Goal: Task Accomplishment & Management: Manage account settings

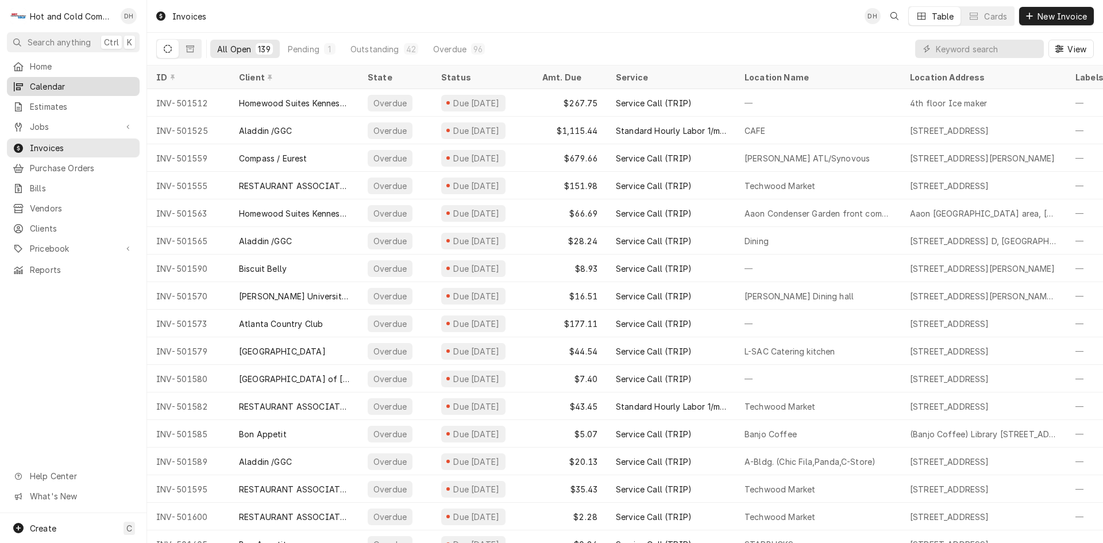
click at [52, 82] on span "Calendar" at bounding box center [82, 86] width 104 height 12
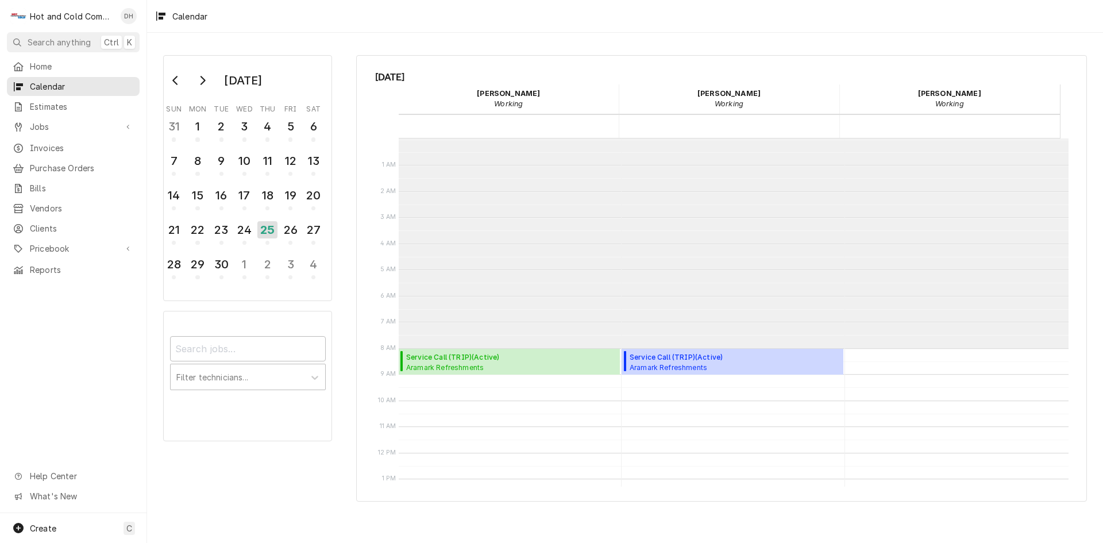
scroll to position [210, 0]
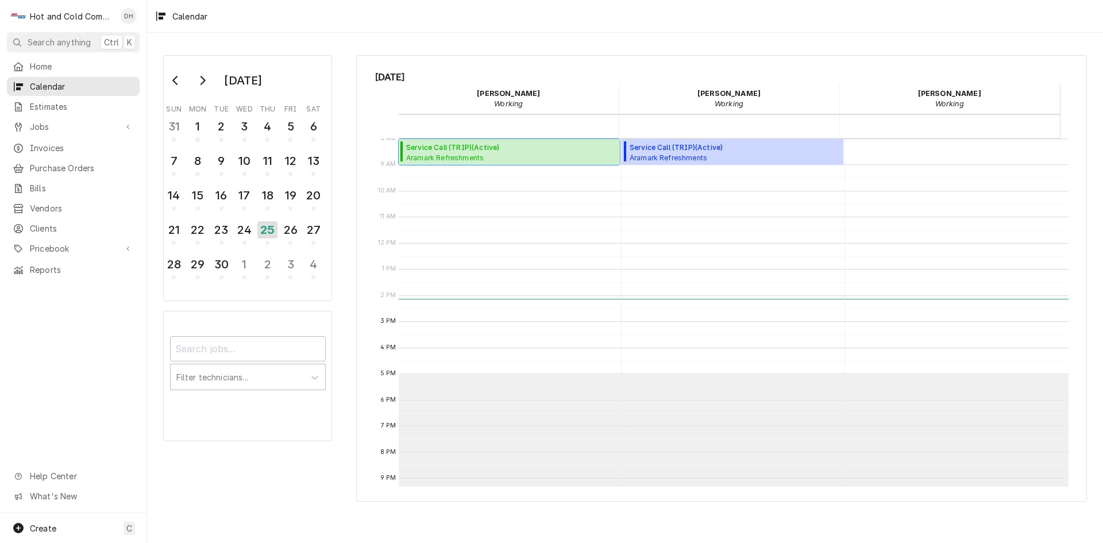
click at [497, 151] on span "Service Call (TRIP) ( Active )" at bounding box center [500, 147] width 188 height 10
click at [472, 156] on span "Aramark Refreshments Main Warehouse / 3334 Catalina Dr, Chamblee, GA 30341" at bounding box center [500, 157] width 188 height 9
click at [297, 233] on div "26" at bounding box center [290, 230] width 20 height 20
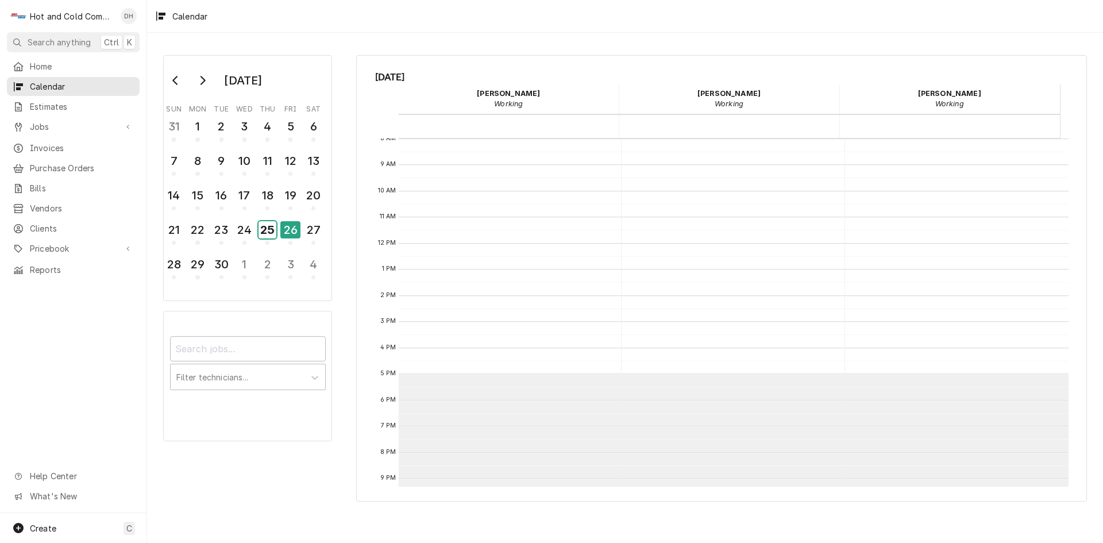
click at [268, 234] on div "25" at bounding box center [267, 229] width 18 height 17
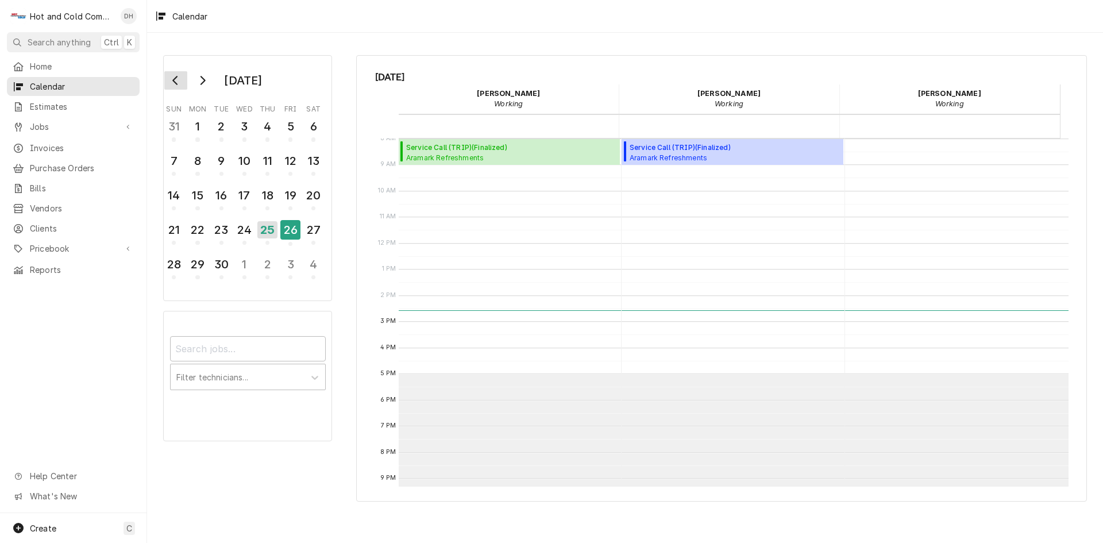
click at [176, 79] on icon "Go to previous month" at bounding box center [175, 80] width 9 height 9
click at [177, 79] on icon "Go to previous month" at bounding box center [175, 80] width 9 height 9
click at [263, 231] on div "24" at bounding box center [267, 230] width 20 height 20
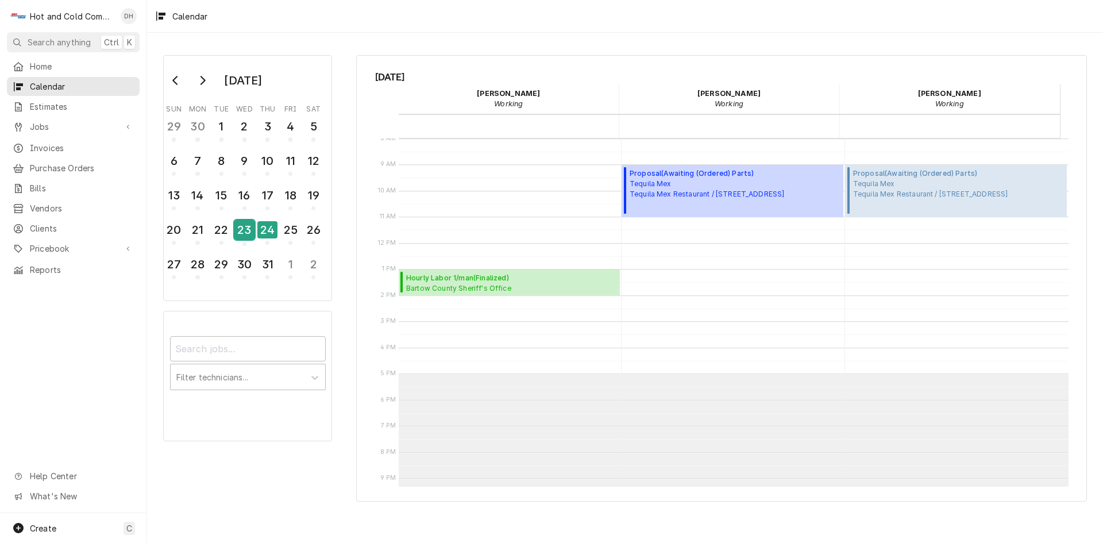
click at [244, 231] on div "23" at bounding box center [244, 230] width 20 height 20
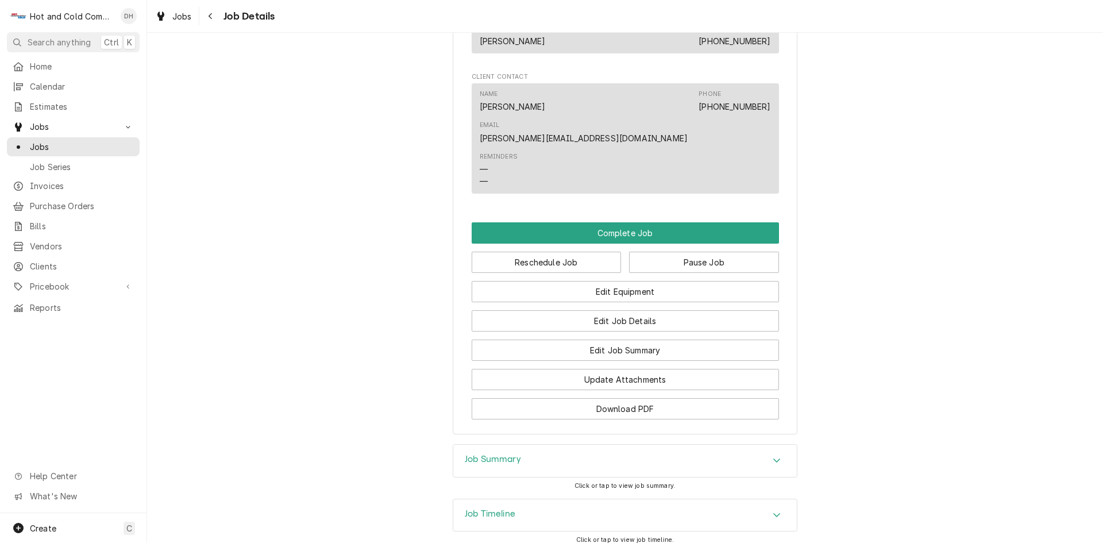
scroll to position [957, 0]
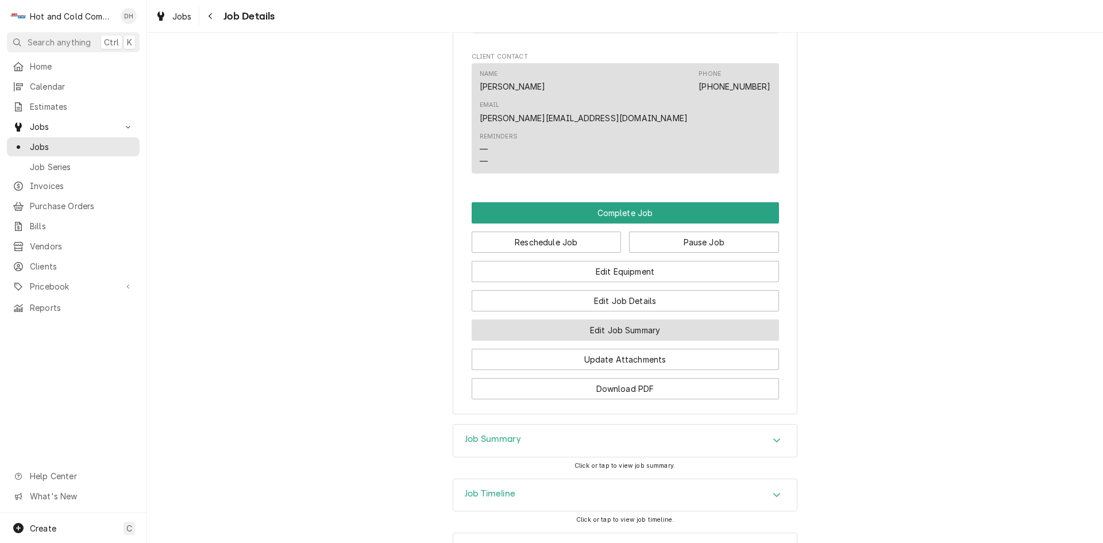
click at [673, 319] on button "Edit Job Summary" at bounding box center [625, 329] width 307 height 21
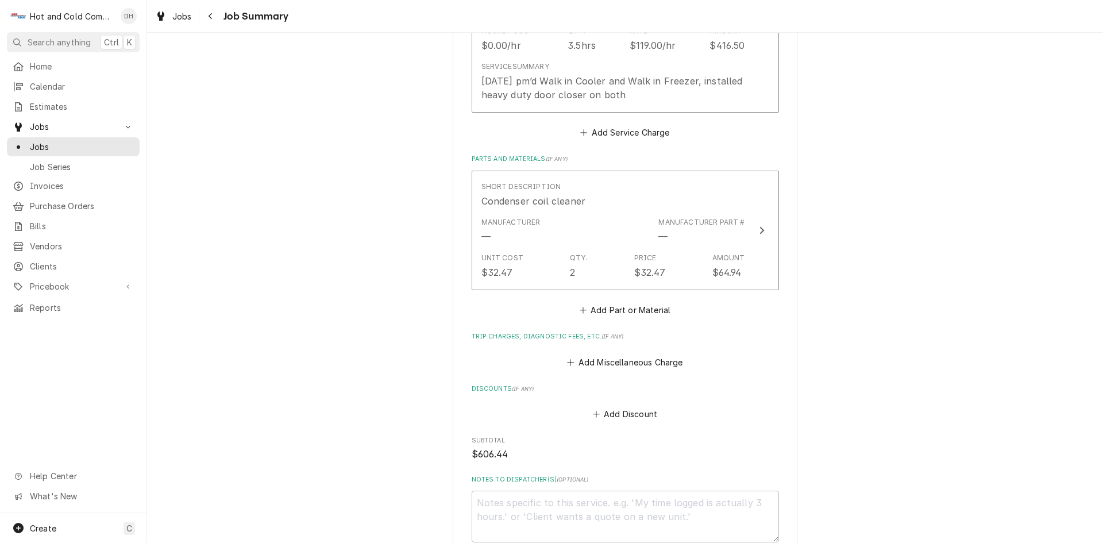
scroll to position [574, 0]
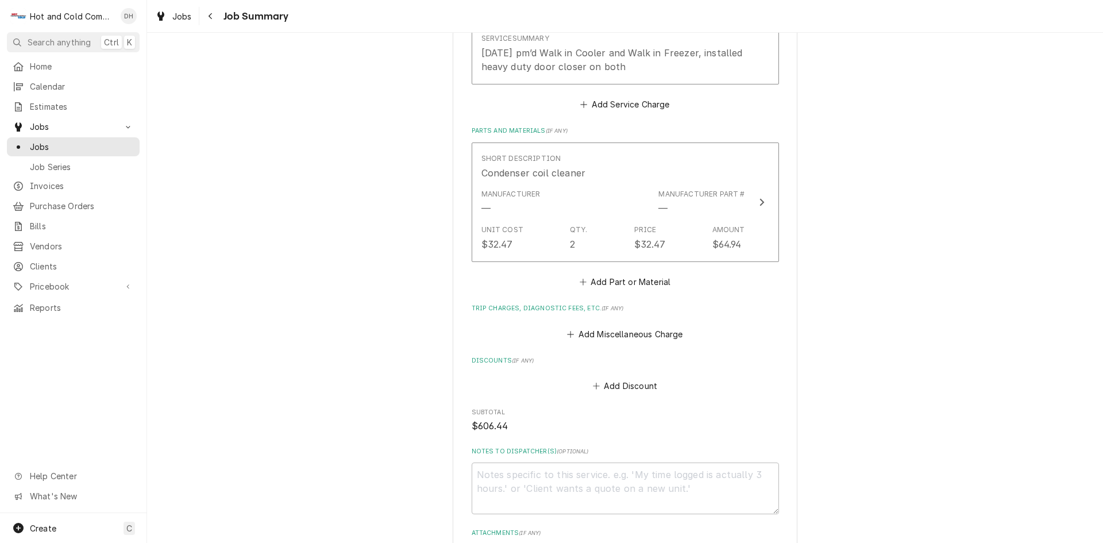
type textarea "x"
click at [647, 283] on button "Add Part or Material" at bounding box center [624, 282] width 95 height 16
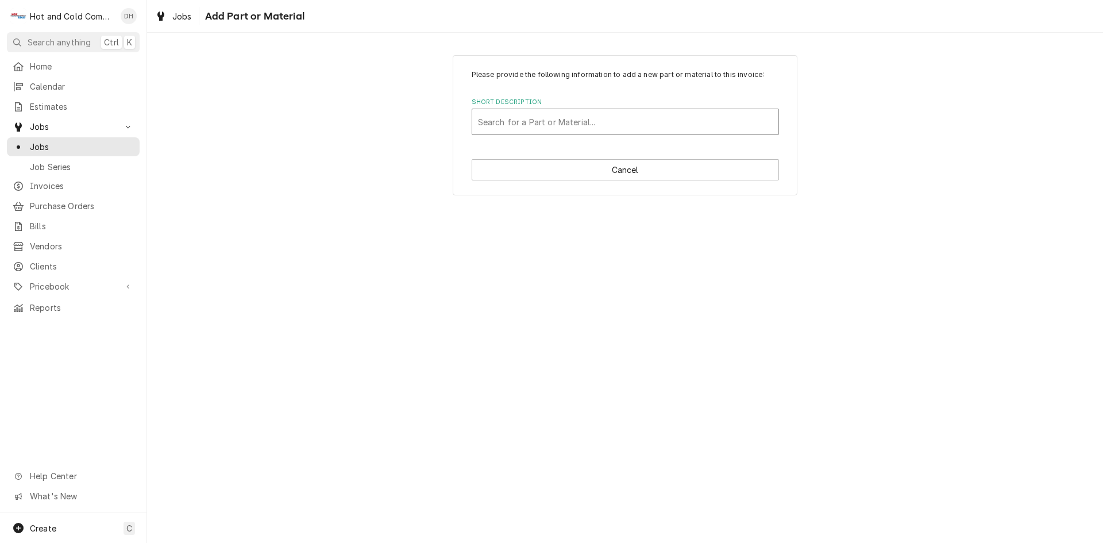
click at [592, 120] on div "Short Description" at bounding box center [625, 121] width 295 height 21
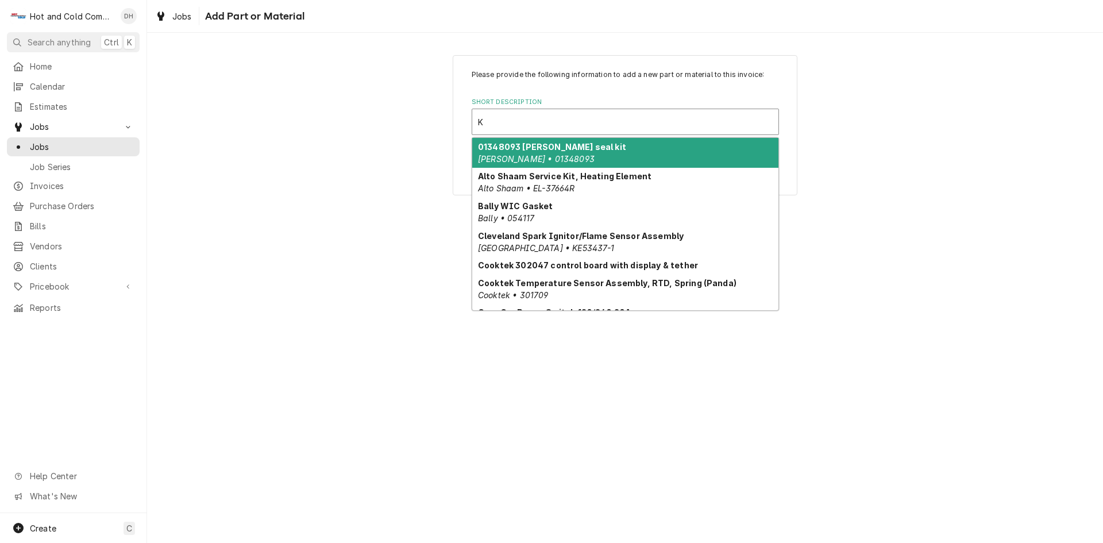
type input "Ka"
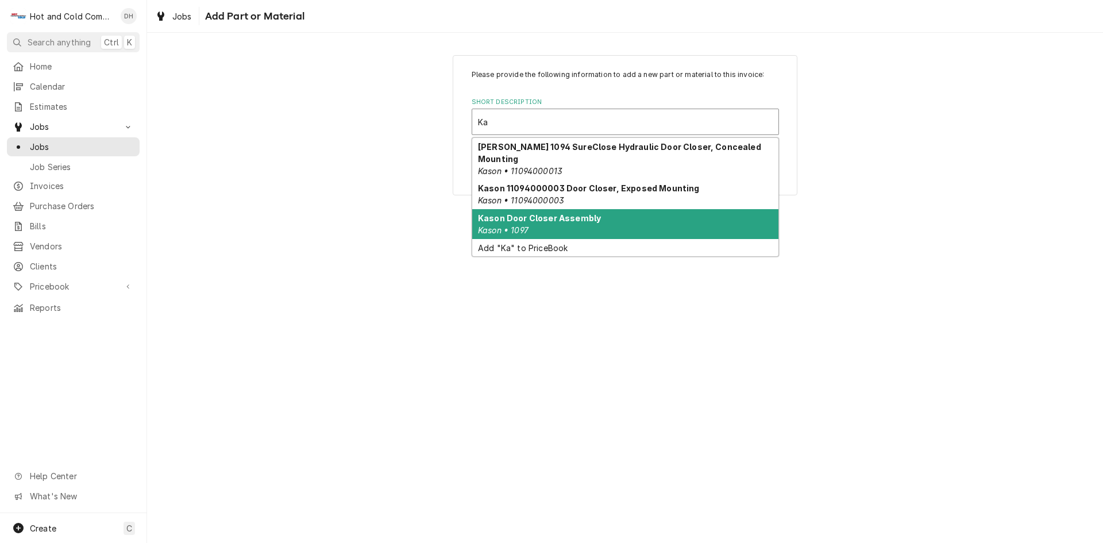
click at [537, 213] on div "Kason Door Closer Assembly Kason • 1097" at bounding box center [625, 224] width 306 height 30
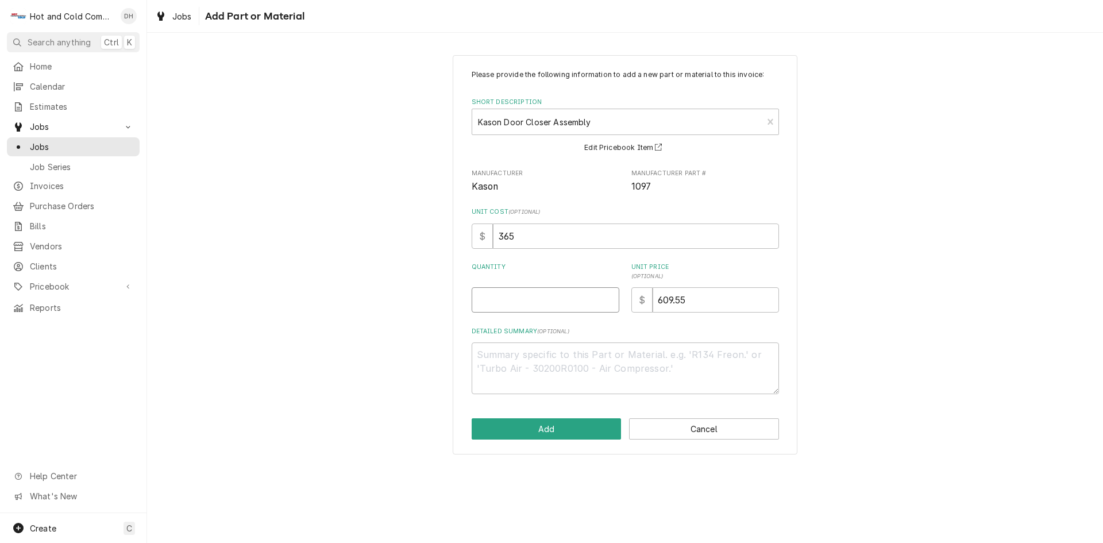
click at [524, 296] on input "Quantity" at bounding box center [546, 299] width 148 height 25
type textarea "x"
type input "2"
click at [551, 424] on button "Add" at bounding box center [547, 428] width 150 height 21
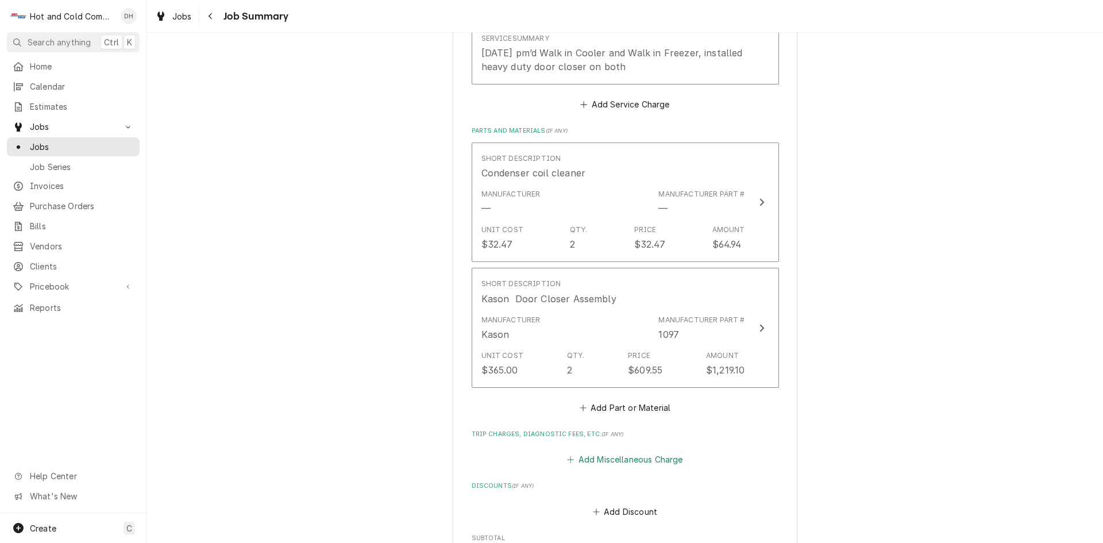
click at [639, 458] on button "Add Miscellaneous Charge" at bounding box center [624, 459] width 119 height 16
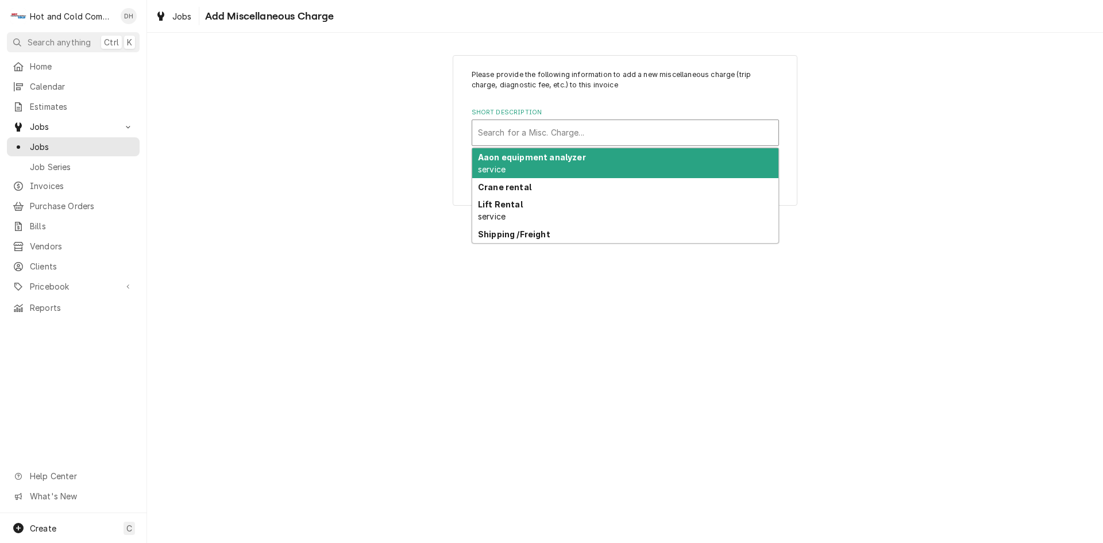
click at [570, 131] on div "Short Description" at bounding box center [625, 132] width 295 height 21
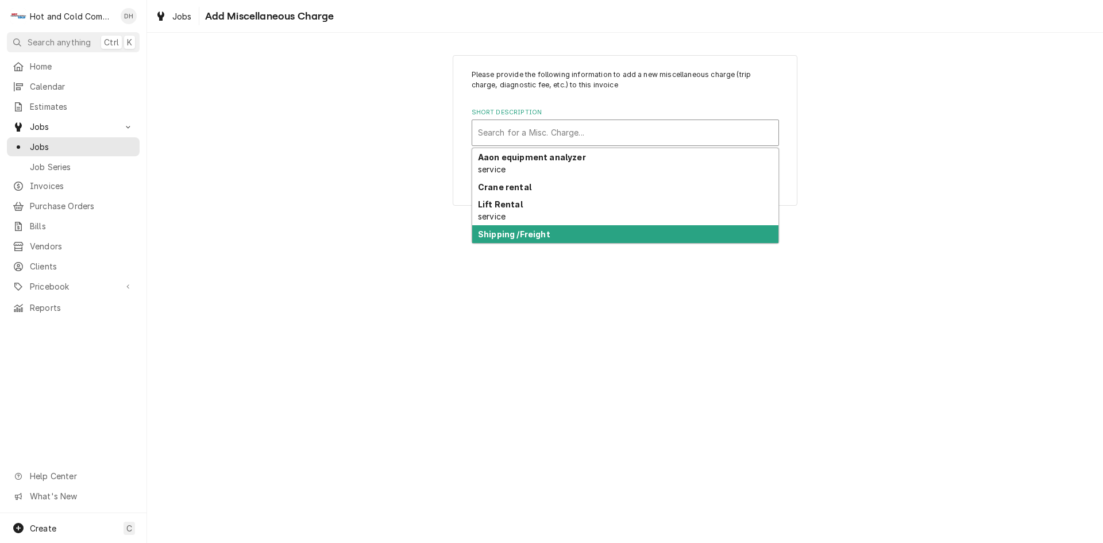
click at [534, 231] on strong "Shipping /Freight" at bounding box center [514, 234] width 72 height 10
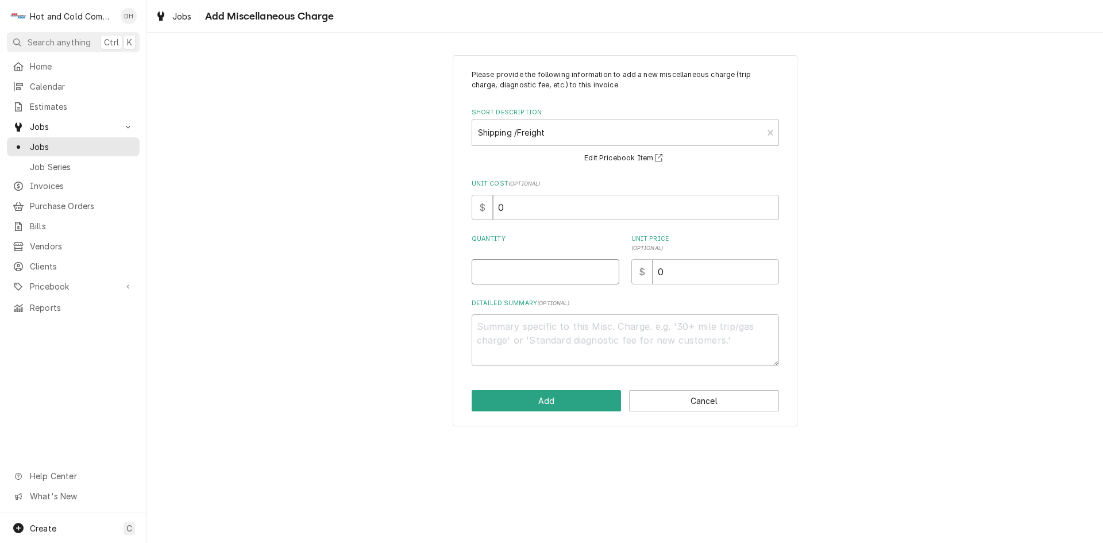
click at [534, 269] on input "Quantity" at bounding box center [546, 271] width 148 height 25
type textarea "x"
type input "1"
click at [685, 273] on input "0" at bounding box center [715, 271] width 126 height 25
type textarea "x"
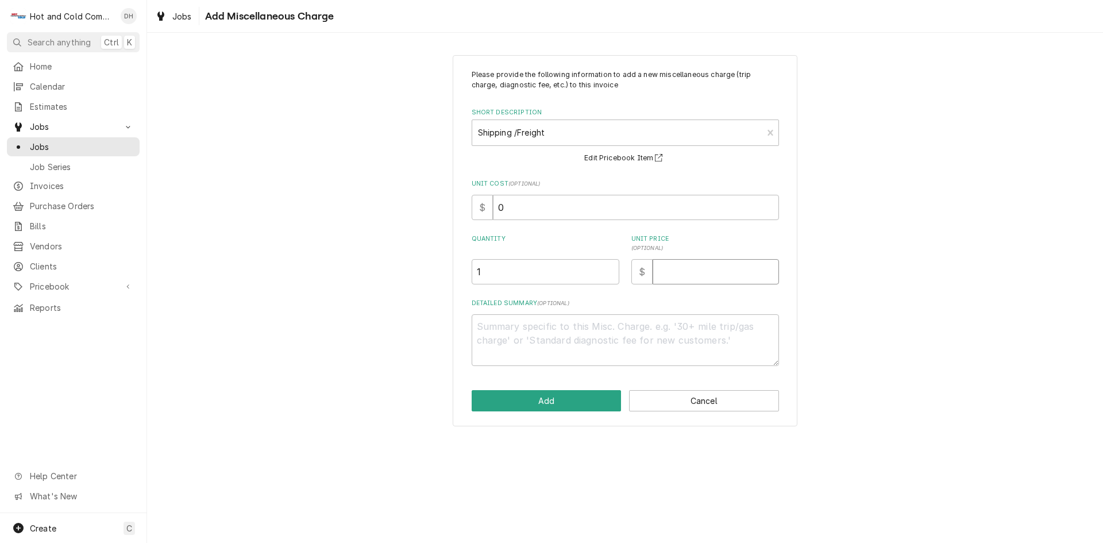
type textarea "x"
type input "4"
type textarea "x"
type input "46"
type textarea "x"
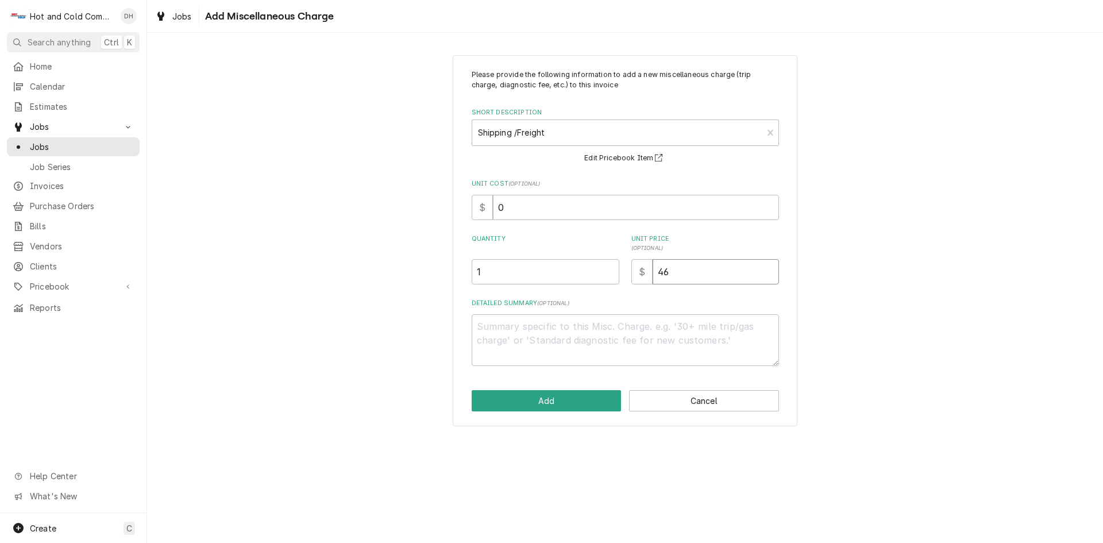
type input "46.7"
type textarea "x"
type input "46.74"
click at [570, 401] on button "Add" at bounding box center [547, 400] width 150 height 21
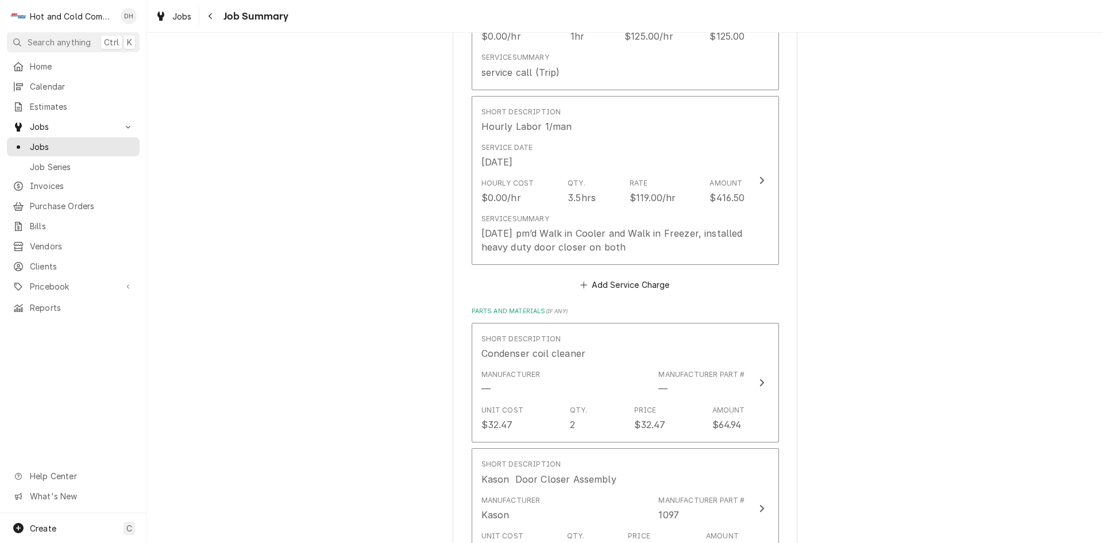
scroll to position [383, 0]
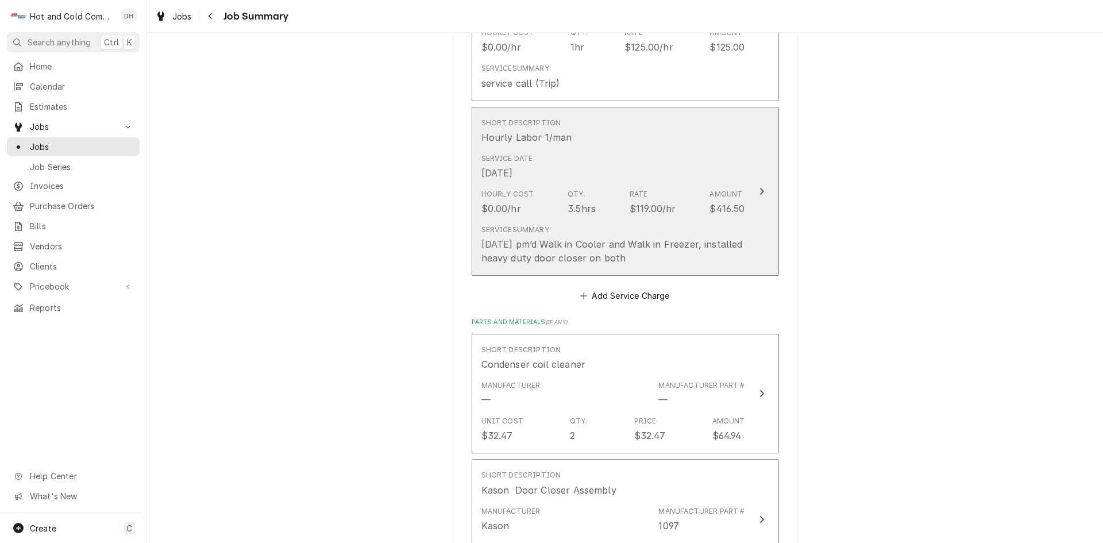
click at [658, 258] on div "9/25/25 pm’d Walk in Cooler and Walk in Freezer, installed heavy duty door clos…" at bounding box center [613, 251] width 264 height 28
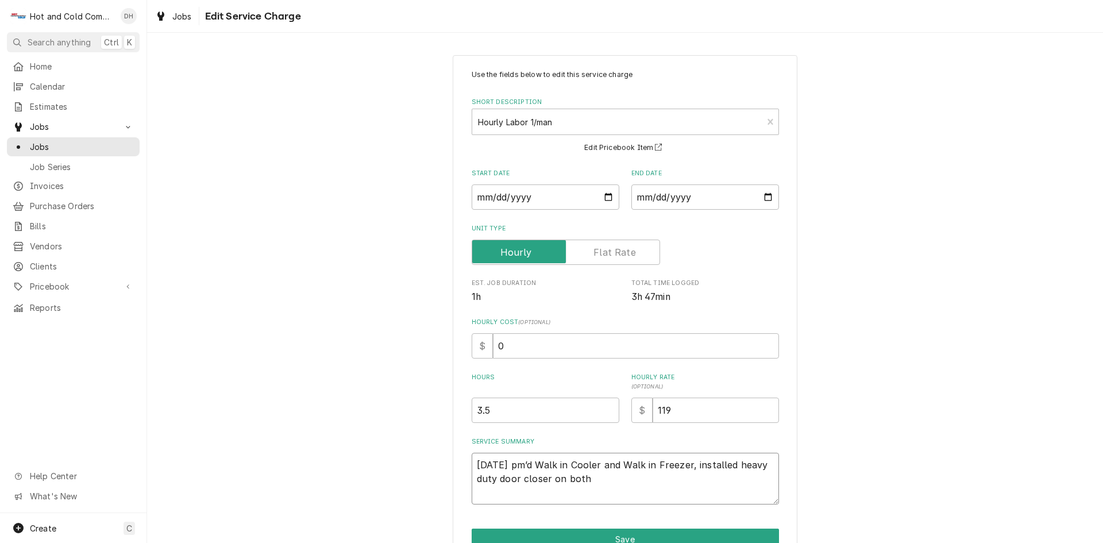
drag, startPoint x: 600, startPoint y: 482, endPoint x: 480, endPoint y: 465, distance: 121.2
click at [447, 466] on div "Use the fields below to edit this service charge Short Description Hourly Labor…" at bounding box center [625, 324] width 956 height 559
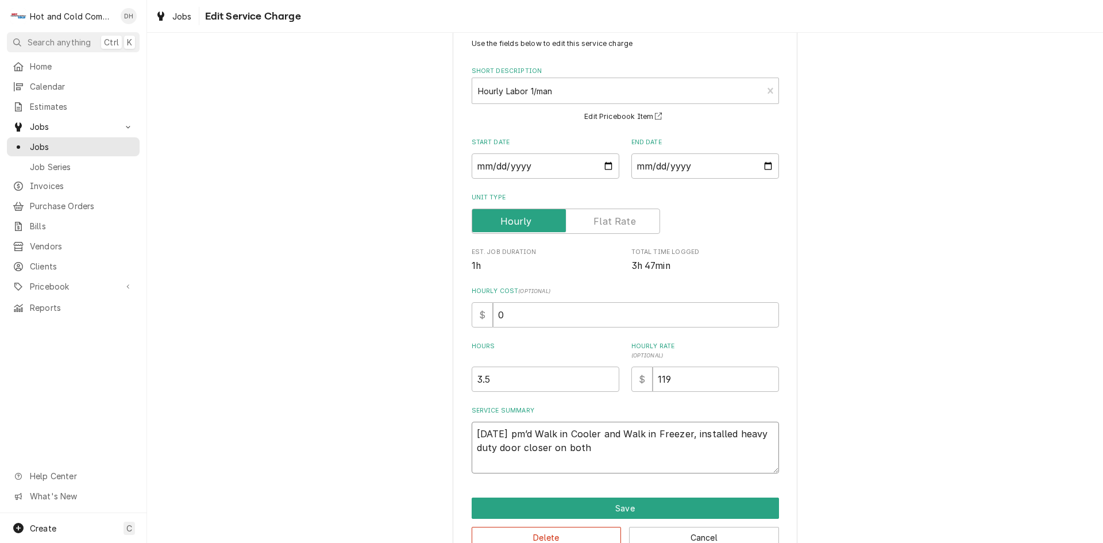
scroll to position [61, 0]
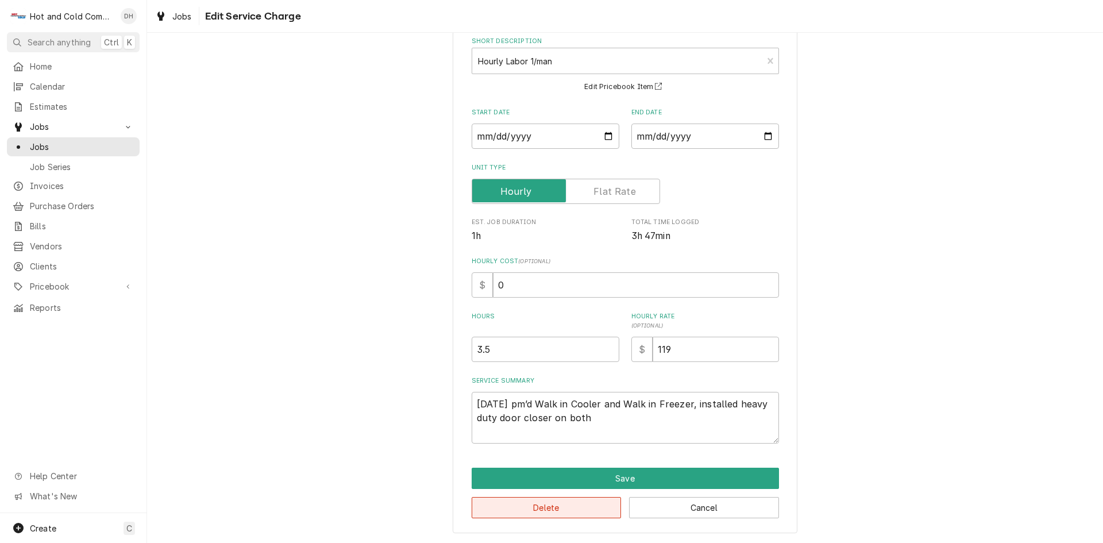
click at [539, 509] on button "Delete" at bounding box center [547, 507] width 150 height 21
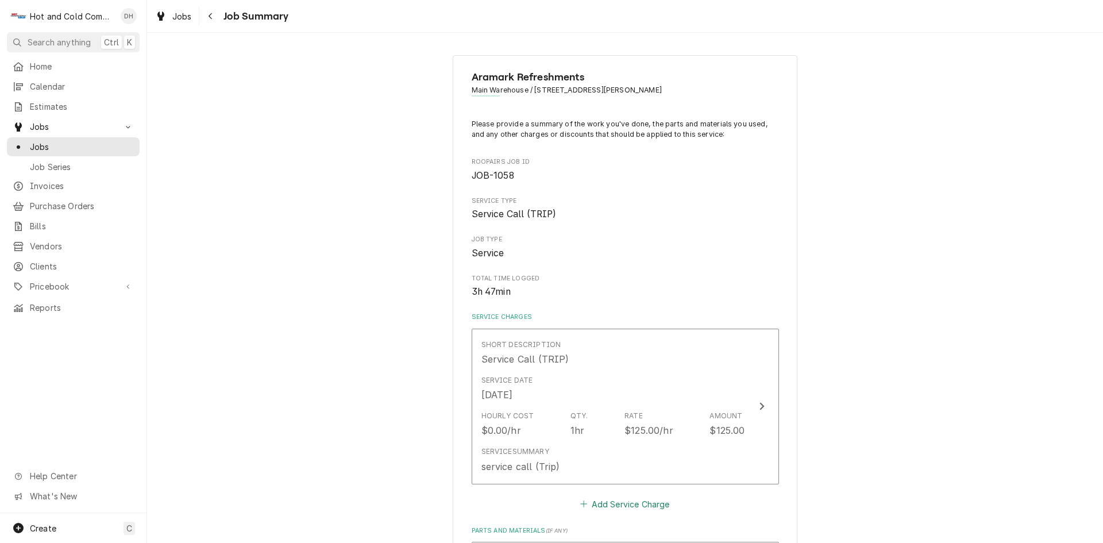
click at [650, 504] on button "Add Service Charge" at bounding box center [624, 504] width 93 height 16
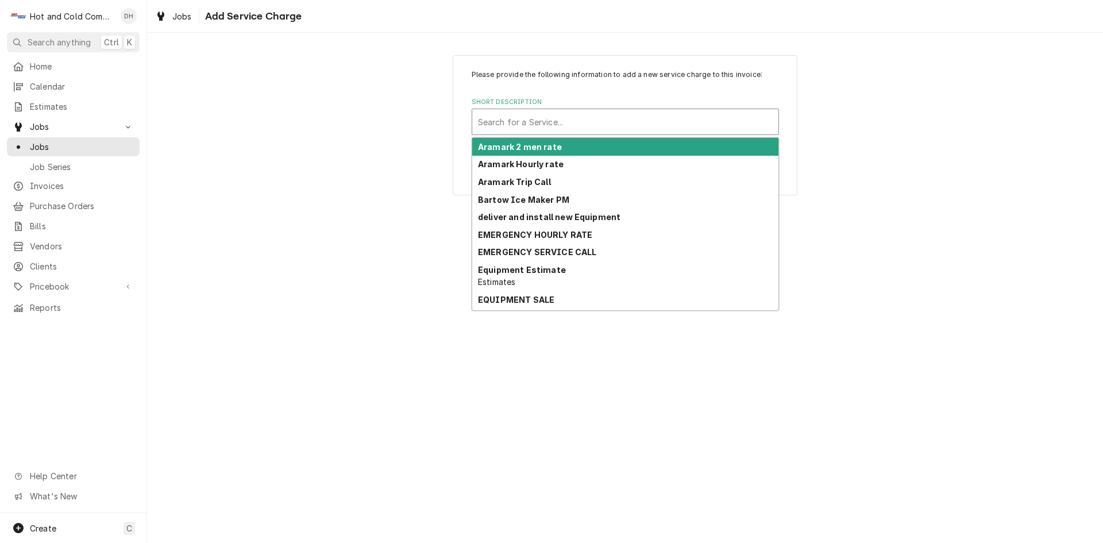
click at [581, 117] on div "Short Description" at bounding box center [625, 121] width 295 height 21
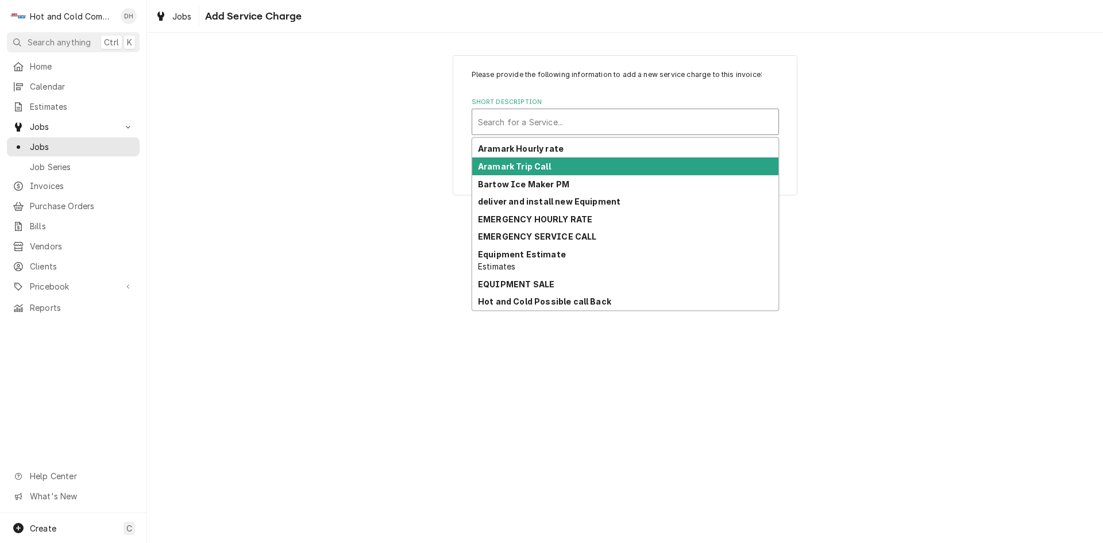
scroll to position [192, 0]
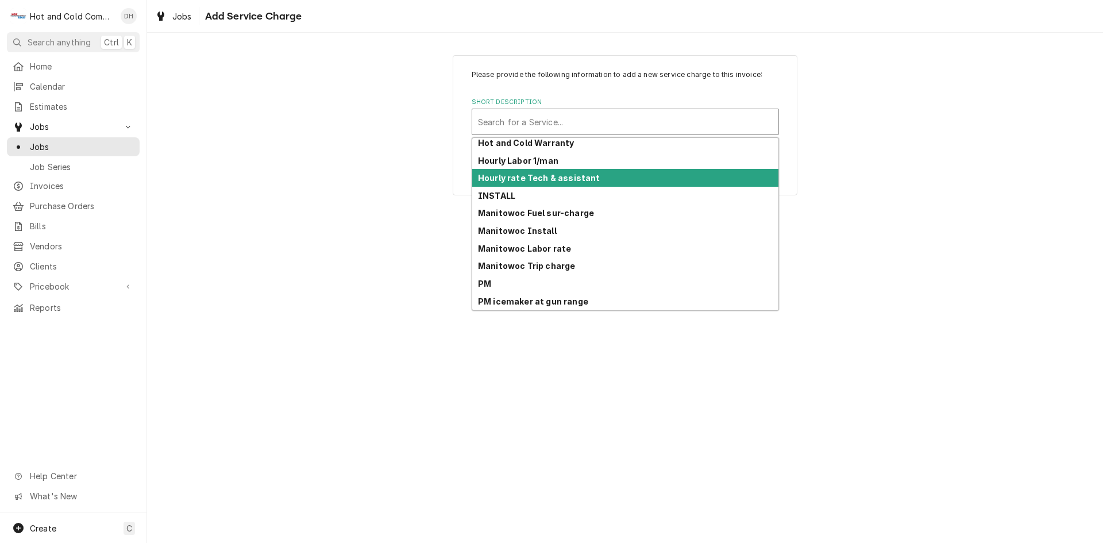
click at [603, 172] on div "Hourly rate Tech & assistant" at bounding box center [625, 178] width 306 height 18
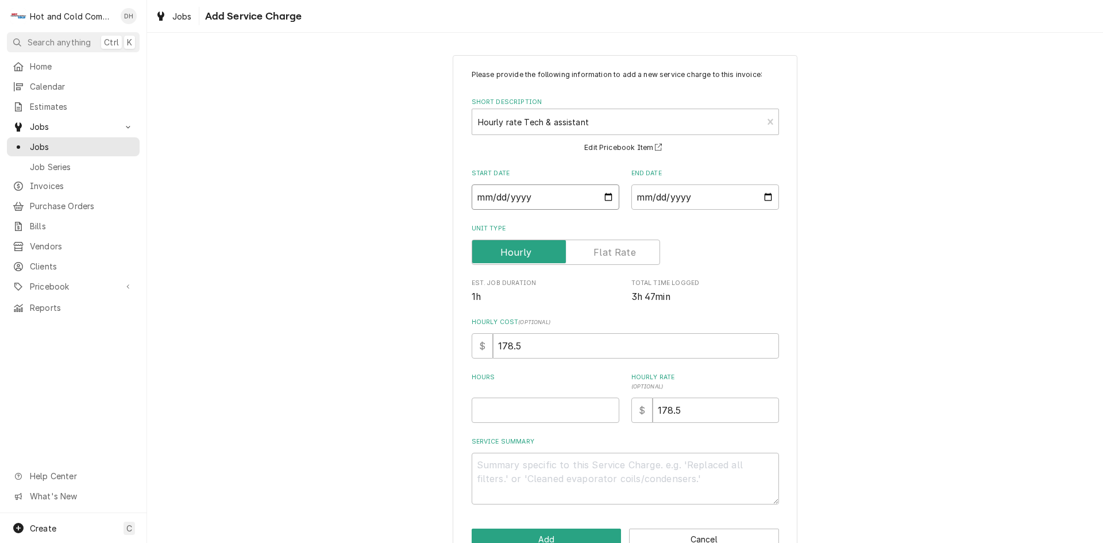
click at [600, 197] on input "Start Date" at bounding box center [546, 196] width 148 height 25
type textarea "x"
type input "2025-09-25"
click at [761, 194] on input "End Date" at bounding box center [705, 196] width 148 height 25
type textarea "x"
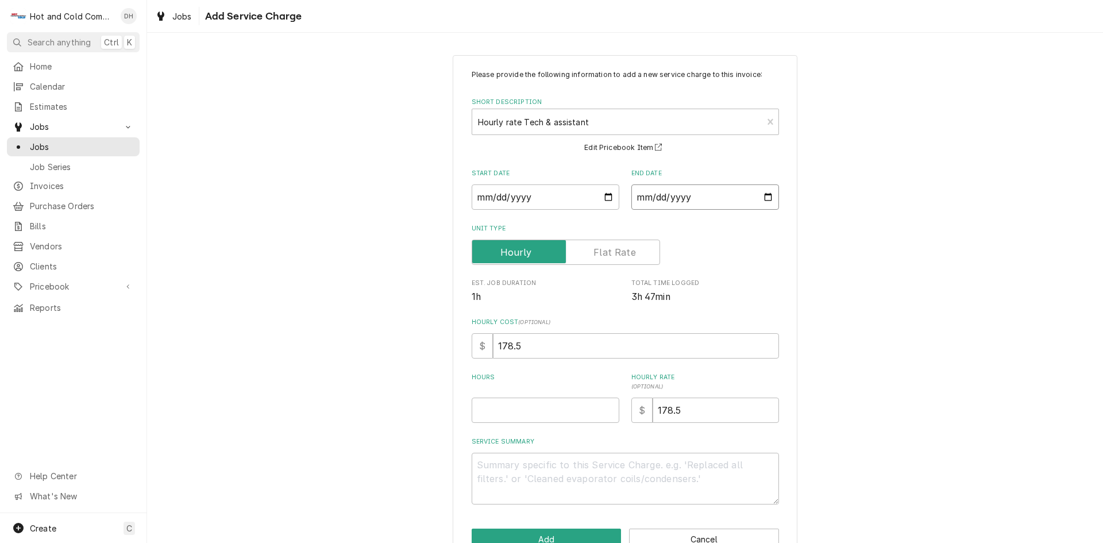
type input "2025-09-25"
click at [497, 416] on input "Hours" at bounding box center [546, 409] width 148 height 25
type textarea "x"
type input "3"
type textarea "x"
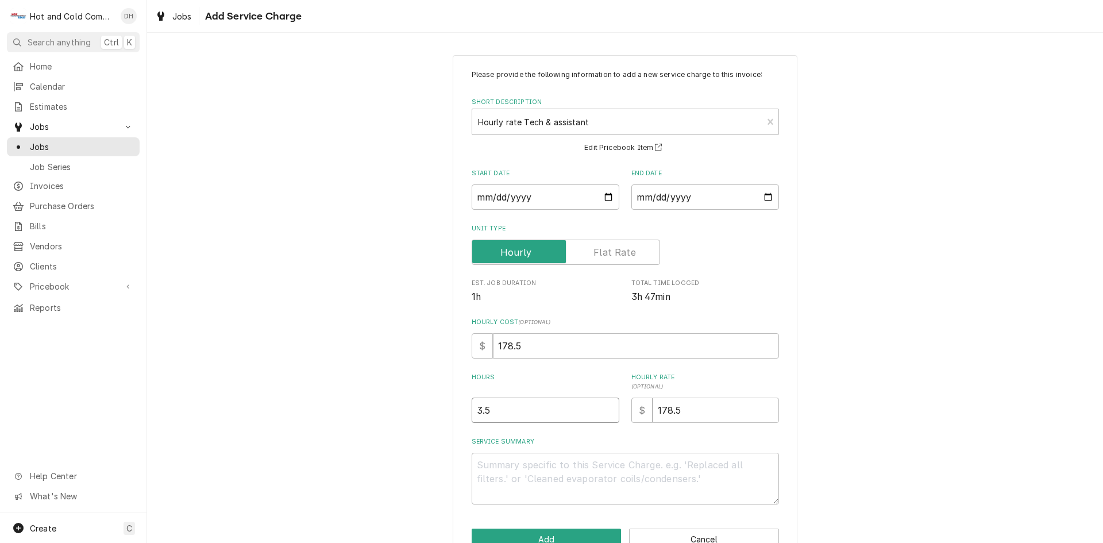
type input "3.5"
click at [484, 465] on textarea "Service Summary" at bounding box center [625, 479] width 307 height 52
paste textarea "9/25/25 pm’d Walk in Cooler and Walk in Freezer, installed heavy duty door clos…"
type textarea "x"
type textarea "9/25/25 pm’d Walk in Cooler and Walk in Freezer, installed heavy duty door clos…"
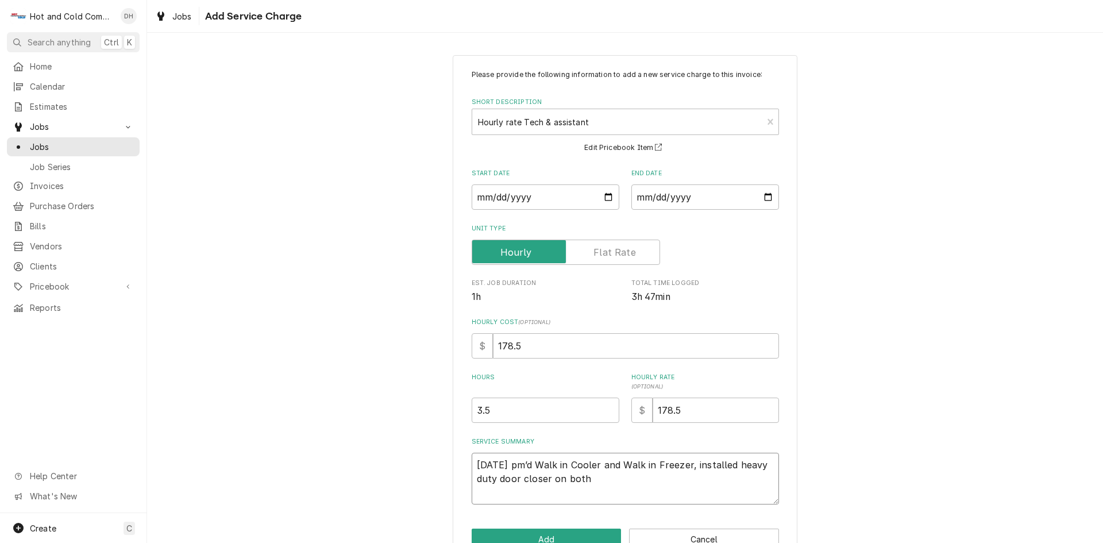
click at [490, 479] on textarea "9/25/25 pm’d Walk in Cooler and Walk in Freezer, installed heavy duty door clos…" at bounding box center [625, 479] width 307 height 52
type textarea "x"
type textarea "9/25/25 pm’d Walk in Cooler and Walk in Freezer, installed heavy duty door clos…"
type textarea "x"
type textarea "9/25/25 pm’d Walk in Cooler and Walk in Freezer, installed heavy duty K door cl…"
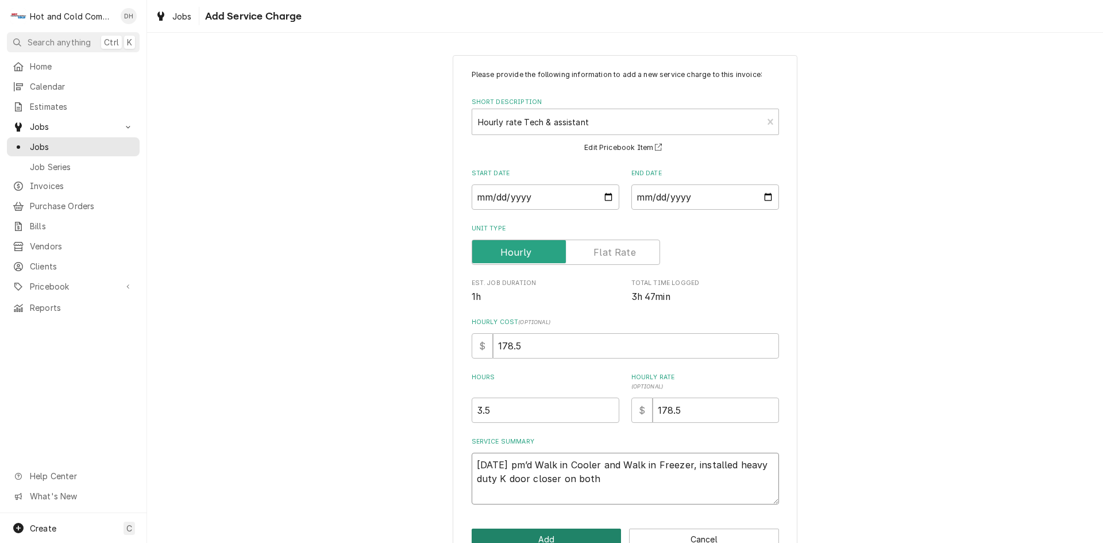
type textarea "x"
type textarea "9/25/25 pm’d Walk in Cooler and Walk in Freezer, installed heavy duty Ka door c…"
type textarea "x"
type textarea "9/25/25 pm’d Walk in Cooler and Walk in Freezer, installed heavy duty Kas door …"
type textarea "x"
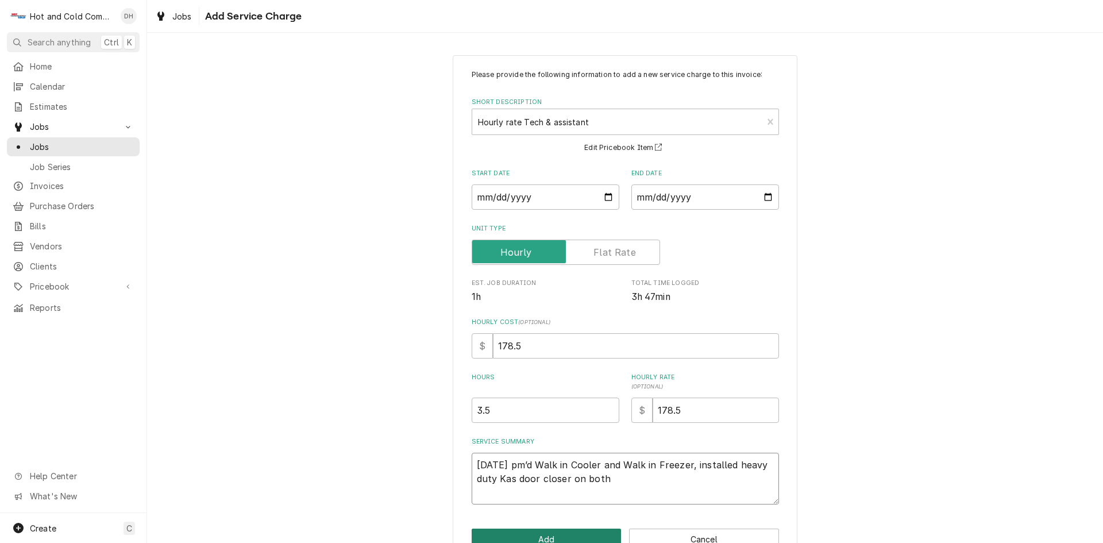
type textarea "9/25/25 pm’d Walk in Cooler and Walk in Freezer, installed heavy duty Kaso door…"
type textarea "x"
type textarea "9/25/25 pm’d Walk in Cooler and Walk in Freezer, installed heavy duty Kason doo…"
type textarea "x"
type textarea "9/25/25 pm’d Walk in Cooler and Walk in Freezer, installed heavy duty Kason doo…"
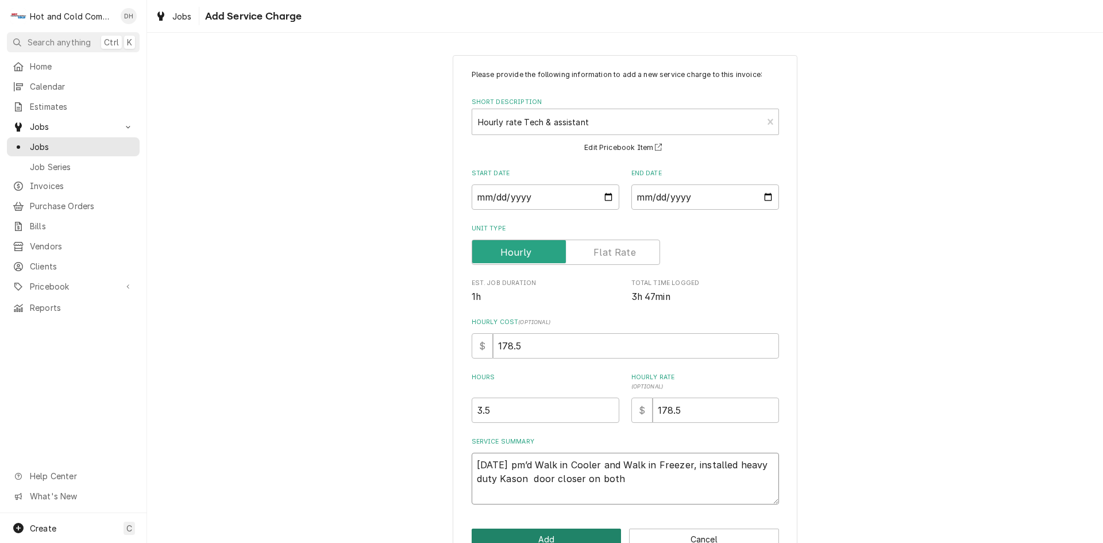
type textarea "x"
type textarea "9/25/25 pm’d Walk in Cooler and Walk in Freezer, installed heavy duty Kason doo…"
click at [622, 481] on textarea "9/25/25 pm’d Walk in Cooler and Walk in Freezer, installed heavy duty Kason doo…" at bounding box center [625, 479] width 307 height 52
type textarea "x"
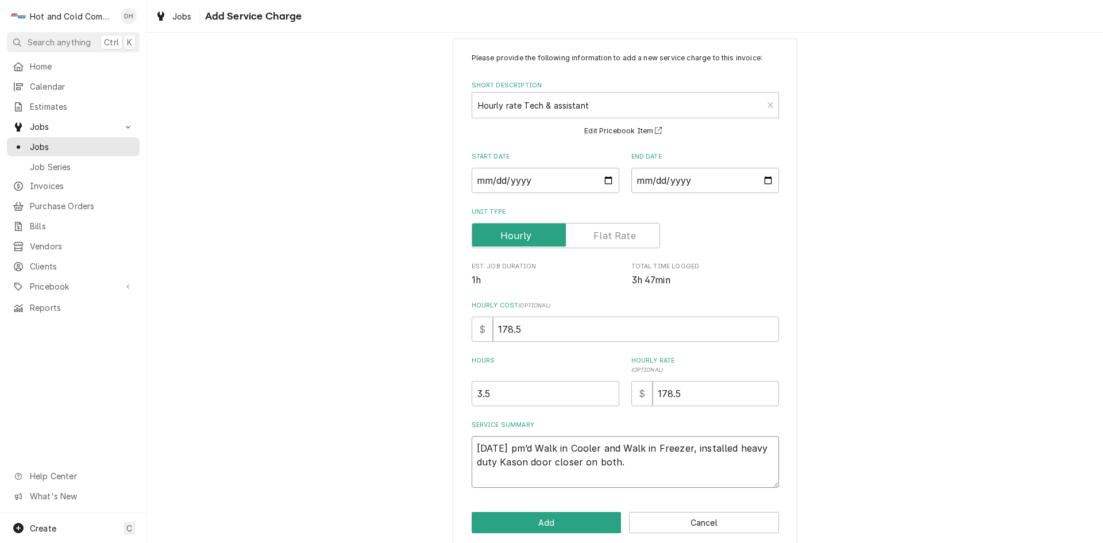
scroll to position [32, 0]
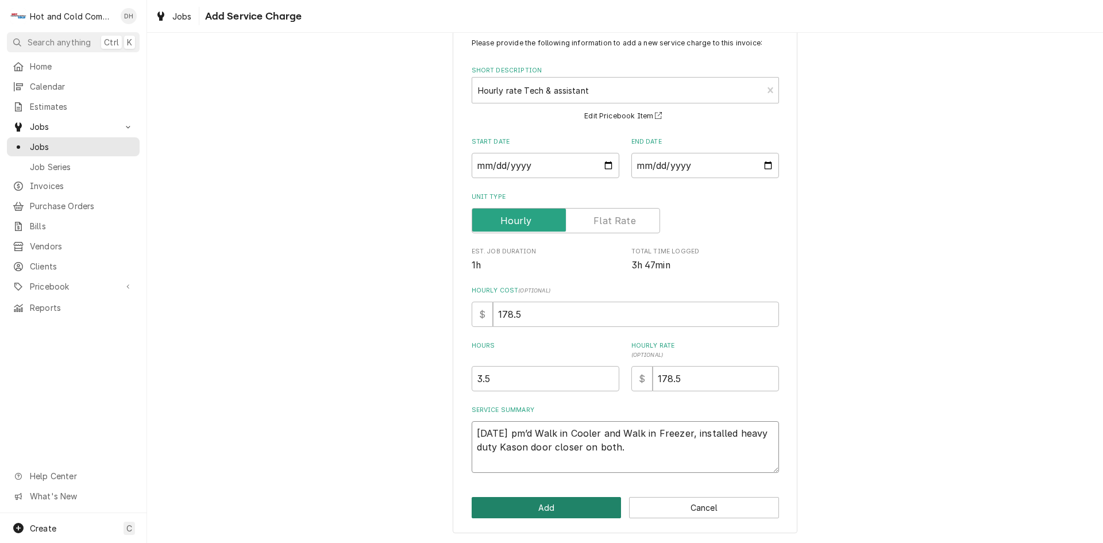
type textarea "9/25/25 pm’d Walk in Cooler and Walk in Freezer, installed heavy duty Kason doo…"
click at [582, 513] on button "Add" at bounding box center [547, 507] width 150 height 21
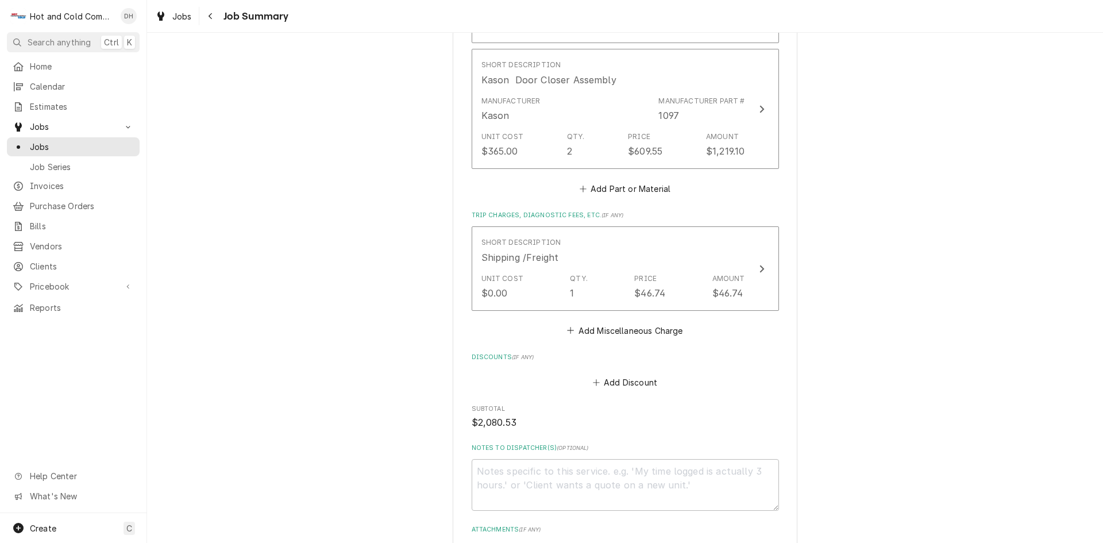
scroll to position [937, 0]
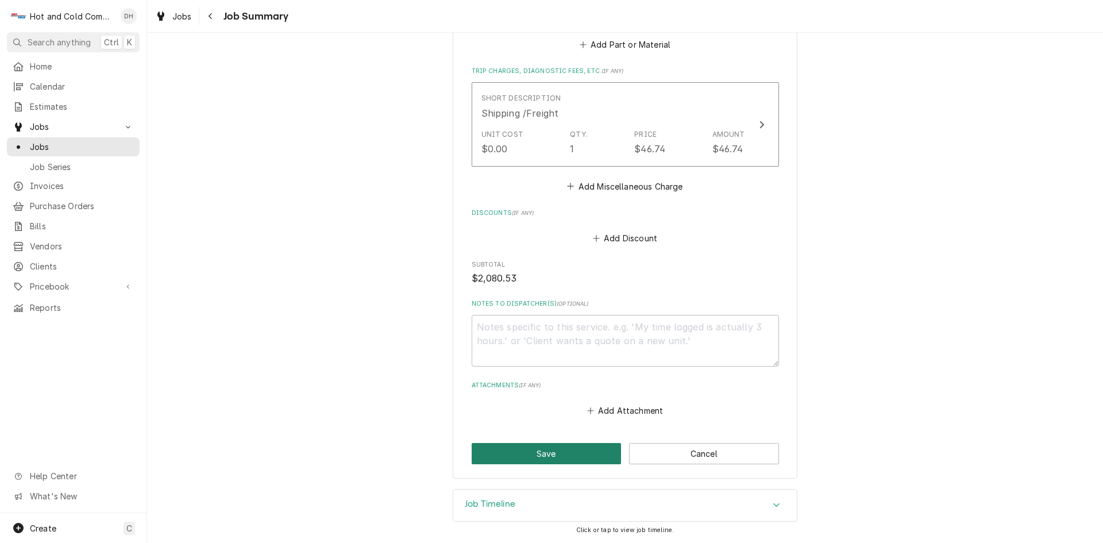
click at [550, 455] on button "Save" at bounding box center [547, 453] width 150 height 21
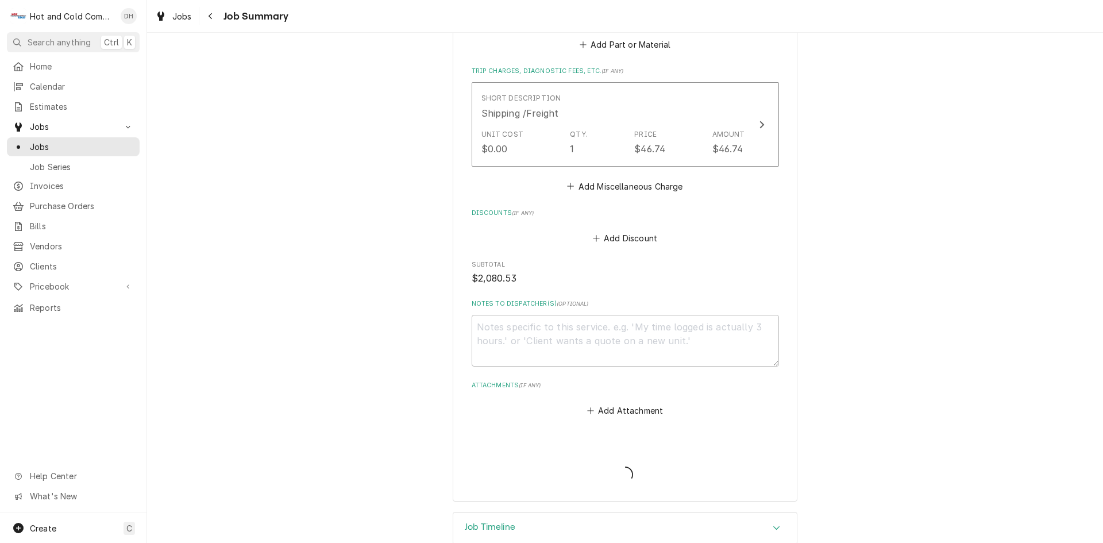
type textarea "x"
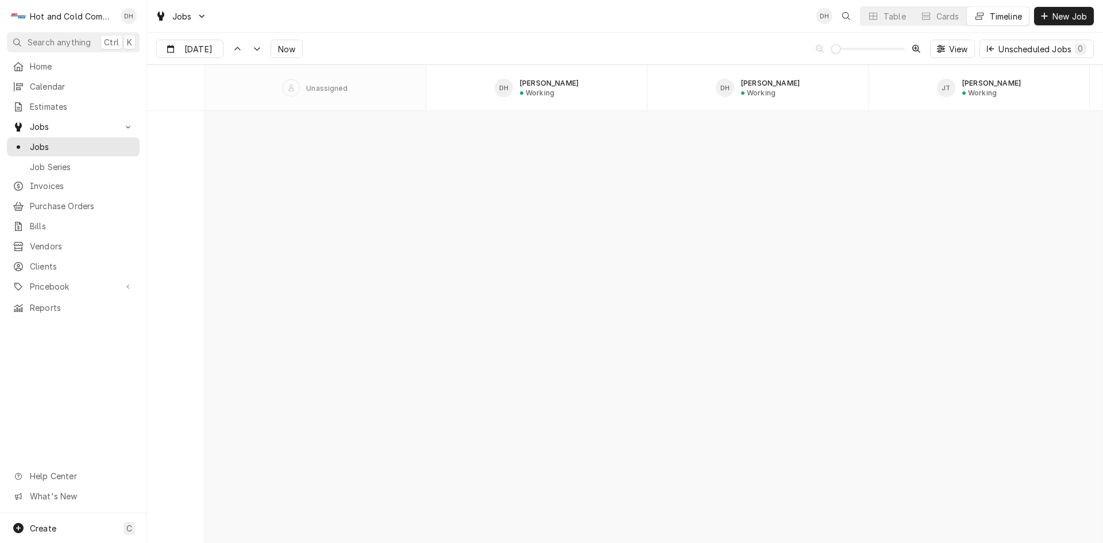
scroll to position [8990, 0]
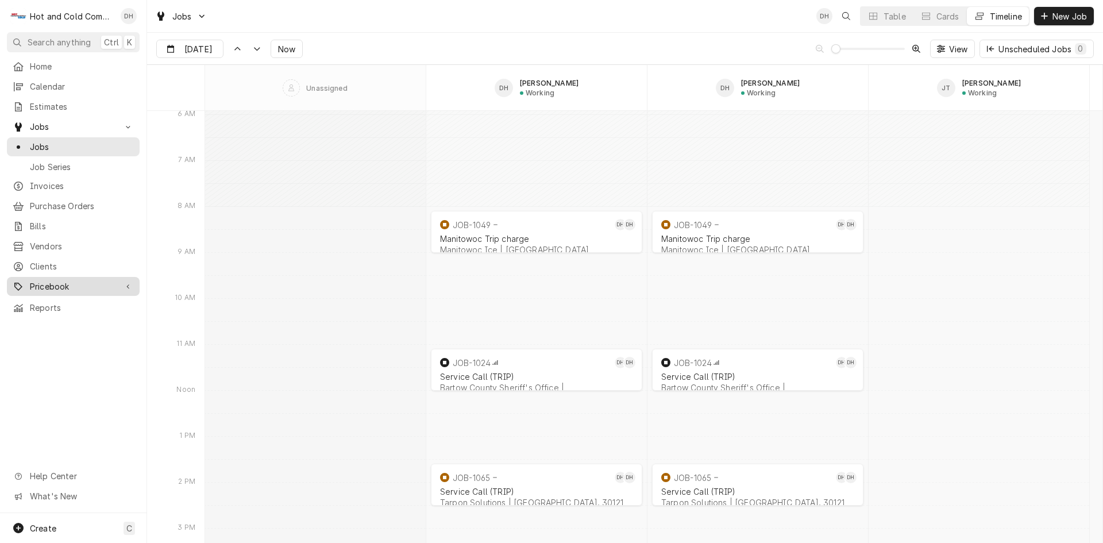
click at [72, 280] on span "Pricebook" at bounding box center [73, 286] width 87 height 12
click at [75, 320] on span "Parts & Materials" at bounding box center [82, 326] width 104 height 12
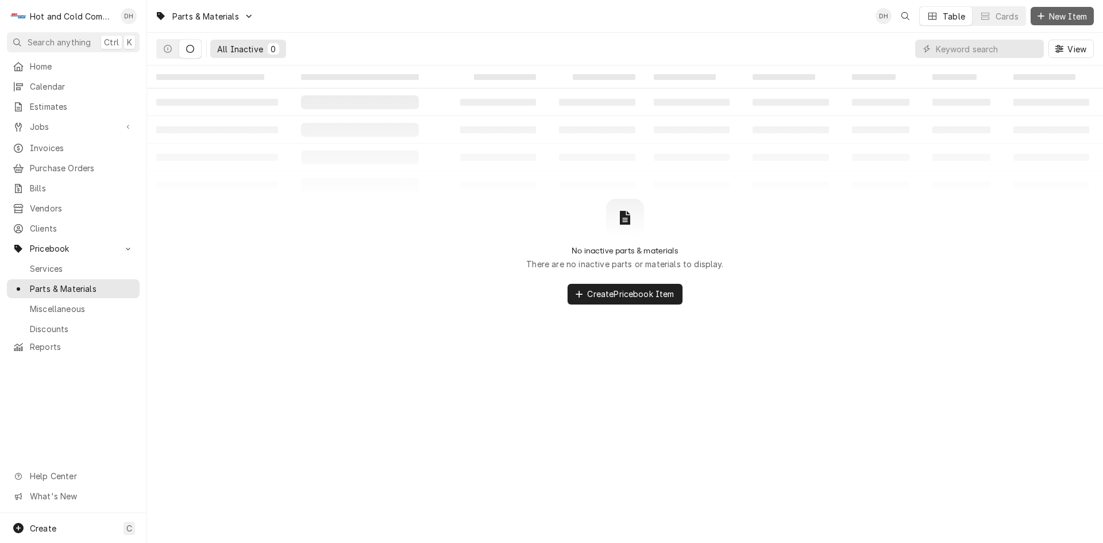
click at [1065, 18] on span "New Item" at bounding box center [1067, 16] width 43 height 12
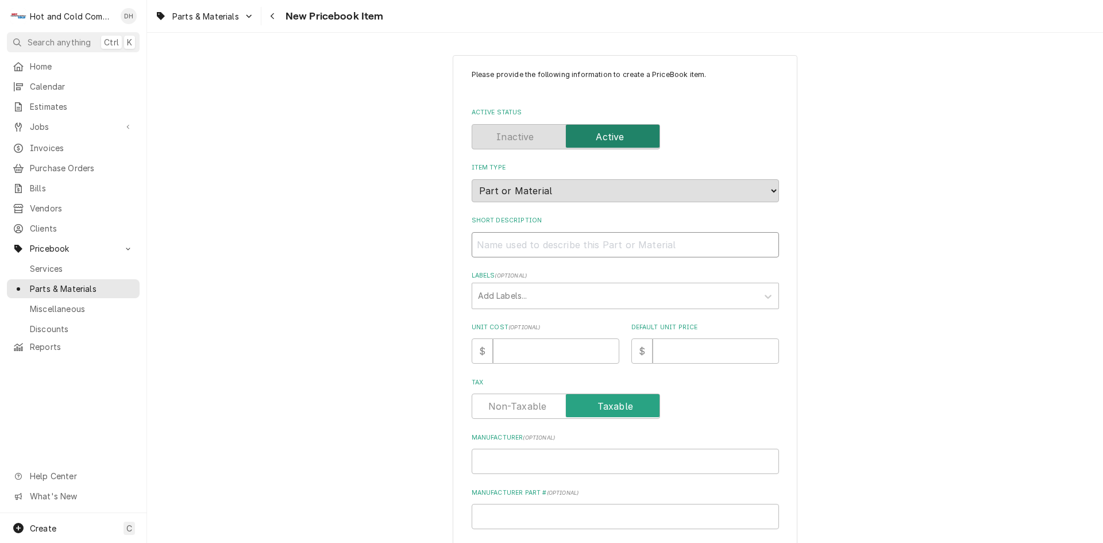
click at [512, 248] on input "Short Description" at bounding box center [625, 244] width 307 height 25
paste input "Kason 1097-000004 Door Closer Assembly"
type textarea "x"
type input "Kason 1097-000004 Door Closer Assembly"
drag, startPoint x: 562, startPoint y: 244, endPoint x: 503, endPoint y: 260, distance: 61.2
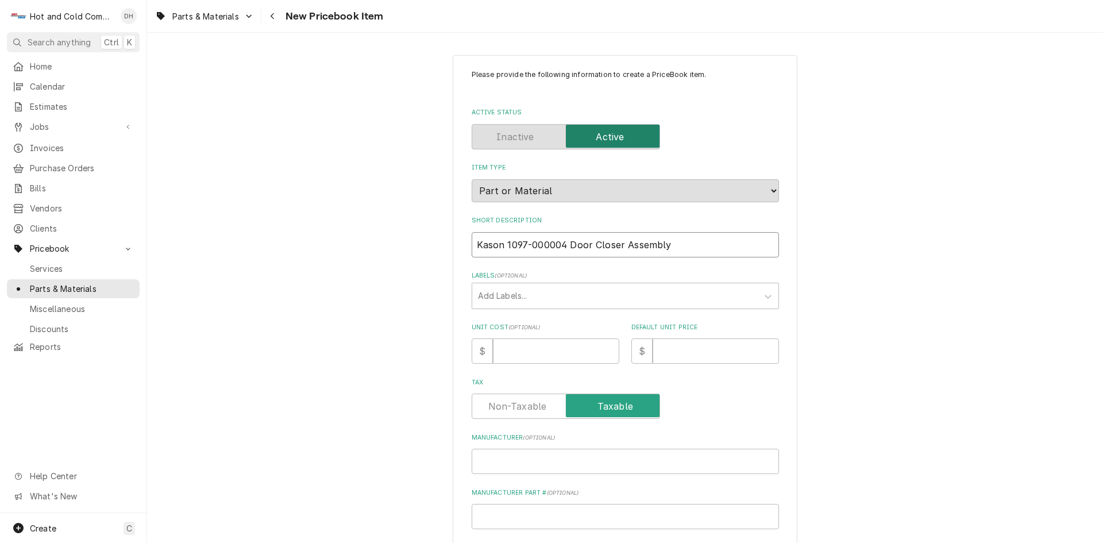
click at [503, 260] on div "Please provide the following information to create a PriceBook item. Active Sta…" at bounding box center [625, 406] width 307 height 675
type textarea "x"
type input "Kason Door Closer Assembly"
click at [564, 346] on input "Unit Cost ( optional )" at bounding box center [556, 350] width 126 height 25
type textarea "x"
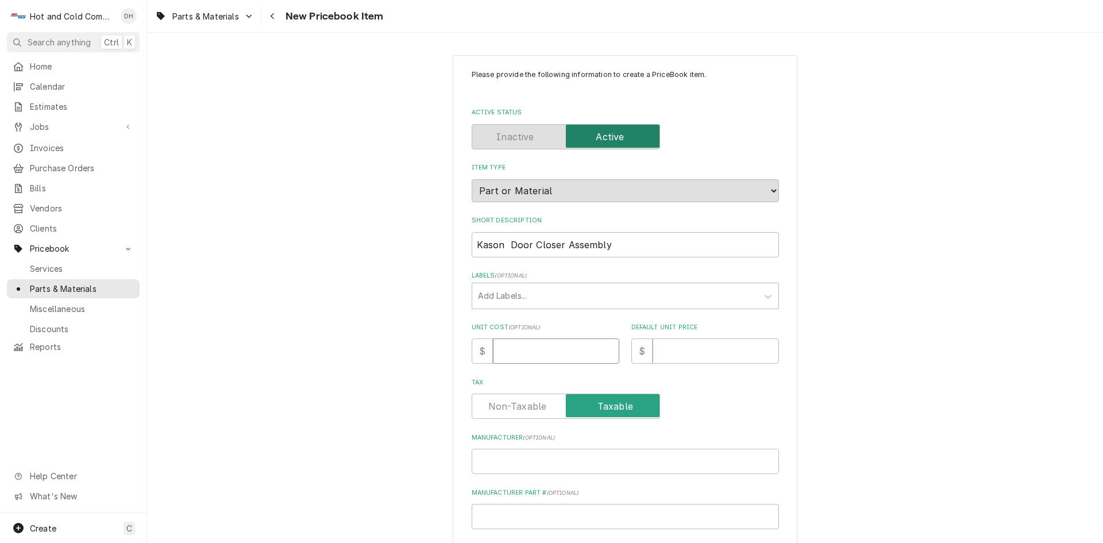
type input "3"
type textarea "x"
type input "36"
type textarea "x"
type input "365"
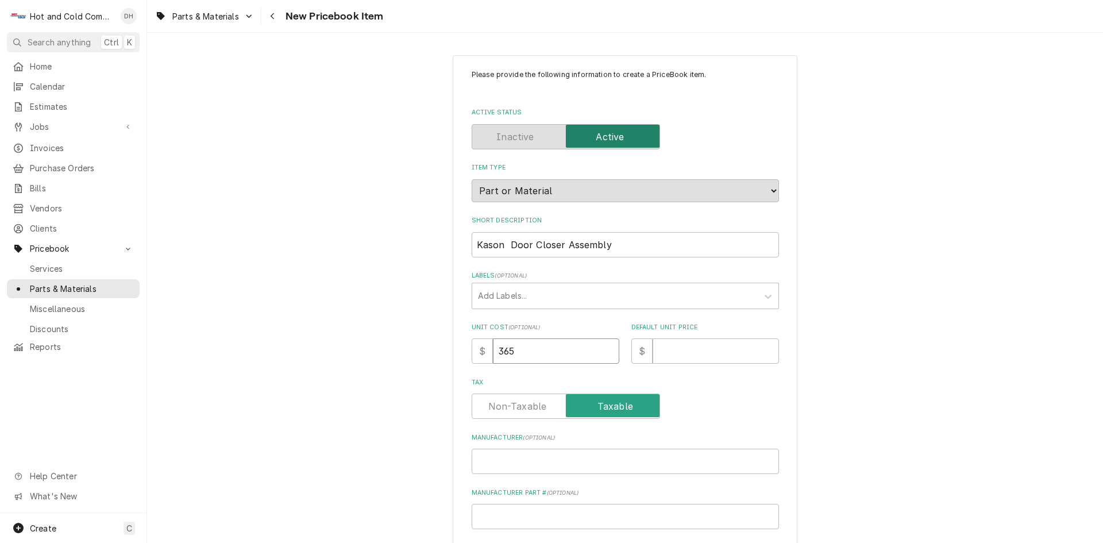
type textarea "x"
type input "365.0"
type textarea "x"
type input "365.00"
click at [694, 354] on input "Default Unit Price" at bounding box center [715, 350] width 126 height 25
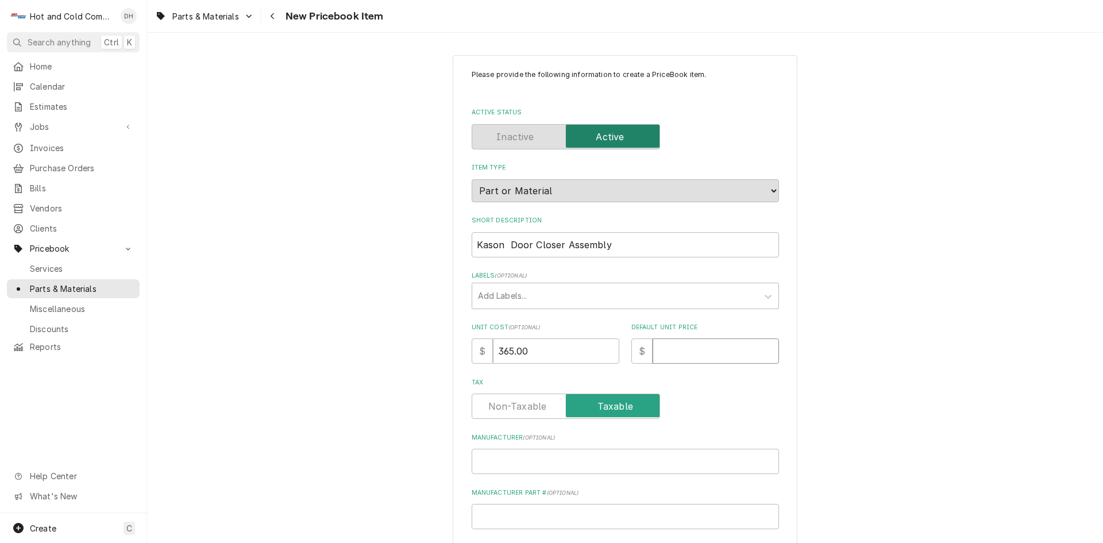
type textarea "x"
type input "6"
type textarea "x"
type input "60"
type textarea "x"
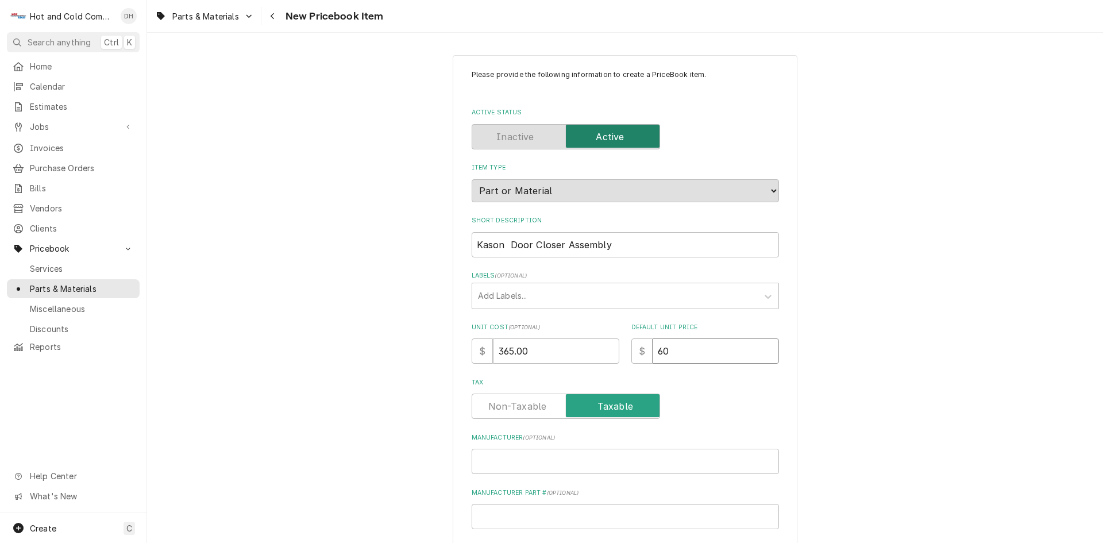
type input "609"
type textarea "x"
type input "609.5"
type textarea "x"
type input "609.55"
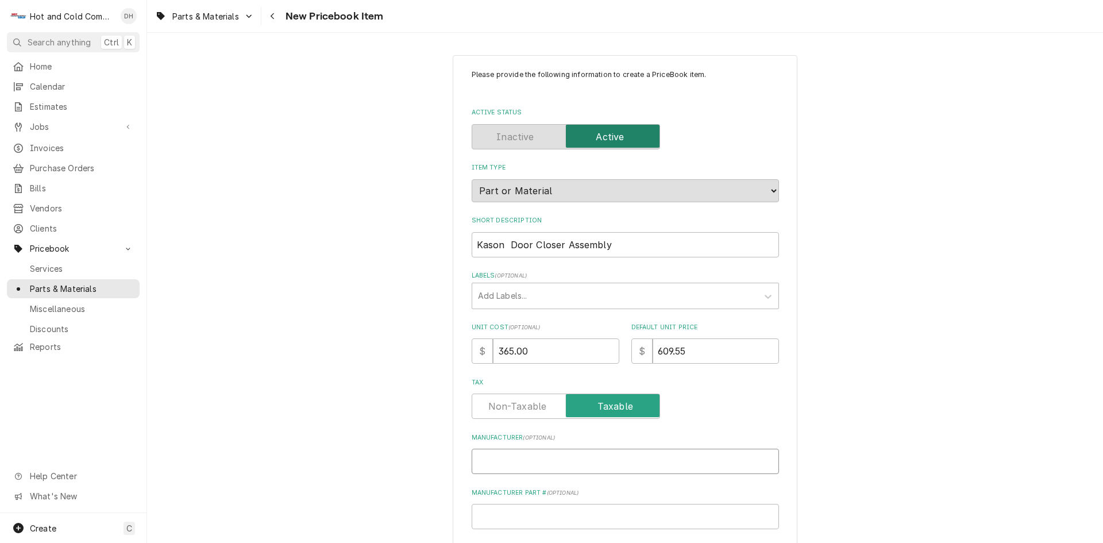
click at [550, 461] on input "Manufacturer ( optional )" at bounding box center [625, 461] width 307 height 25
type textarea "x"
type input "K"
type textarea "x"
type input "Ka"
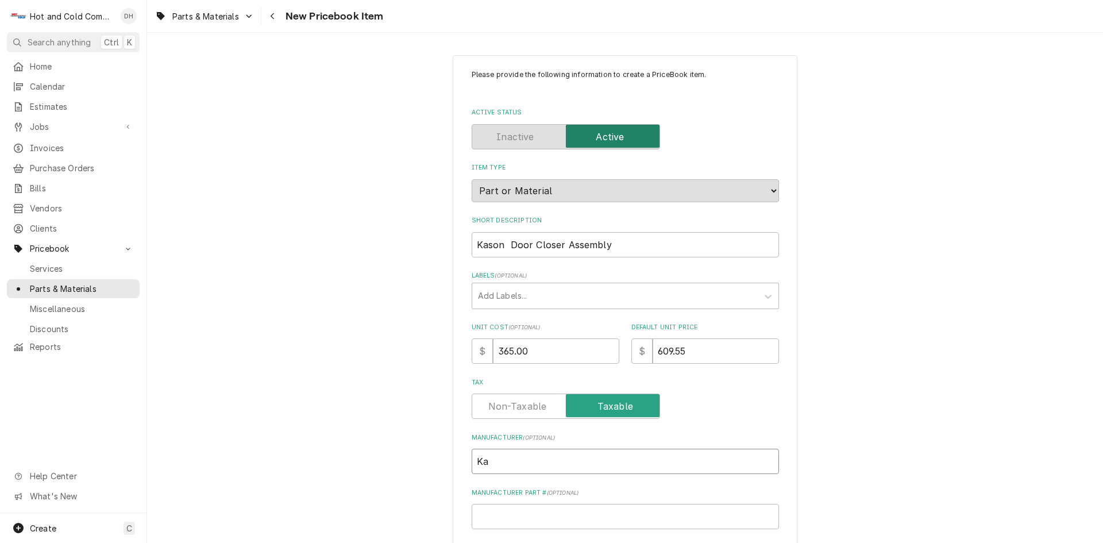
type textarea "x"
type input "Kas"
type textarea "x"
type input "Kaso"
type textarea "x"
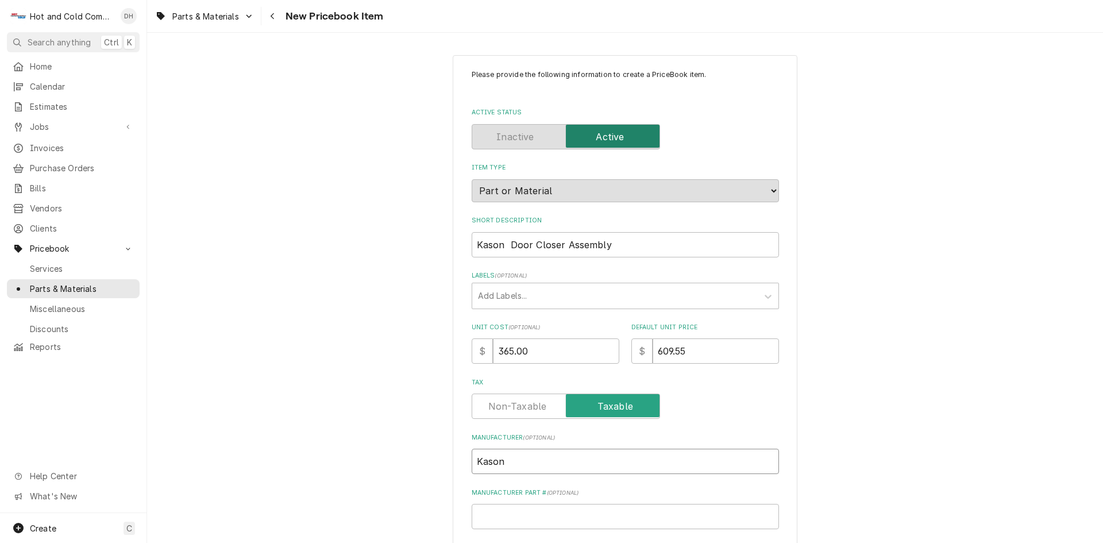
type input "Kason"
click at [565, 513] on input "Manufacturer Part # ( optional )" at bounding box center [625, 516] width 307 height 25
type textarea "x"
type input "1"
type textarea "x"
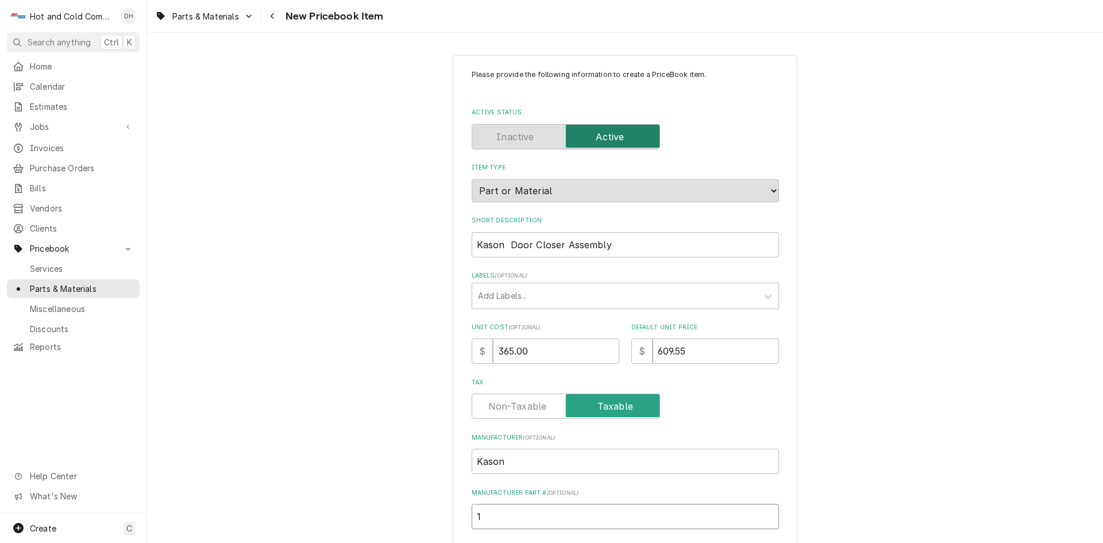
type input "10"
type textarea "x"
type input "109"
type textarea "x"
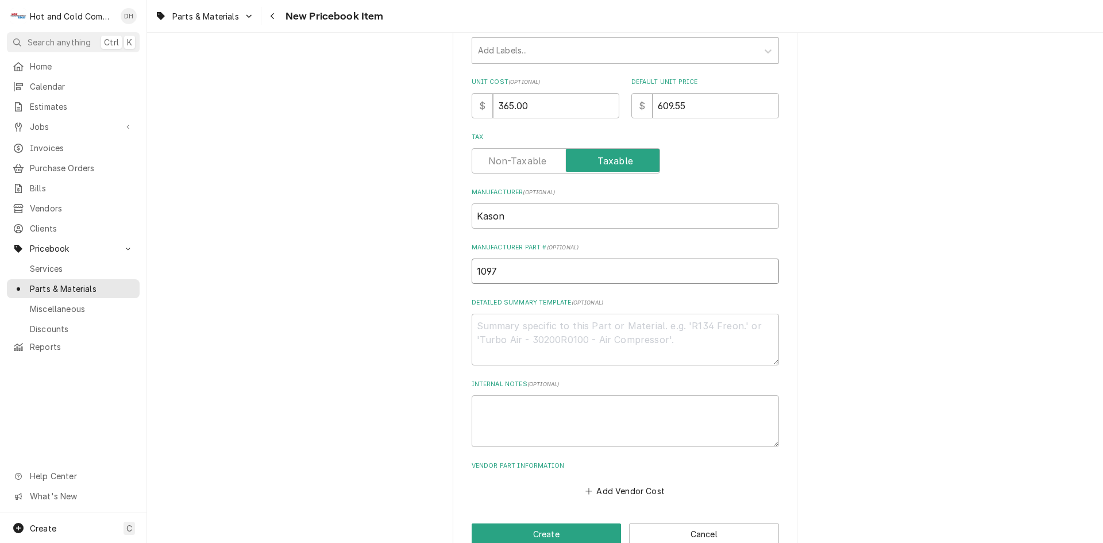
scroll to position [272, 0]
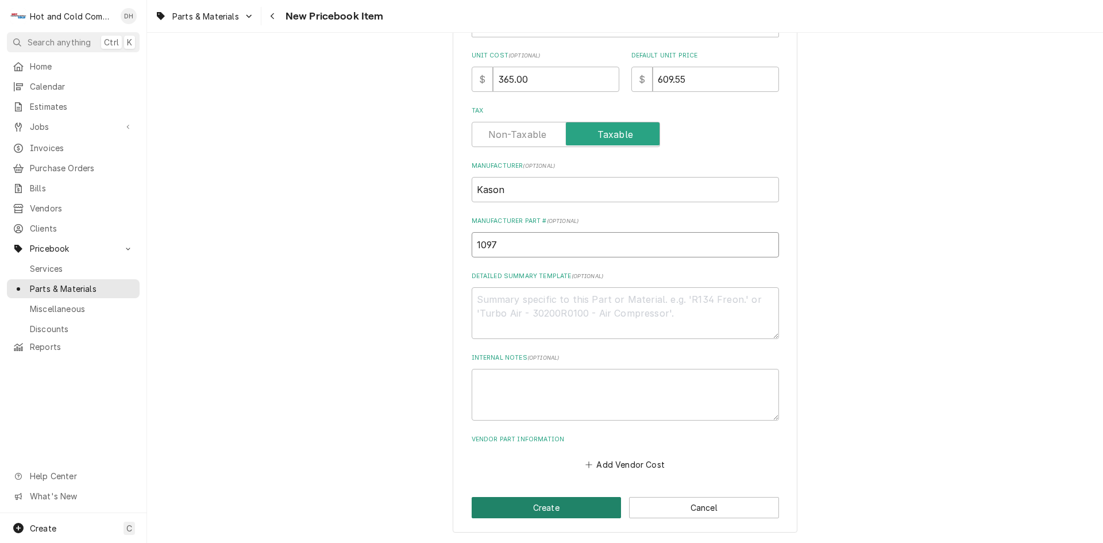
type input "1097"
click at [538, 504] on button "Create" at bounding box center [547, 507] width 150 height 21
type textarea "x"
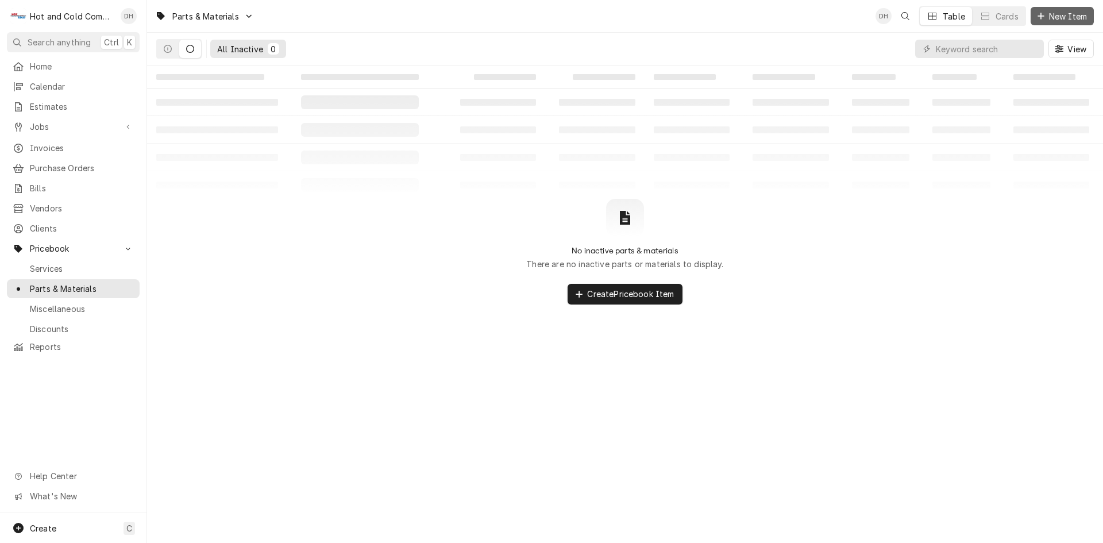
click at [1067, 18] on span "New Item" at bounding box center [1067, 16] width 43 height 12
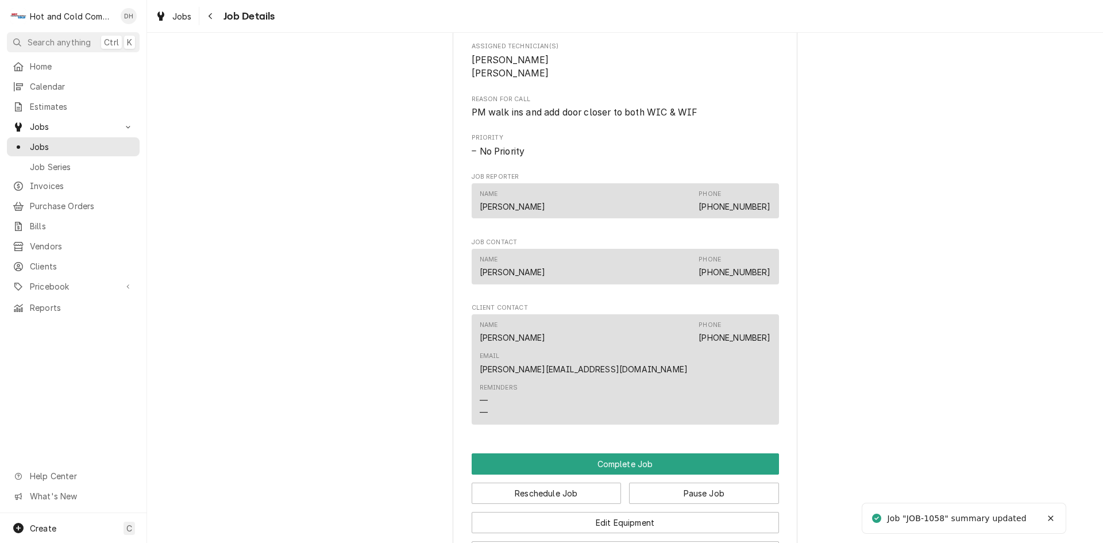
scroll to position [766, 0]
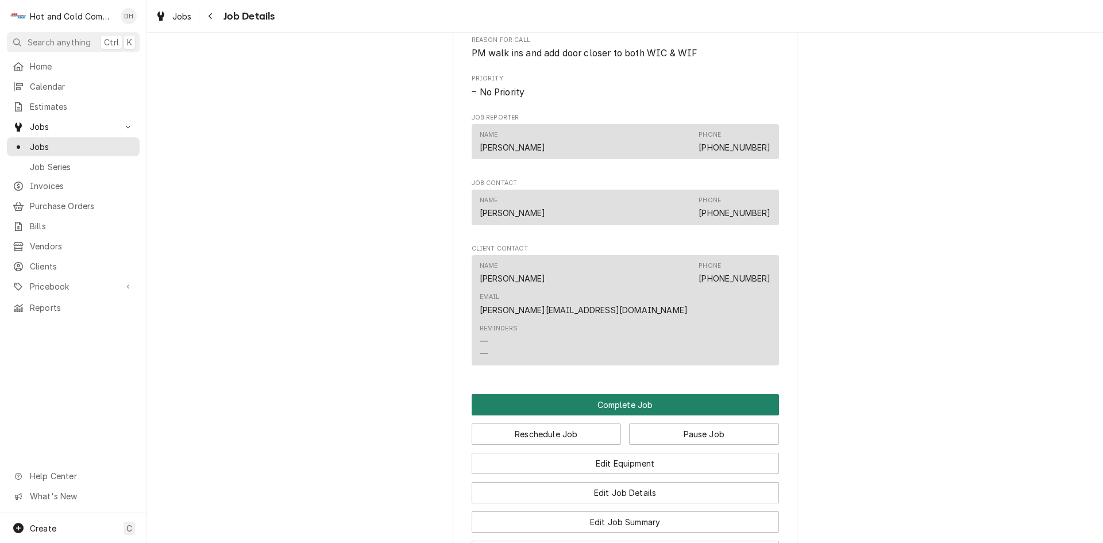
click at [652, 394] on button "Complete Job" at bounding box center [625, 404] width 307 height 21
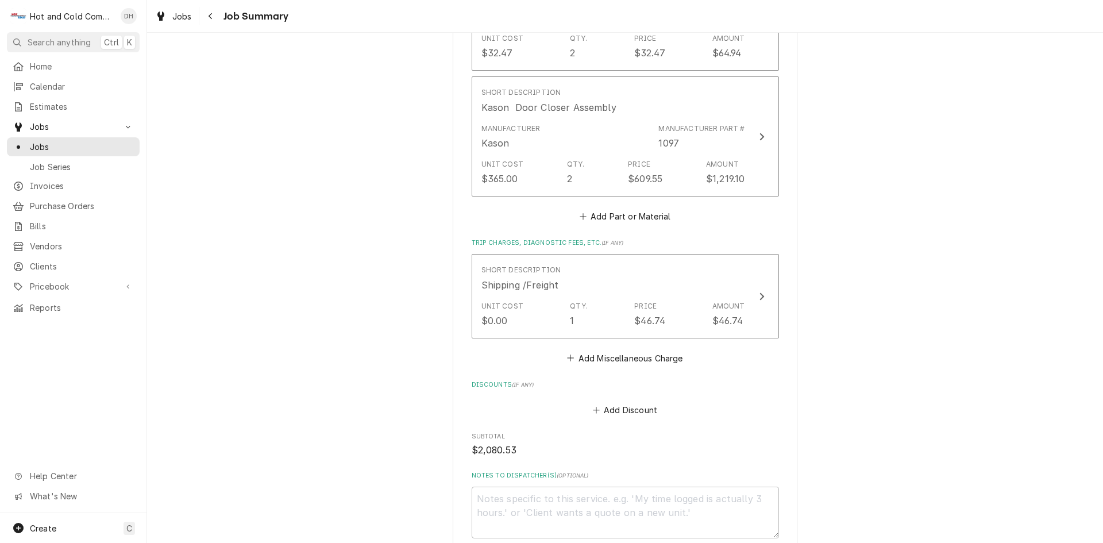
scroll to position [937, 0]
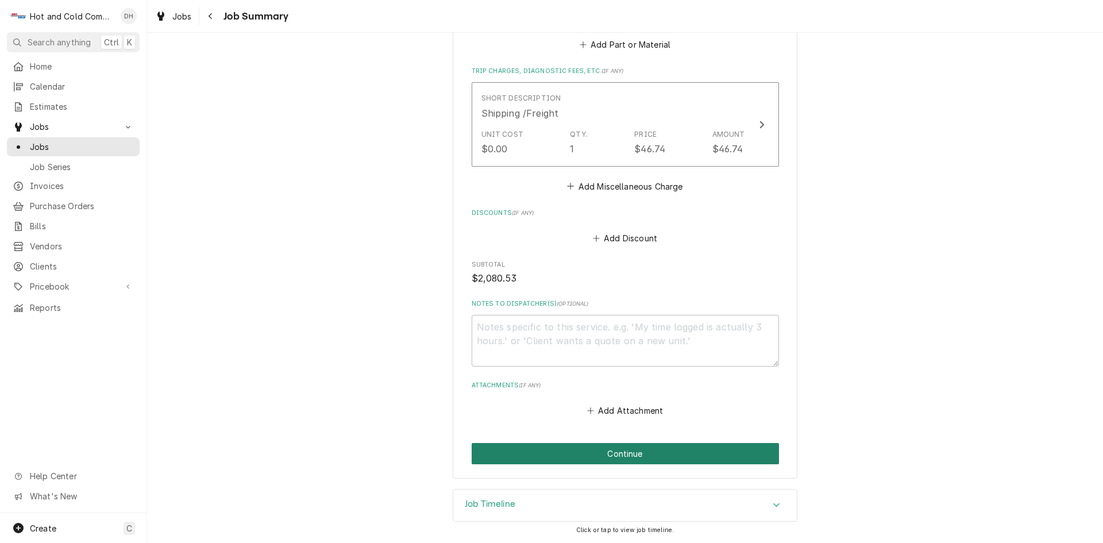
click at [631, 453] on button "Continue" at bounding box center [625, 453] width 307 height 21
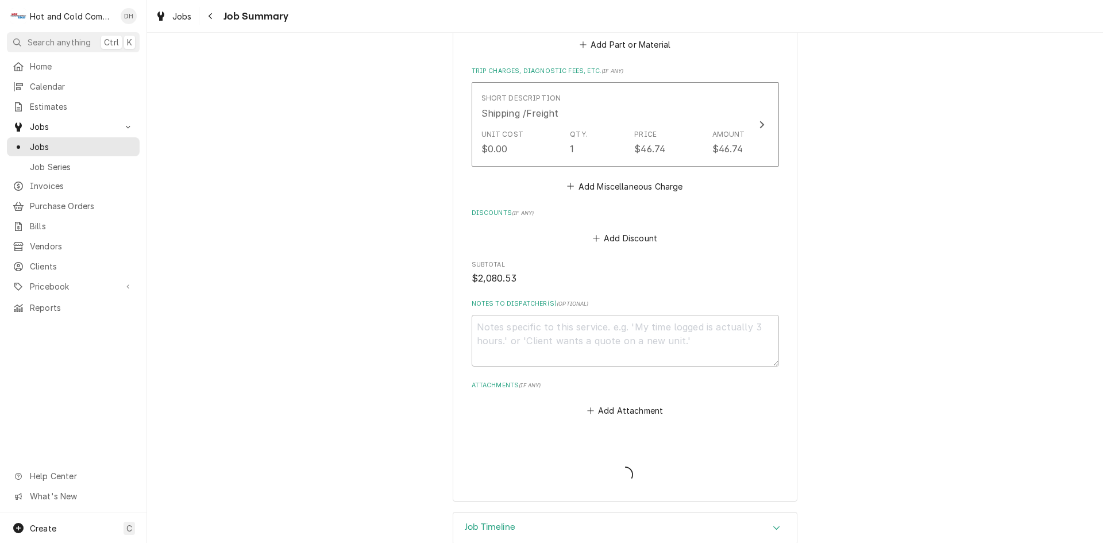
type textarea "x"
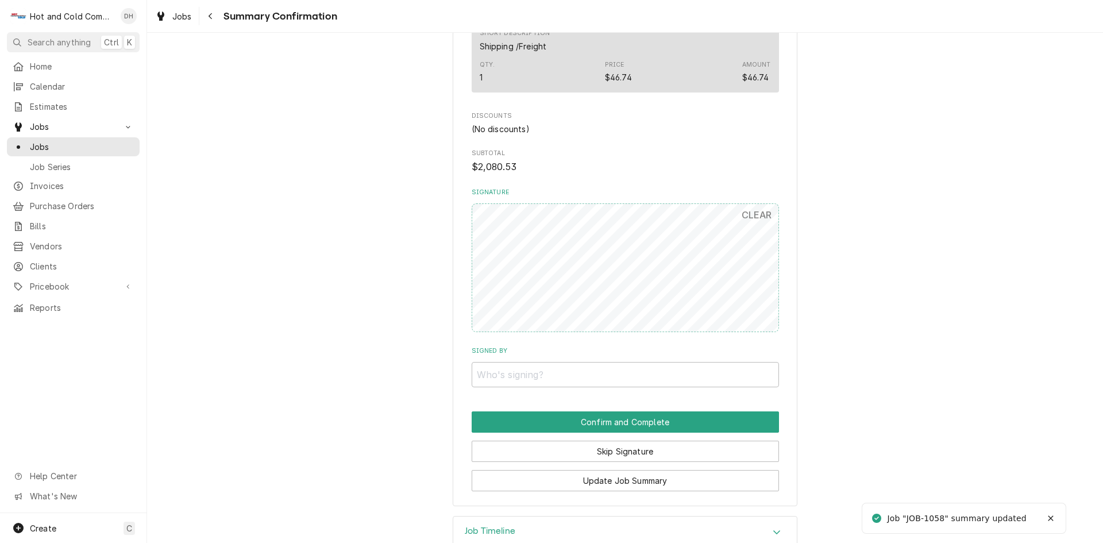
scroll to position [891, 0]
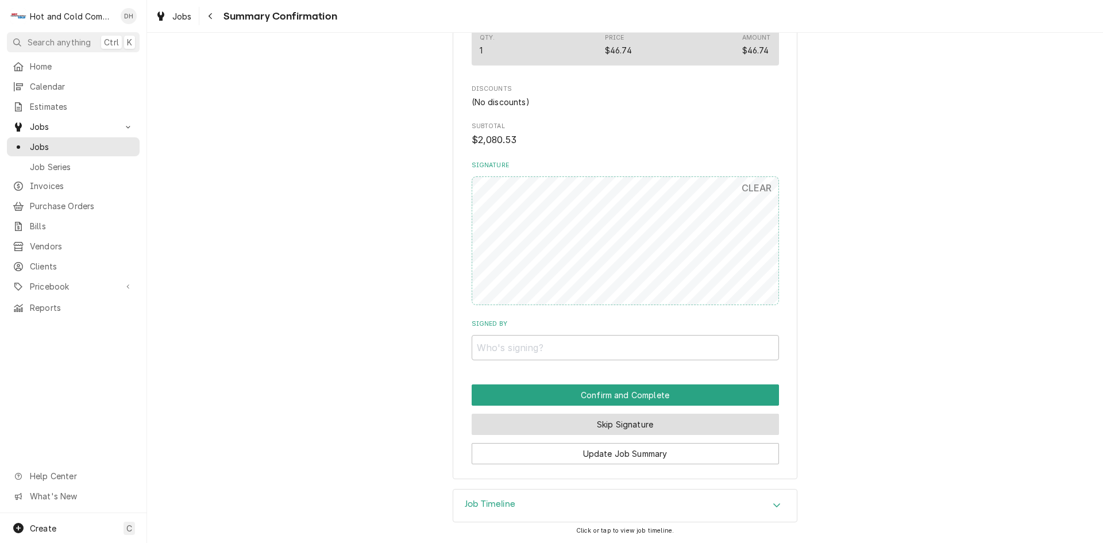
click at [620, 422] on button "Skip Signature" at bounding box center [625, 424] width 307 height 21
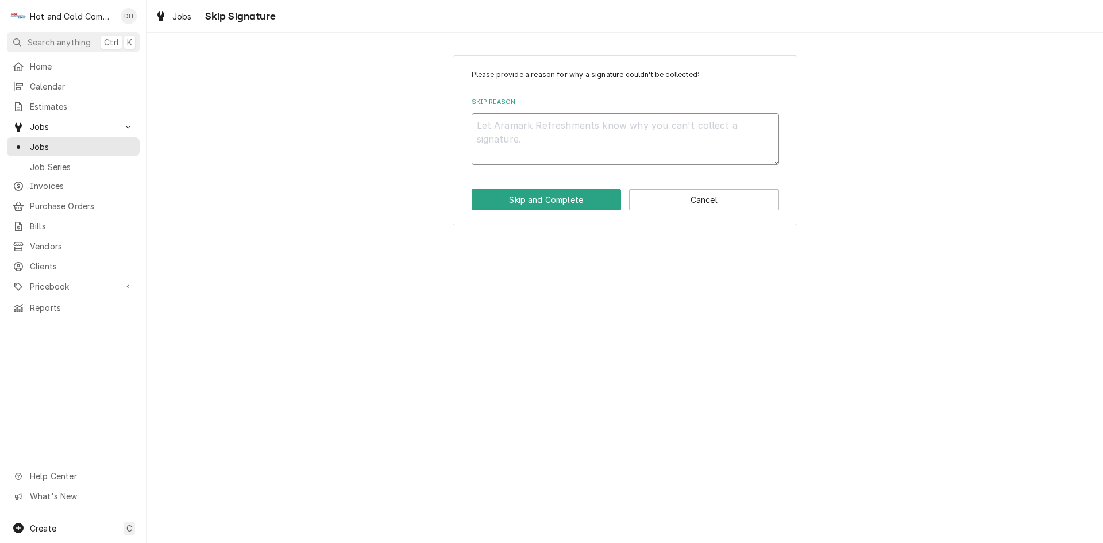
drag, startPoint x: 523, startPoint y: 133, endPoint x: 584, endPoint y: 157, distance: 66.0
click at [524, 133] on textarea "Skip Reason" at bounding box center [625, 139] width 307 height 52
type textarea "x"
type textarea "e"
type textarea "x"
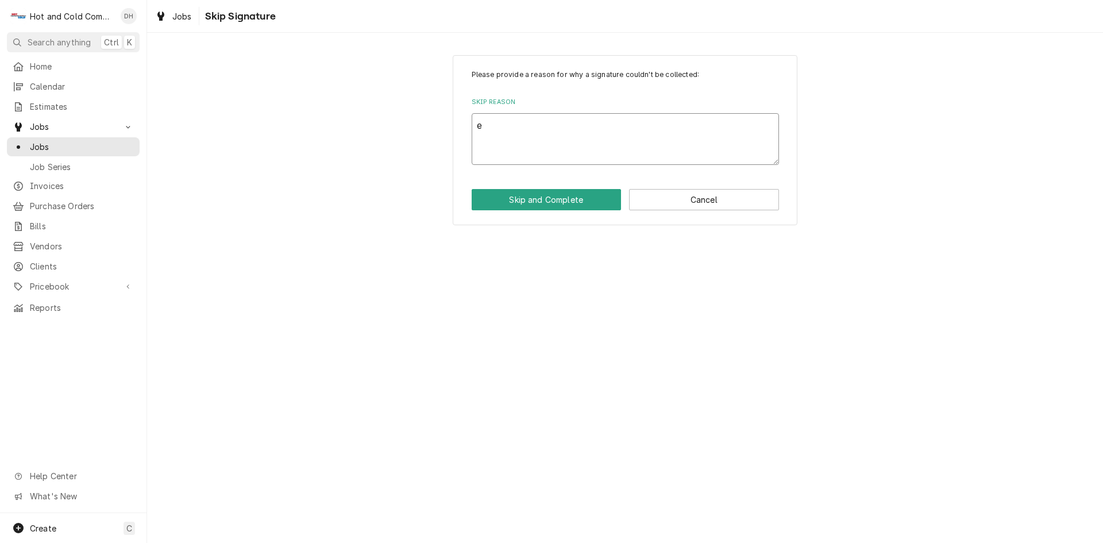
type textarea "em"
type textarea "x"
type textarea "ema"
type textarea "x"
type textarea "emai"
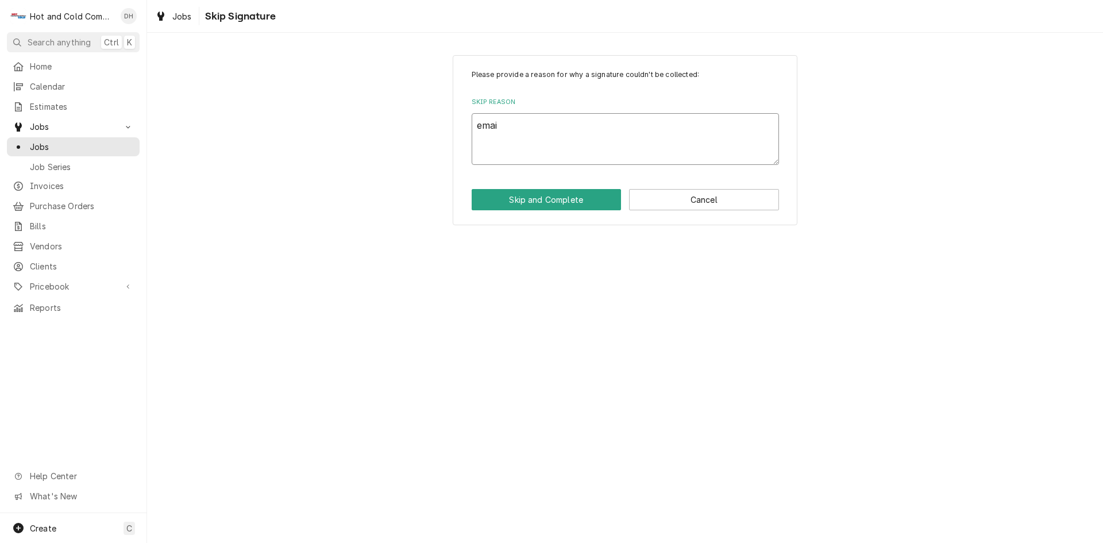
type textarea "x"
type textarea "email"
type textarea "x"
type textarea "emaile"
type textarea "x"
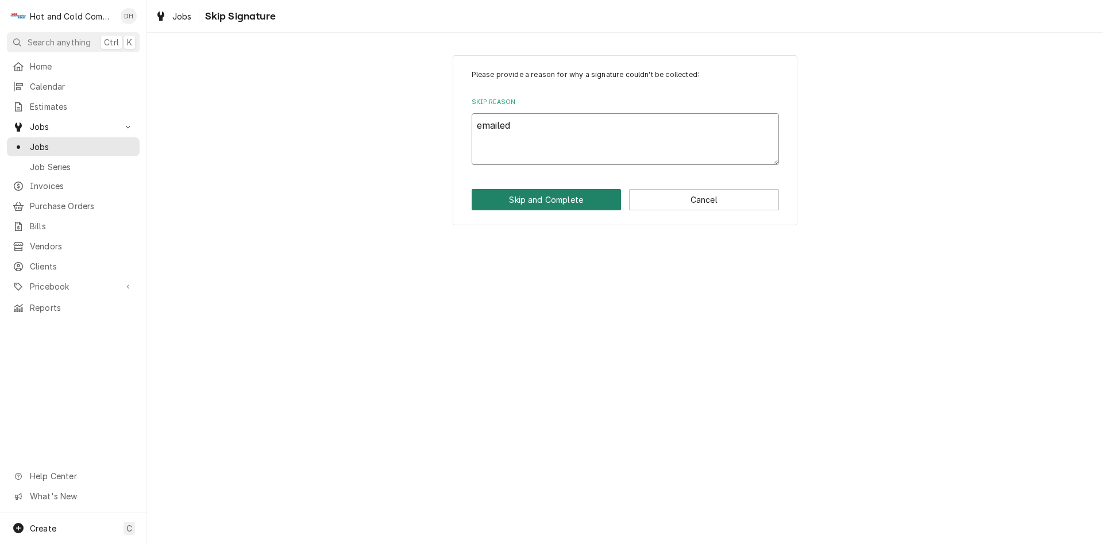
type textarea "emailed"
click at [543, 200] on button "Skip and Complete" at bounding box center [547, 199] width 150 height 21
type textarea "x"
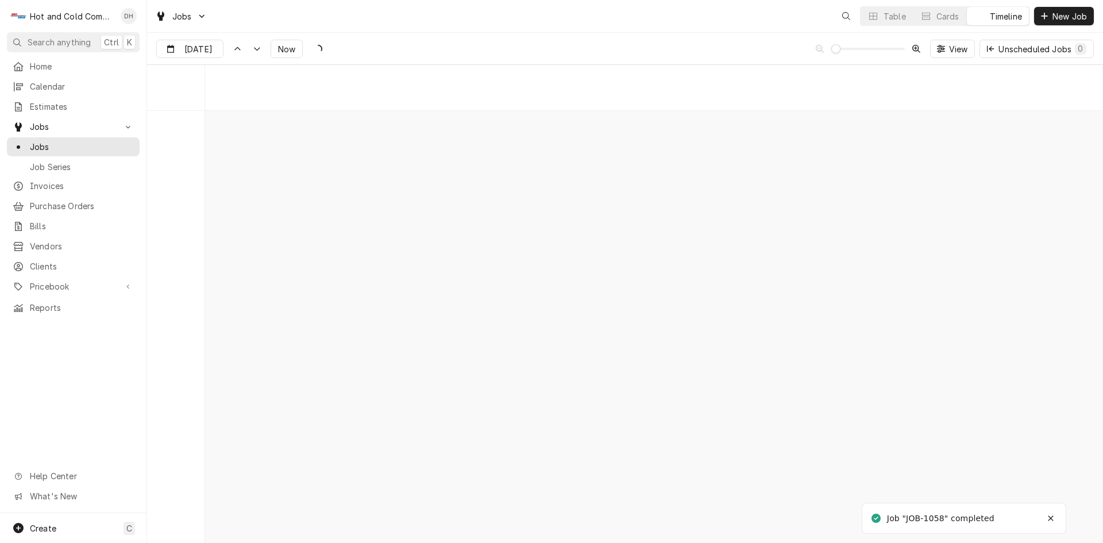
scroll to position [8990, 0]
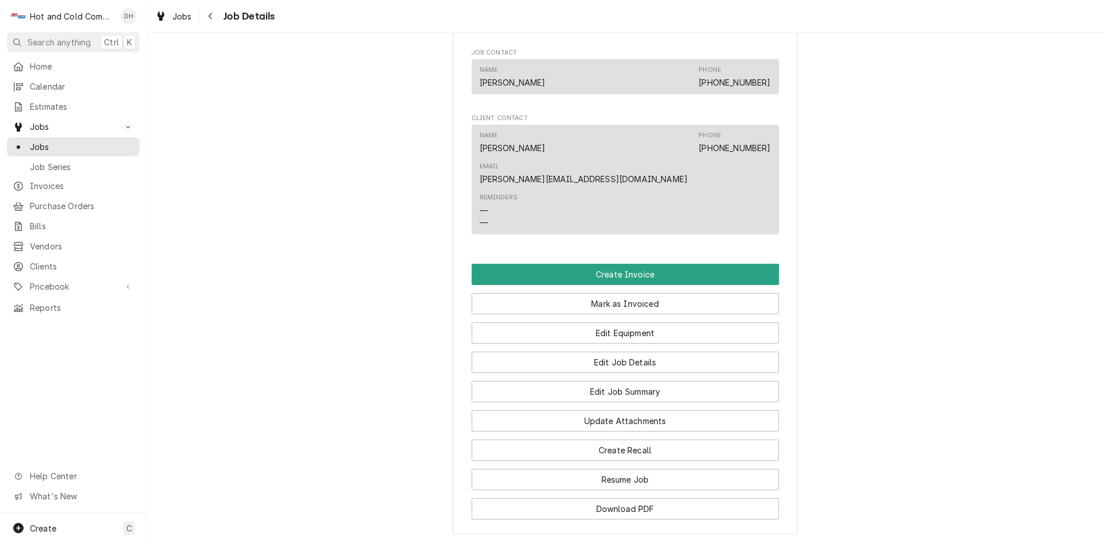
scroll to position [766, 0]
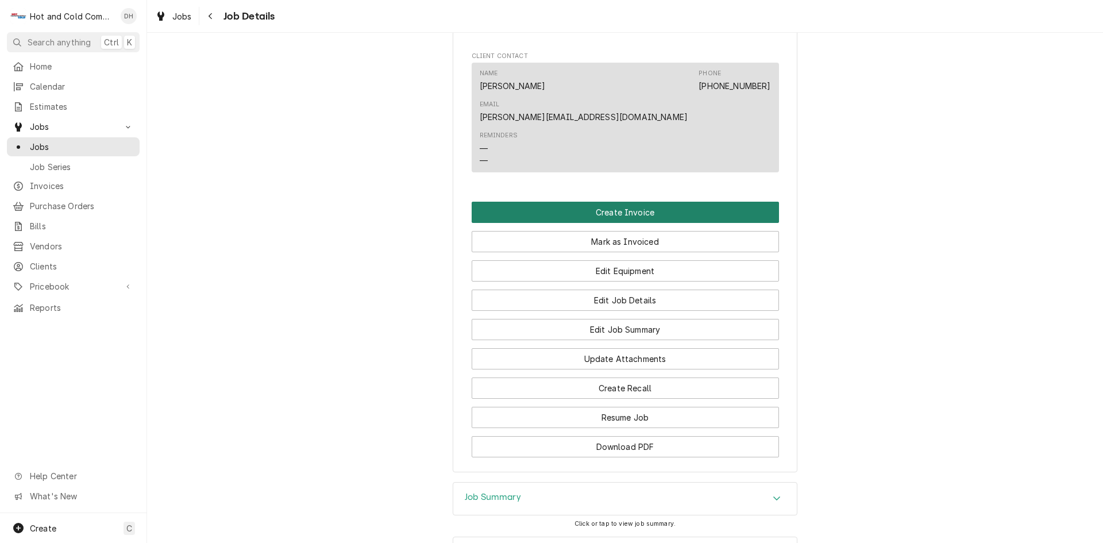
click at [623, 202] on button "Create Invoice" at bounding box center [625, 212] width 307 height 21
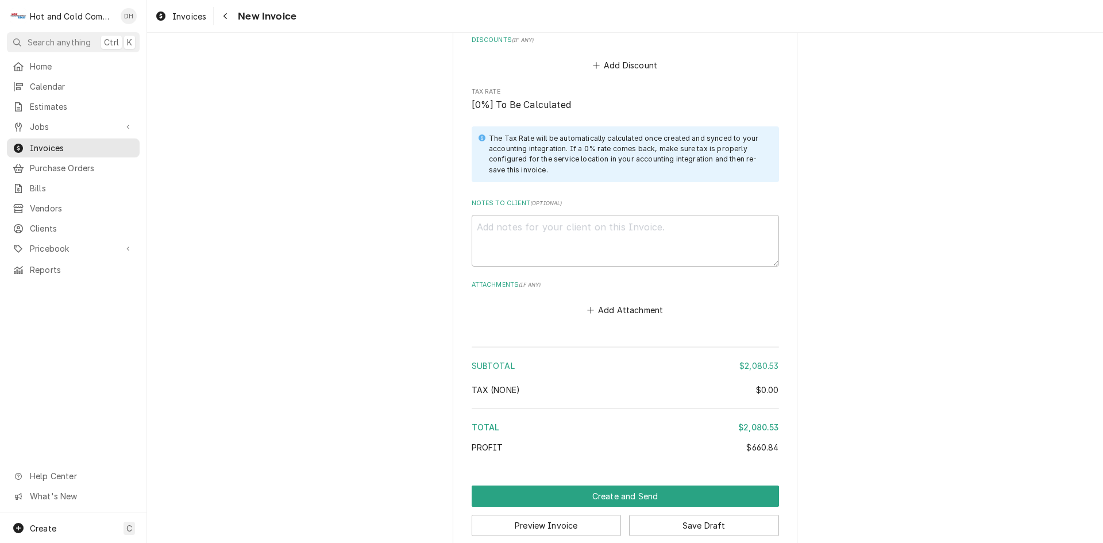
scroll to position [1965, 0]
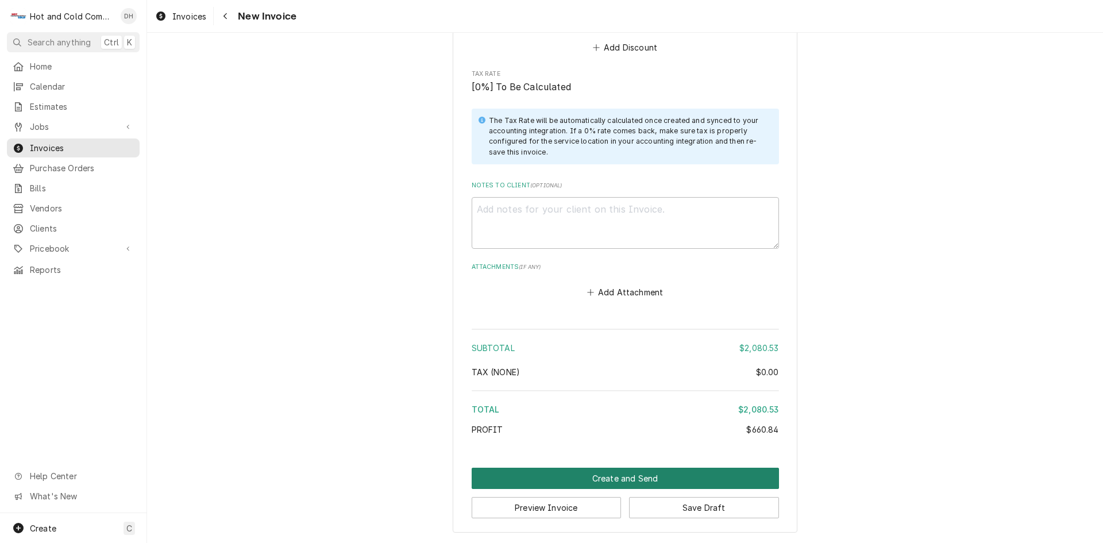
click at [621, 477] on button "Create and Send" at bounding box center [625, 478] width 307 height 21
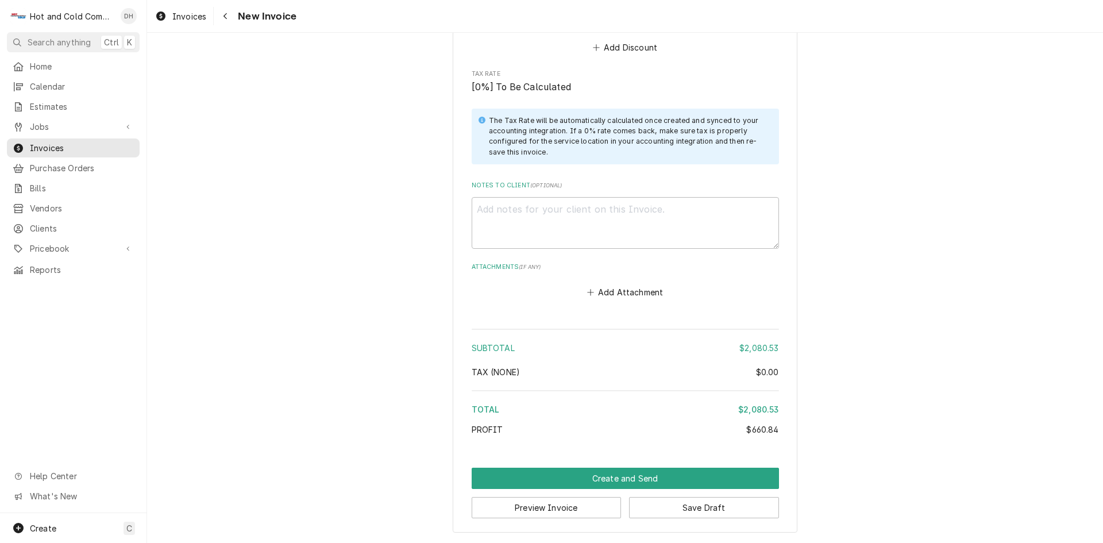
scroll to position [1959, 0]
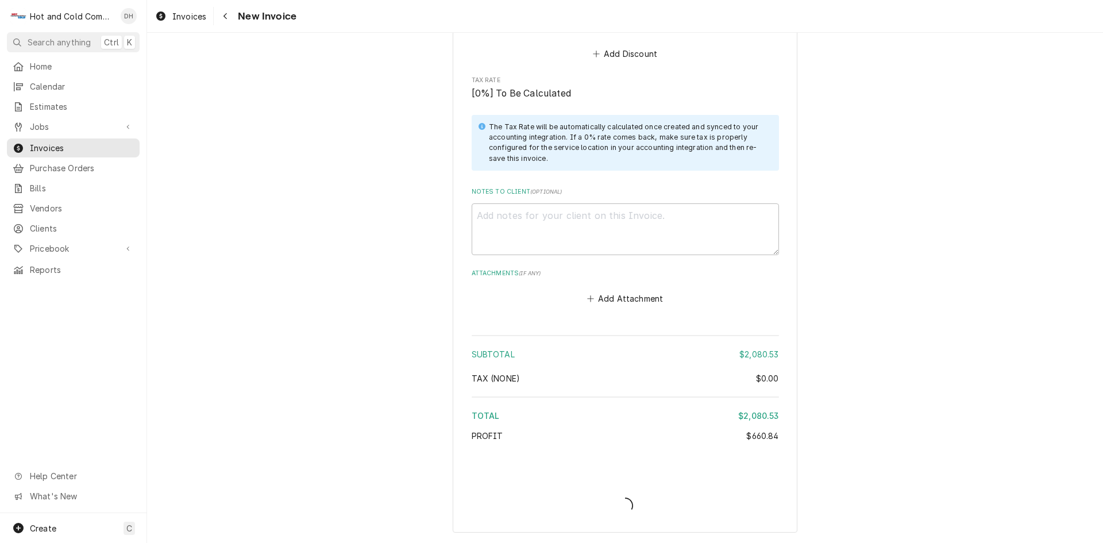
type textarea "x"
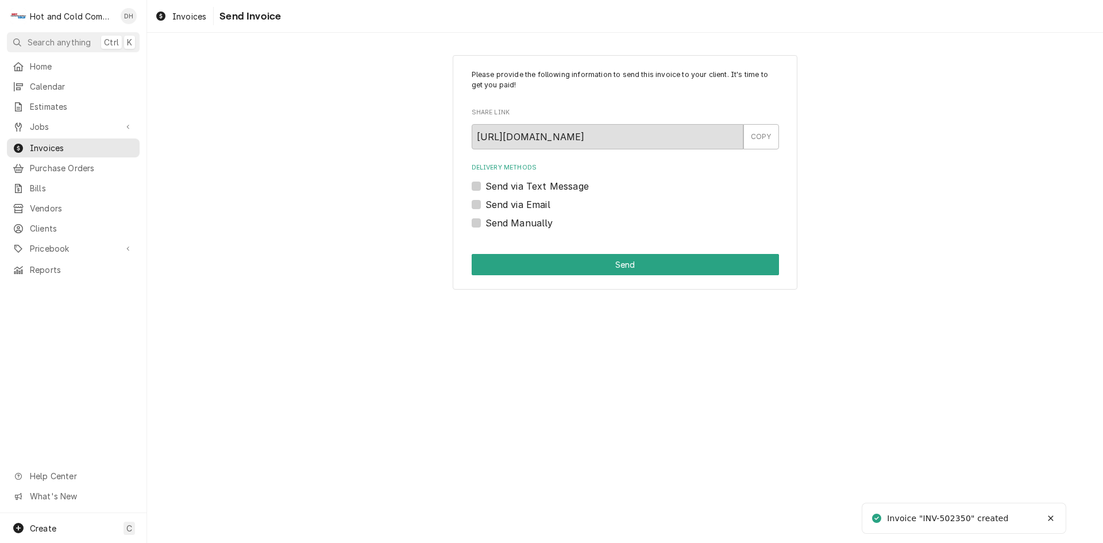
click at [485, 204] on label "Send via Email" at bounding box center [517, 205] width 65 height 14
click at [485, 204] on input "Send via Email" at bounding box center [638, 210] width 307 height 25
checkbox input "true"
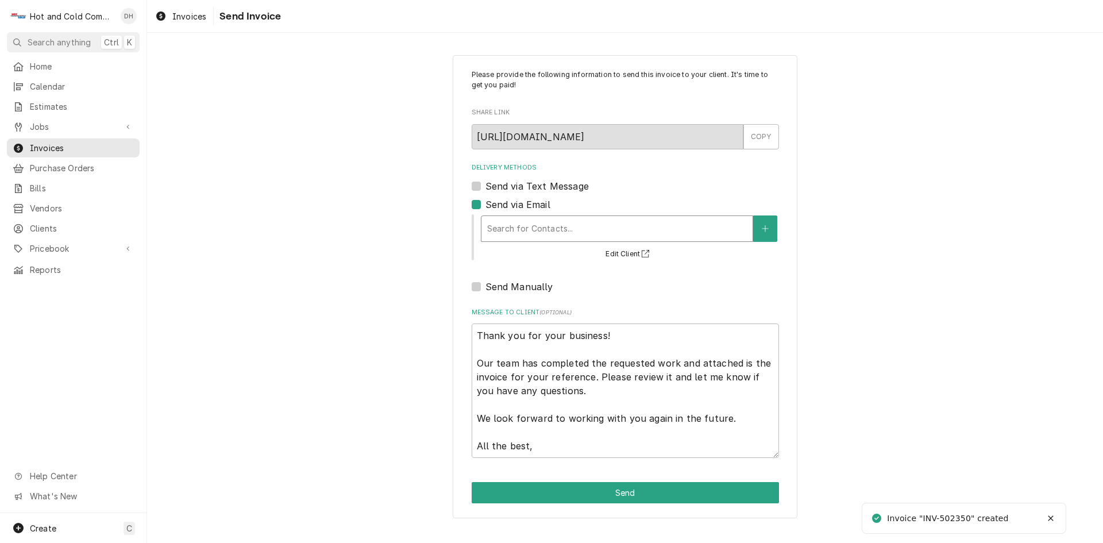
type textarea "x"
click at [579, 224] on div "Delivery Methods" at bounding box center [617, 228] width 260 height 21
click at [763, 227] on icon "Create New Contact" at bounding box center [765, 229] width 7 height 8
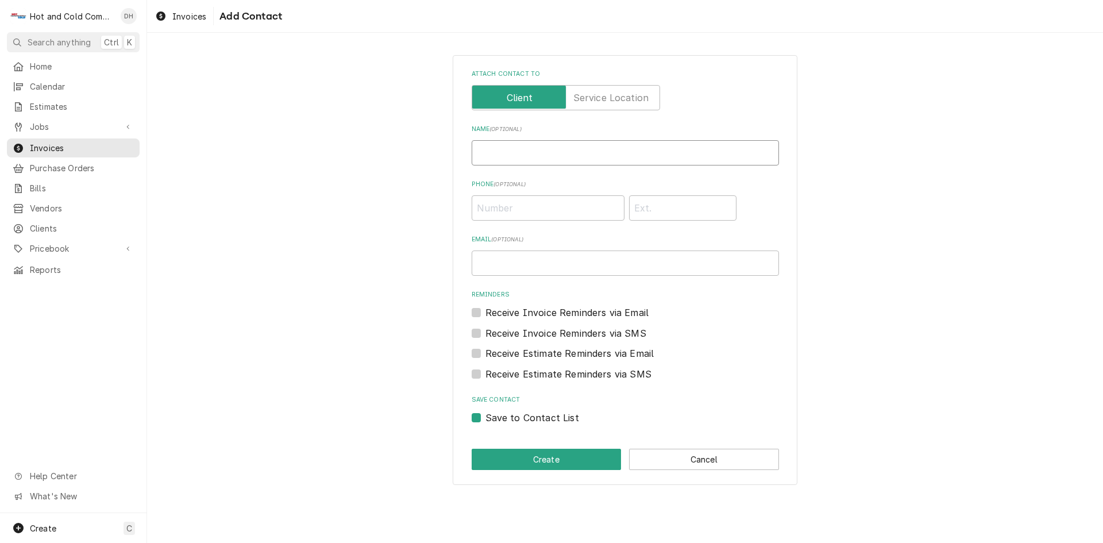
drag, startPoint x: 507, startPoint y: 150, endPoint x: 497, endPoint y: 147, distance: 10.2
click at [506, 150] on input "Name ( optional )" at bounding box center [625, 152] width 307 height 25
drag, startPoint x: 497, startPoint y: 147, endPoint x: 921, endPoint y: 315, distance: 456.6
click at [921, 315] on div "Attach contact to Name ( optional ) Phone ( optional ) Email ( optional ) Remin…" at bounding box center [625, 270] width 956 height 450
click at [570, 263] on input "Email ( optional )" at bounding box center [625, 262] width 307 height 25
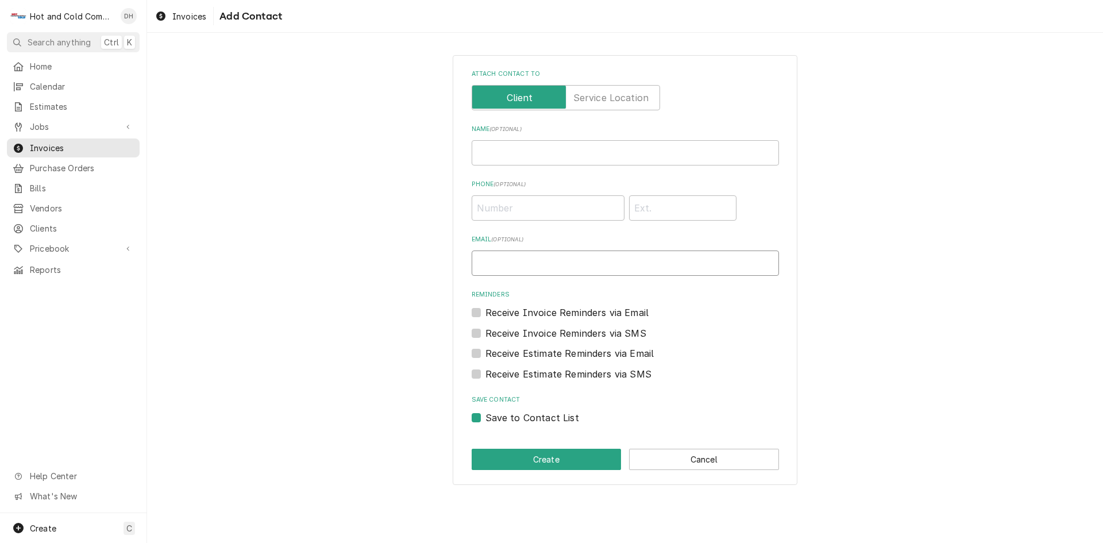
paste input ""[PERSON_NAME]" <[PERSON_NAME][EMAIL_ADDRESS][PERSON_NAME][DOMAIN_NAME]>"
type input ""[PERSON_NAME]" <[PERSON_NAME][EMAIL_ADDRESS][PERSON_NAME][DOMAIN_NAME]>"
drag, startPoint x: 570, startPoint y: 154, endPoint x: 951, endPoint y: 298, distance: 406.8
click at [570, 155] on input "Name ( optional )" at bounding box center [625, 152] width 307 height 25
type input "[PERSON_NAME]"
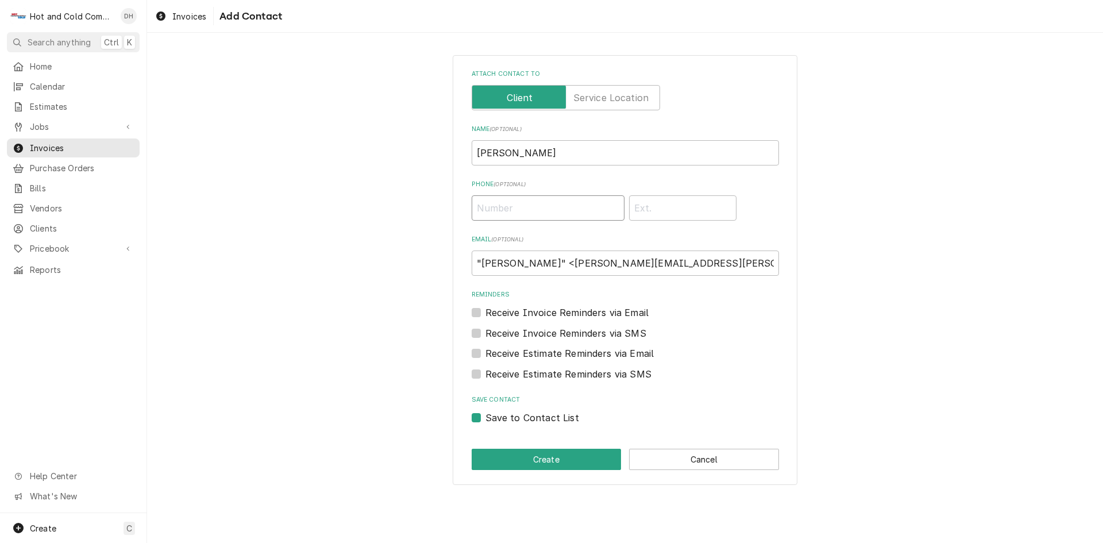
click at [543, 204] on input "Phone ( optional )" at bounding box center [548, 207] width 153 height 25
click at [702, 268] on input ""[PERSON_NAME]" <[PERSON_NAME][EMAIL_ADDRESS][PERSON_NAME][DOMAIN_NAME]>" at bounding box center [625, 262] width 307 height 25
click at [558, 260] on input ""[PERSON_NAME]" <[PERSON_NAME][EMAIL_ADDRESS][PERSON_NAME][DOMAIN_NAME]" at bounding box center [625, 262] width 307 height 25
type input "[PERSON_NAME][EMAIL_ADDRESS][PERSON_NAME][DOMAIN_NAME]"
click at [542, 458] on button "Create" at bounding box center [547, 459] width 150 height 21
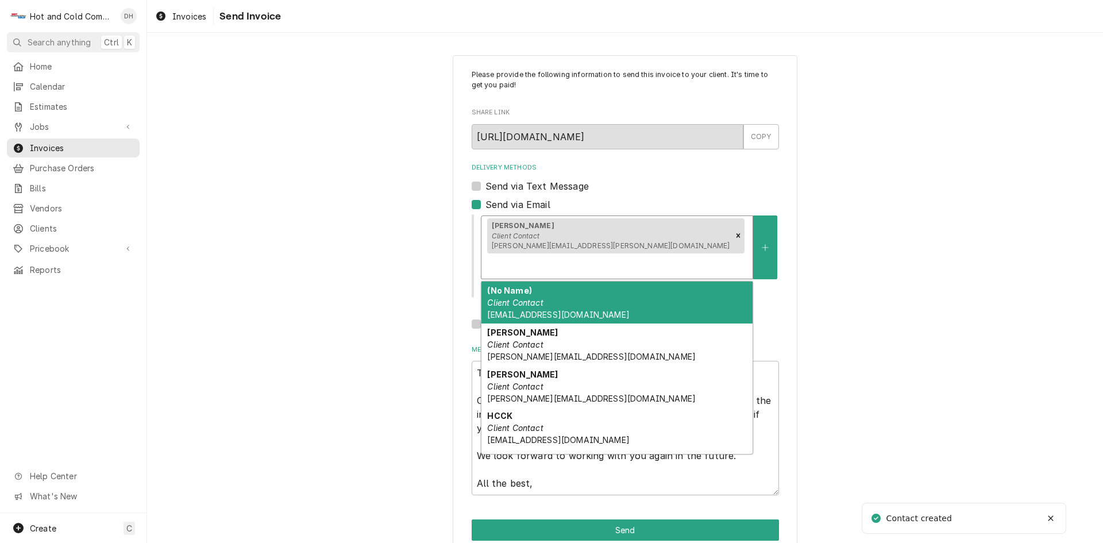
click at [696, 256] on div "Delivery Methods" at bounding box center [617, 266] width 260 height 21
drag, startPoint x: 540, startPoint y: 275, endPoint x: 720, endPoint y: 288, distance: 180.3
click at [546, 281] on div "(No Name) Client Contact AtlantaCoffee@aramark.com" at bounding box center [616, 302] width 271 height 42
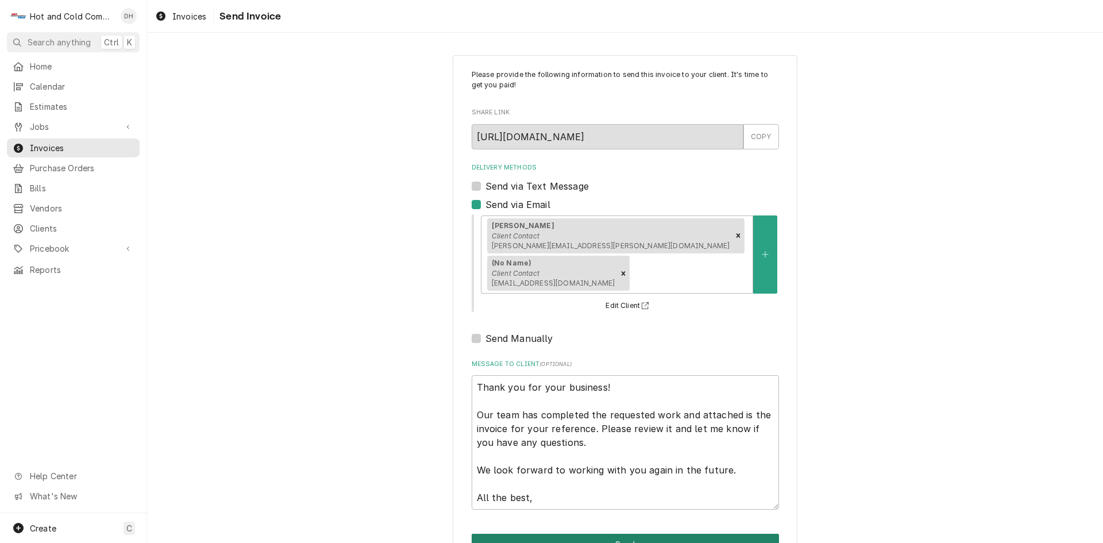
click at [636, 534] on button "Send" at bounding box center [625, 544] width 307 height 21
type textarea "x"
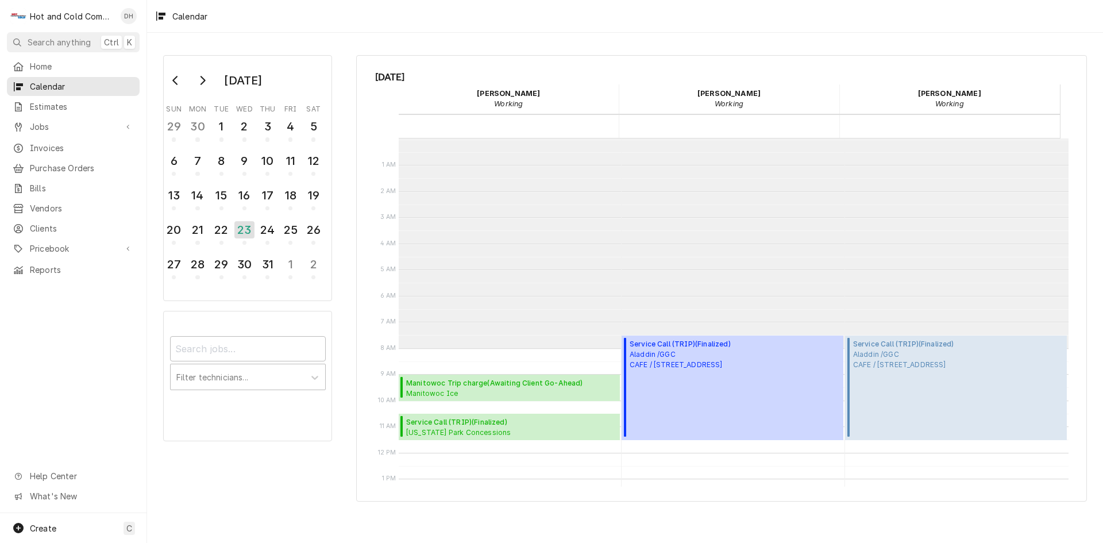
scroll to position [210, 0]
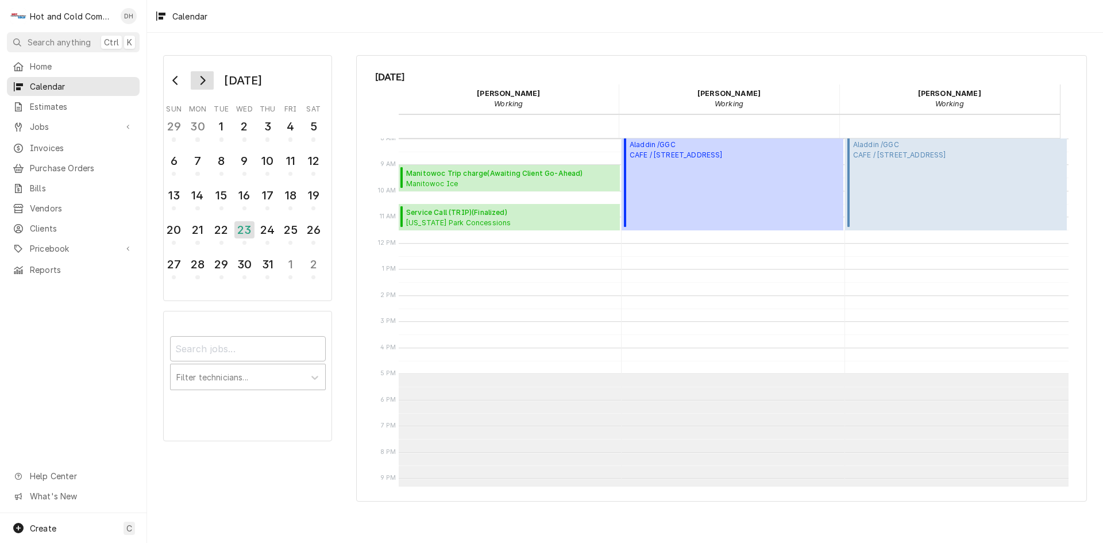
click at [206, 80] on icon "Go to next month" at bounding box center [202, 80] width 9 height 9
click at [206, 82] on icon "Go to next month" at bounding box center [202, 80] width 9 height 9
click at [277, 233] on button "25" at bounding box center [267, 233] width 23 height 31
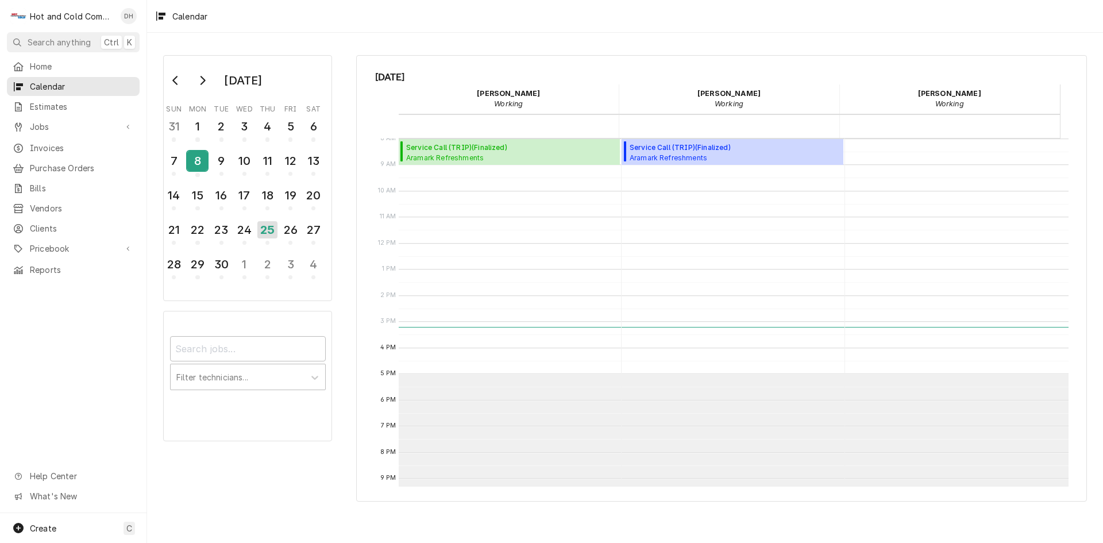
click at [195, 162] on div "8" at bounding box center [197, 161] width 20 height 20
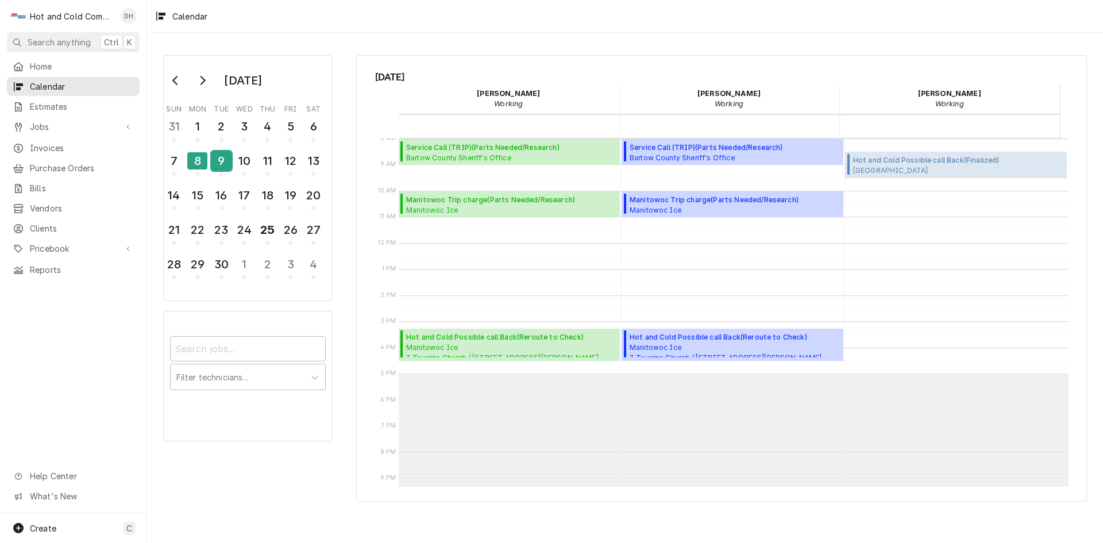
click at [218, 167] on div "9" at bounding box center [221, 161] width 20 height 20
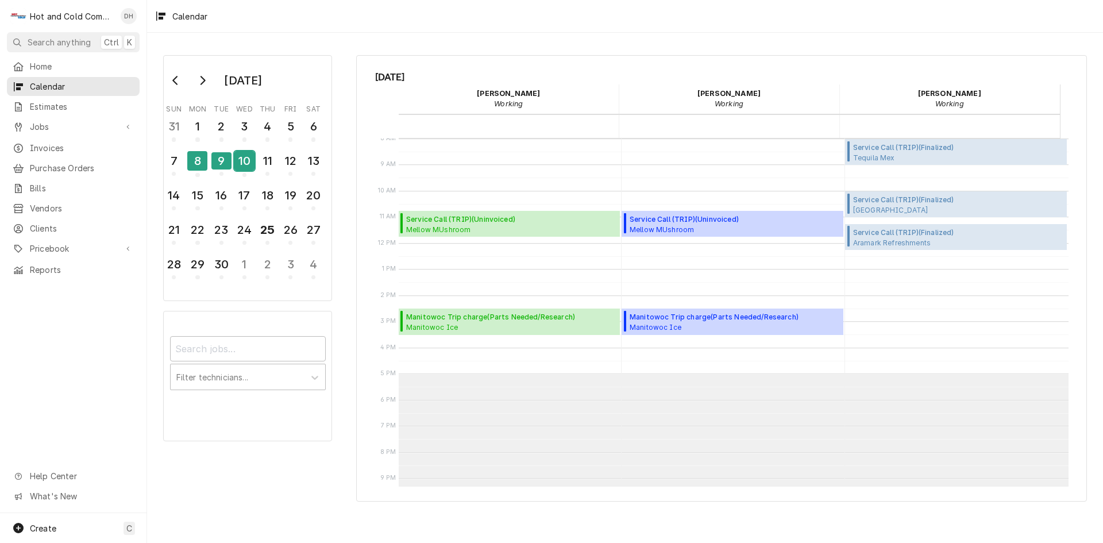
click at [247, 167] on div "10" at bounding box center [244, 161] width 20 height 20
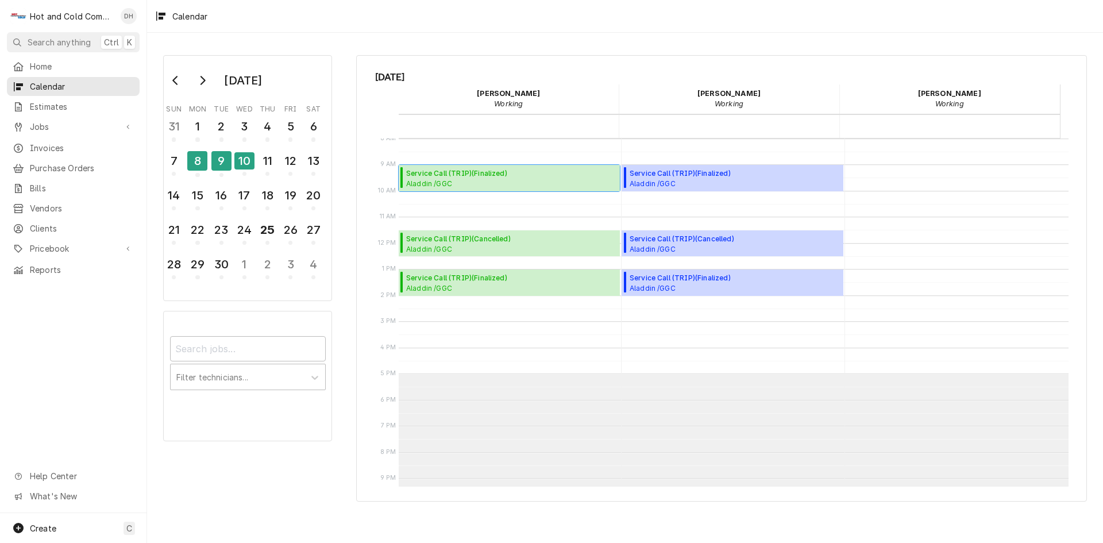
click at [452, 182] on span "Aladdin /GGC Dining / 1000 University Center Ln Bldg. D, Lawrenceville, GA 30043" at bounding box center [511, 183] width 210 height 9
click at [296, 231] on div "26" at bounding box center [290, 230] width 20 height 20
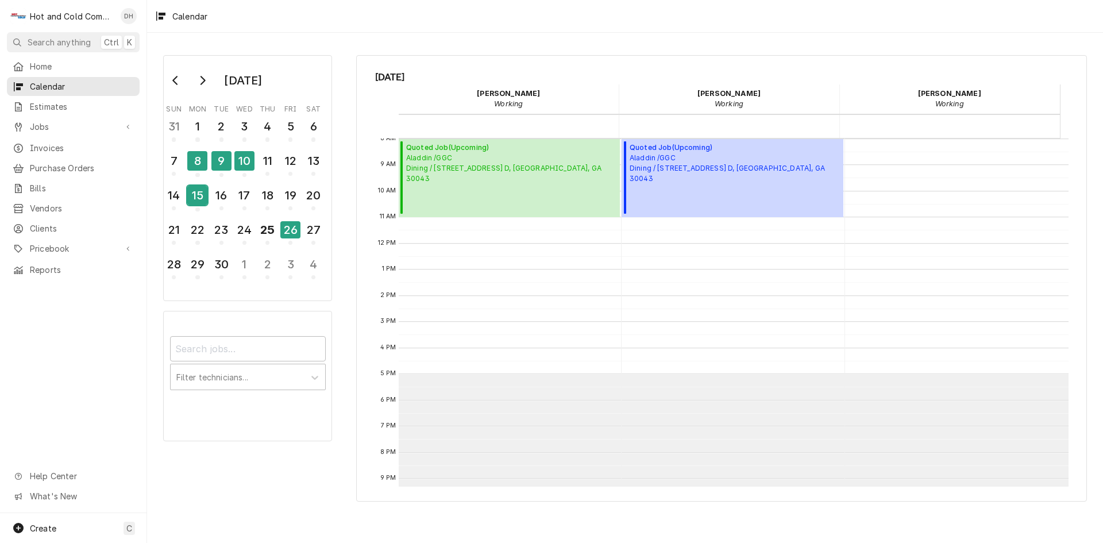
click at [202, 196] on div "15" at bounding box center [197, 196] width 20 height 20
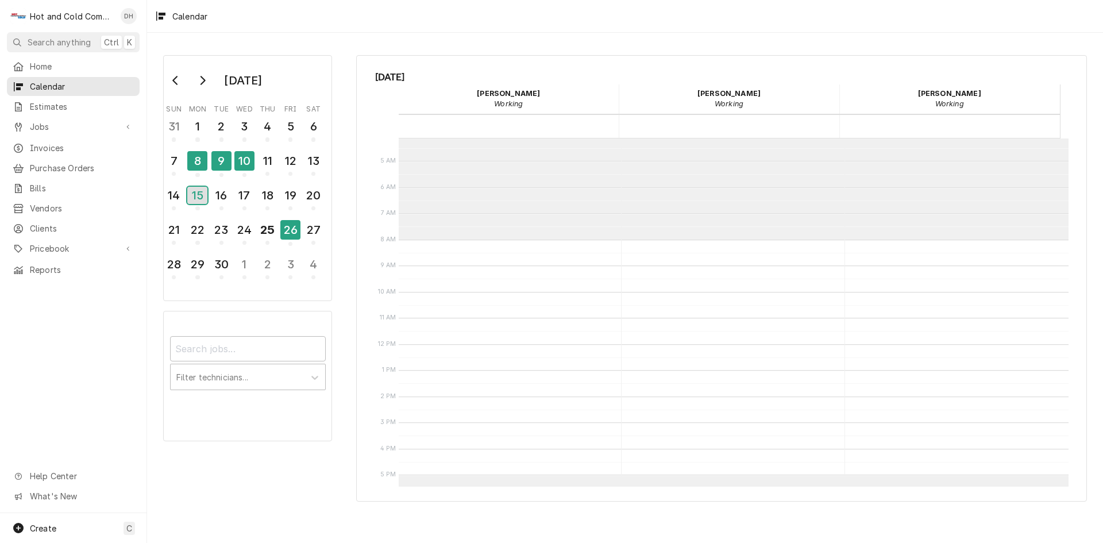
scroll to position [0, 0]
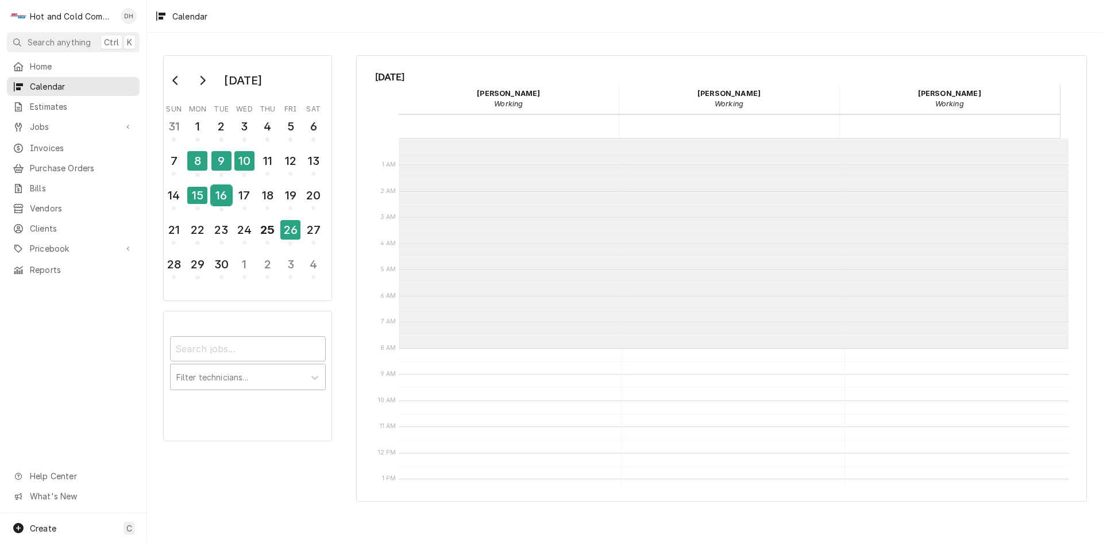
click at [229, 202] on div "16" at bounding box center [221, 196] width 20 height 20
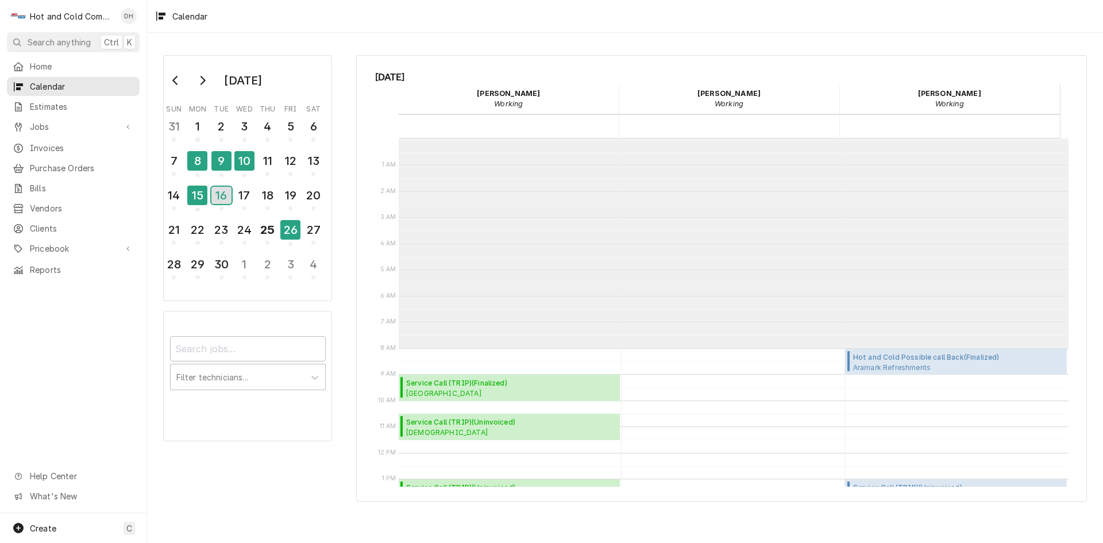
scroll to position [210, 0]
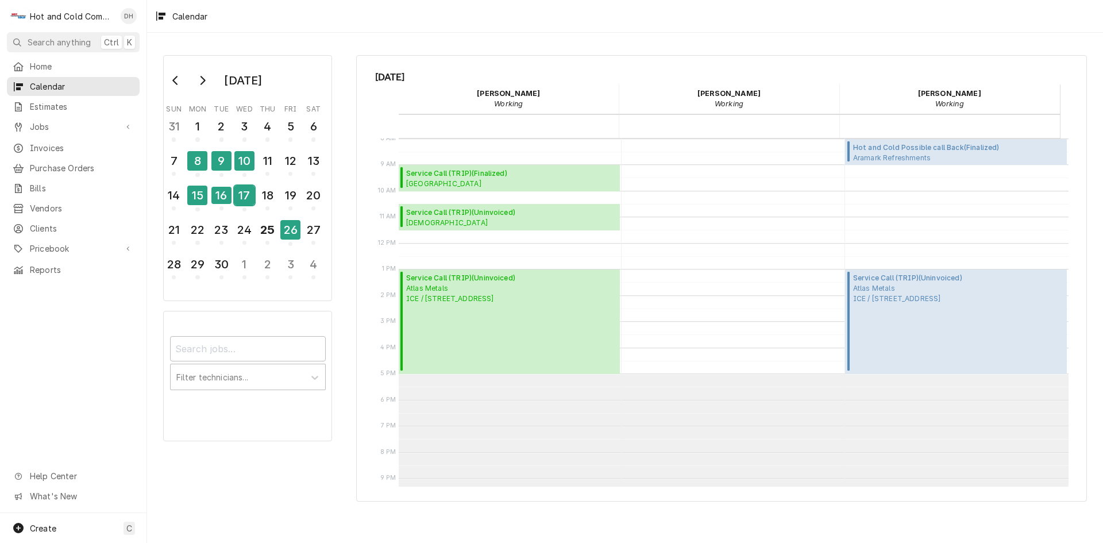
click at [240, 198] on div "17" at bounding box center [244, 196] width 20 height 20
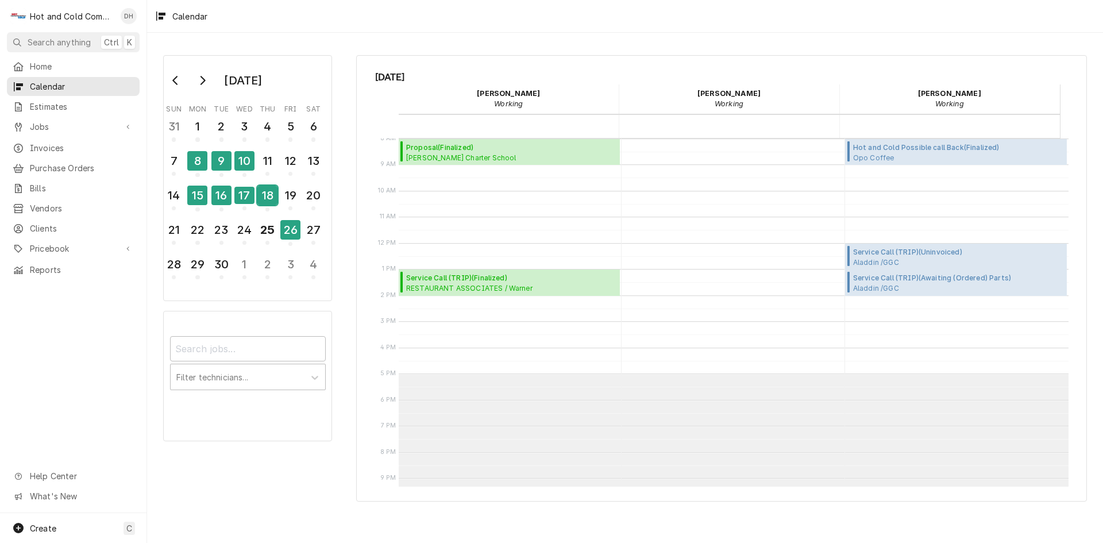
click at [262, 199] on div "18" at bounding box center [267, 196] width 20 height 20
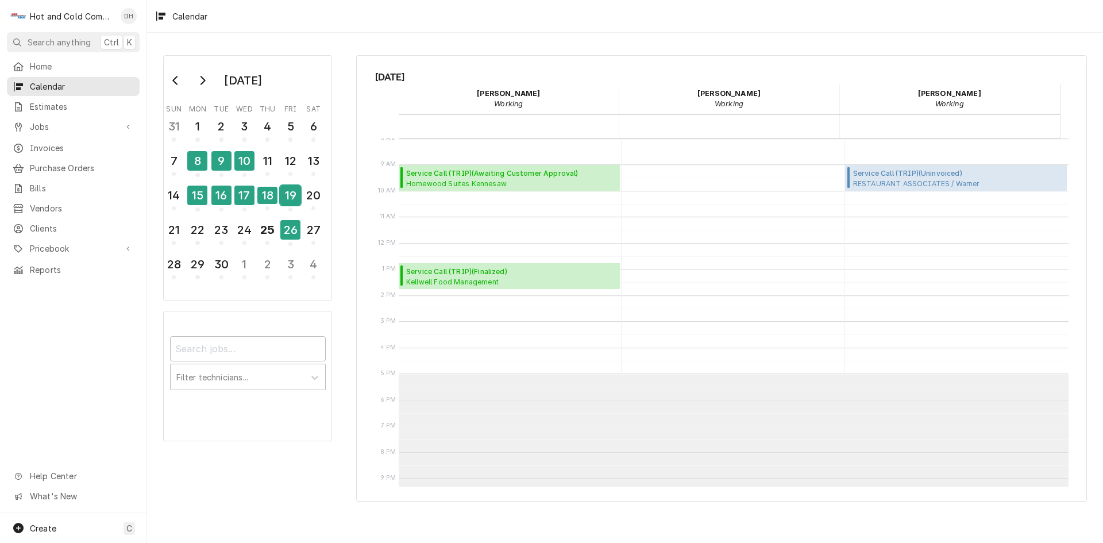
click at [287, 195] on div "19" at bounding box center [290, 196] width 20 height 20
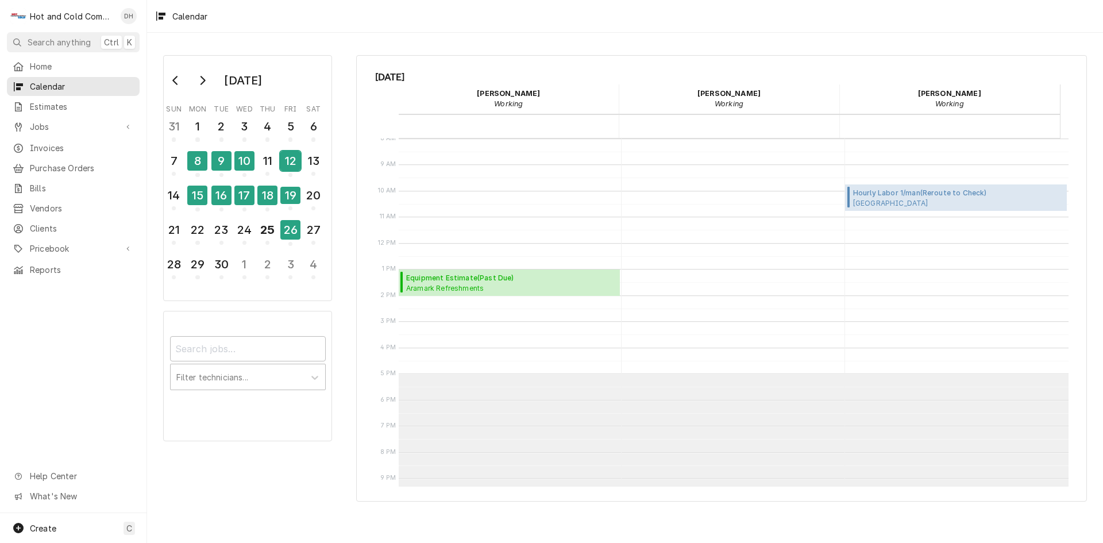
click at [290, 167] on div "12" at bounding box center [290, 161] width 20 height 20
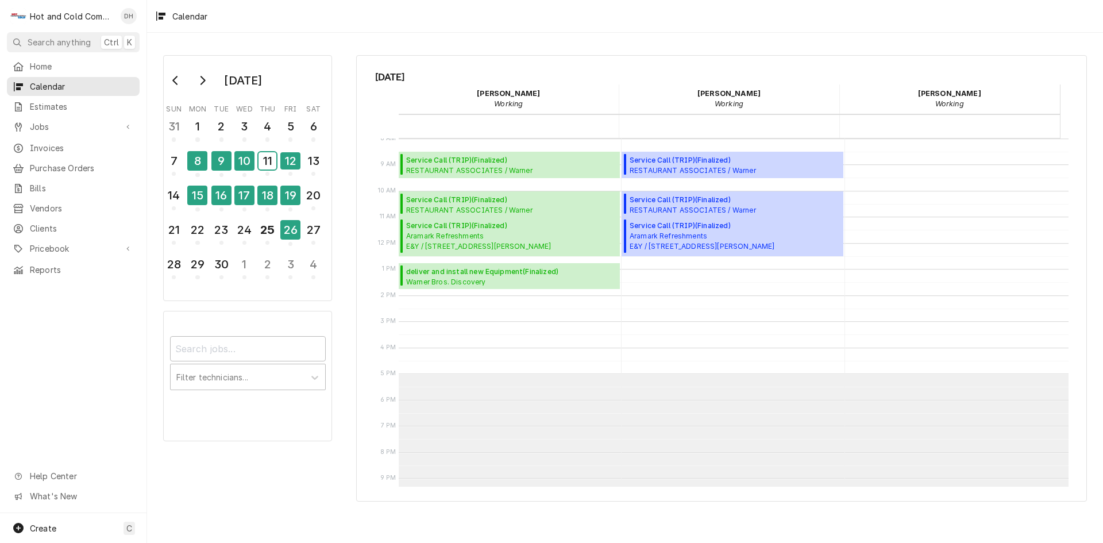
click at [267, 164] on div "11" at bounding box center [267, 160] width 18 height 17
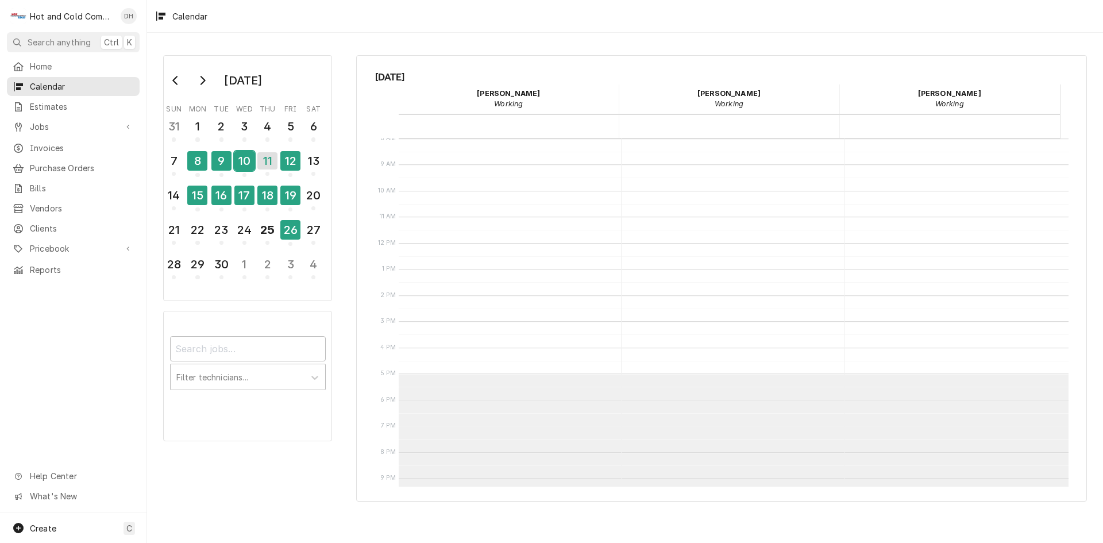
click at [253, 168] on div "10" at bounding box center [244, 161] width 20 height 20
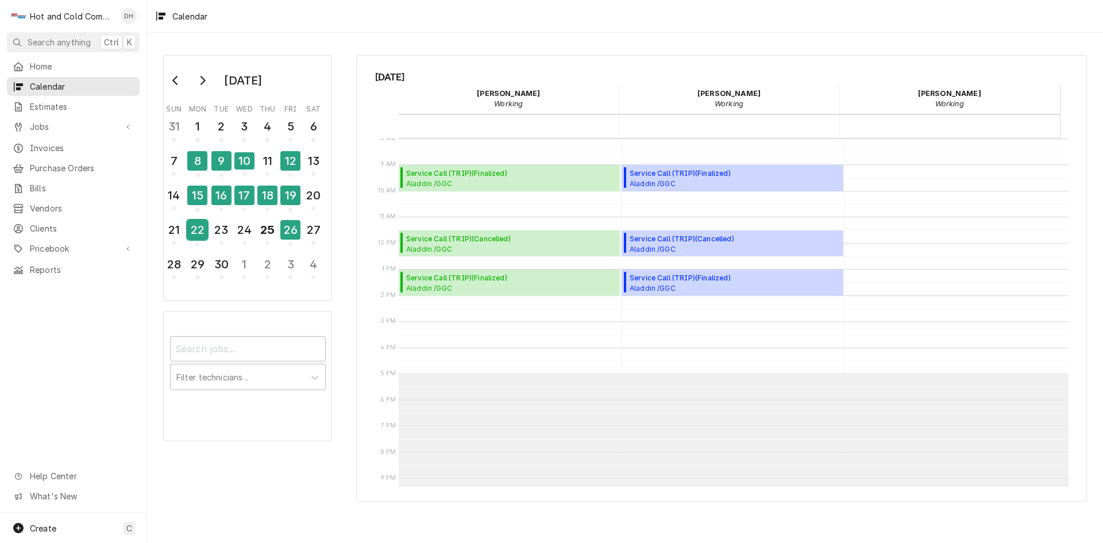
click at [195, 236] on div "22" at bounding box center [197, 230] width 20 height 20
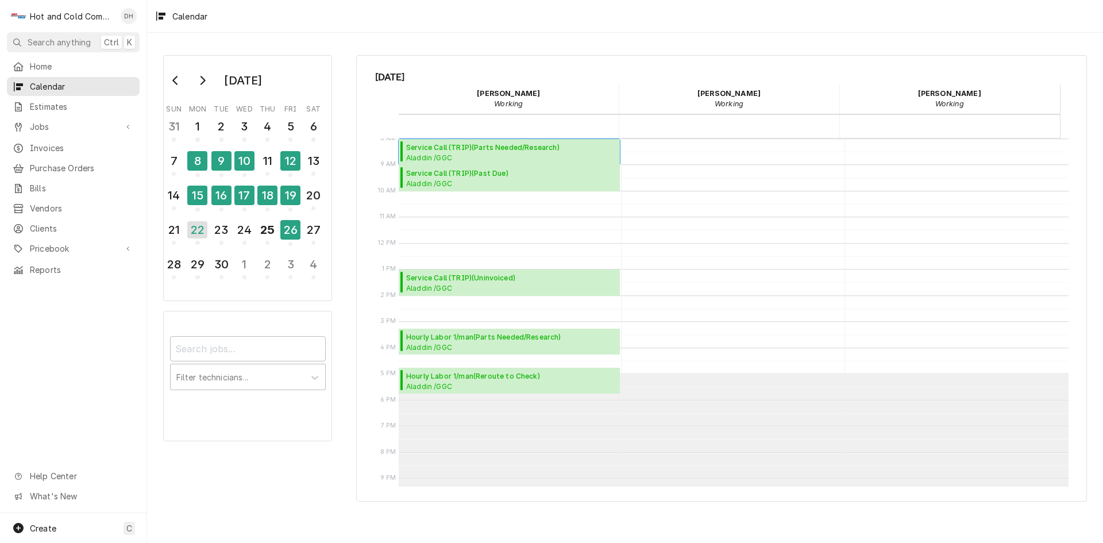
click at [430, 146] on span "Service Call (TRIP) ( Parts Needed/Research )" at bounding box center [511, 147] width 210 height 10
click at [291, 235] on div "26" at bounding box center [290, 230] width 20 height 20
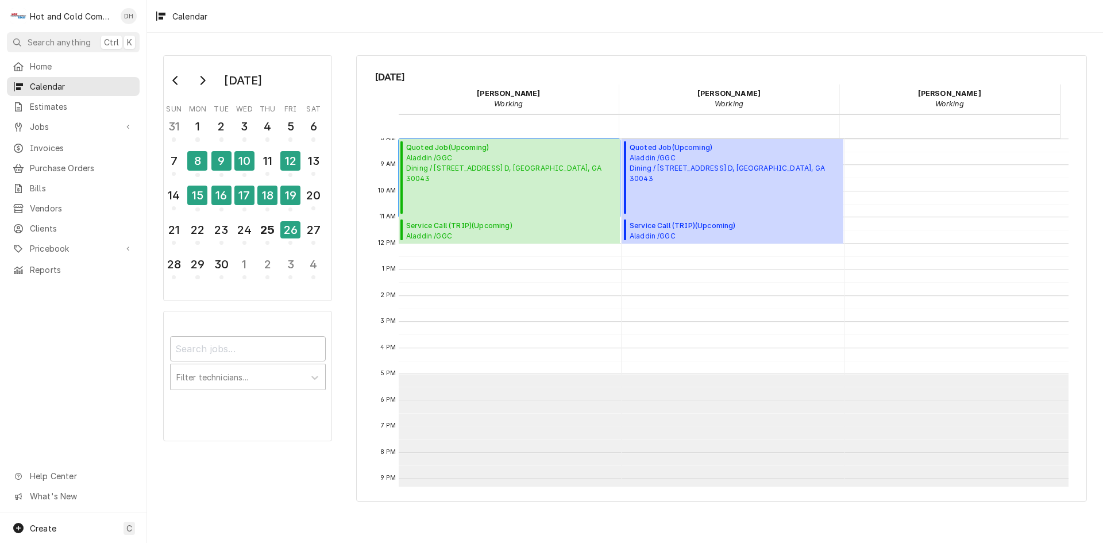
click at [453, 161] on span "Aladdin /GGC Dining / 1000 University Center Ln Bldg. D, Lawrenceville, GA 30043" at bounding box center [511, 168] width 210 height 31
click at [265, 236] on div "25" at bounding box center [267, 230] width 20 height 20
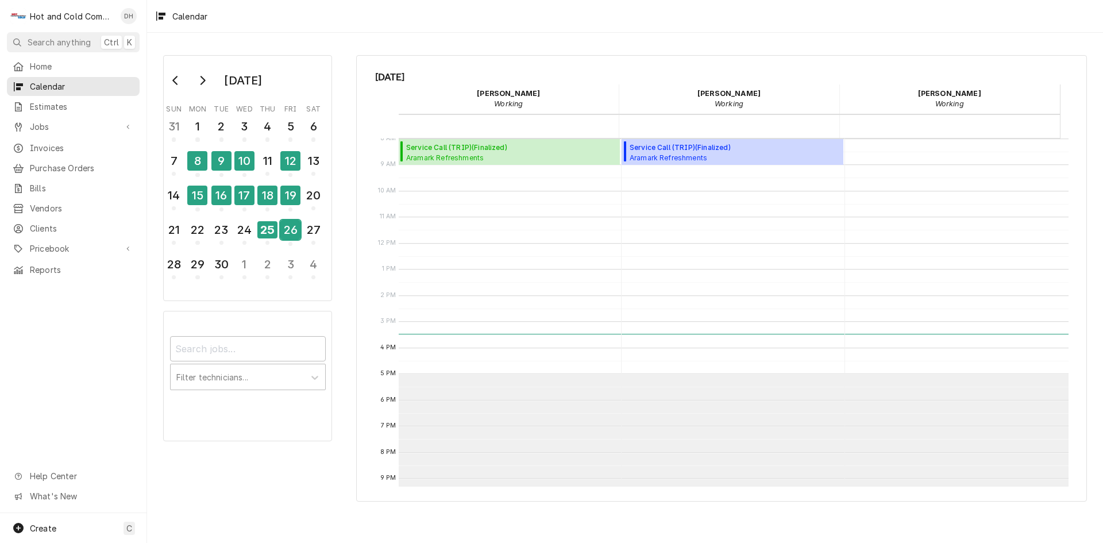
click at [285, 235] on div "26" at bounding box center [290, 230] width 20 height 20
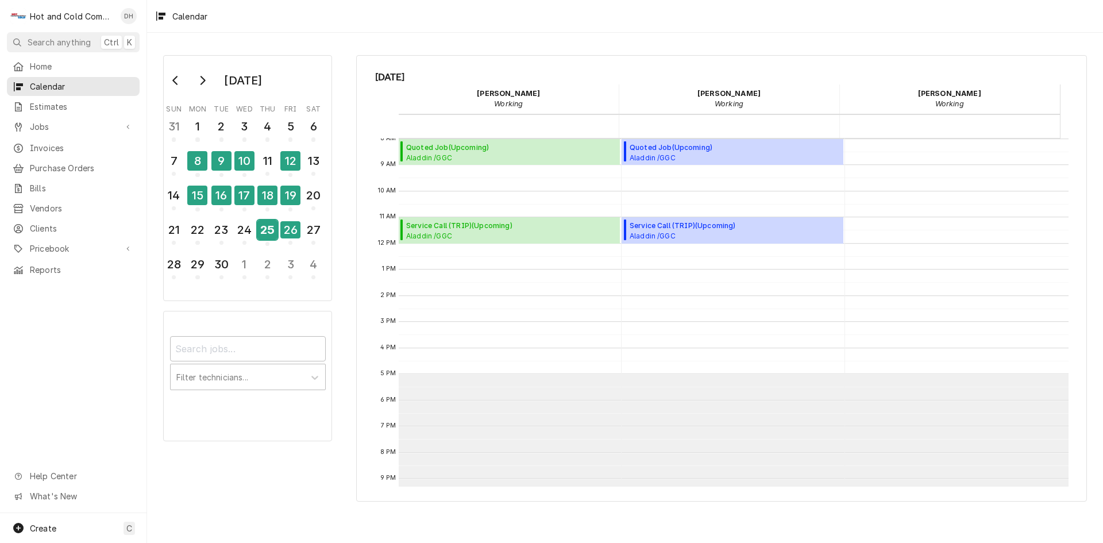
click at [265, 235] on div "25" at bounding box center [267, 230] width 20 height 20
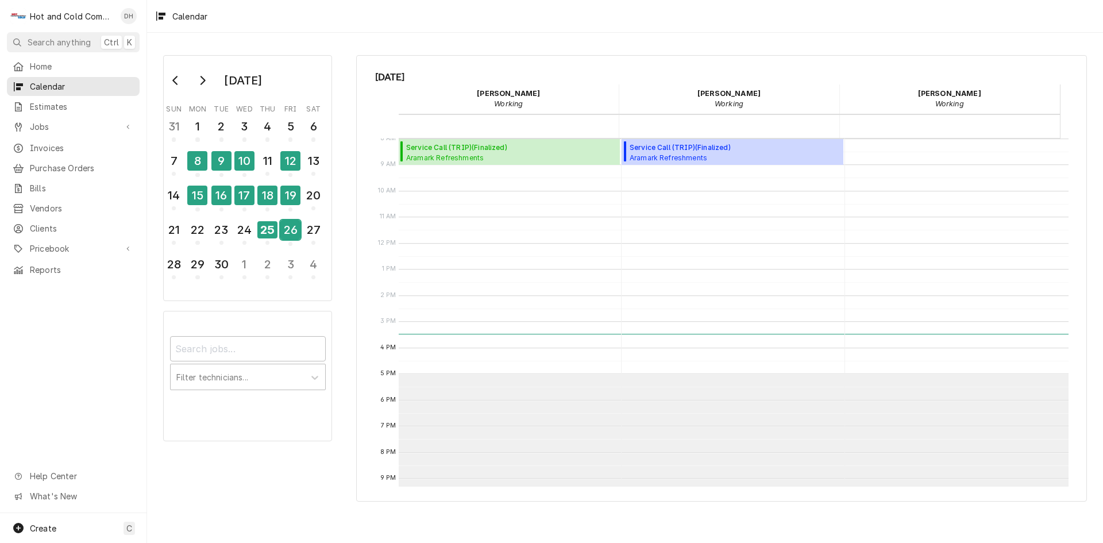
click at [290, 238] on div "26" at bounding box center [290, 230] width 20 height 20
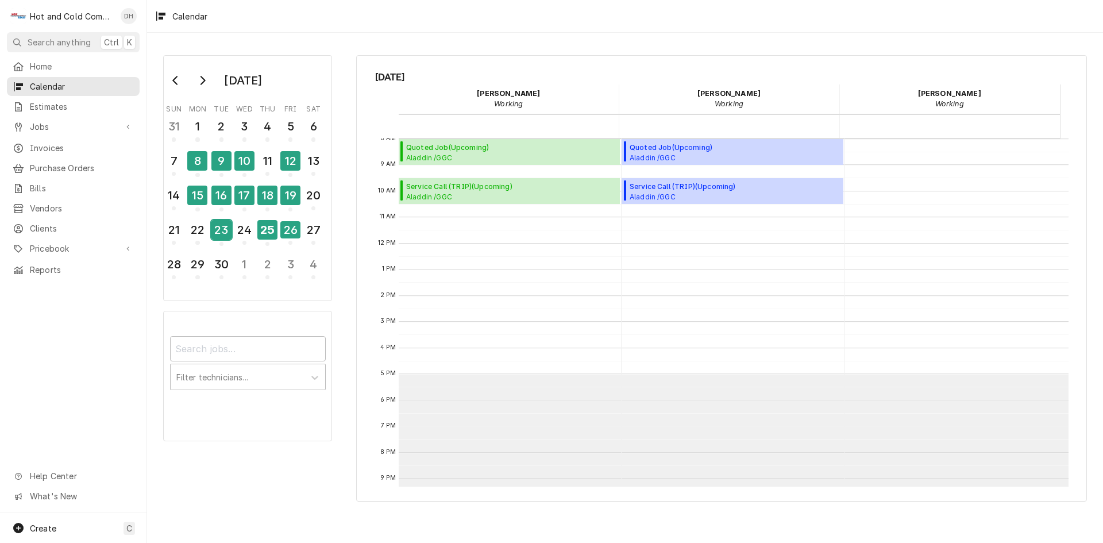
click at [225, 237] on div "23" at bounding box center [221, 230] width 20 height 20
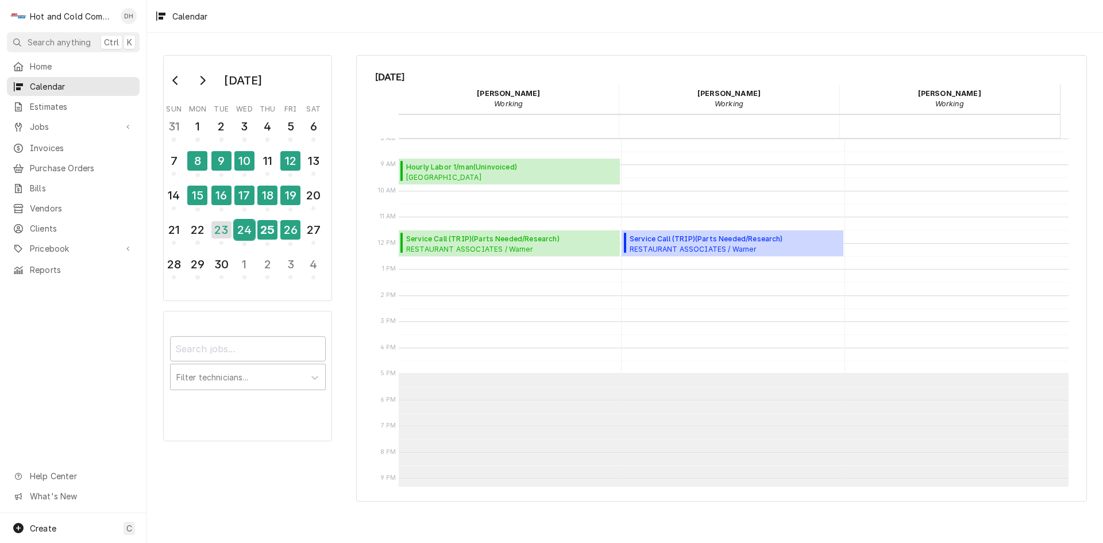
click at [243, 235] on div "24" at bounding box center [244, 230] width 20 height 20
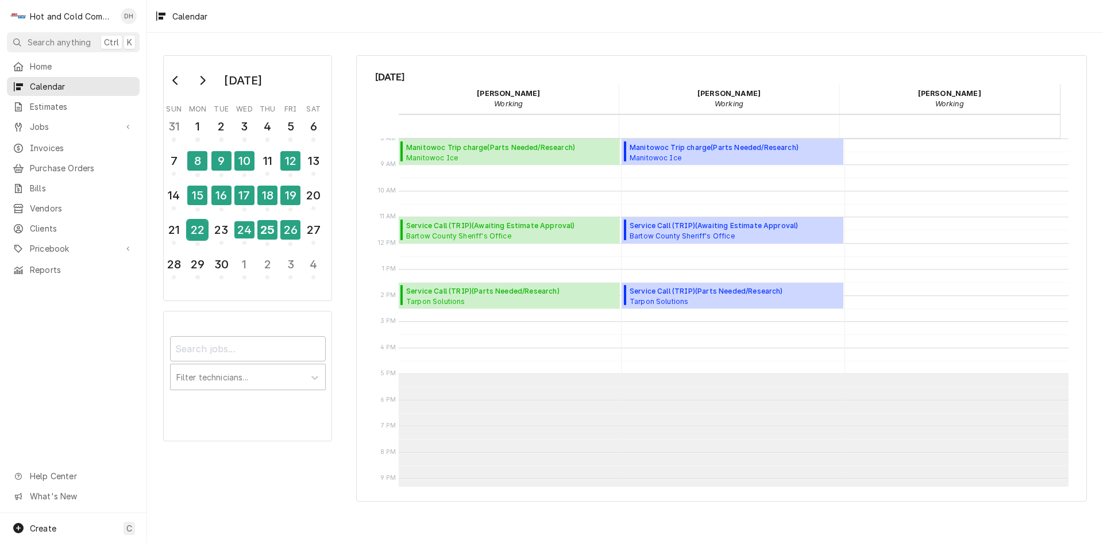
click at [204, 238] on div "22" at bounding box center [197, 230] width 20 height 20
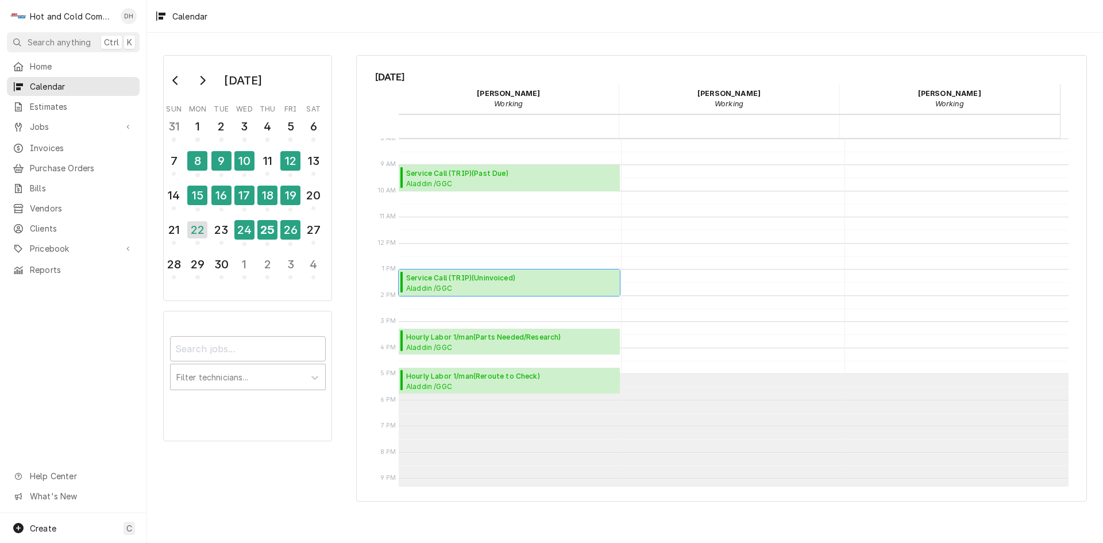
click at [498, 280] on span "Service Call (TRIP) ( Uninvoiced )" at bounding box center [511, 278] width 210 height 10
click at [229, 231] on div "23" at bounding box center [221, 230] width 20 height 20
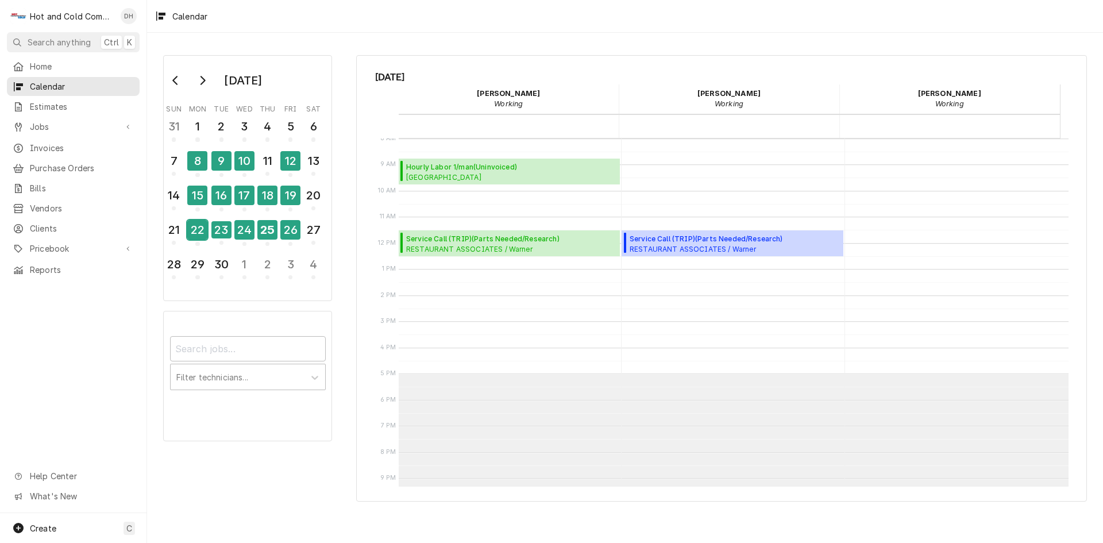
click at [195, 240] on div "22" at bounding box center [197, 232] width 20 height 28
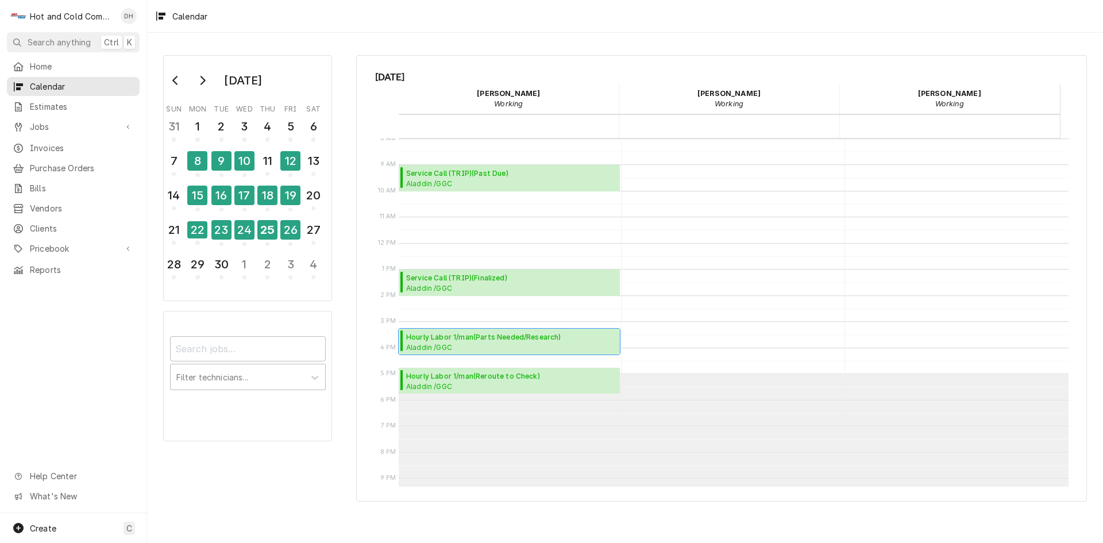
click at [560, 339] on span "Hourly Labor 1/man ( Parts Needed/Research )" at bounding box center [511, 337] width 210 height 10
click at [223, 238] on div "23" at bounding box center [221, 230] width 20 height 20
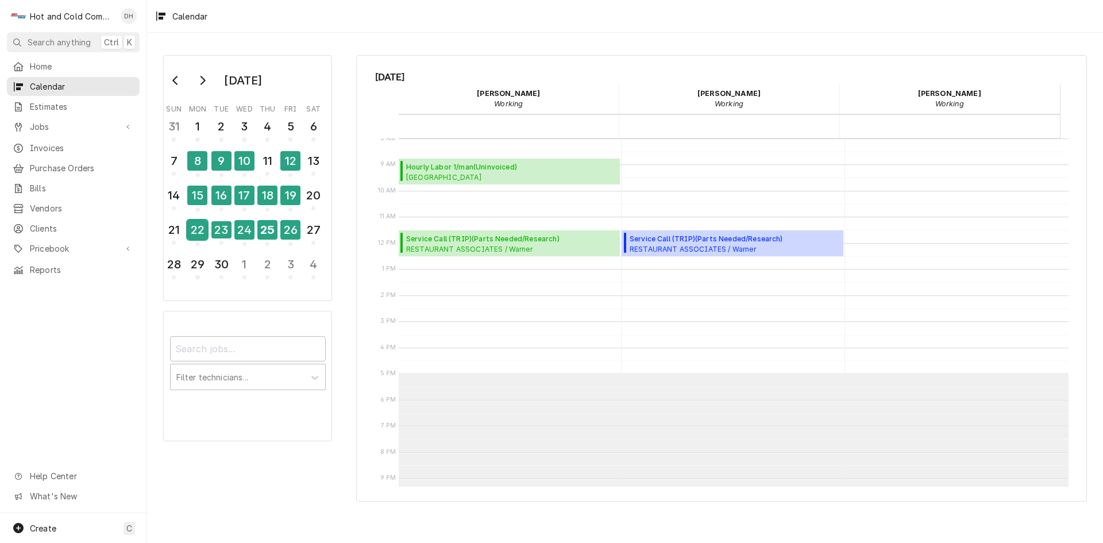
click at [199, 240] on div "22" at bounding box center [197, 232] width 20 height 28
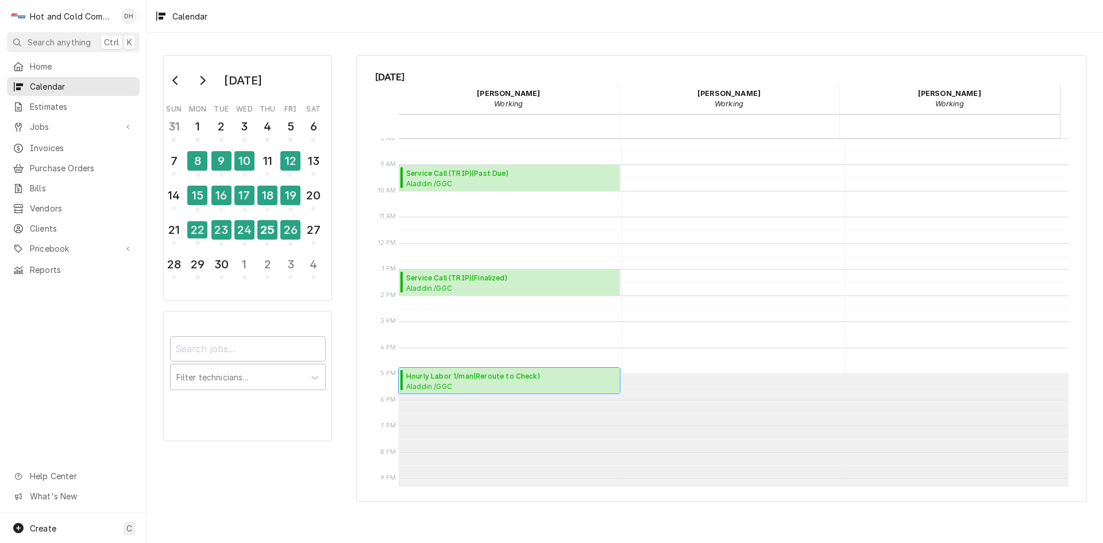
click at [504, 382] on span "Aladdin /GGC CAFE / 1000 University Center Ln, Lawrenceville, GA 30043" at bounding box center [473, 385] width 134 height 9
click at [225, 233] on div "23" at bounding box center [221, 230] width 20 height 20
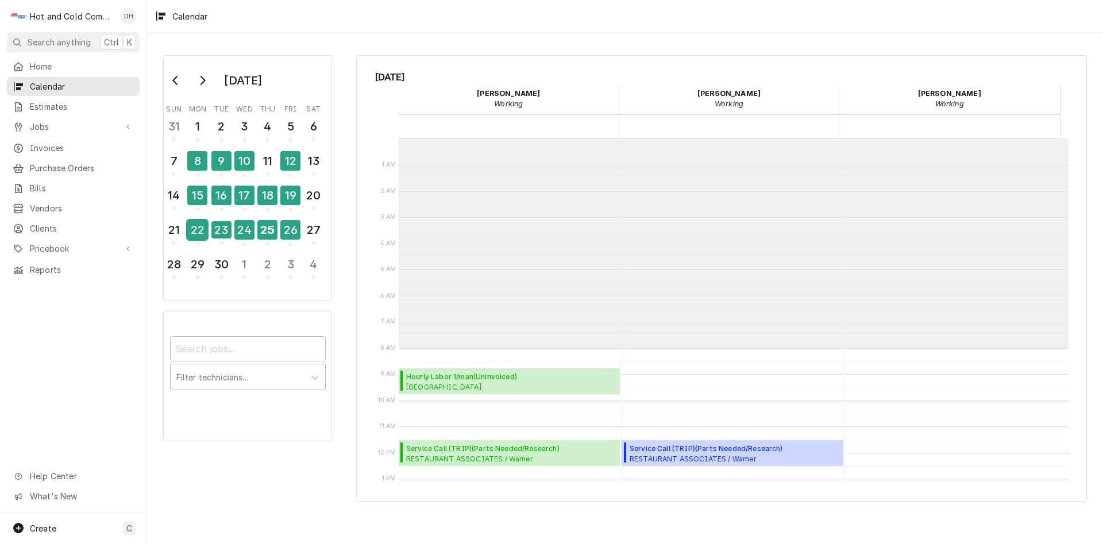
click at [203, 238] on div "22" at bounding box center [197, 230] width 20 height 20
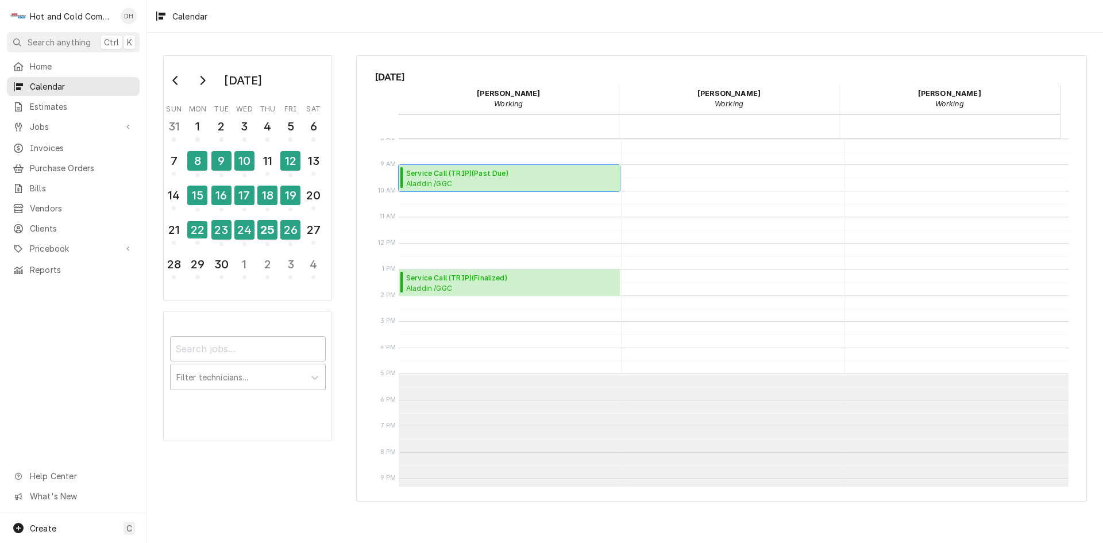
click at [468, 176] on span "Service Call (TRIP) ( Past Due )" at bounding box center [511, 173] width 210 height 10
click at [223, 234] on div "23" at bounding box center [221, 230] width 20 height 20
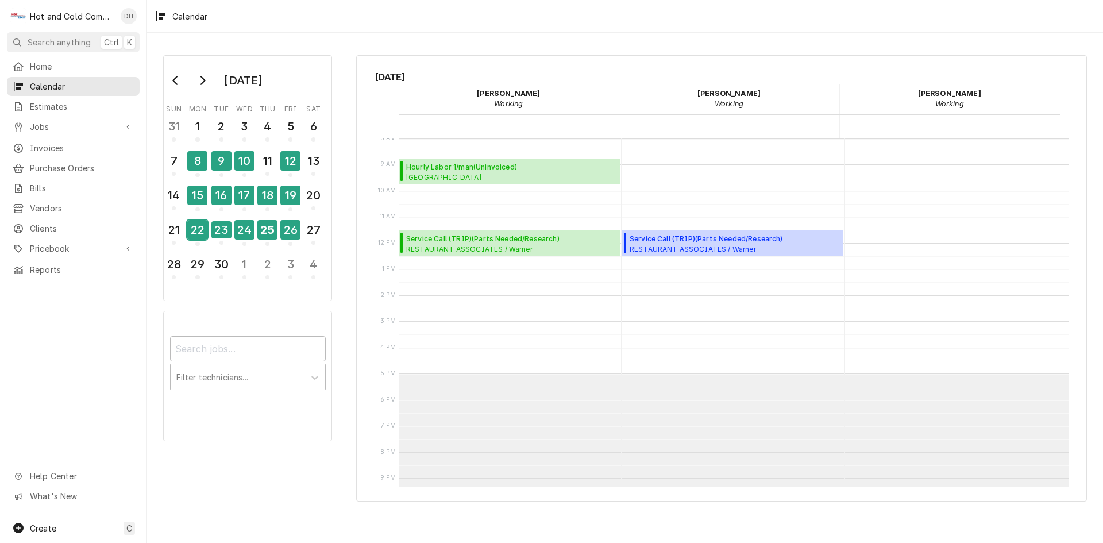
click at [191, 234] on div "22" at bounding box center [197, 230] width 20 height 20
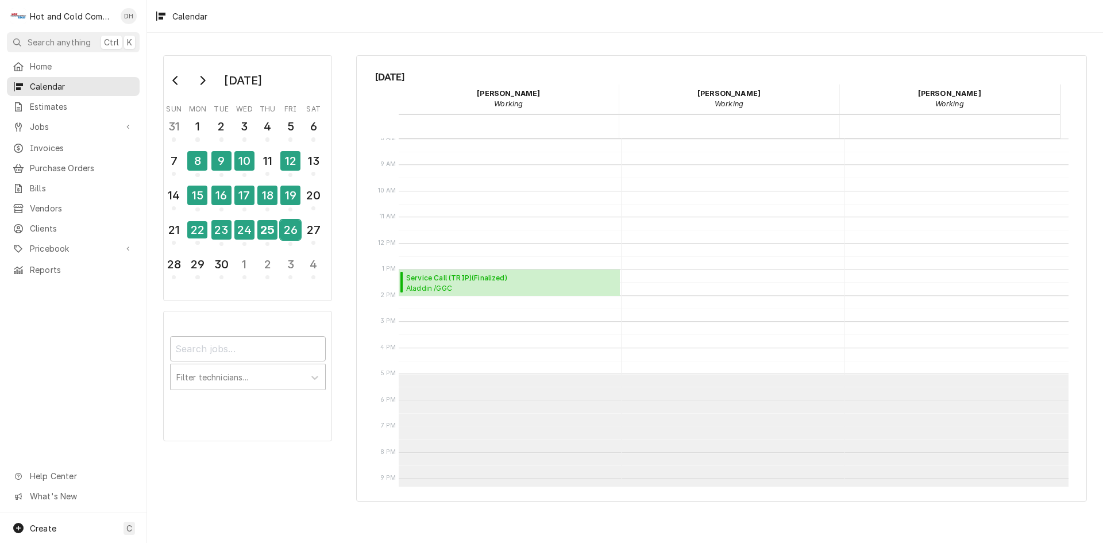
click at [291, 235] on div "26" at bounding box center [290, 230] width 20 height 20
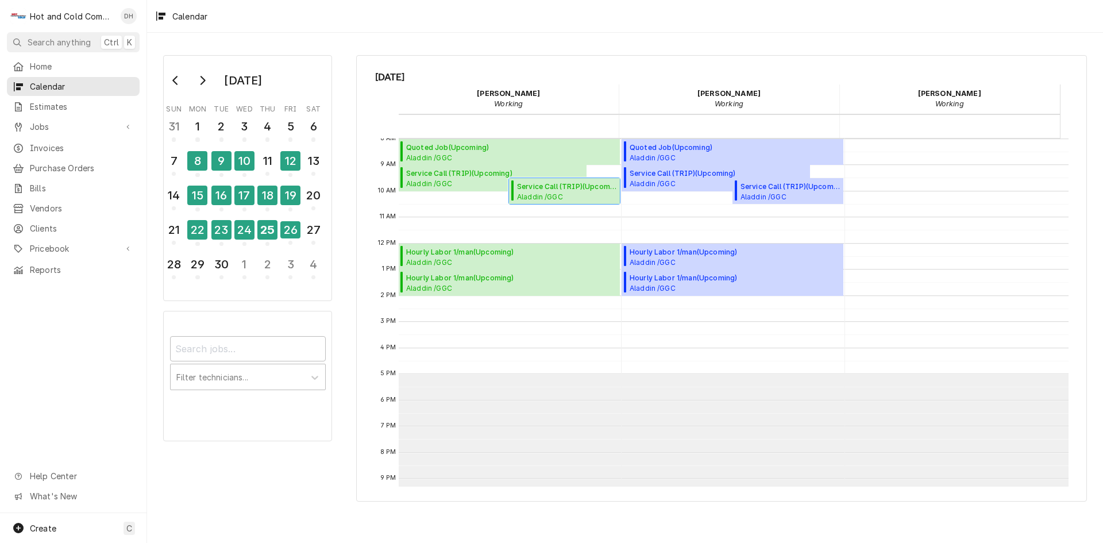
click at [557, 194] on span "Aladdin /GGC A-Bldg. (Chic Fila,Panda,C-Store) / 1000 University Center Ln, Law…" at bounding box center [566, 196] width 99 height 9
click at [261, 229] on div "25" at bounding box center [267, 230] width 20 height 20
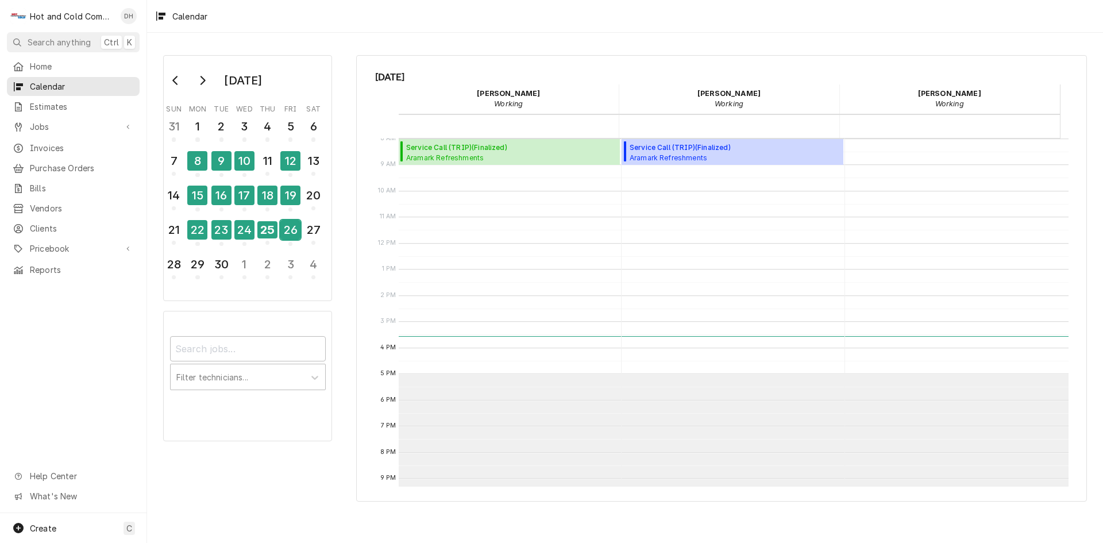
click at [289, 235] on div "26" at bounding box center [290, 230] width 20 height 20
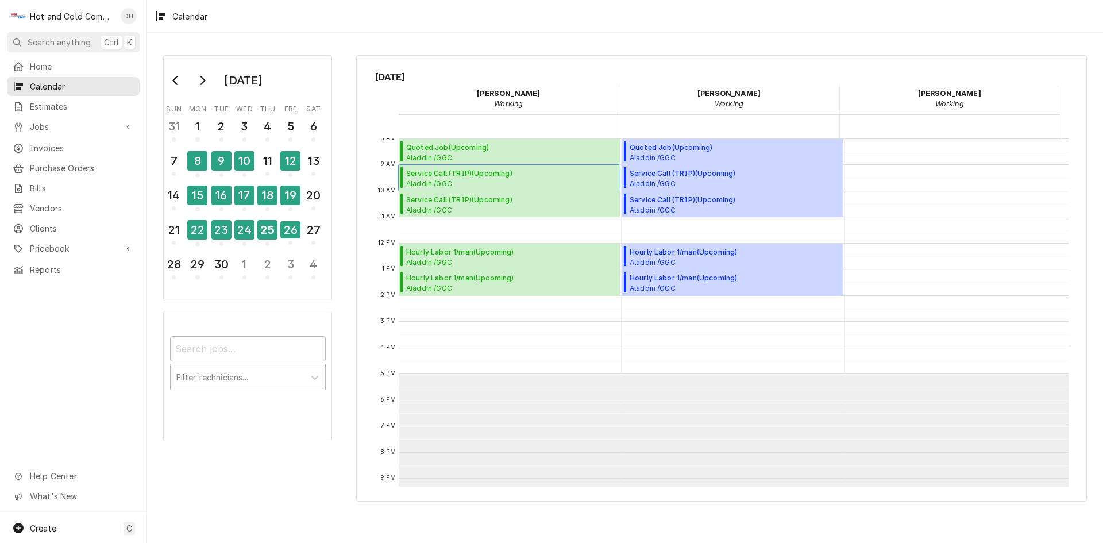
click at [429, 173] on span "Service Call (TRIP) ( Upcoming )" at bounding box center [511, 173] width 210 height 10
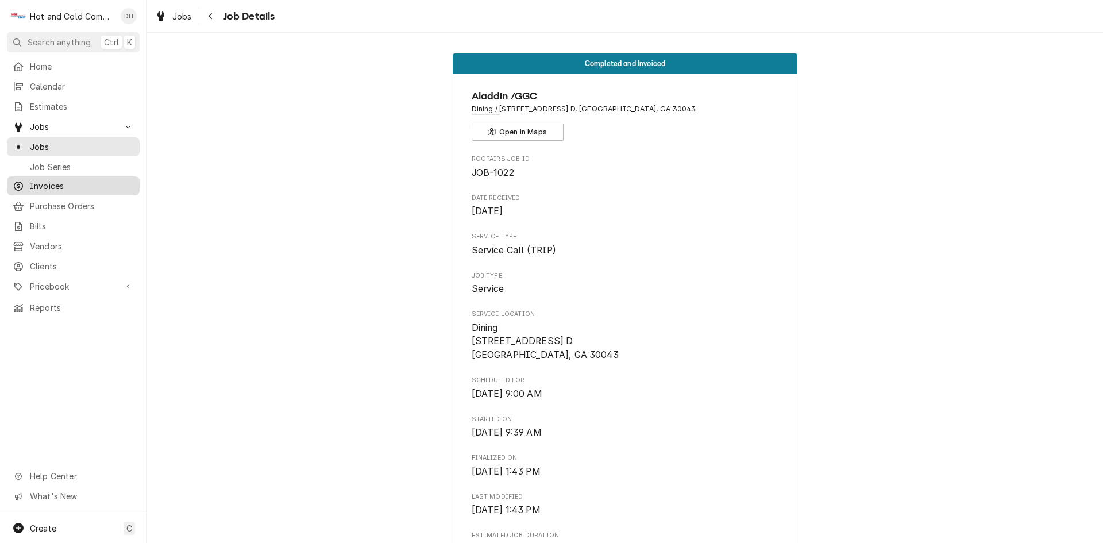
click at [60, 181] on span "Invoices" at bounding box center [82, 186] width 104 height 12
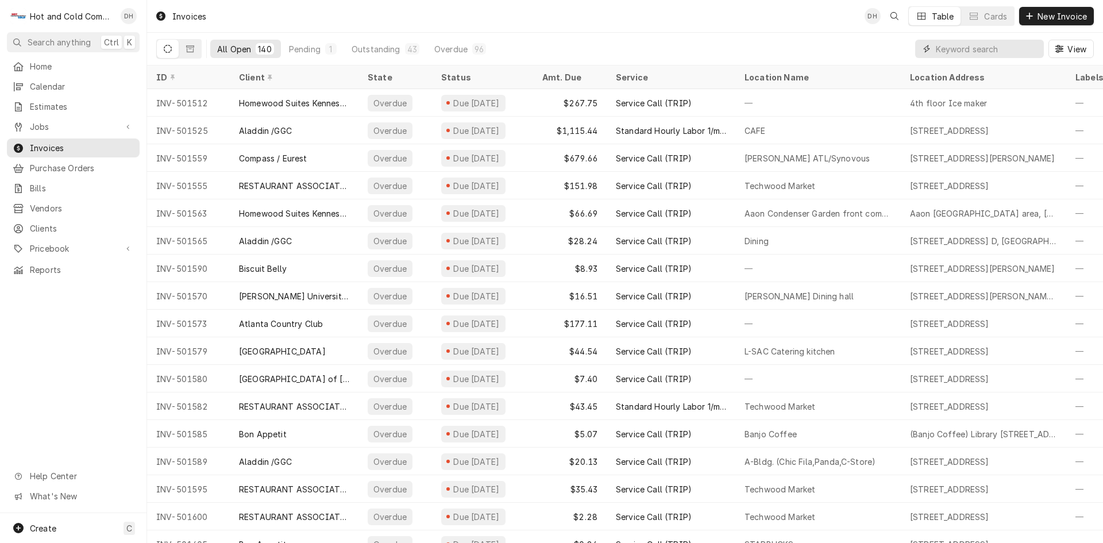
click at [1001, 45] on input "Dynamic Content Wrapper" at bounding box center [987, 49] width 102 height 18
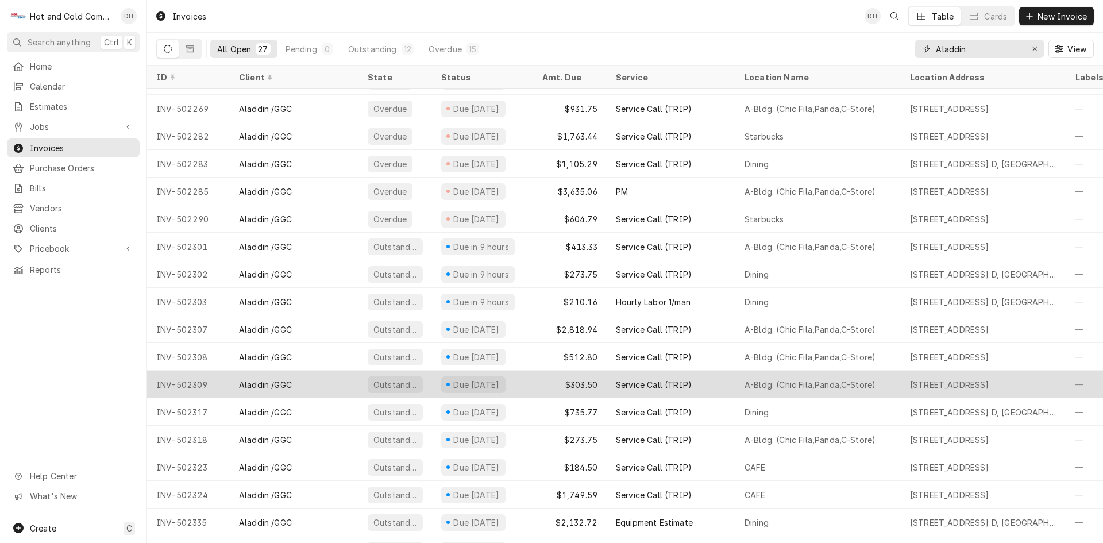
scroll to position [298, 0]
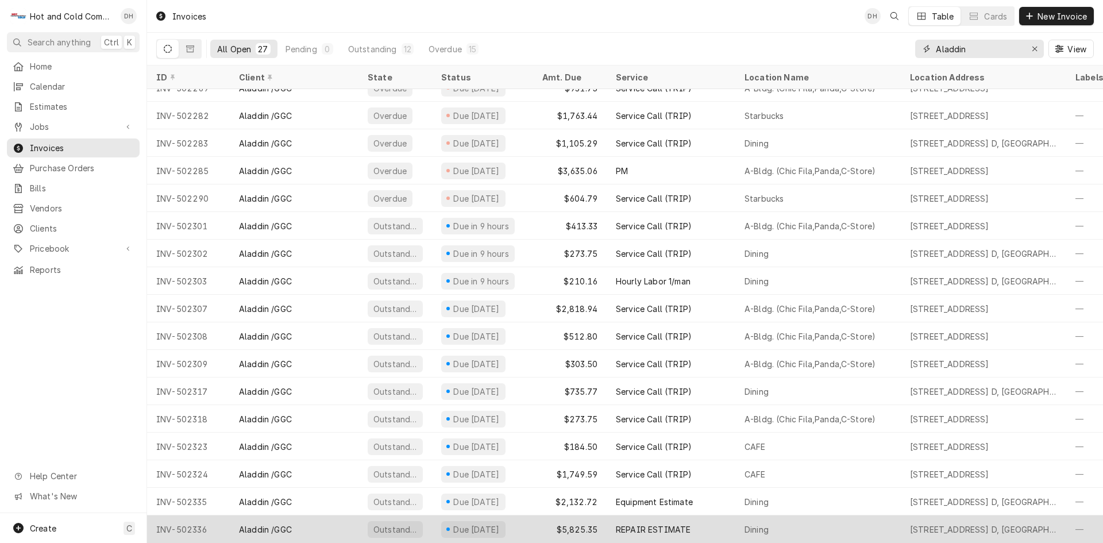
type input "Aladdin"
click at [340, 519] on div "Aladdin /GGC" at bounding box center [294, 529] width 129 height 28
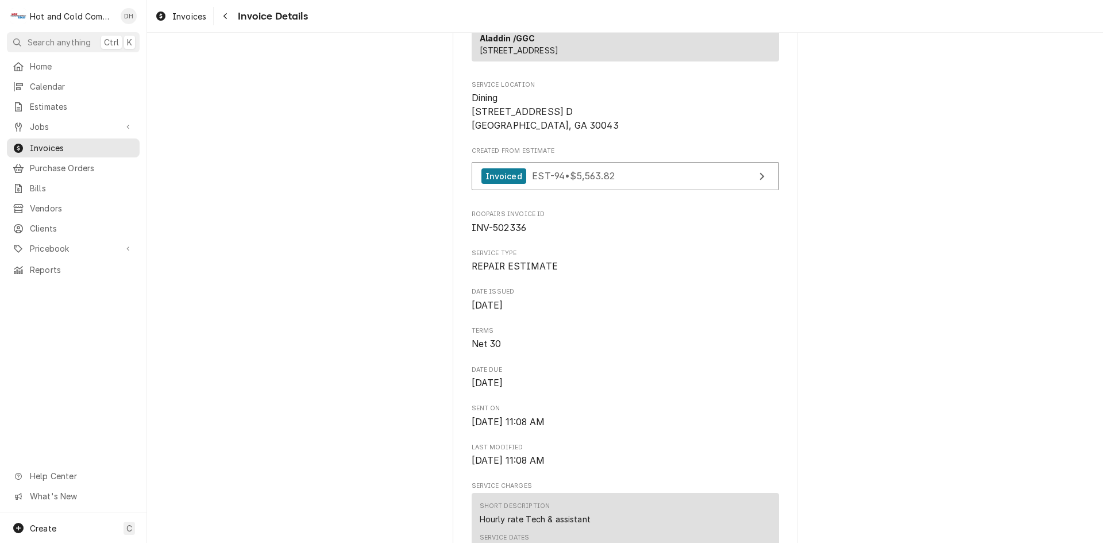
scroll to position [191, 0]
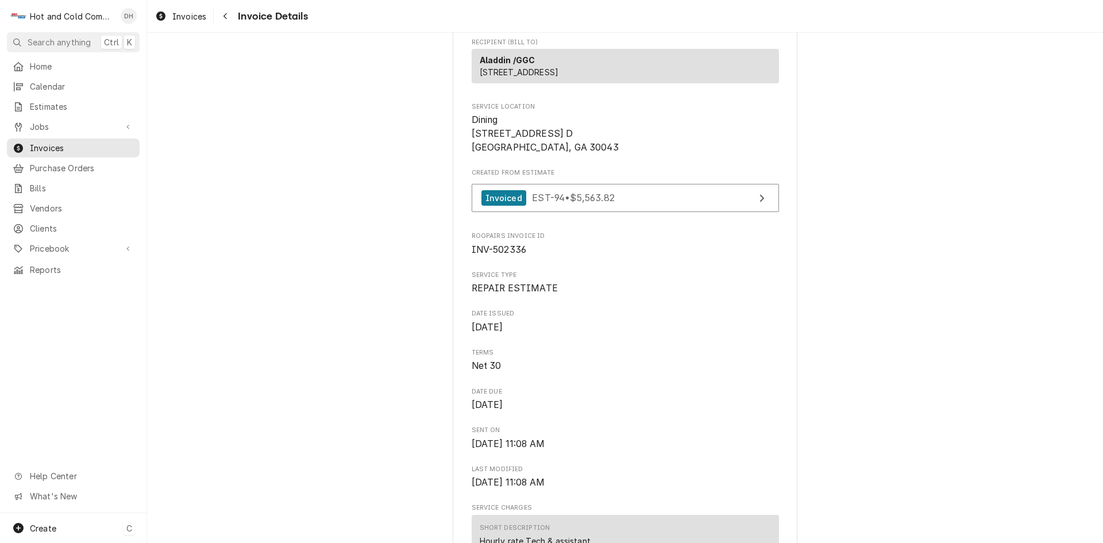
click at [55, 528] on span "Create" at bounding box center [43, 528] width 26 height 10
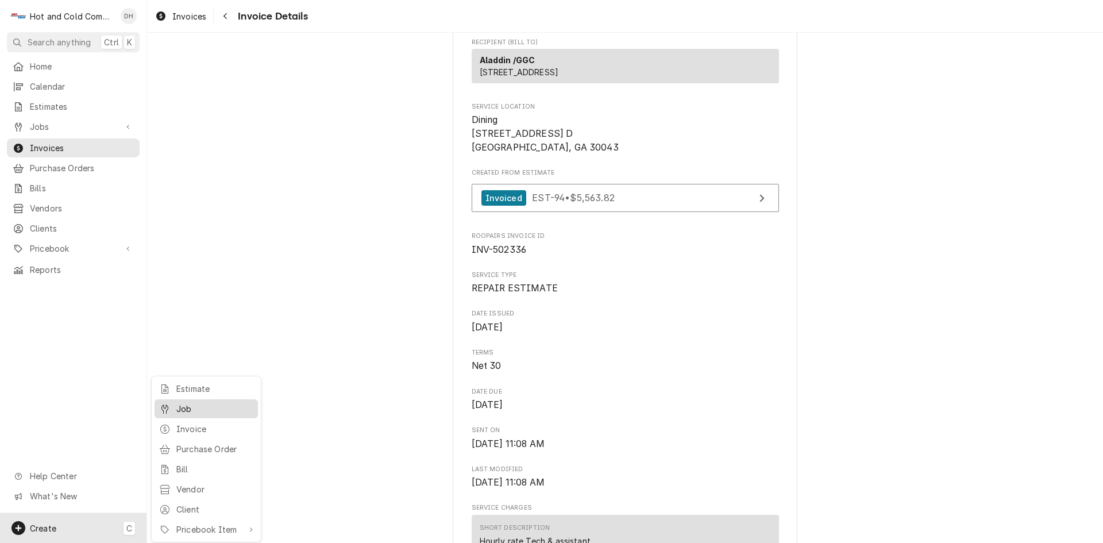
click at [188, 405] on div "Job" at bounding box center [214, 409] width 77 height 12
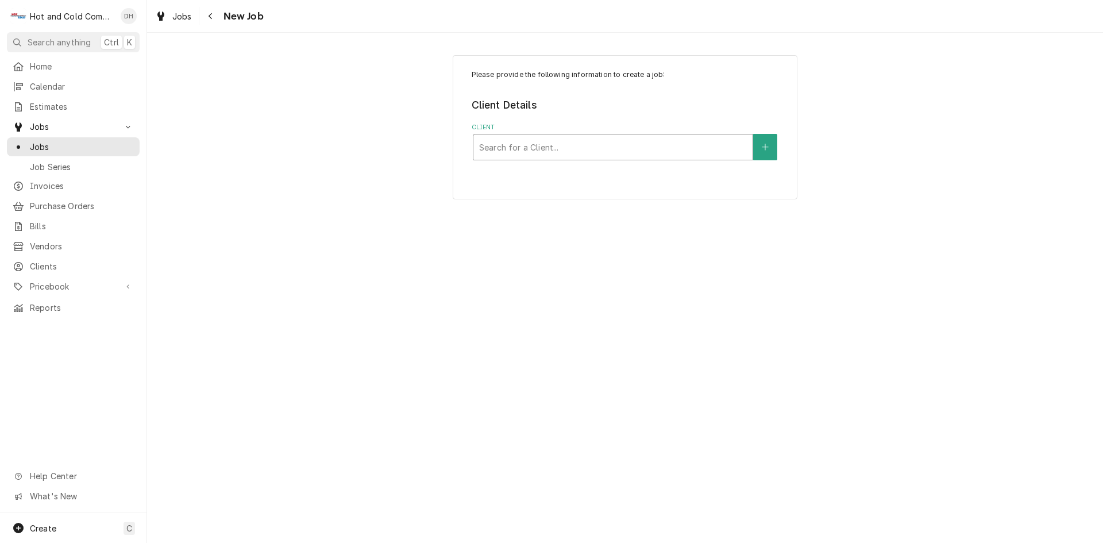
click at [625, 143] on div "Client" at bounding box center [613, 147] width 268 height 21
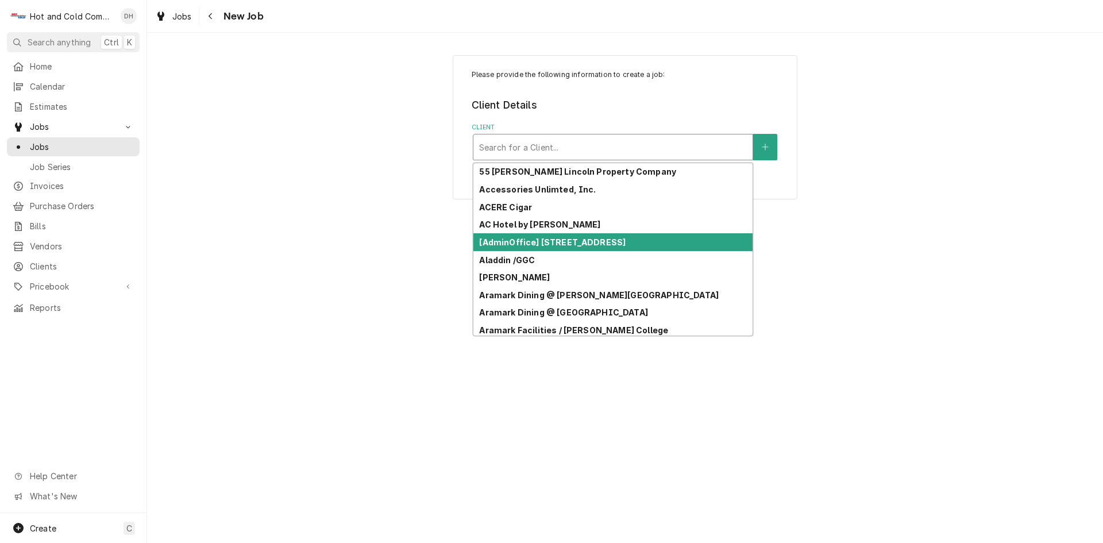
type input "a"
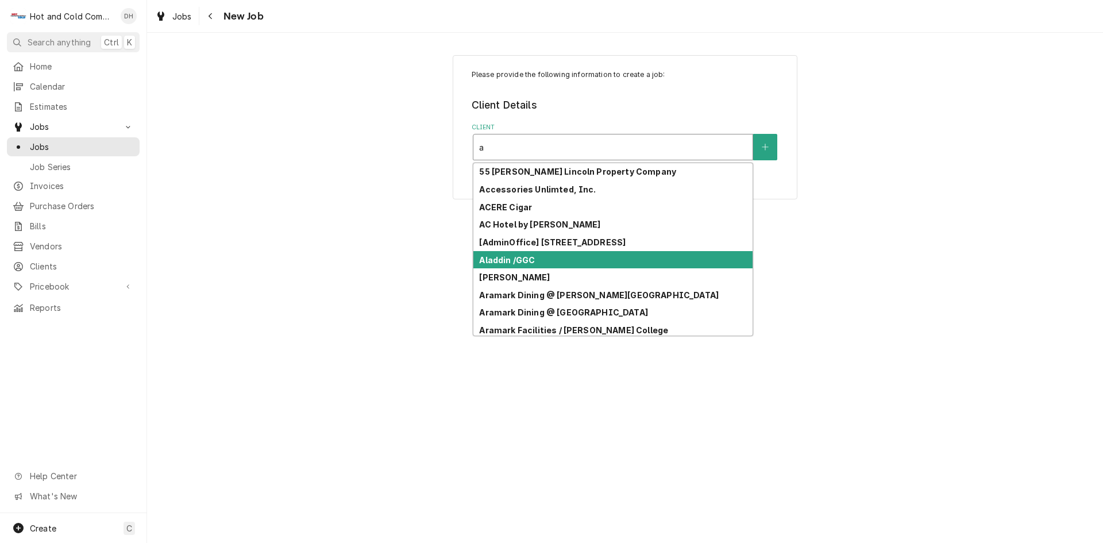
click at [540, 259] on div "Aladdin /GGC" at bounding box center [612, 260] width 279 height 18
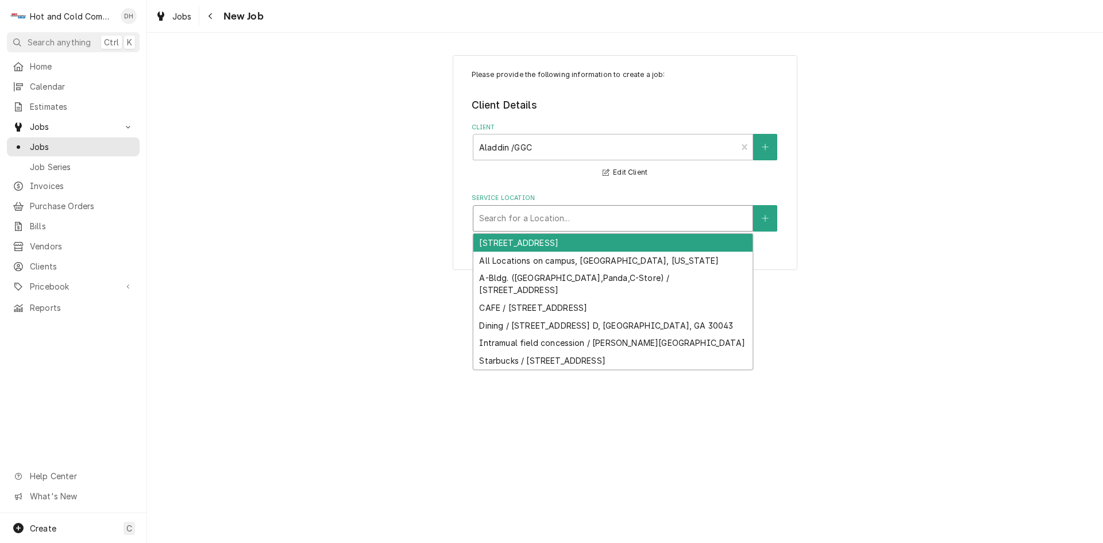
click at [702, 220] on div "Service Location" at bounding box center [613, 218] width 268 height 21
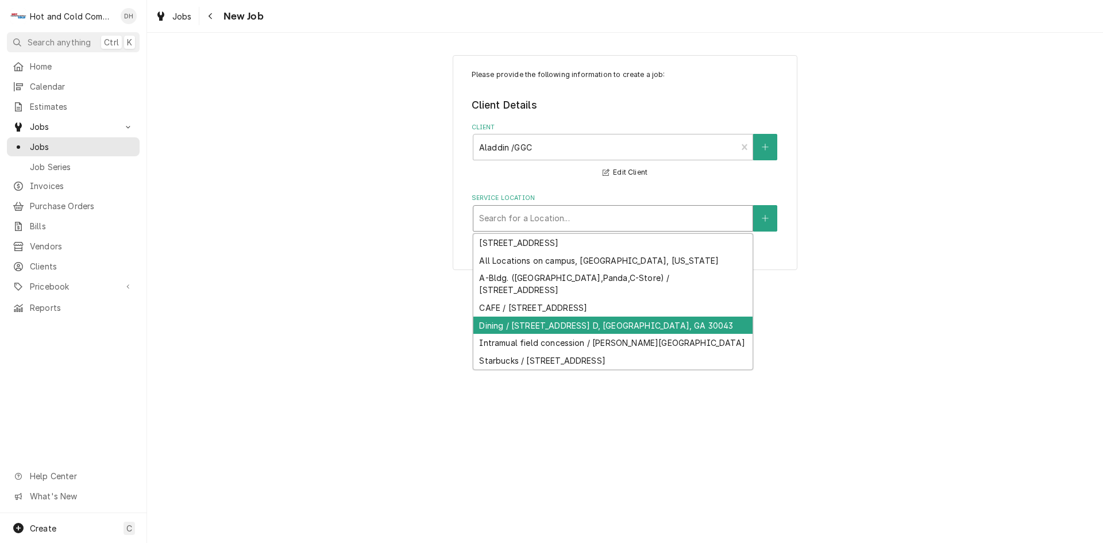
drag, startPoint x: 555, startPoint y: 327, endPoint x: 603, endPoint y: 313, distance: 49.6
click at [556, 328] on div "Dining / [STREET_ADDRESS] D, [GEOGRAPHIC_DATA], GA 30043" at bounding box center [612, 325] width 279 height 18
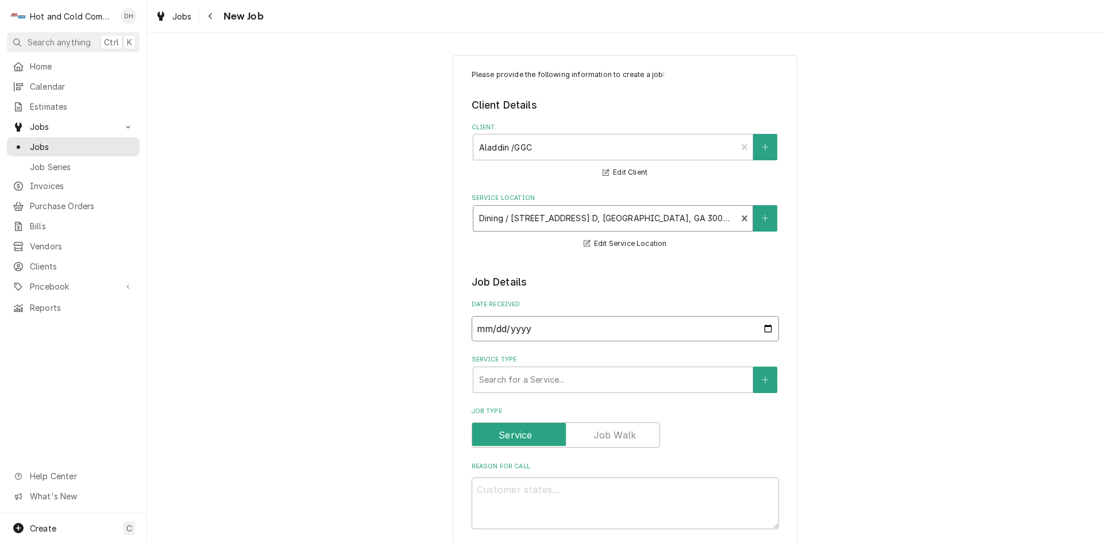
click at [766, 327] on input "[DATE]" at bounding box center [625, 328] width 307 height 25
type input "[DATE]"
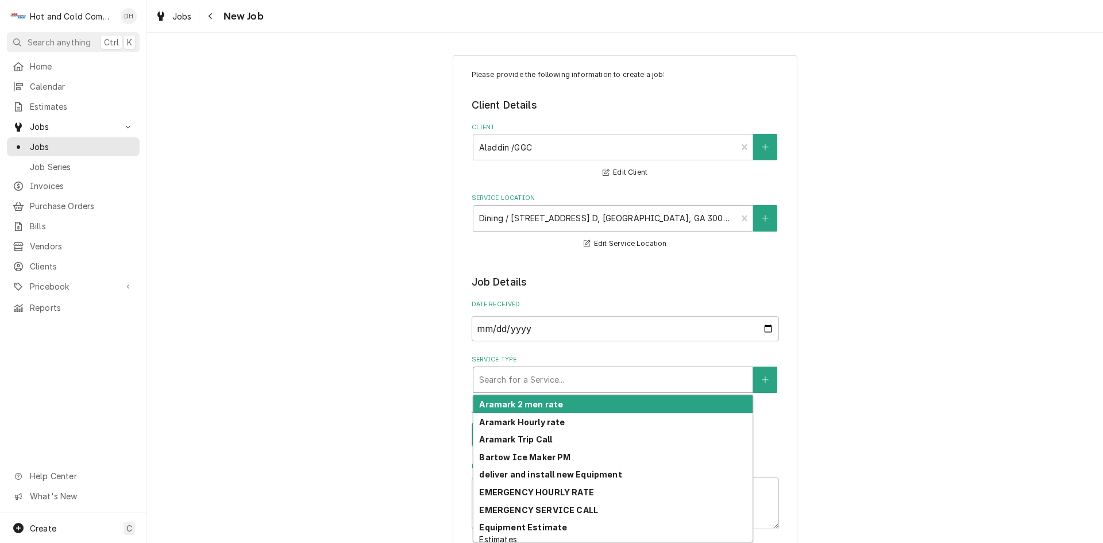
click at [608, 373] on div "Service Type" at bounding box center [613, 379] width 268 height 21
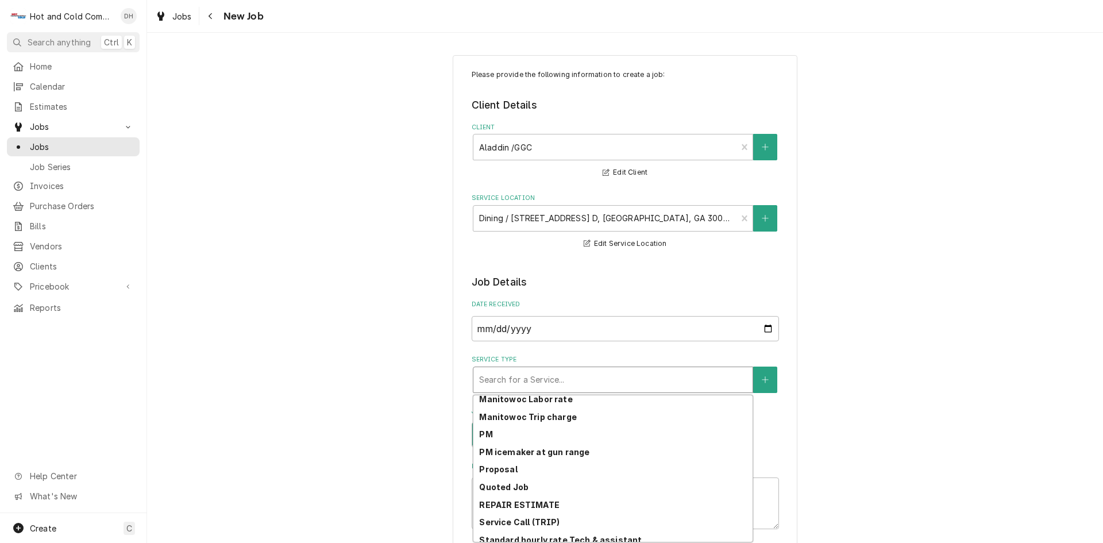
scroll to position [310, 0]
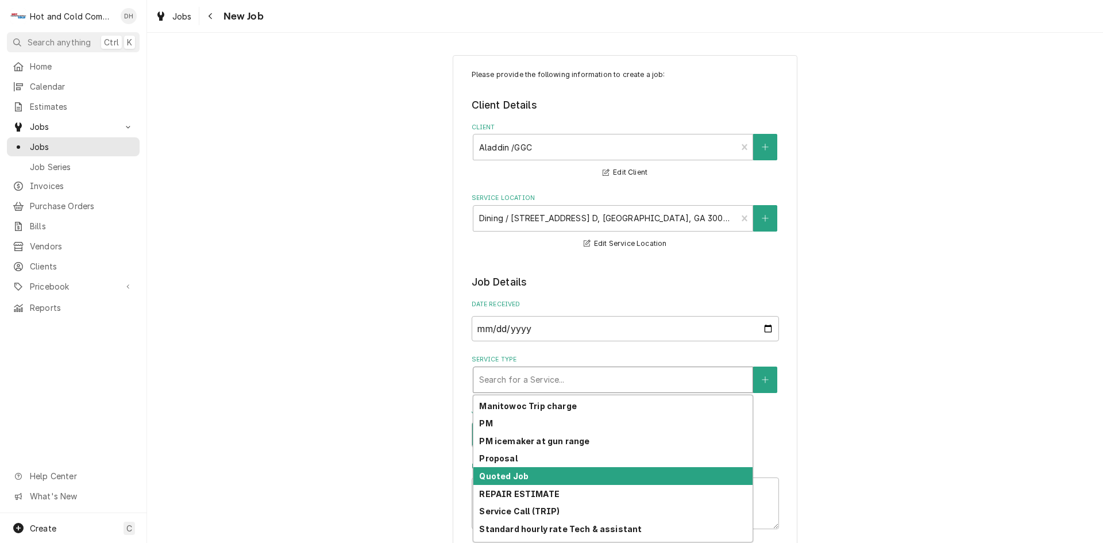
click at [499, 478] on strong "Quoted Job" at bounding box center [503, 476] width 49 height 10
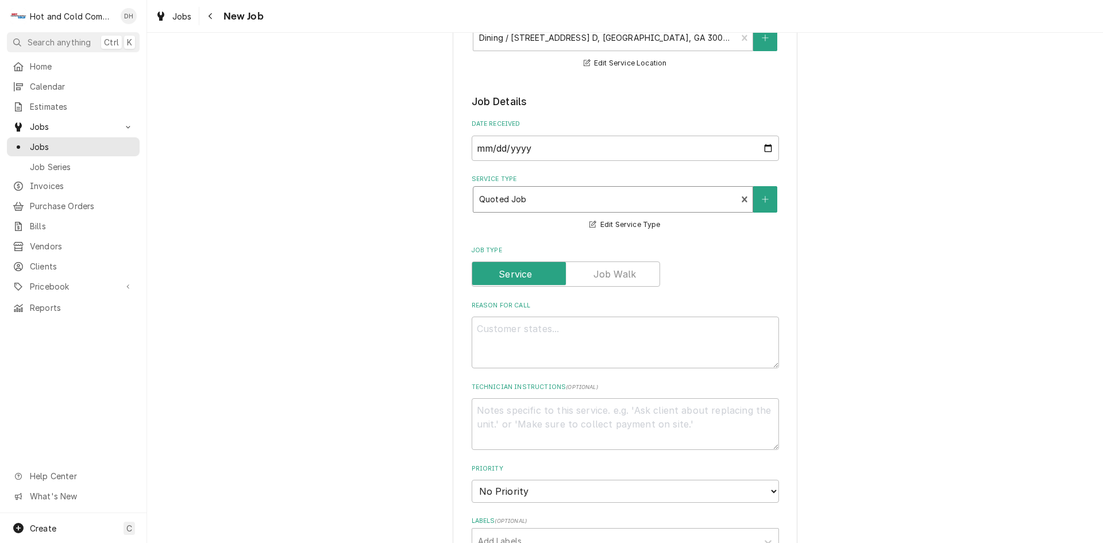
scroll to position [191, 0]
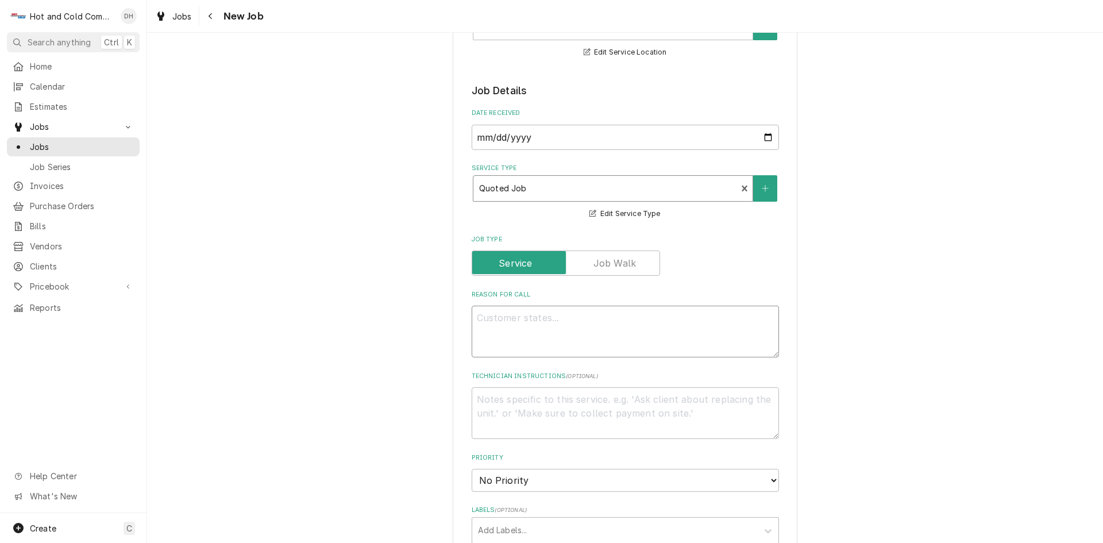
drag, startPoint x: 536, startPoint y: 323, endPoint x: 538, endPoint y: 339, distance: 16.1
click at [536, 323] on textarea "Reason For Call" at bounding box center [625, 332] width 307 height 52
type textarea "x"
type textarea "T"
type textarea "x"
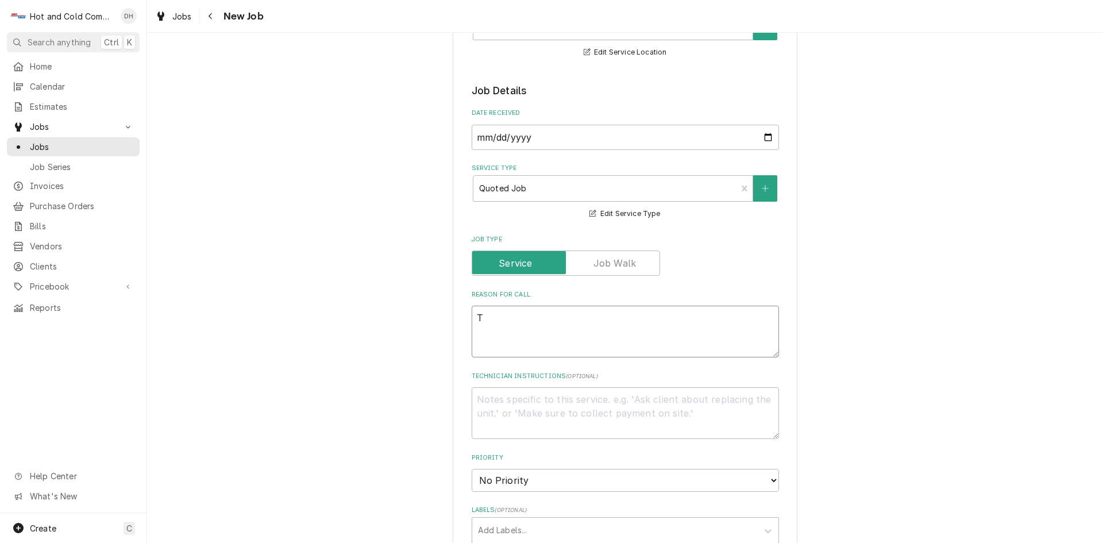
type textarea "Th"
type textarea "x"
type textarea "Thi"
type textarea "x"
type textarea "This"
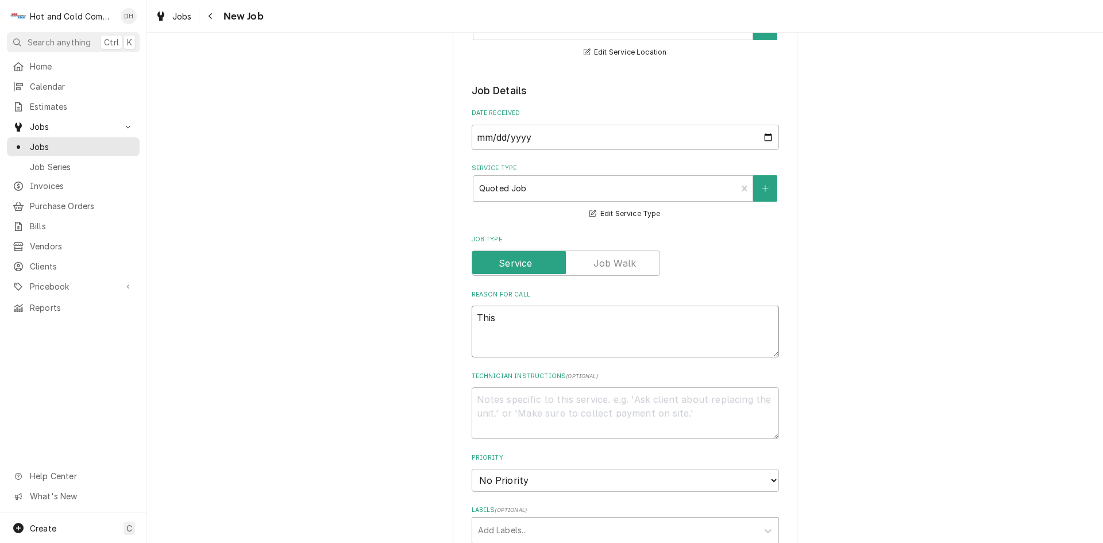
type textarea "x"
type textarea "This"
type textarea "x"
type textarea "This i"
type textarea "x"
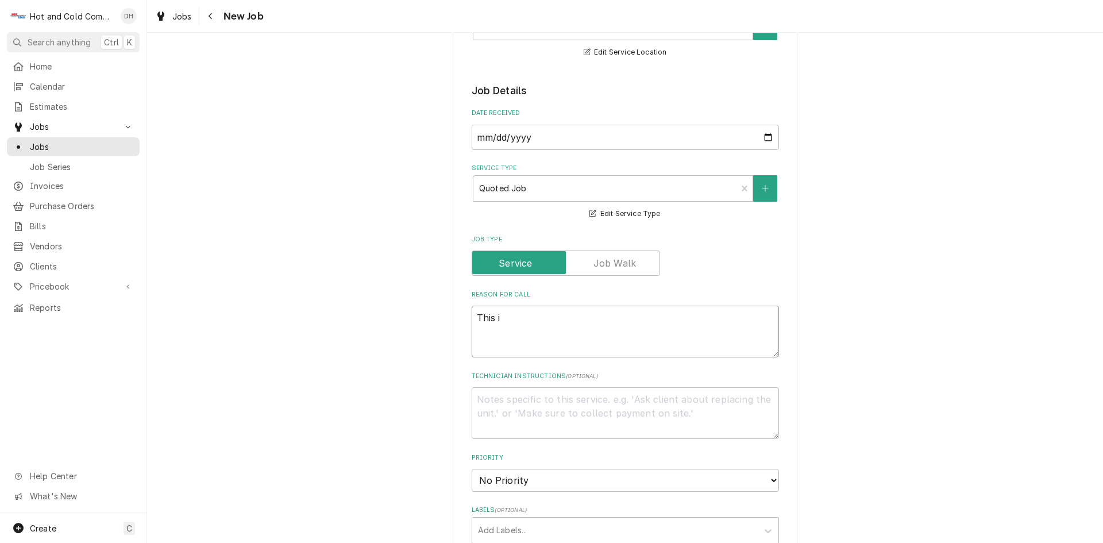
type textarea "This is"
type textarea "x"
type textarea "This is"
type textarea "x"
type textarea "This is t"
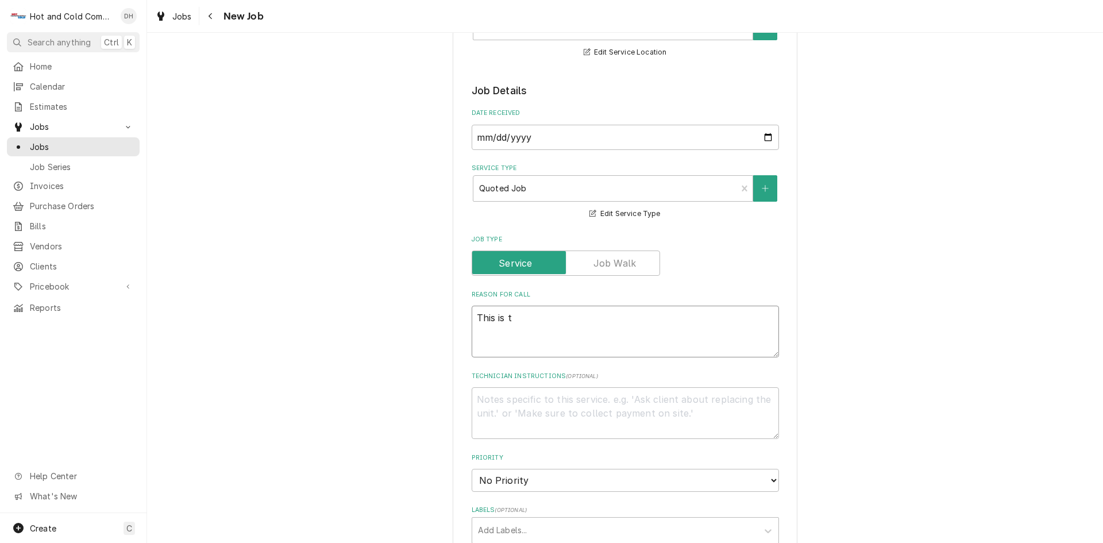
type textarea "x"
type textarea "This is to"
type textarea "x"
type textarea "This is to"
type textarea "x"
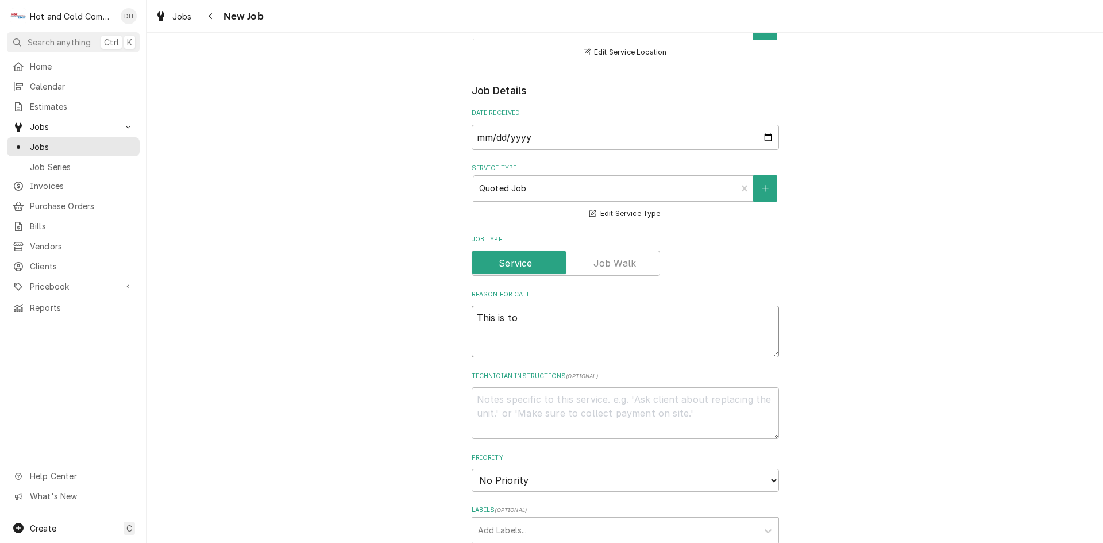
type textarea "This is to r"
type textarea "x"
type textarea "This is to re"
type textarea "x"
type textarea "This is to rep"
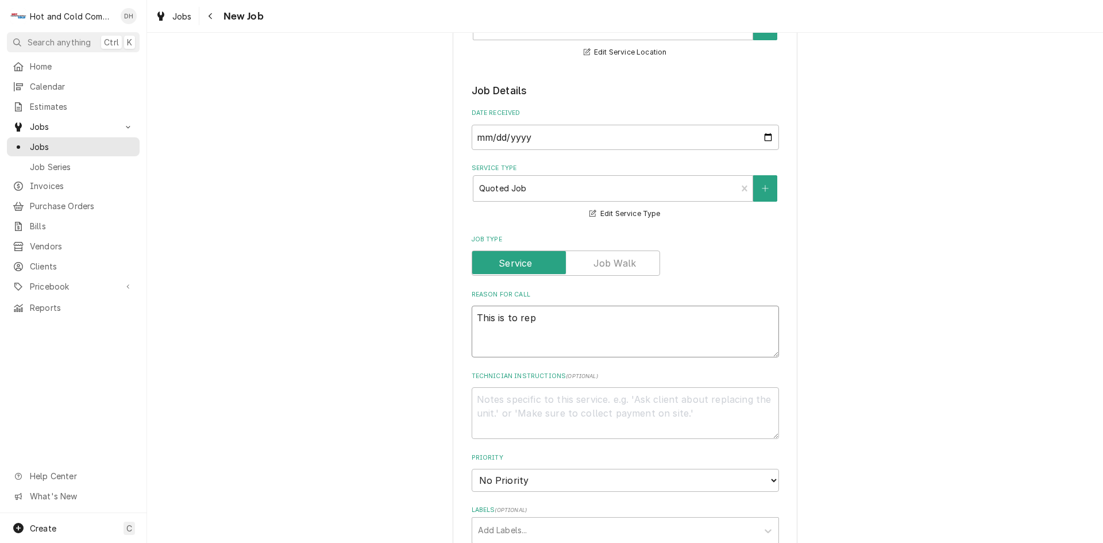
type textarea "x"
type textarea "This is to repl"
type textarea "x"
type textarea "This is to repla"
type textarea "x"
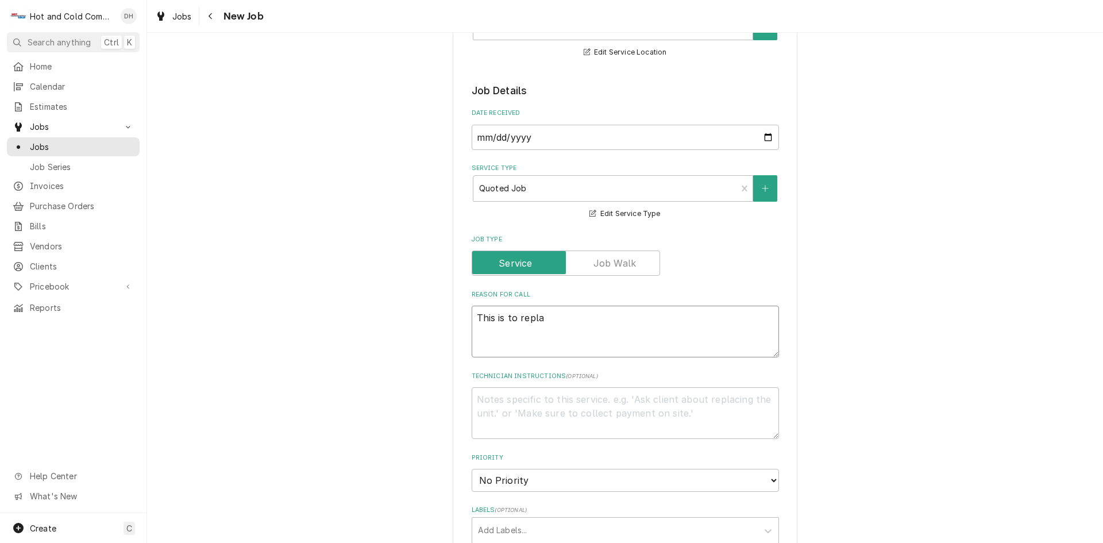
type textarea "This is to replac"
type textarea "x"
type textarea "This is to replace"
type textarea "x"
type textarea "This is to replace"
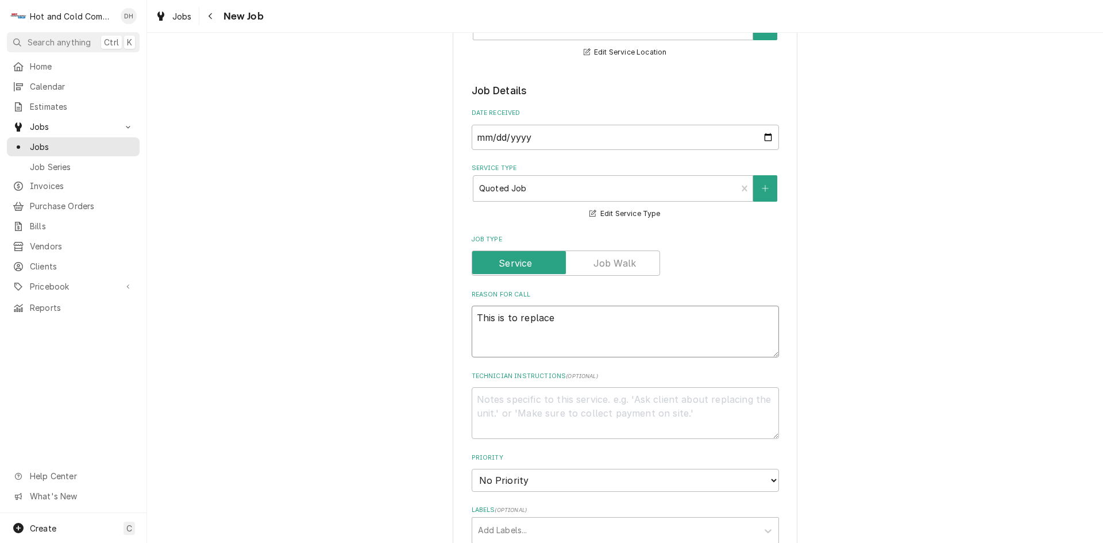
type textarea "x"
type textarea "This is to replace g"
type textarea "x"
type textarea "This is to replace ge"
type textarea "x"
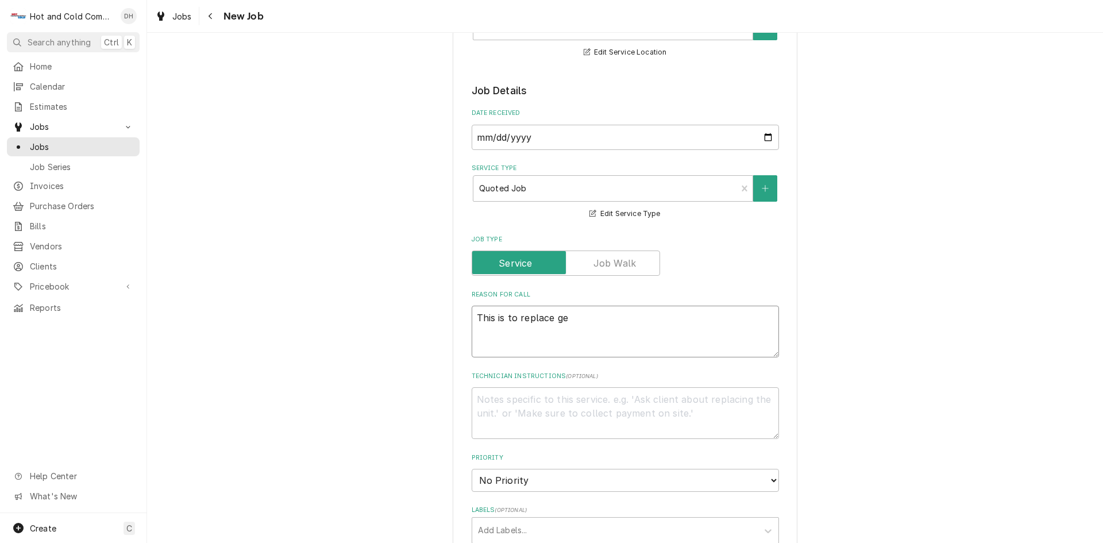
type textarea "This is to replace gea"
type textarea "x"
type textarea "This is to replace gear"
type textarea "x"
type textarea "This is to replace gear"
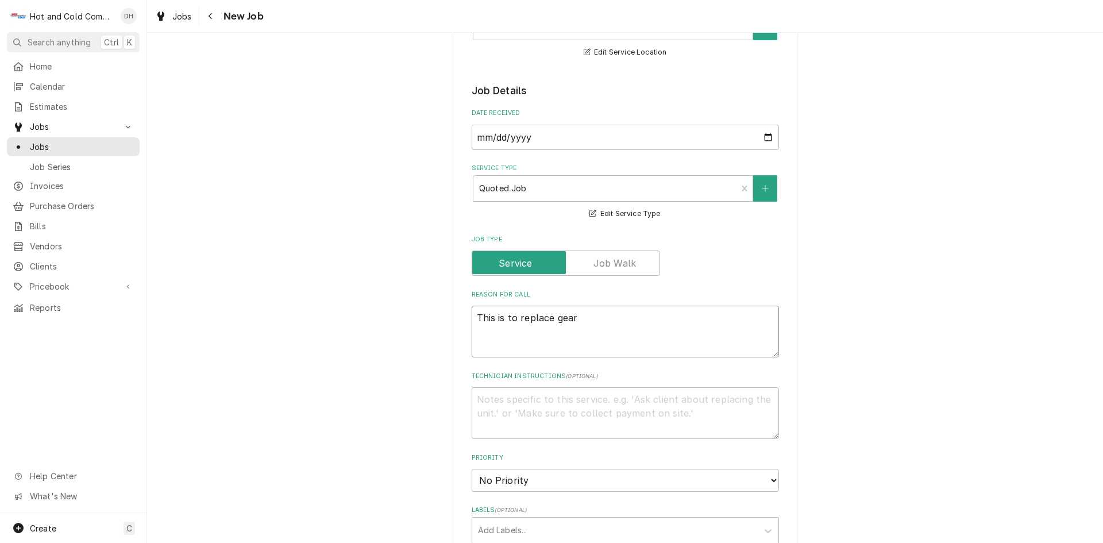
type textarea "x"
type textarea "This is to replace gear r"
type textarea "x"
type textarea "This is to replace gear re"
type textarea "x"
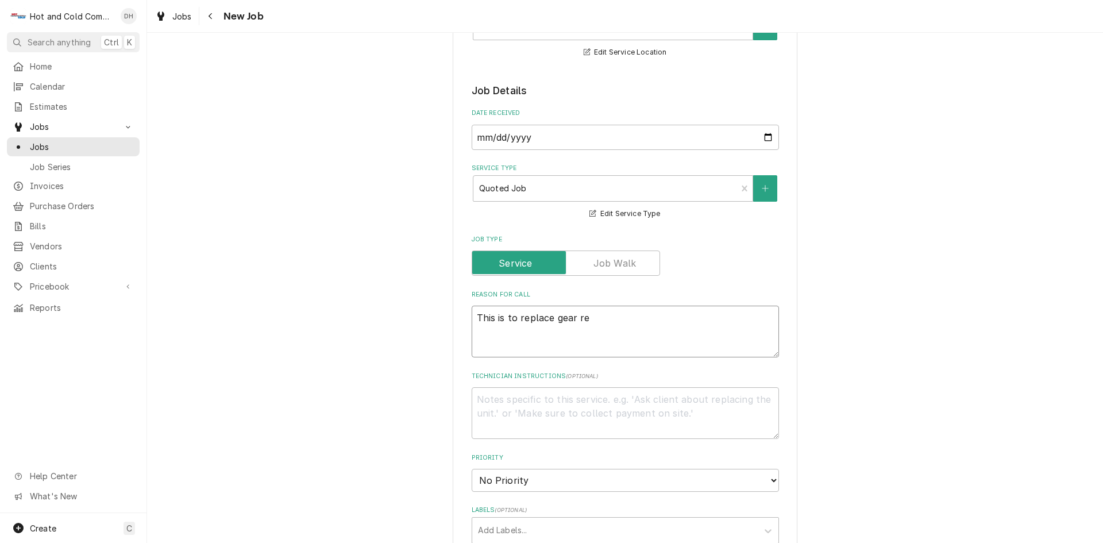
type textarea "This is to replace gear red"
type textarea "x"
type textarea "This is to replace gear redu"
type textarea "x"
type textarea "This is to replace gear reduc"
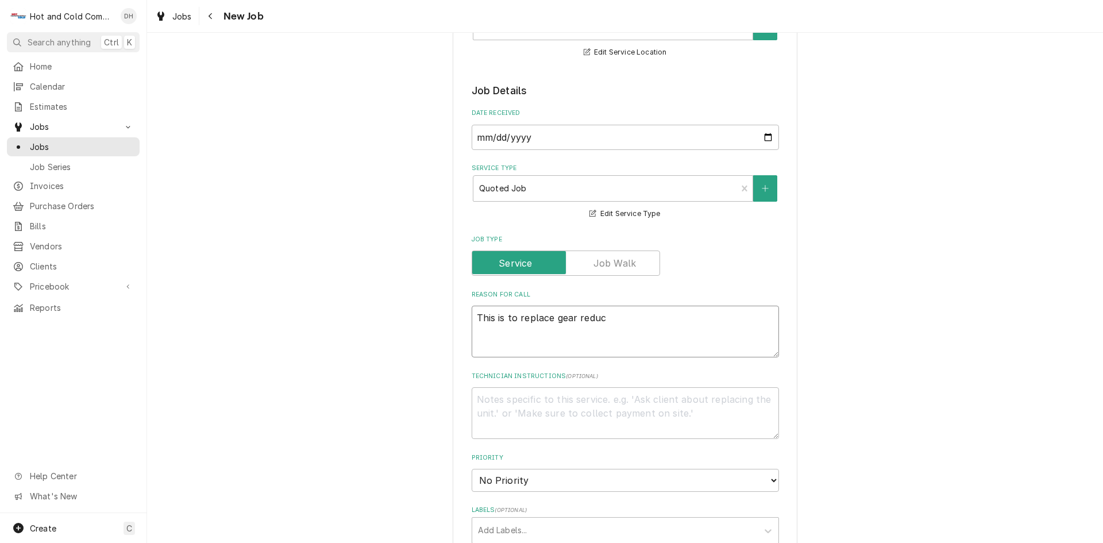
type textarea "x"
type textarea "This is to replace gear reduci"
type textarea "x"
type textarea "This is to replace gear reducin"
type textarea "x"
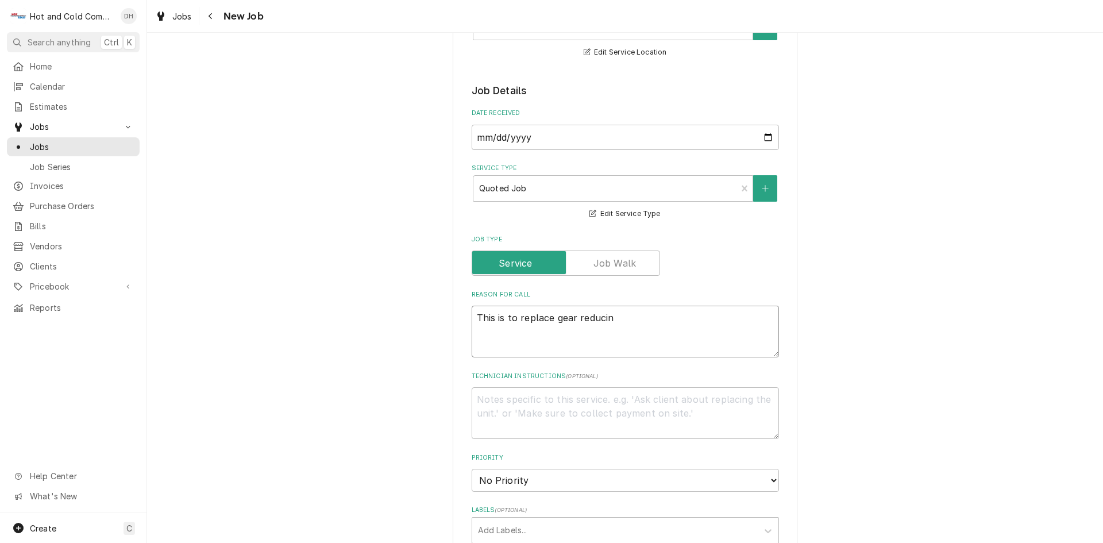
type textarea "This is to replace gear reducing"
type textarea "x"
type textarea "This is to replace gear reducing"
type textarea "x"
type textarea "This is to replace gear reducing m"
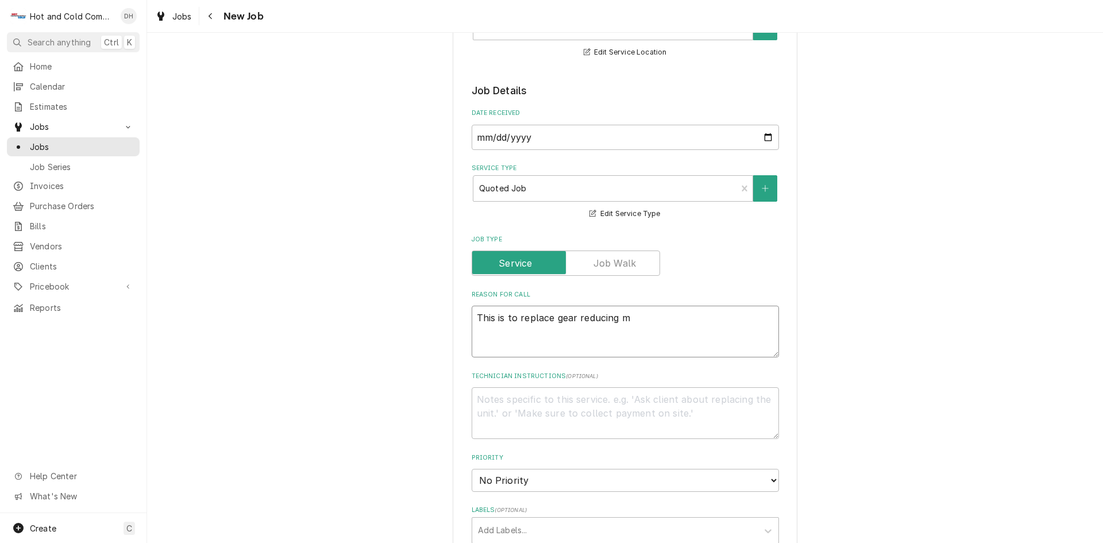
type textarea "x"
type textarea "This is to replace gear reducing mo"
type textarea "x"
type textarea "This is to replace gear reducing mot"
type textarea "x"
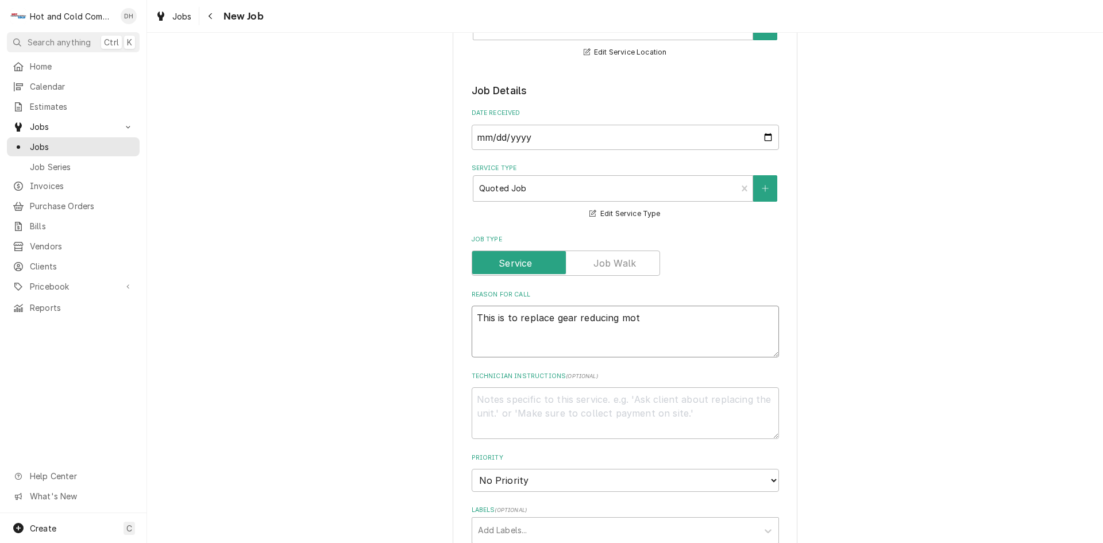
type textarea "This is to replace gear reducing moto"
type textarea "x"
type textarea "This is to replace gear reducing motor"
type textarea "x"
type textarea "This is to replace gear reducing motor"
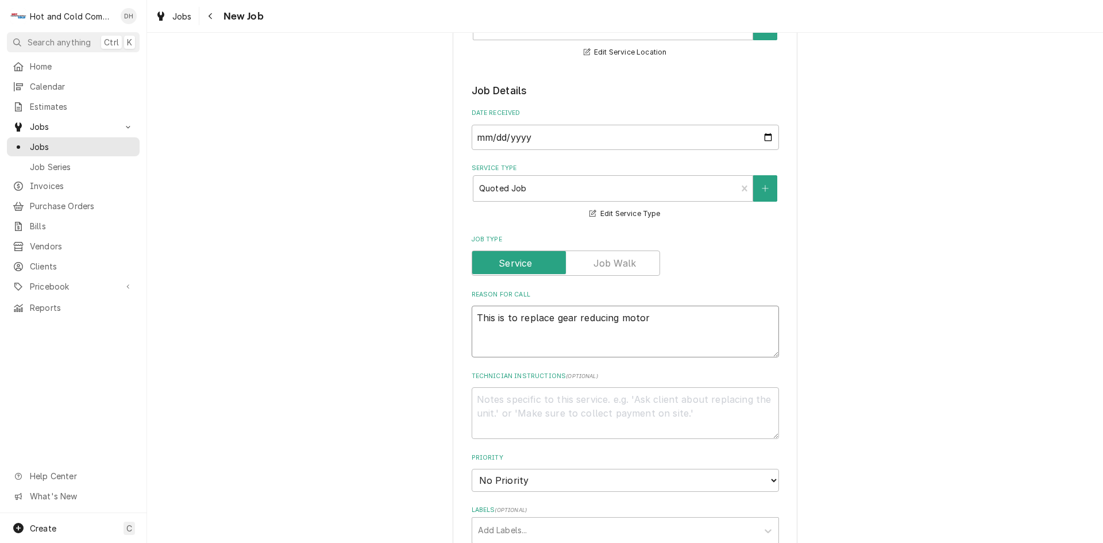
type textarea "x"
type textarea "This is to replace gear reducing motor o"
type textarea "x"
type textarea "This is to replace gear reducing motor on"
type textarea "x"
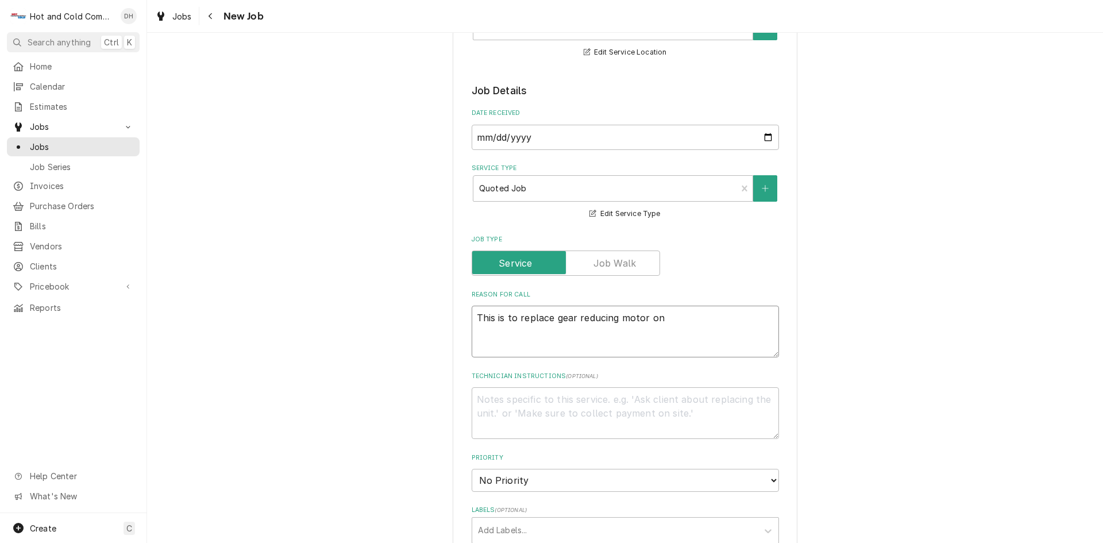
type textarea "This is to replace gear reducing motor on"
type textarea "x"
type textarea "This is to replace gear reducing motor on d"
type textarea "x"
type textarea "This is to replace gear reducing motor on di"
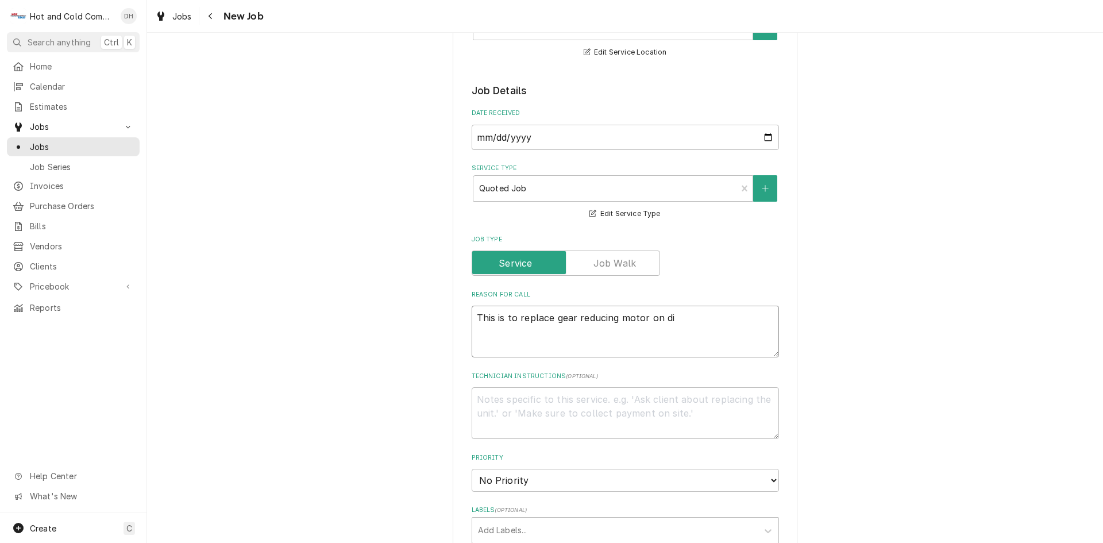
type textarea "x"
type textarea "This is to replace gear reducing motor on dis"
type textarea "x"
type textarea "This is to replace gear reducing motor on dish"
type textarea "x"
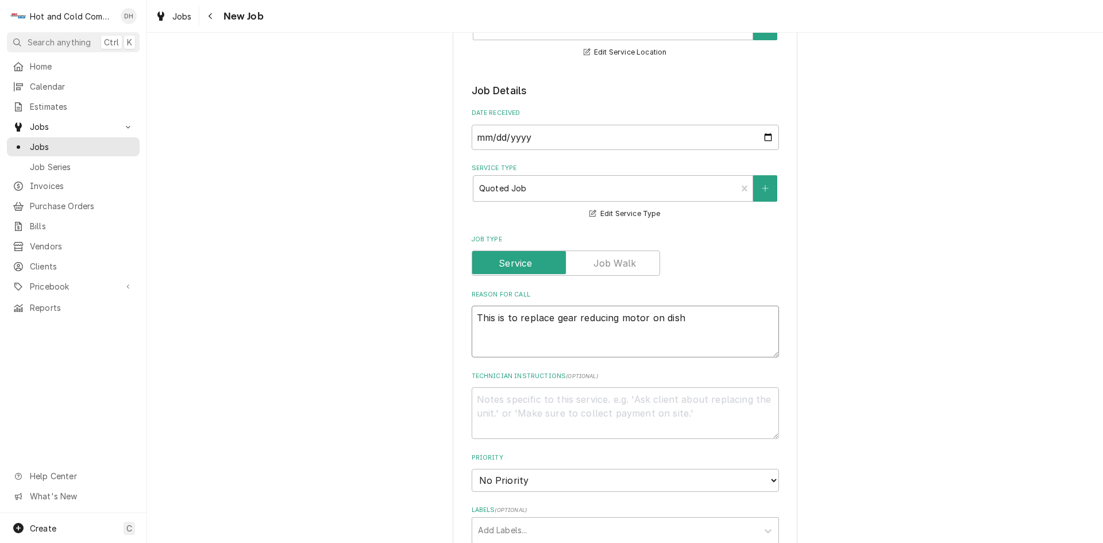
type textarea "This is to replace gear reducing motor on dish"
type textarea "x"
type textarea "This is to replace gear reducing motor on dish m"
type textarea "x"
type textarea "This is to replace gear reducing motor on dish ma"
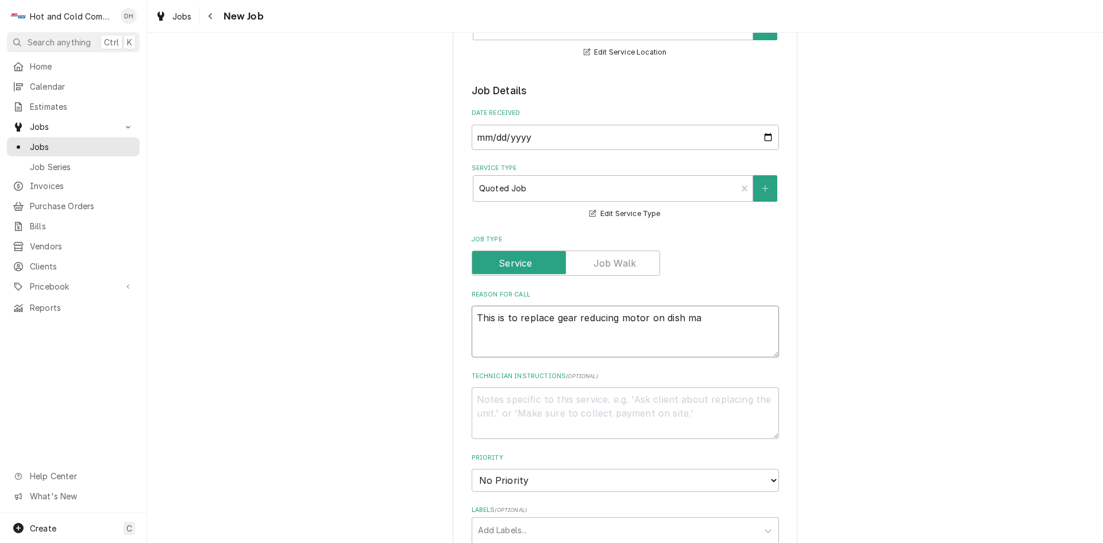
type textarea "x"
type textarea "This is to replace gear reducing motor on dish mac"
type textarea "x"
type textarea "This is to replace gear reducing motor on dish mach"
type textarea "x"
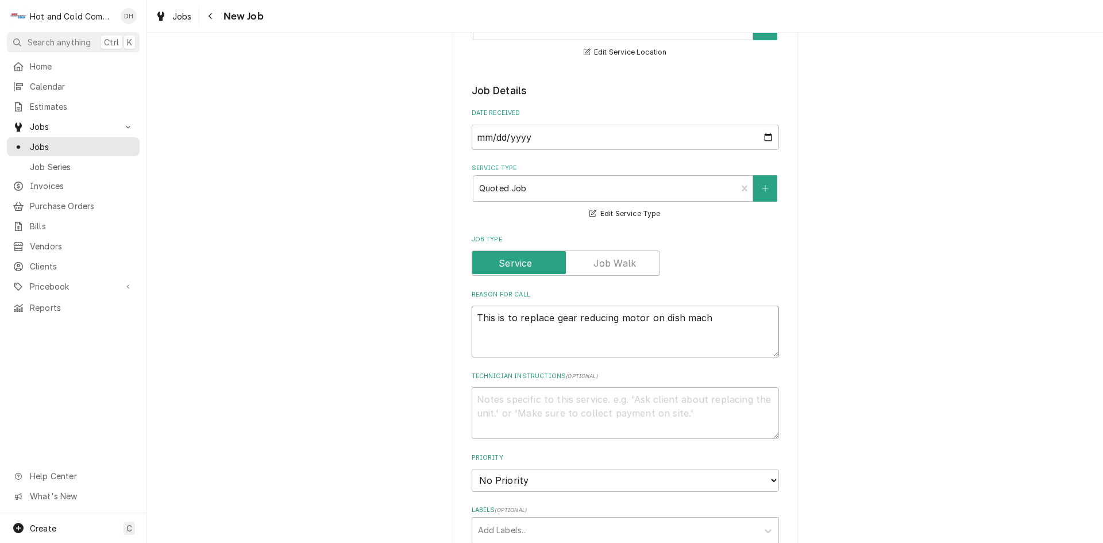
type textarea "This is to replace gear reducing motor on dish machi"
type textarea "x"
type textarea "This is to replace gear reducing motor on dish machin"
type textarea "x"
type textarea "This is to replace gear reducing motor on dish machine"
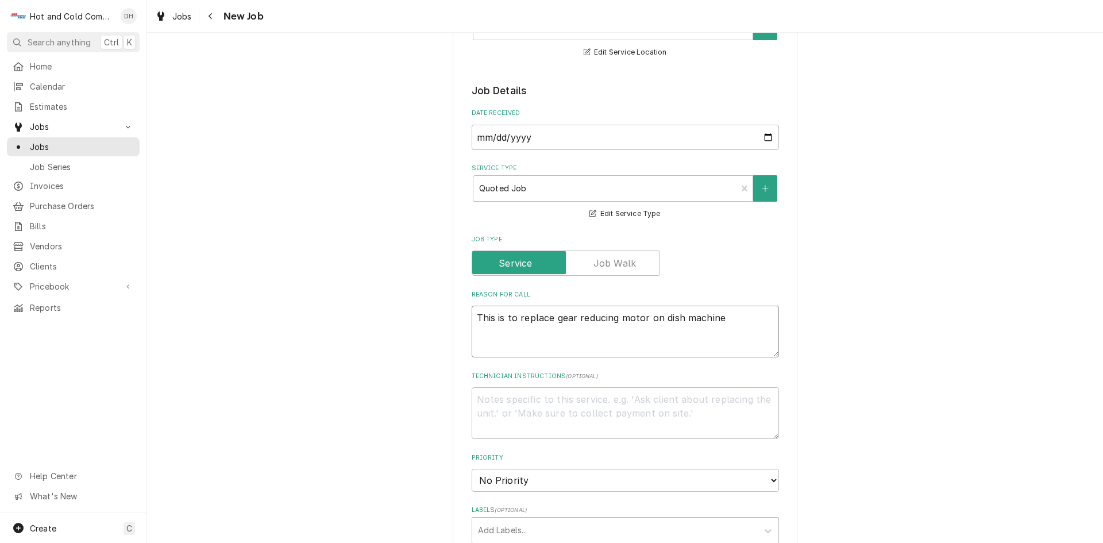
type textarea "x"
type textarea "This is to replace gear reducing motor on dish machine"
type textarea "x"
type textarea "This is to replace gear reducing motor on dish machine c"
type textarea "x"
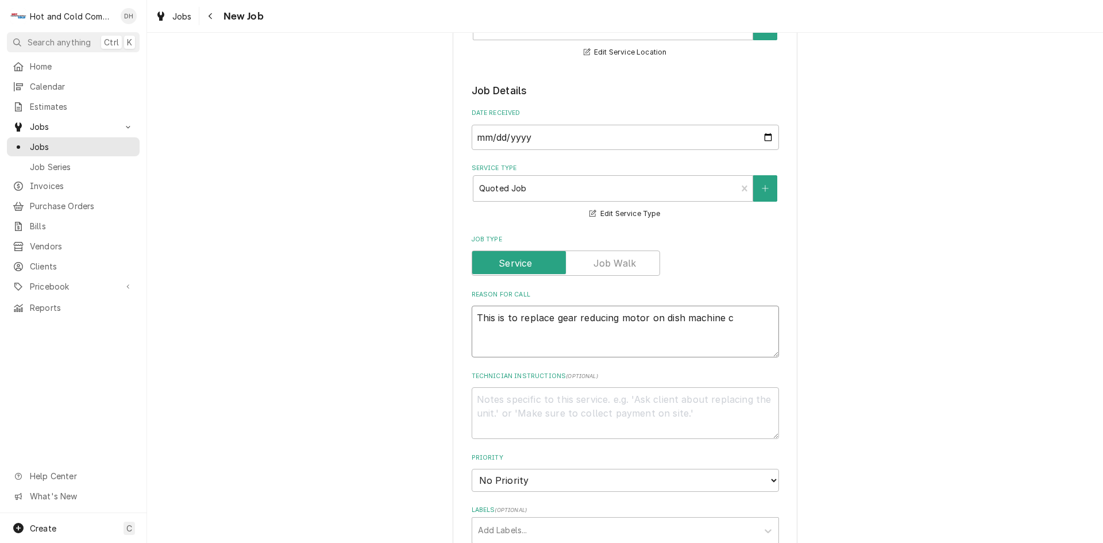
type textarea "This is to replace gear reducing motor on dish machine co"
type textarea "x"
type textarea "This is to replace gear reducing motor on dish machine con"
type textarea "x"
type textarea "This is to replace gear reducing motor on dish machine conv"
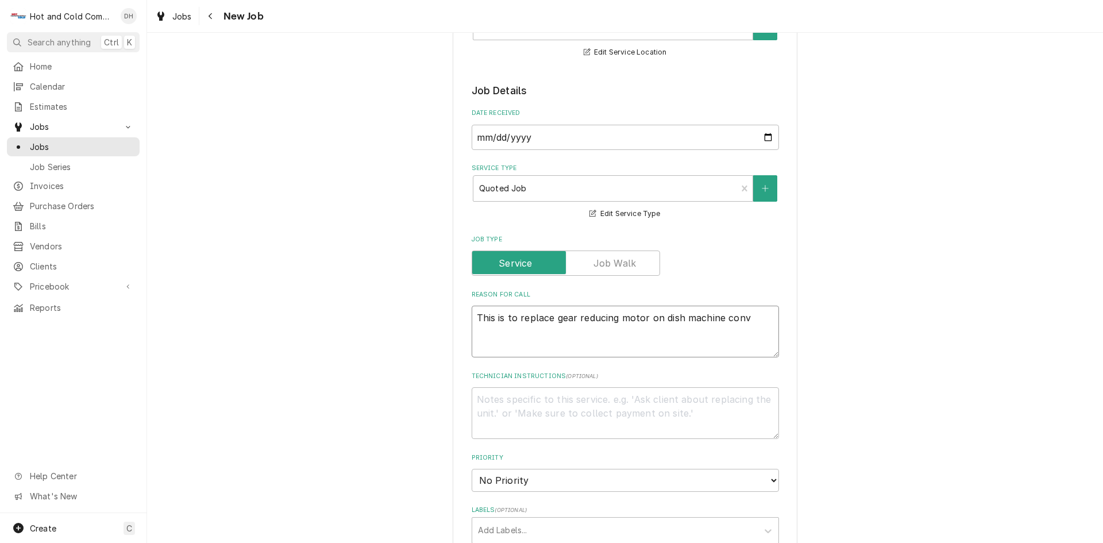
type textarea "x"
type textarea "This is to replace gear reducing motor on dish machine conve"
type textarea "x"
type textarea "This is to replace gear reducing motor on dish machine convey"
type textarea "x"
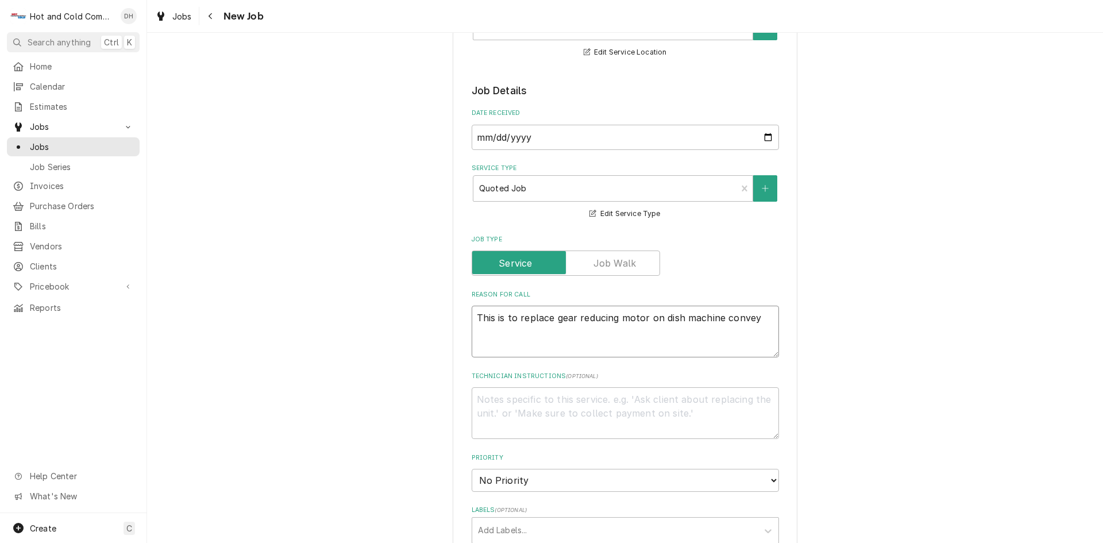
type textarea "This is to replace gear reducing motor on dish machine conveyo"
type textarea "x"
type textarea "This is to replace gear reducing motor on dish machine conveyor"
type textarea "x"
type textarea "This is to replace gear reducing motor on dish machine conveyor"
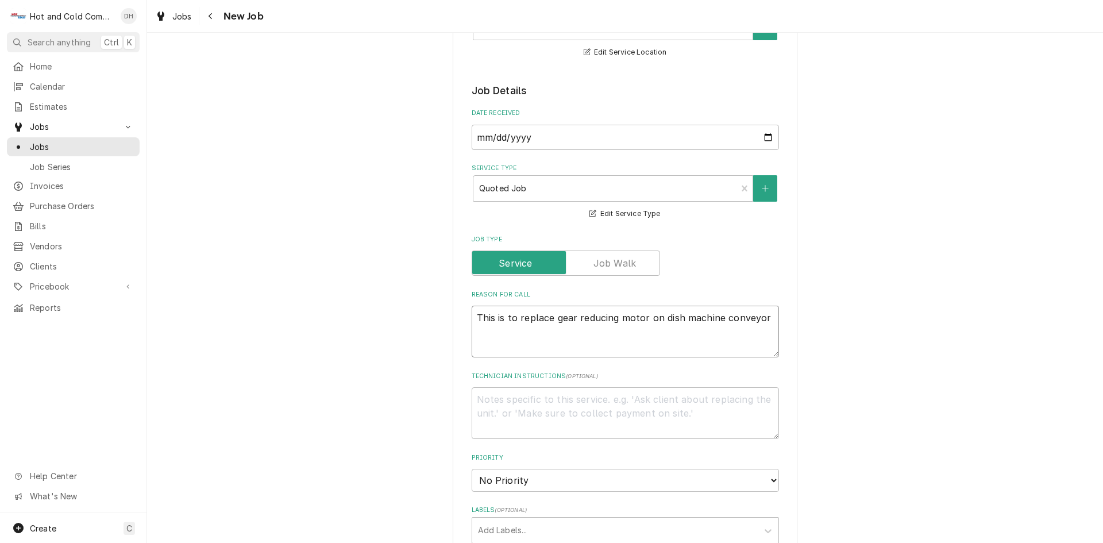
type textarea "x"
type textarea "This is to replace gear reducing motor on dish machine conveyor i"
type textarea "x"
type textarea "This is to replace gear reducing motor on dish machine conveyor in"
type textarea "x"
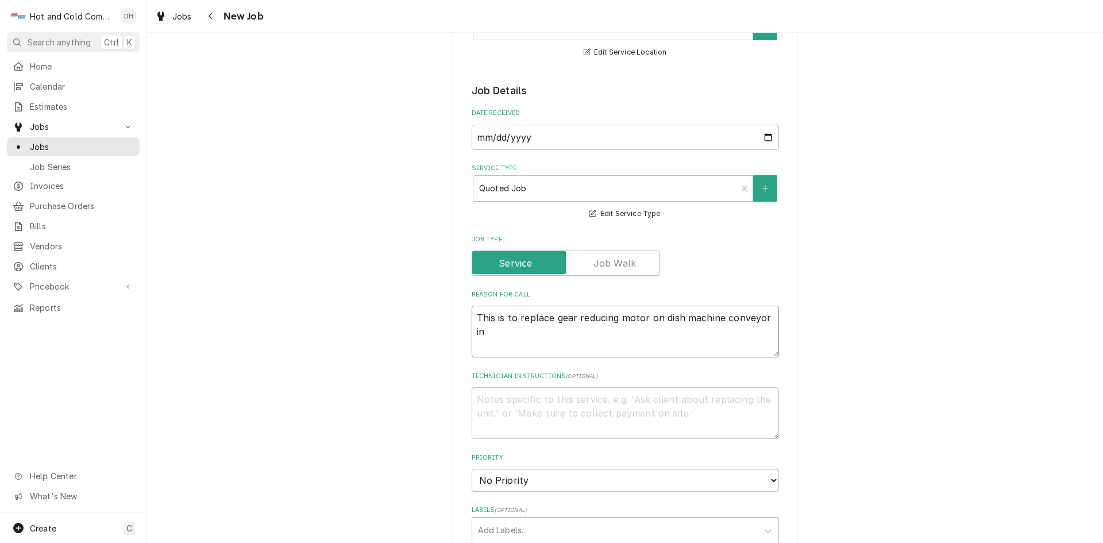
type textarea "This is to replace gear reducing motor on dish machine conveyor inv"
type textarea "x"
type textarea "This is to replace gear reducing motor on dish machine conveyor invo"
type textarea "x"
type textarea "This is to replace gear reducing motor on dish machine conveyor invoi"
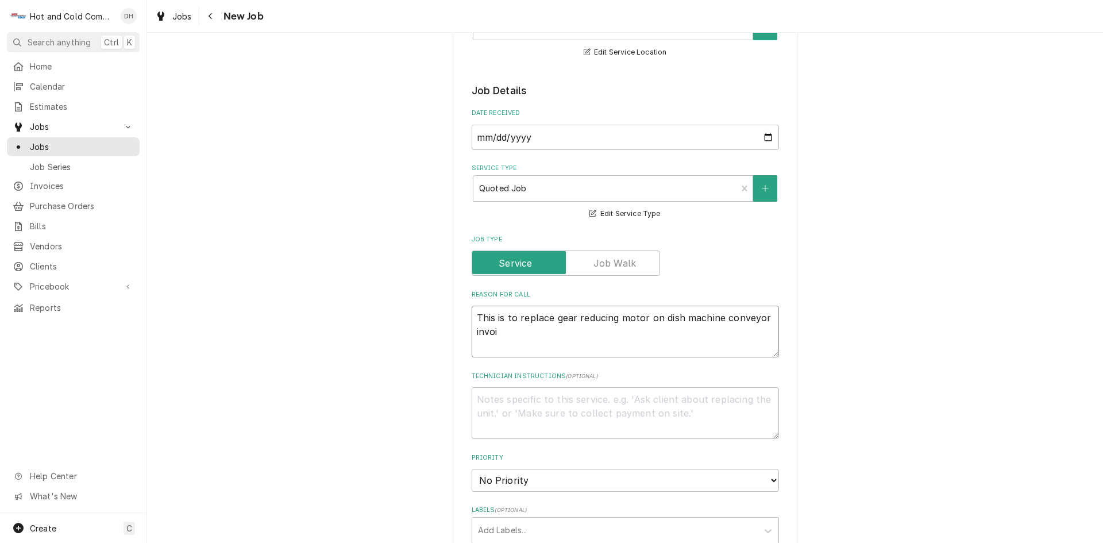
type textarea "x"
type textarea "This is to replace gear reducing motor on dish machine conveyor invoic"
type textarea "x"
type textarea "This is to replace gear reducing motor on dish machine conveyor invoice"
type textarea "x"
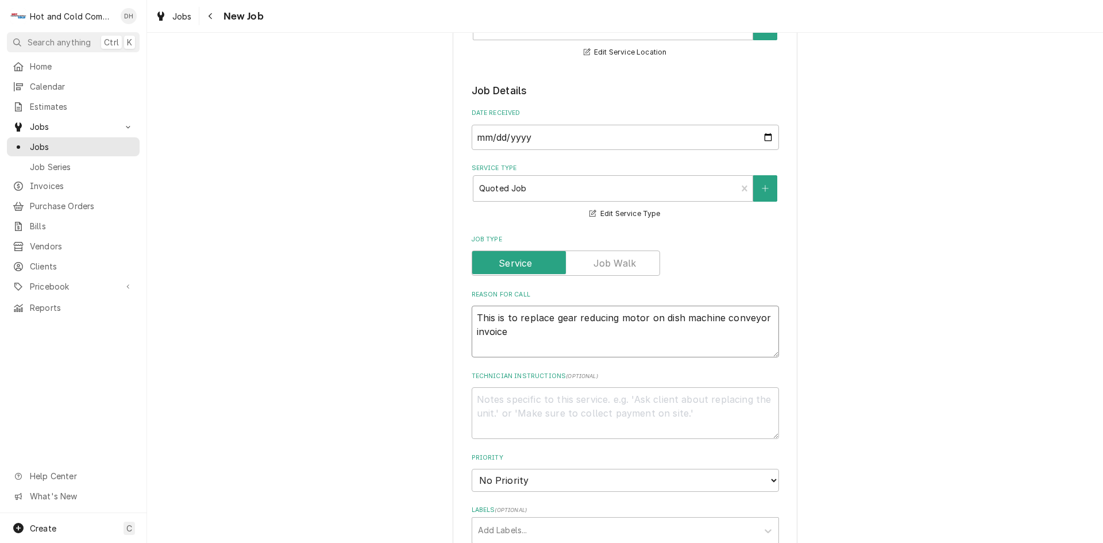
type textarea "This is to replace gear reducing motor on dish machine conveyor invoiced"
type textarea "x"
type textarea "This is to replace gear reducing motor on dish machine conveyor invoiced"
type textarea "x"
type textarea "This is to replace gear reducing motor on dish machine conveyor invoiced o"
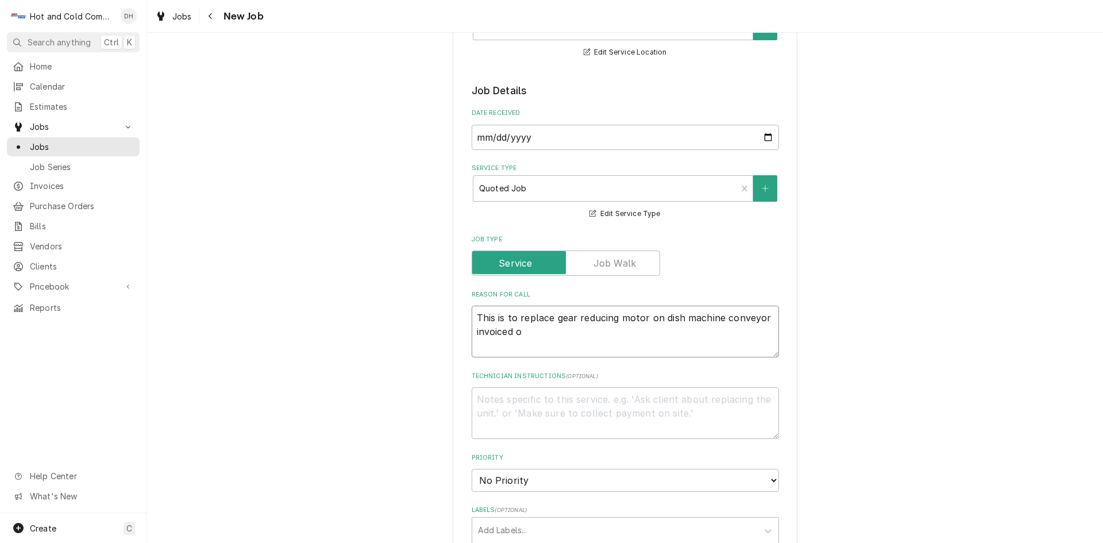
type textarea "x"
type textarea "This is to replace gear reducing motor on dish machine conveyor invoiced on"
type textarea "x"
type textarea "This is to replace gear reducing motor on dish machine conveyor invoiced on"
type textarea "x"
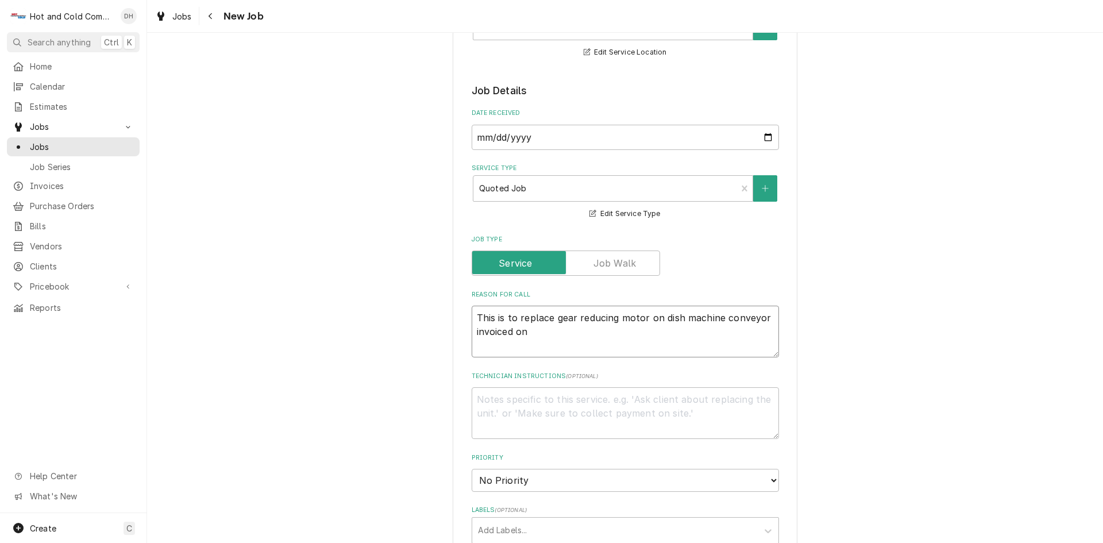
type textarea "This is to replace gear reducing motor on dish machine conveyor invoiced on #"
type textarea "x"
type textarea "This is to replace gear reducing motor on dish machine conveyor invoiced on #"
type textarea "x"
type textarea "This is to replace gear reducing motor on dish machine conveyor invoiced on # 5"
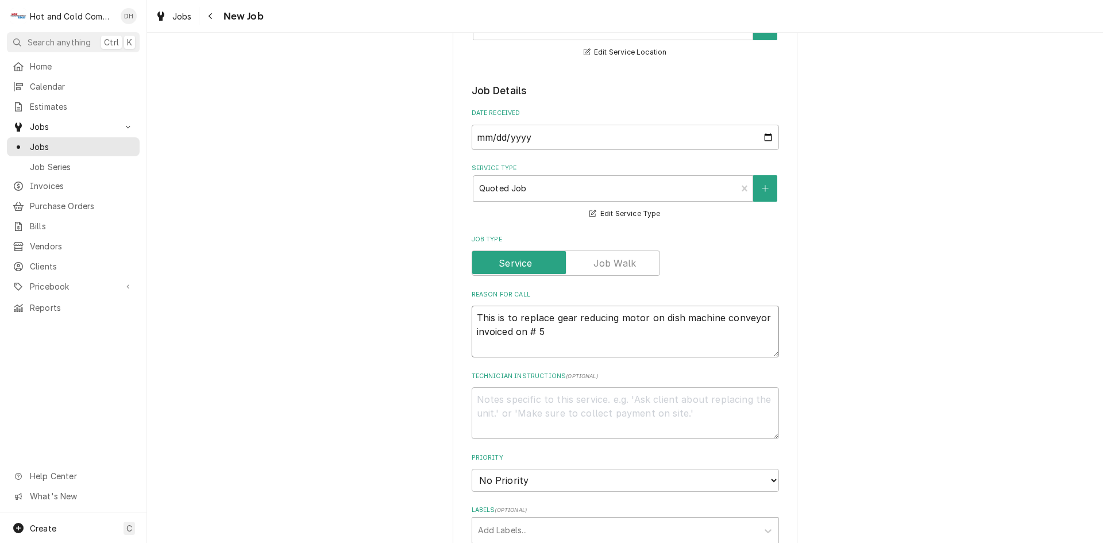
type textarea "x"
type textarea "This is to replace gear reducing motor on dish machine conveyor invoiced on # 50"
type textarea "x"
type textarea "This is to replace gear reducing motor on dish machine conveyor invoiced on # 5…"
type textarea "x"
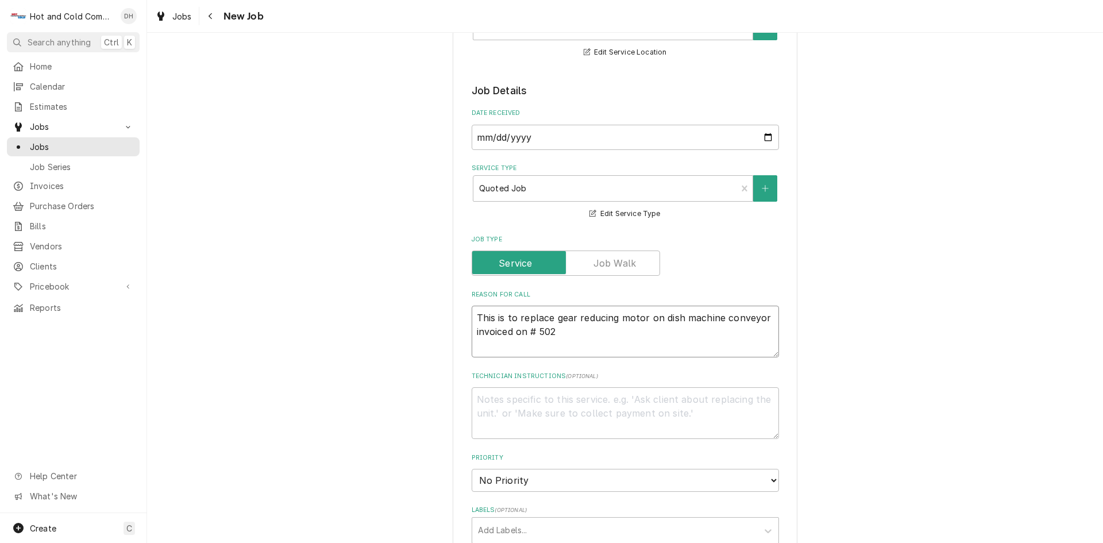
type textarea "This is to replace gear reducing motor on dish machine conveyor invoiced on # 5…"
type textarea "x"
type textarea "This is to replace gear reducing motor on dish machine conveyor invoiced on # 5…"
type textarea "x"
type textarea "This is to replace gear reducing motor on dish machine conveyor invoiced on # 5…"
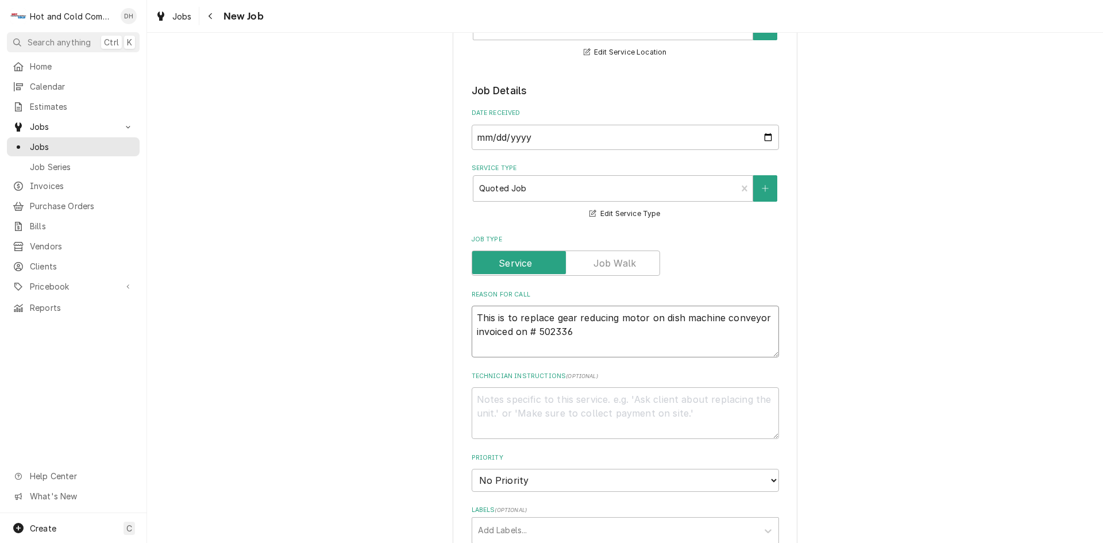
type textarea "x"
type textarea "This is to replace gear reducing motor on dish machine conveyor invoiced on # 5…"
type textarea "x"
type textarea "This is to replace gear reducing motor on dish machine conveyor invoiced on # 5…"
type textarea "x"
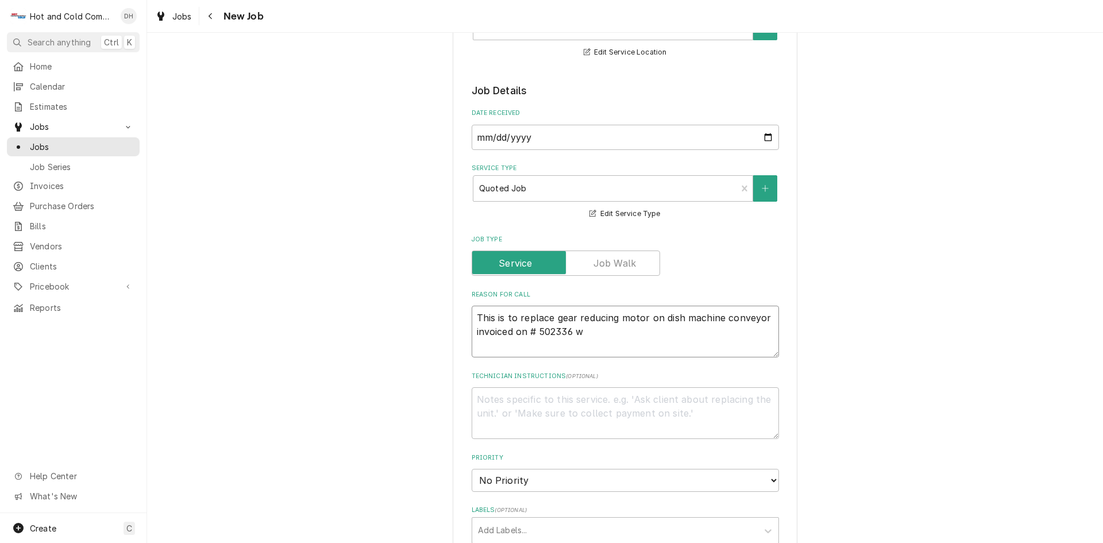
type textarea "This is to replace gear reducing motor on dish machine conveyor invoiced on # 5…"
type textarea "x"
type textarea "This is to replace gear reducing motor on dish machine conveyor invoiced on # 5…"
type textarea "x"
type textarea "This is to replace gear reducing motor on dish machine conveyor invoiced on # 5…"
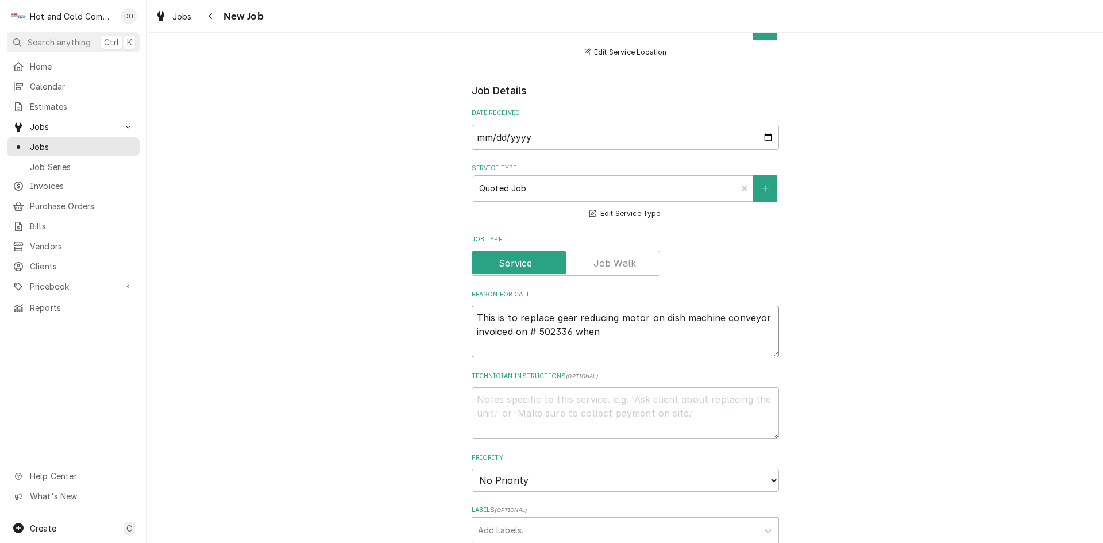
type textarea "x"
type textarea "This is to replace gear reducing motor on dish machine conveyor invoiced on # 5…"
type textarea "x"
type textarea "This is to replace gear reducing motor on dish machine conveyor invoiced on # 5…"
type textarea "x"
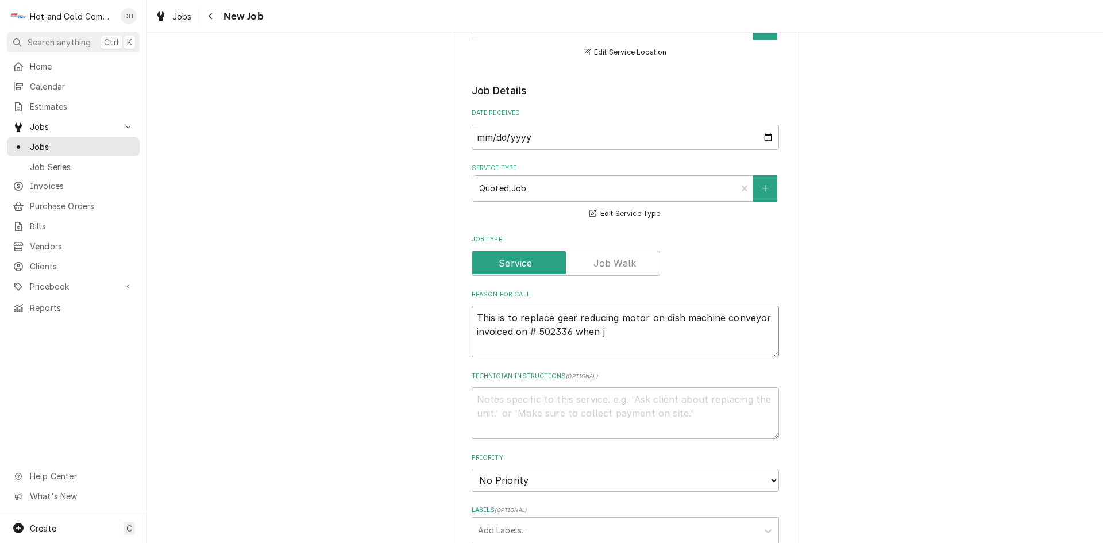
type textarea "This is to replace gear reducing motor on dish machine conveyor invoiced on # 5…"
type textarea "x"
type textarea "This is to replace gear reducing motor on dish machine conveyor invoiced on # 5…"
type textarea "x"
type textarea "This is to replace gear reducing motor on dish machine conveyor invoiced on # 5…"
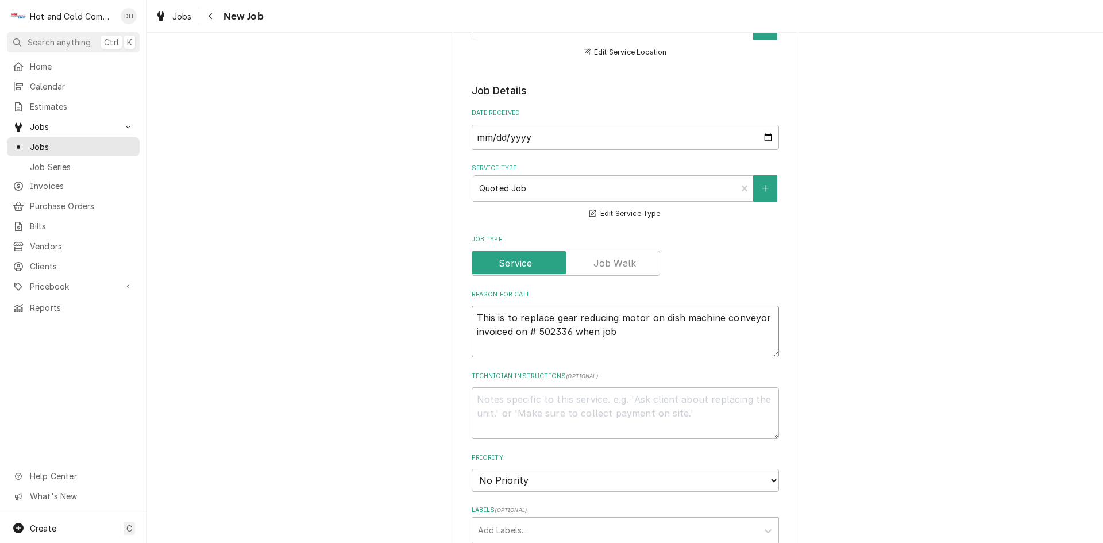
type textarea "x"
type textarea "This is to replace gear reducing motor on dish machine conveyor invoiced on # 5…"
type textarea "x"
type textarea "This is to replace gear reducing motor on dish machine conveyor invoiced on # 5…"
type textarea "x"
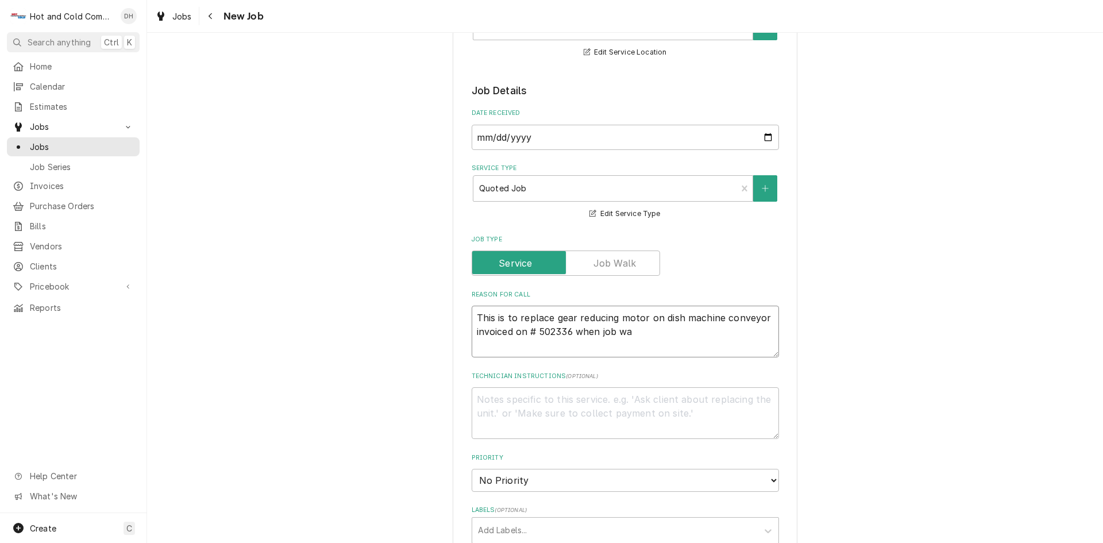
type textarea "This is to replace gear reducing motor on dish machine conveyor invoiced on # 5…"
type textarea "x"
type textarea "This is to replace gear reducing motor on dish machine conveyor invoiced on # 5…"
type textarea "x"
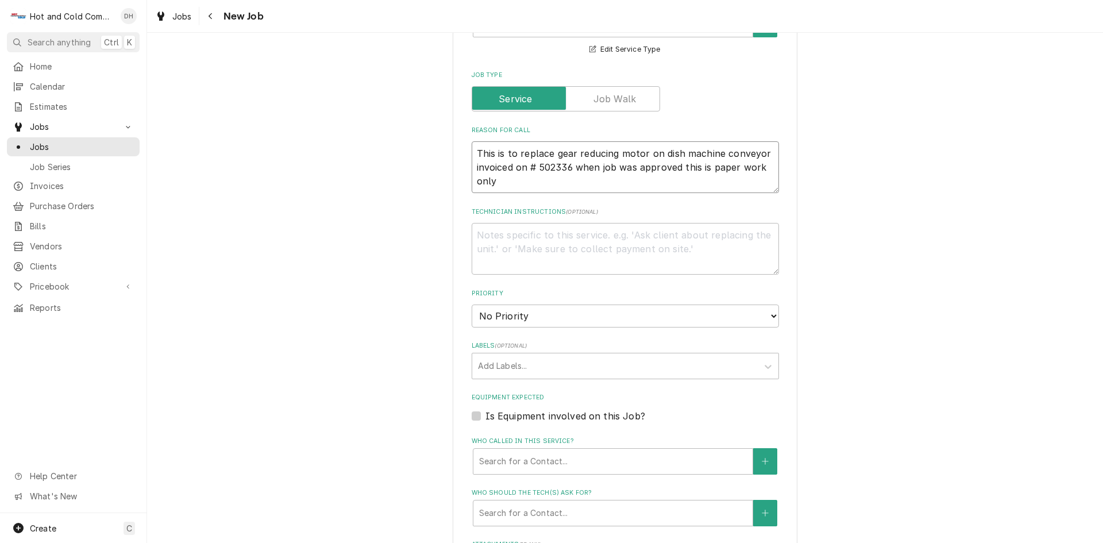
scroll to position [383, 0]
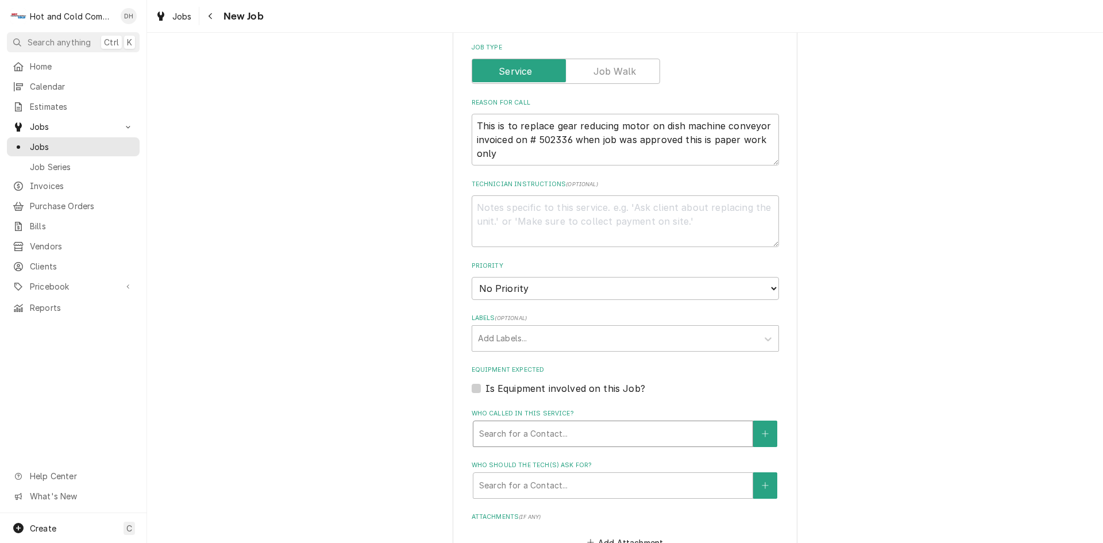
click at [569, 432] on div "Who called in this service?" at bounding box center [613, 433] width 268 height 21
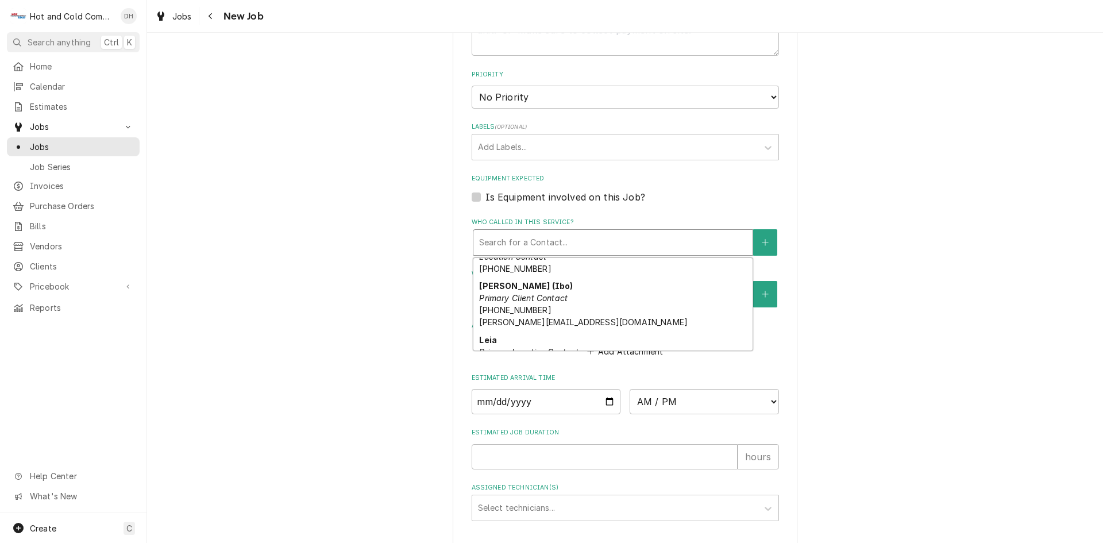
scroll to position [54, 0]
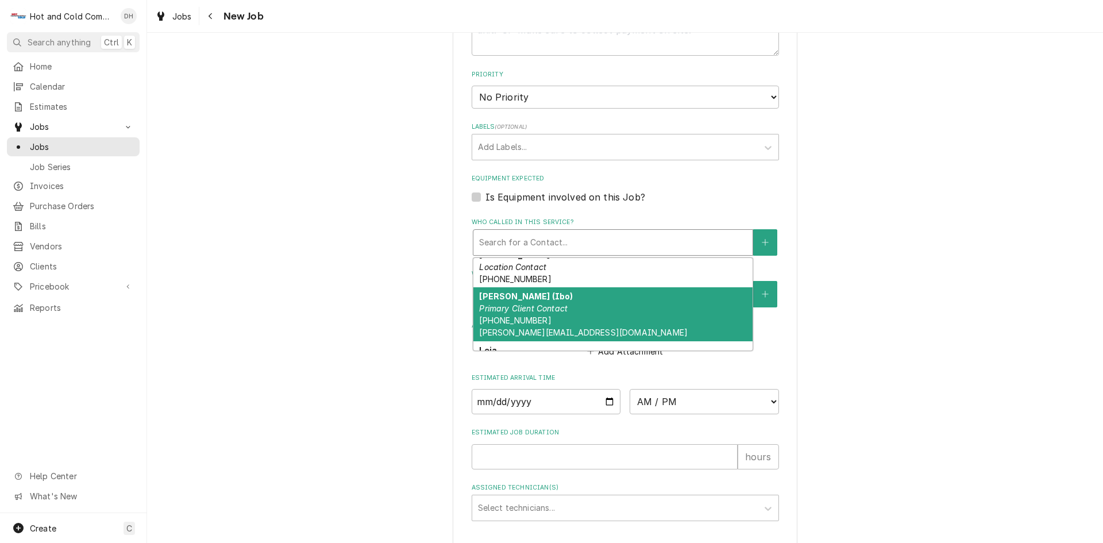
click at [539, 315] on div "Ibrahim Yildirm (Ibo) Primary Client Contact (470) 345-6975 ibrahim.yildirim@al…" at bounding box center [612, 314] width 279 height 54
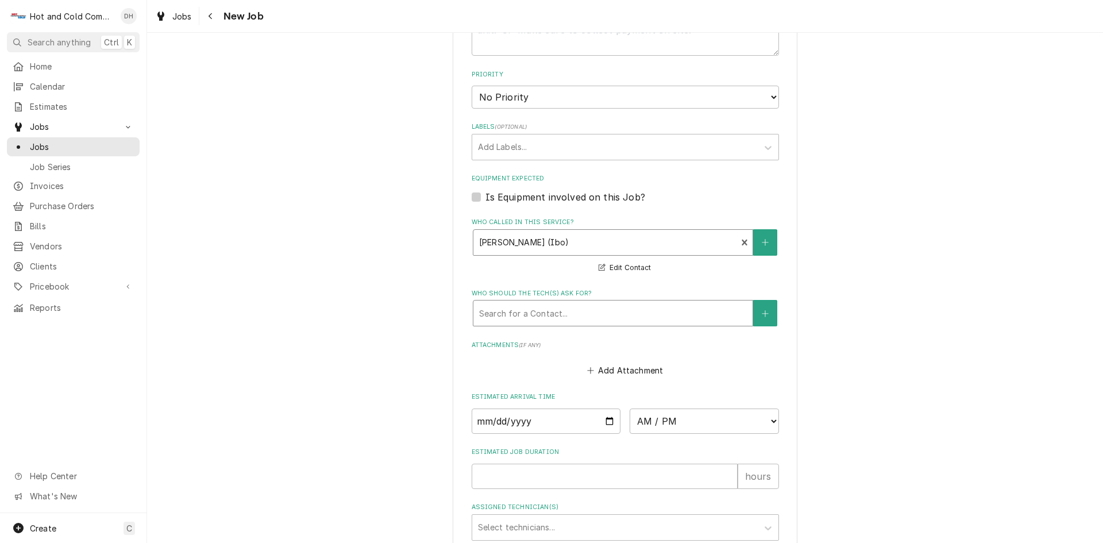
click at [709, 316] on div "Who should the tech(s) ask for?" at bounding box center [613, 313] width 268 height 21
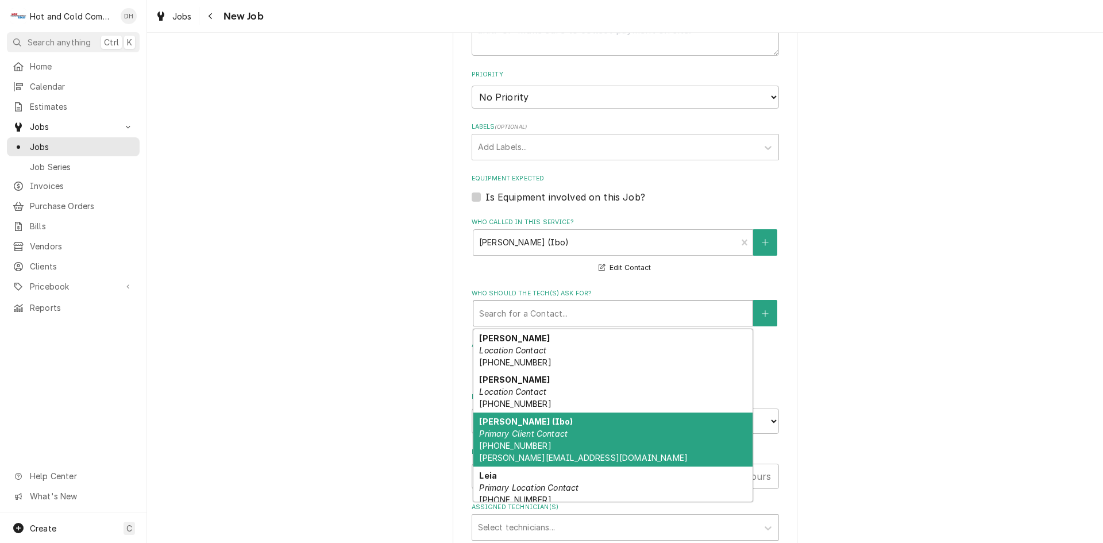
click at [542, 444] on div "Ibrahim Yildirm (Ibo) Primary Client Contact (470) 345-6975 ibrahim.yildirim@al…" at bounding box center [612, 439] width 279 height 54
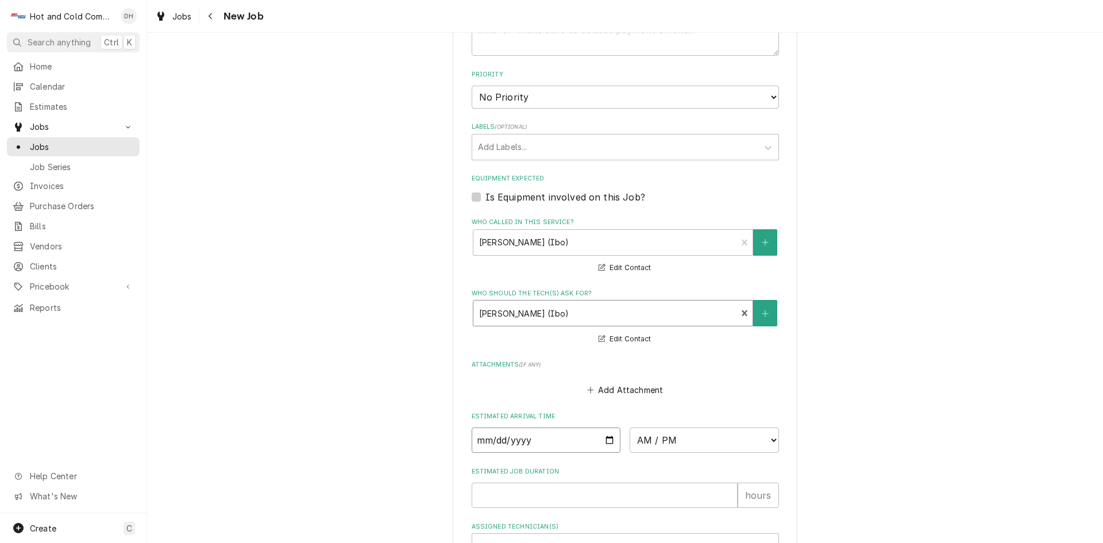
click at [604, 442] on input "Date" at bounding box center [546, 439] width 149 height 25
click at [772, 438] on select "AM / PM 6:00 AM 6:15 AM 6:30 AM 6:45 AM 7:00 AM 7:15 AM 7:30 AM 7:45 AM 8:00 AM…" at bounding box center [703, 439] width 149 height 25
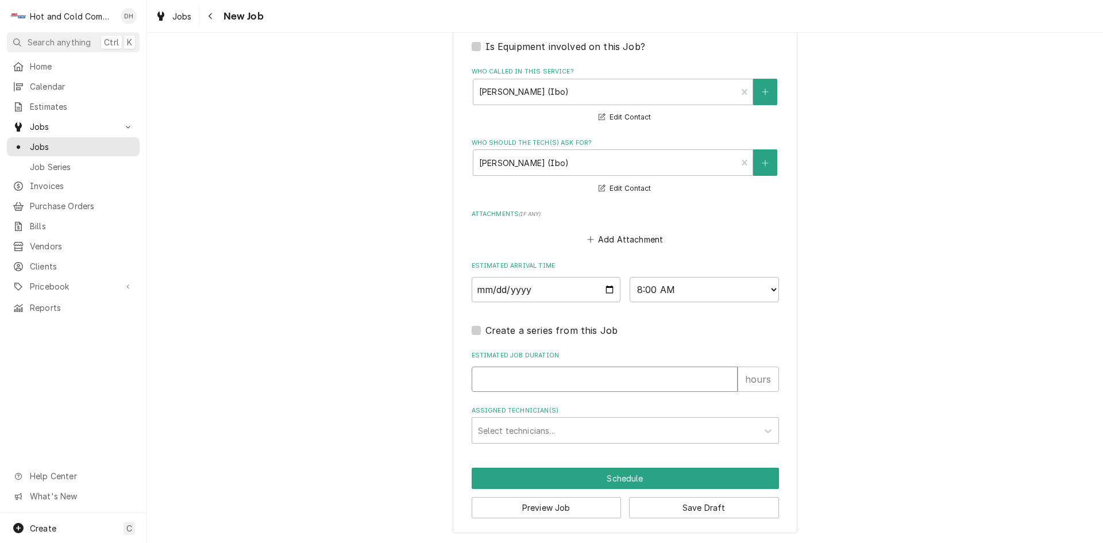
click at [539, 385] on input "Estimated Job Duration" at bounding box center [605, 378] width 266 height 25
click at [488, 422] on div "Assigned Technician(s)" at bounding box center [615, 430] width 274 height 21
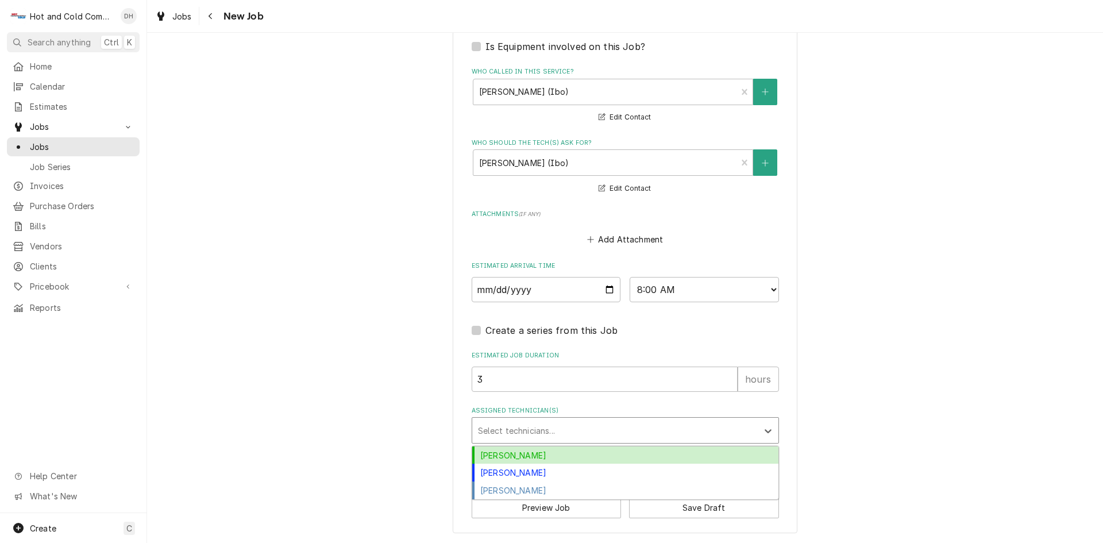
click at [519, 452] on div "[PERSON_NAME]" at bounding box center [625, 455] width 306 height 18
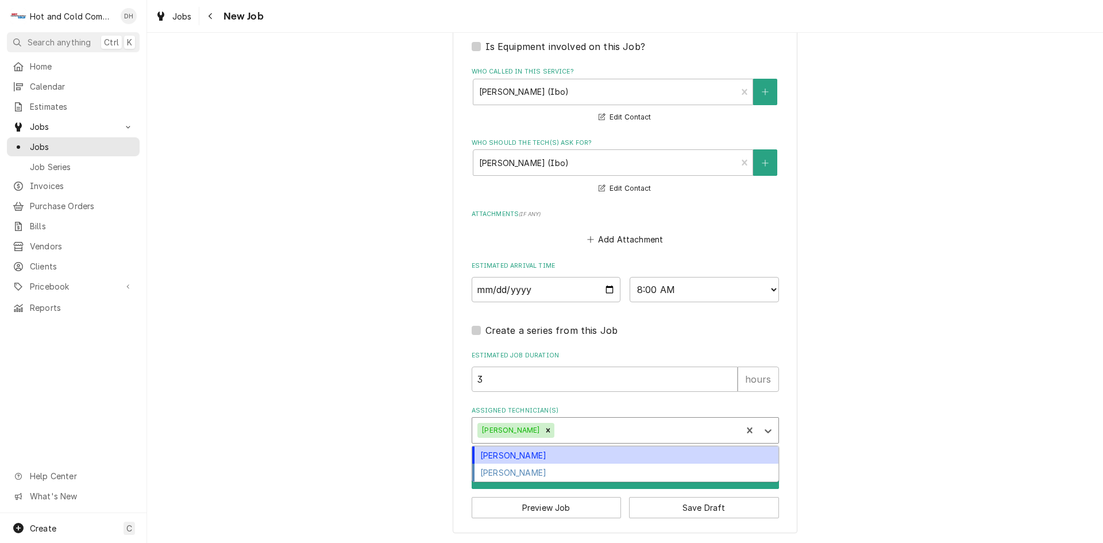
click at [589, 432] on div "Assigned Technician(s)" at bounding box center [646, 430] width 179 height 21
click at [535, 453] on div "[PERSON_NAME]" at bounding box center [625, 455] width 306 height 18
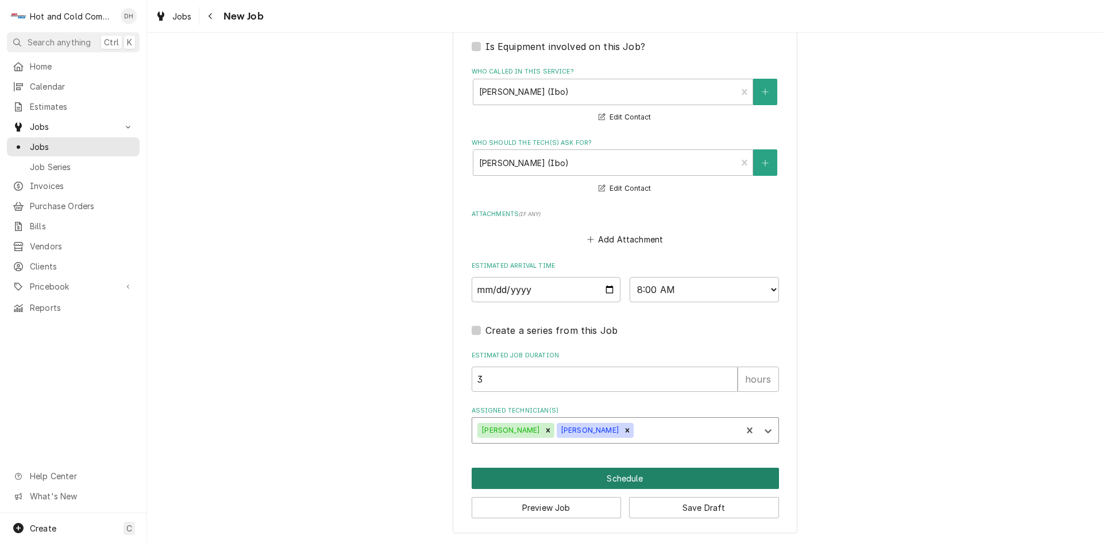
click at [609, 478] on button "Schedule" at bounding box center [625, 478] width 307 height 21
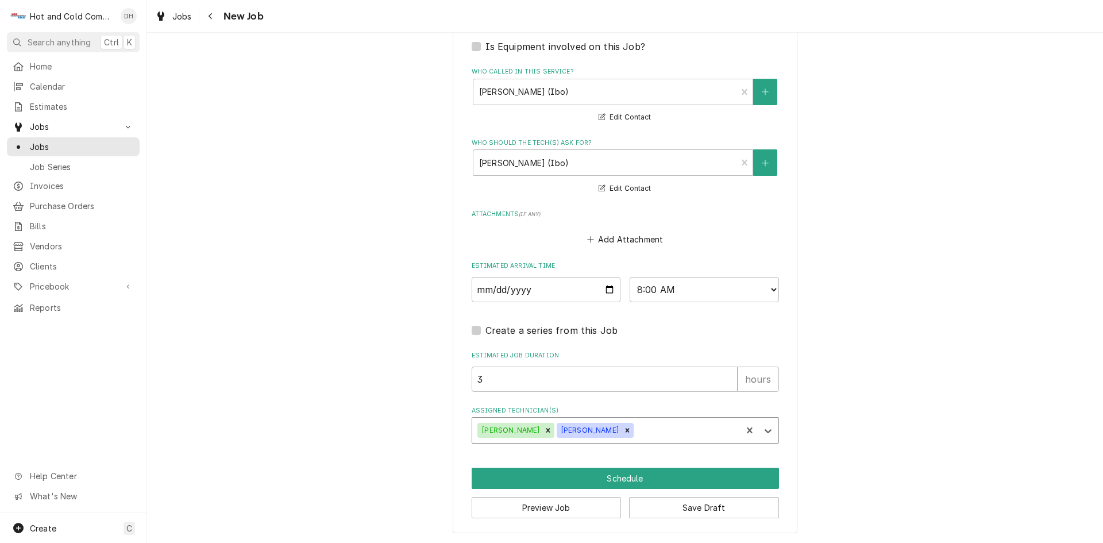
scroll to position [714, 0]
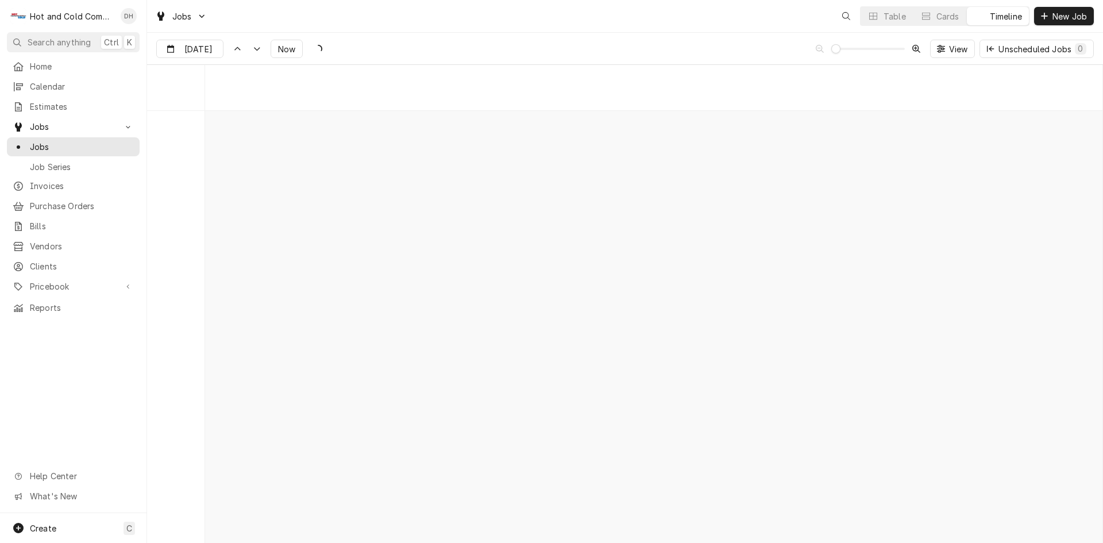
scroll to position [8990, 0]
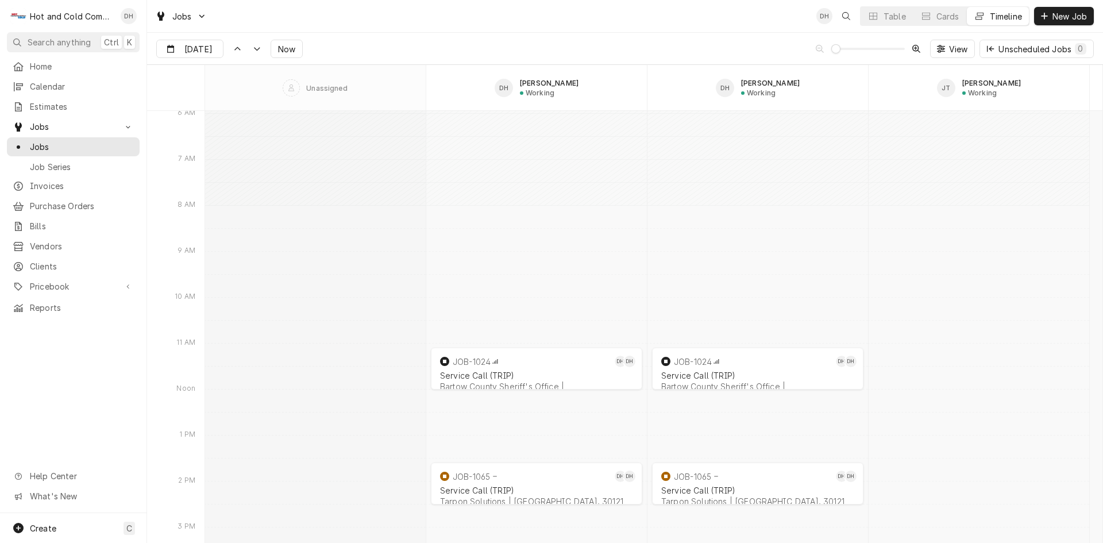
scroll to position [8990, 0]
drag, startPoint x: 294, startPoint y: 51, endPoint x: 256, endPoint y: 79, distance: 47.2
click at [293, 51] on span "Now" at bounding box center [287, 49] width 22 height 12
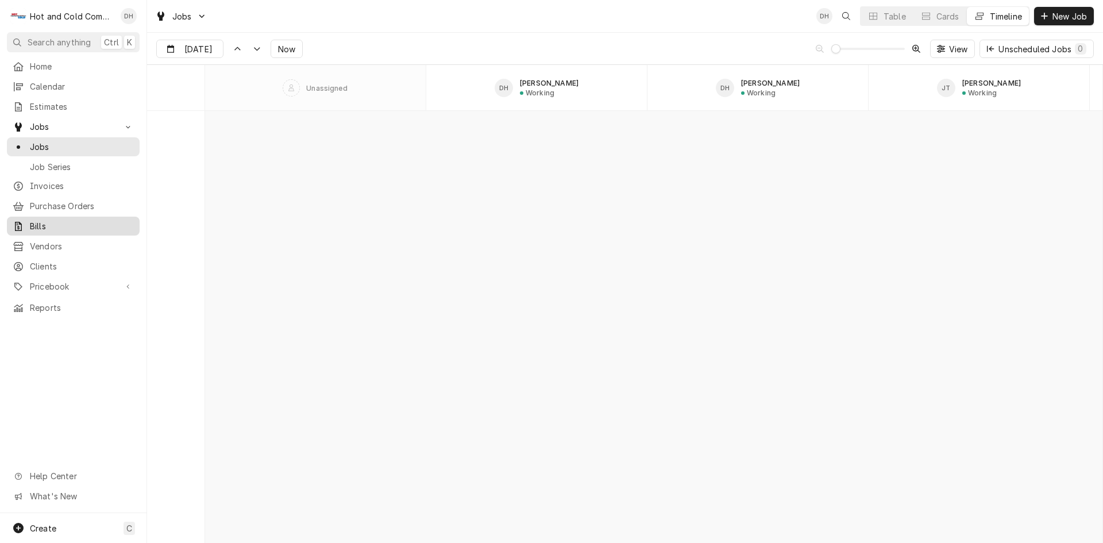
scroll to position [10265, 0]
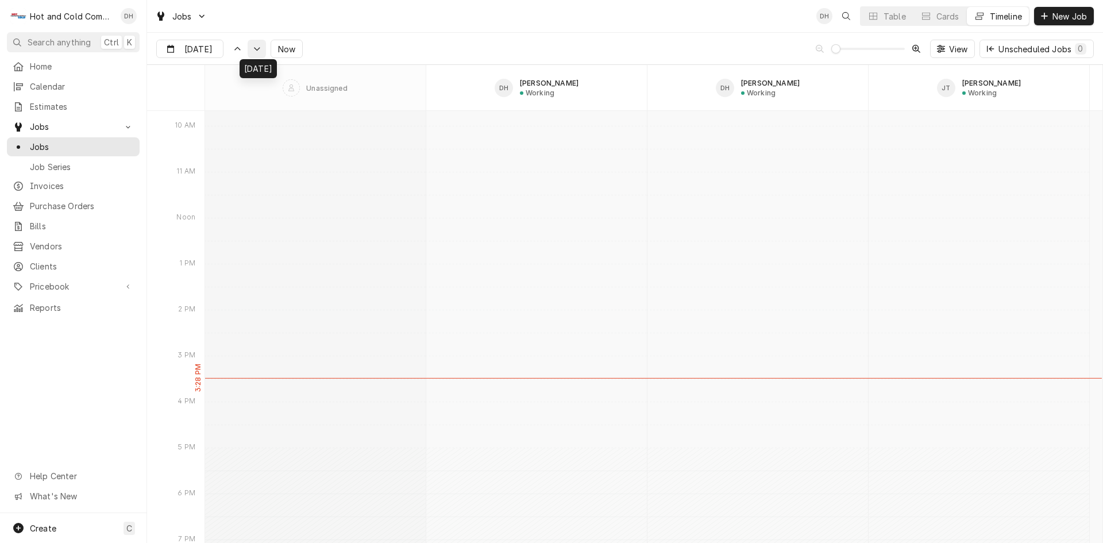
click at [257, 48] on icon "Dynamic Content Wrapper" at bounding box center [257, 49] width 8 height 5
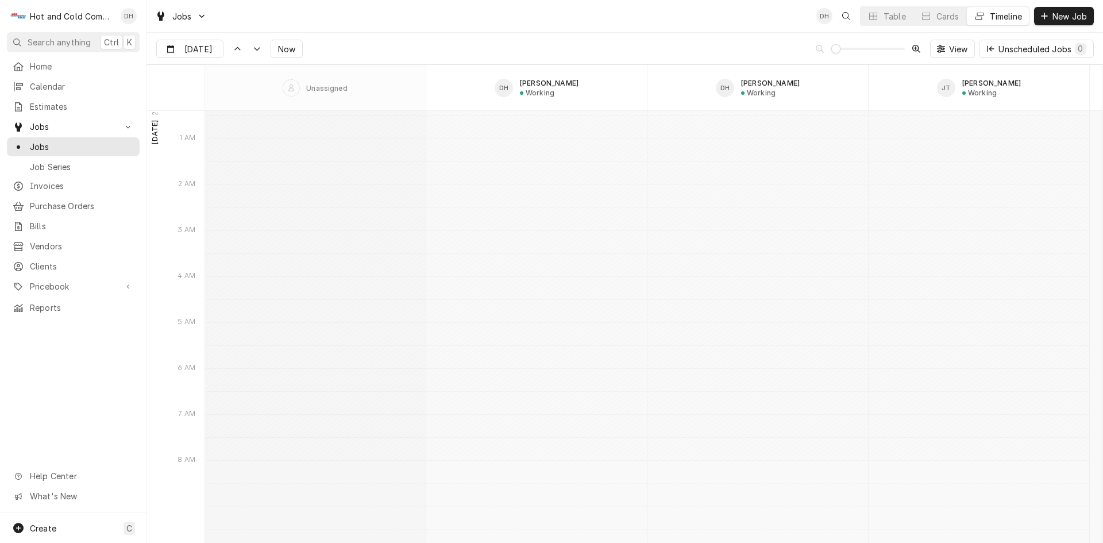
scroll to position [11081, 0]
type input "[DATE]"
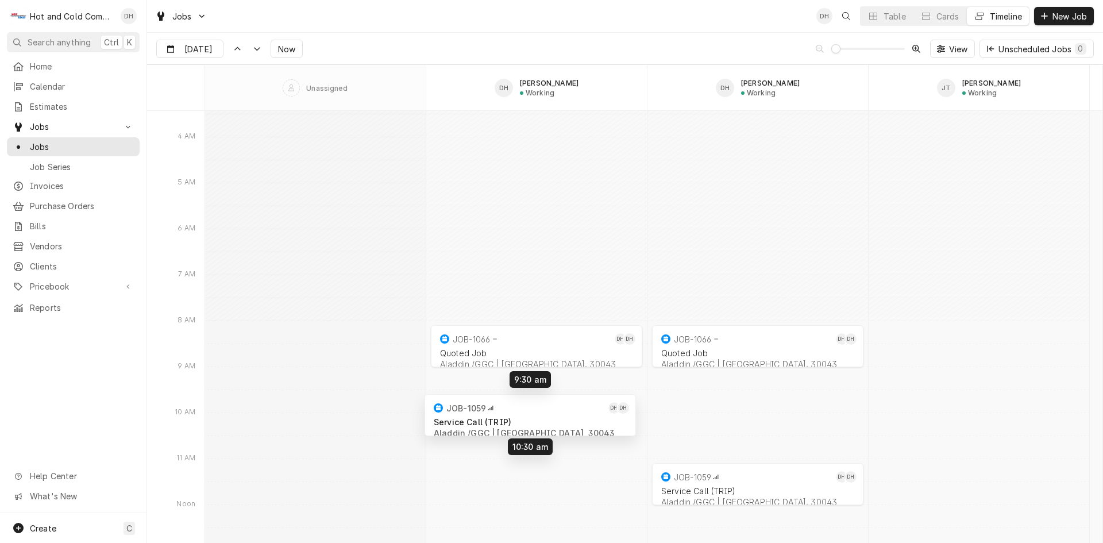
drag, startPoint x: 511, startPoint y: 485, endPoint x: 504, endPoint y: 420, distance: 64.6
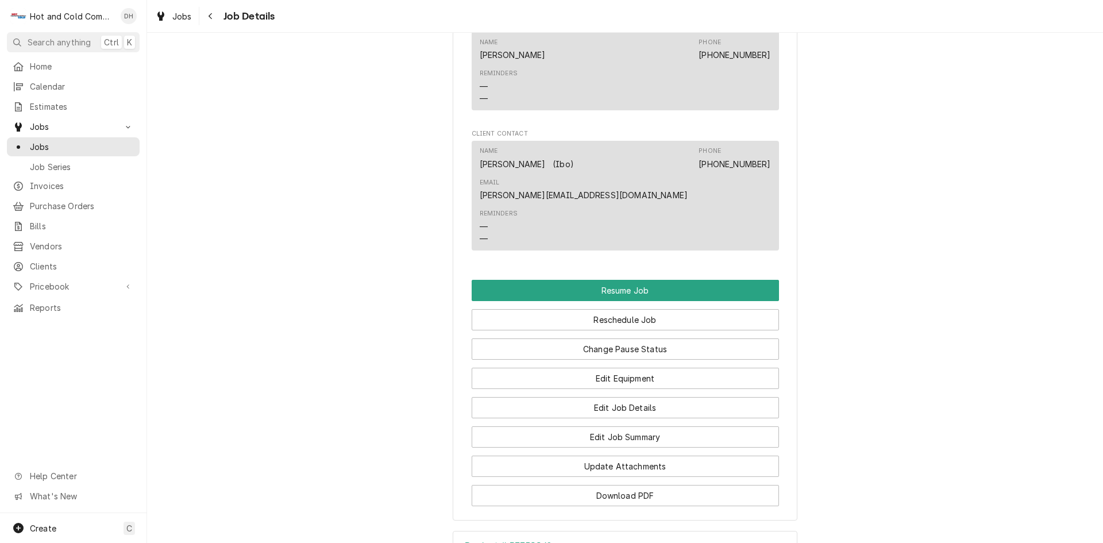
scroll to position [957, 0]
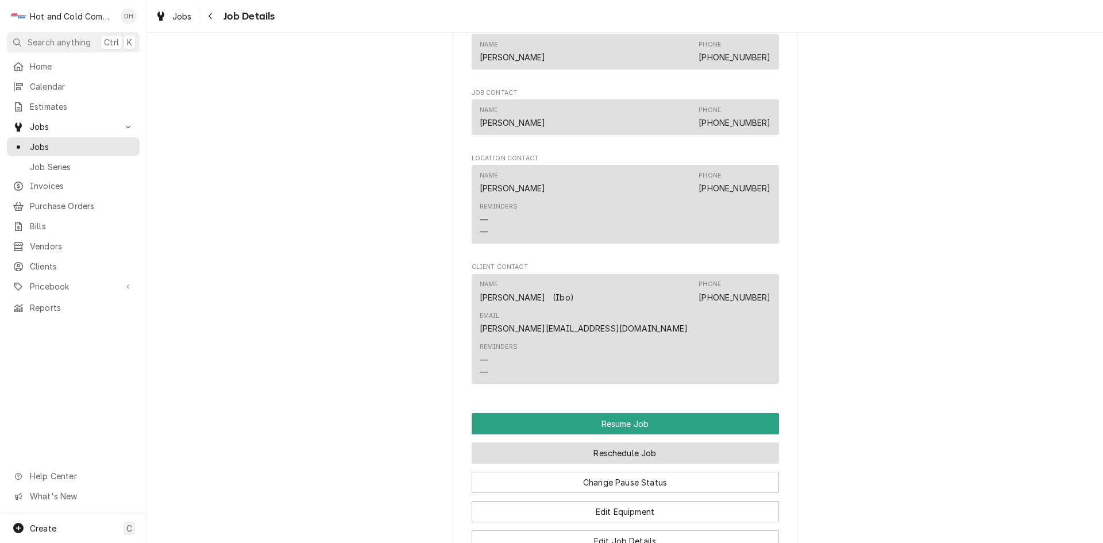
click at [647, 442] on button "Reschedule Job" at bounding box center [625, 452] width 307 height 21
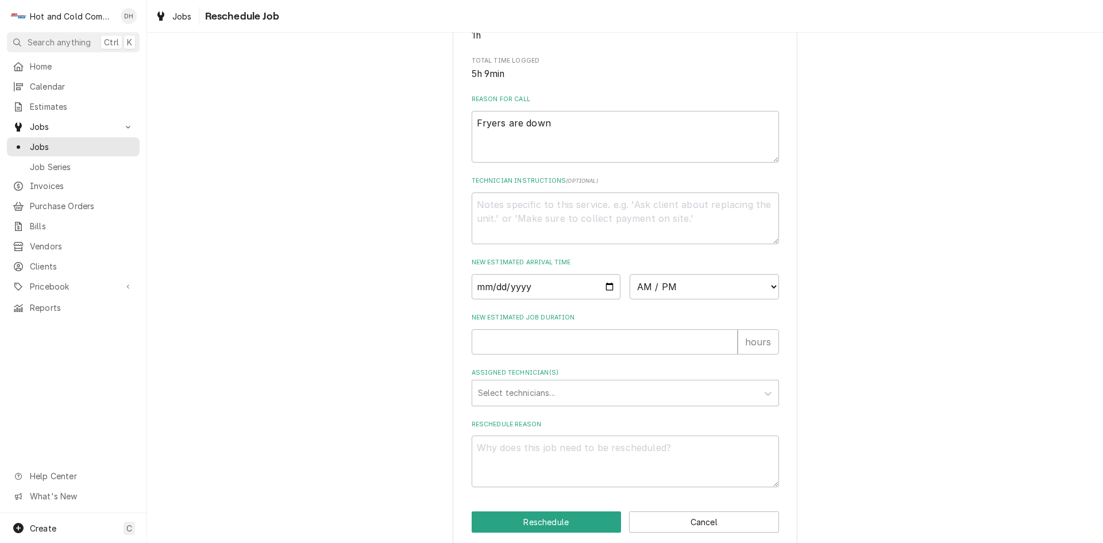
scroll to position [316, 0]
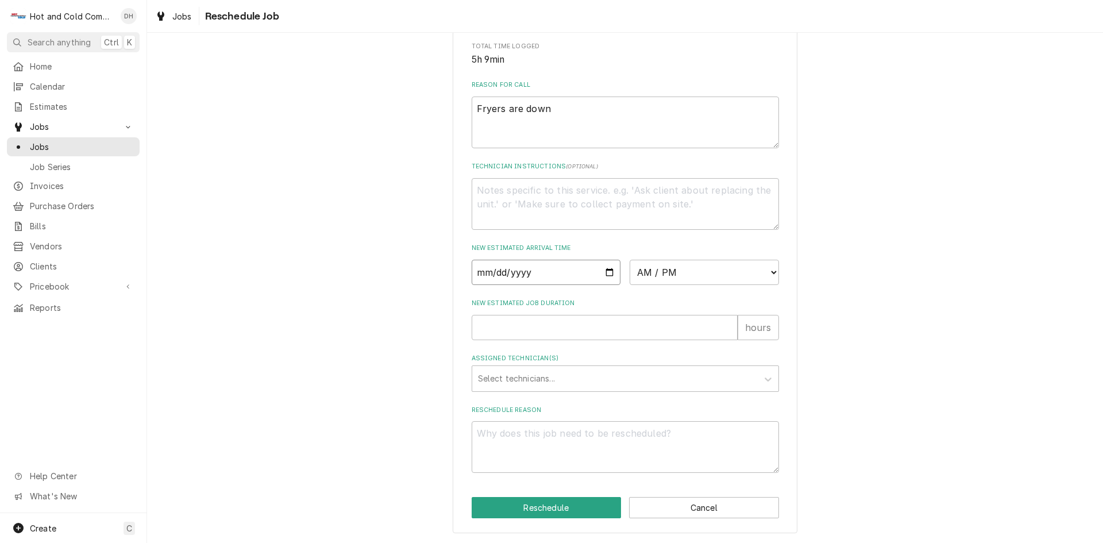
click at [607, 272] on input "Date" at bounding box center [546, 272] width 149 height 25
type textarea "x"
type input "2025-09-26"
click at [767, 269] on select "AM / PM 6:00 AM 6:15 AM 6:30 AM 6:45 AM 7:00 AM 7:15 AM 7:30 AM 7:45 AM 8:00 AM…" at bounding box center [703, 272] width 149 height 25
select select "11:00:00"
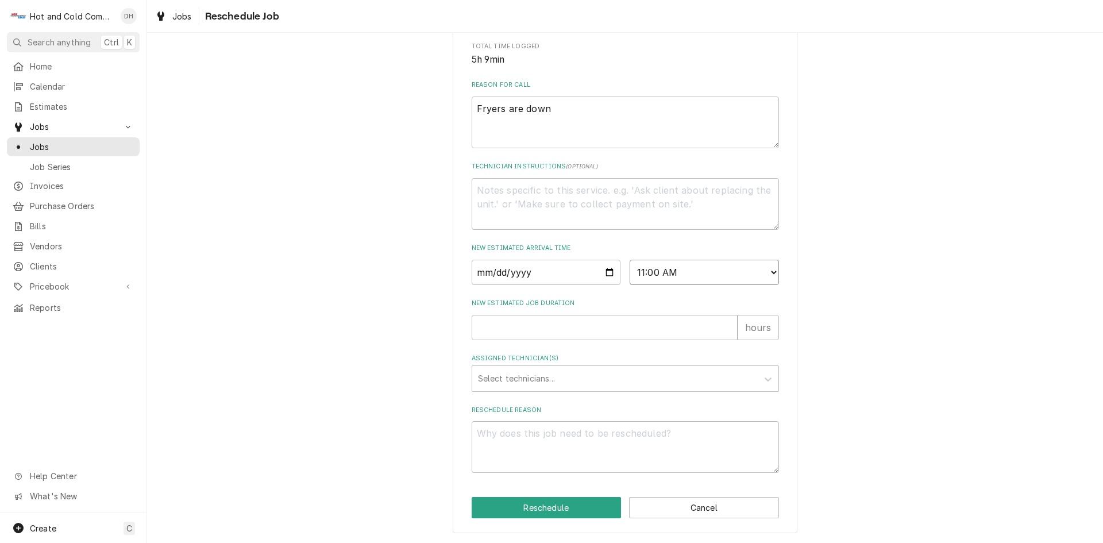
click at [629, 260] on select "AM / PM 6:00 AM 6:15 AM 6:30 AM 6:45 AM 7:00 AM 7:15 AM 7:30 AM 7:45 AM 8:00 AM…" at bounding box center [703, 272] width 149 height 25
click at [513, 327] on input "New Estimated Job Duration" at bounding box center [605, 327] width 266 height 25
type textarea "x"
type input "1"
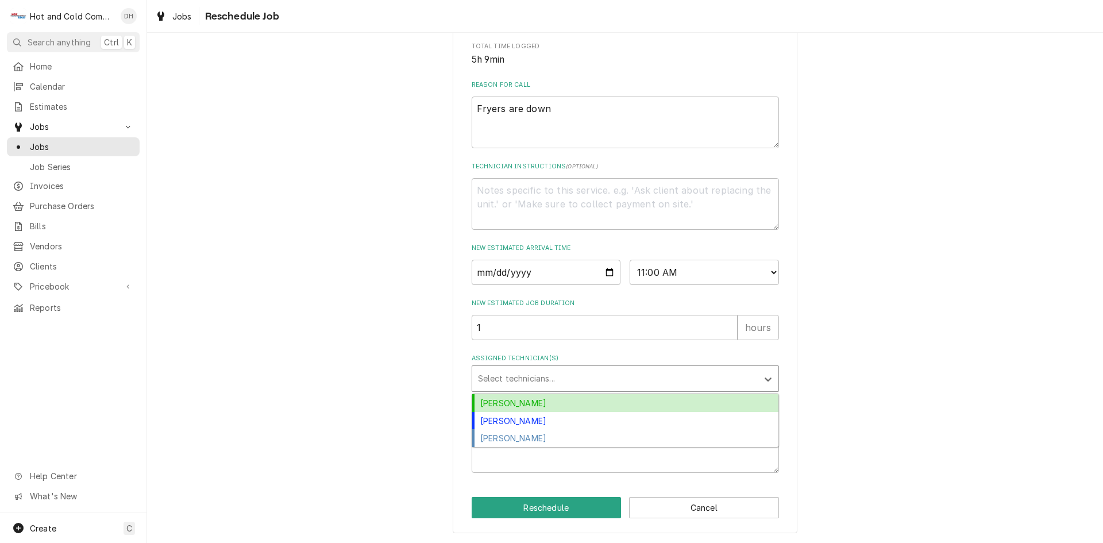
click at [598, 380] on div "Assigned Technician(s)" at bounding box center [615, 378] width 274 height 21
click at [521, 403] on div "Daryl Harris" at bounding box center [625, 403] width 306 height 18
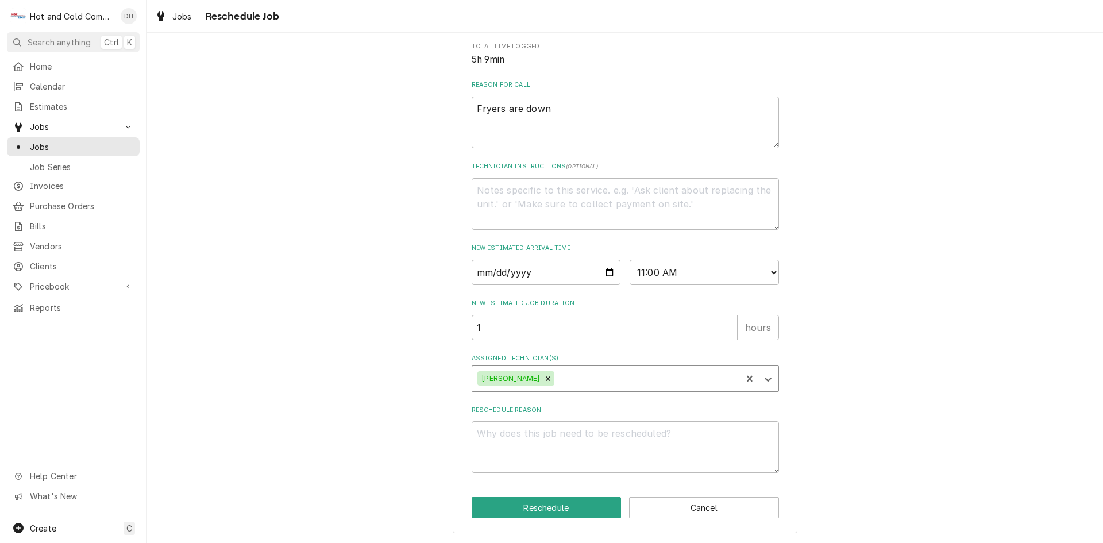
click at [603, 373] on div "Assigned Technician(s)" at bounding box center [646, 378] width 179 height 21
click at [515, 404] on div "David Harris" at bounding box center [625, 403] width 306 height 18
click at [515, 446] on textarea "Reschedule Reason" at bounding box center [625, 447] width 307 height 52
type textarea "x"
type textarea "p"
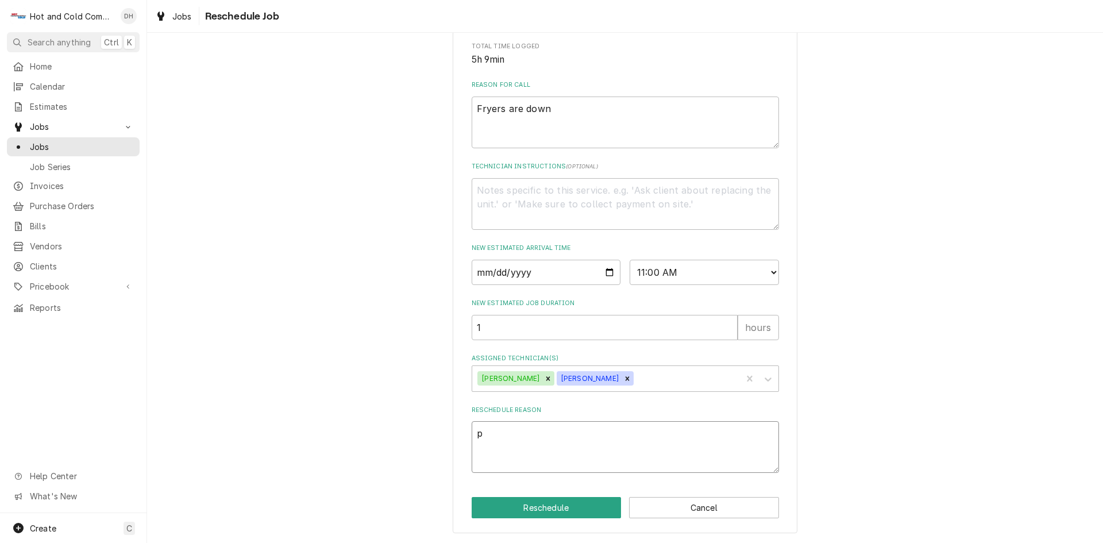
type textarea "x"
type textarea "pa"
type textarea "x"
type textarea "par"
type textarea "x"
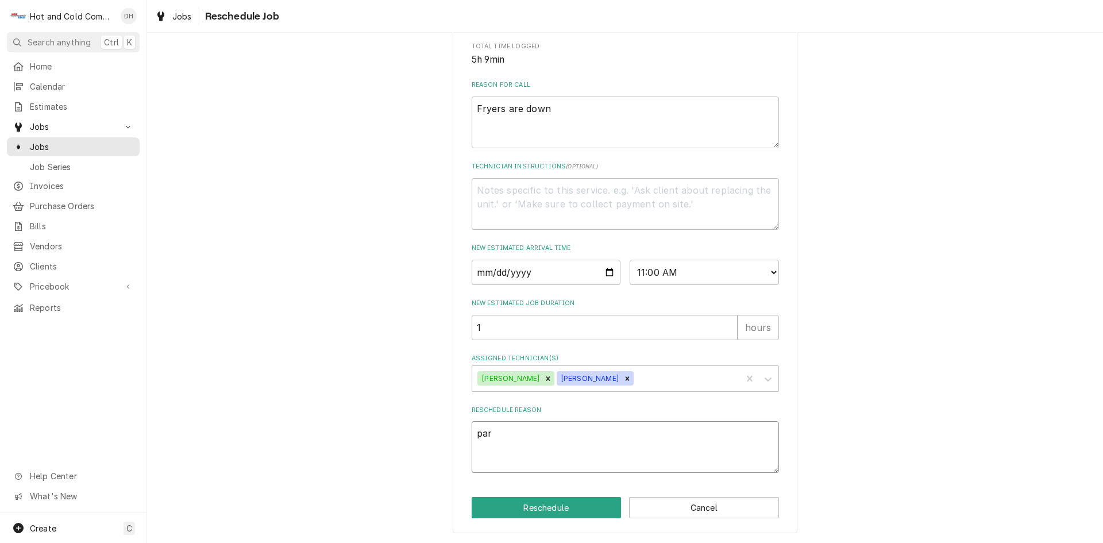
type textarea "part"
type textarea "x"
type textarea "parts"
drag, startPoint x: 554, startPoint y: 503, endPoint x: 578, endPoint y: 444, distance: 64.1
click at [553, 503] on button "Reschedule" at bounding box center [547, 507] width 150 height 21
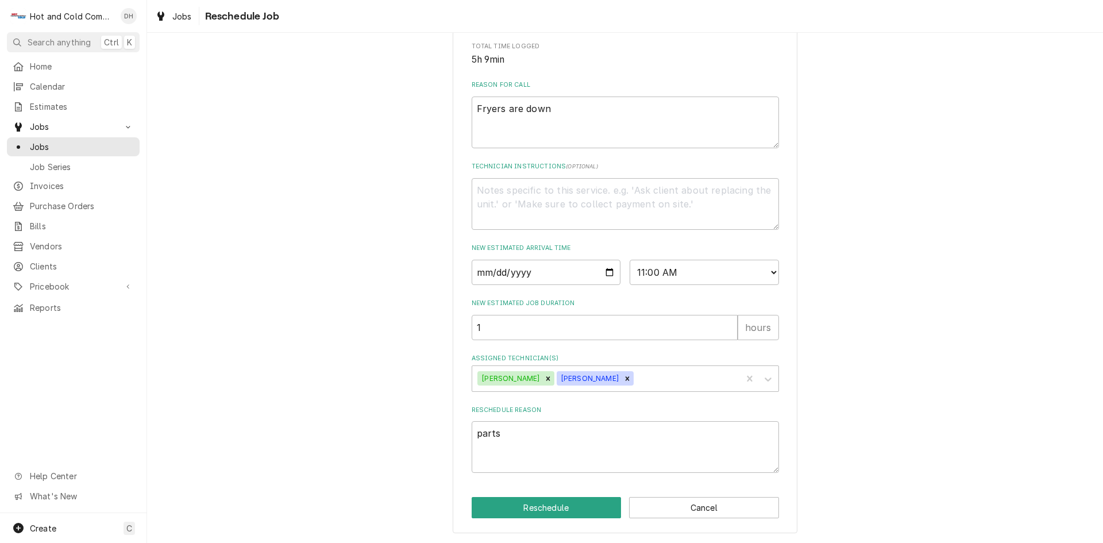
type textarea "x"
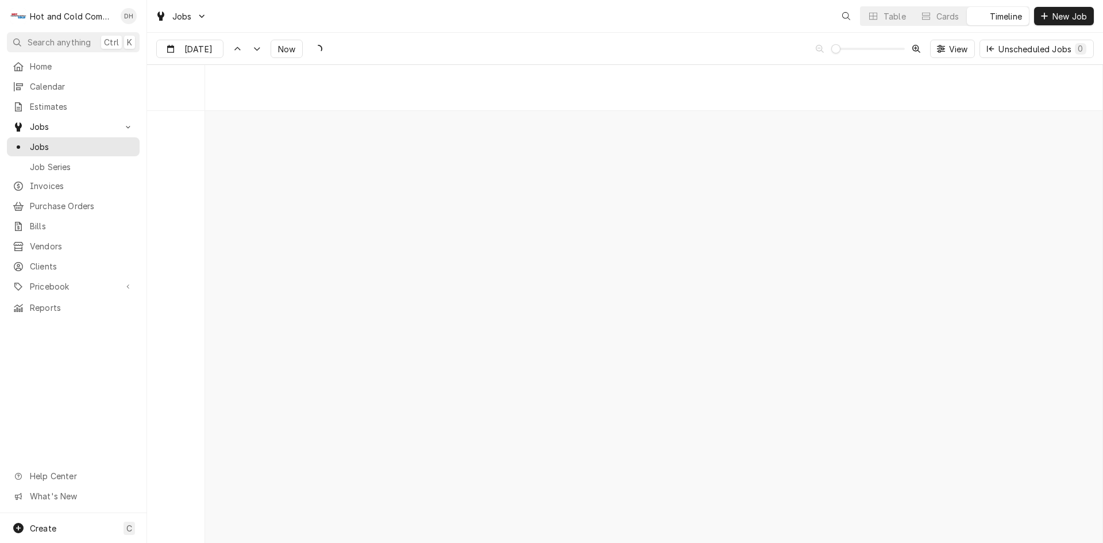
scroll to position [8990, 0]
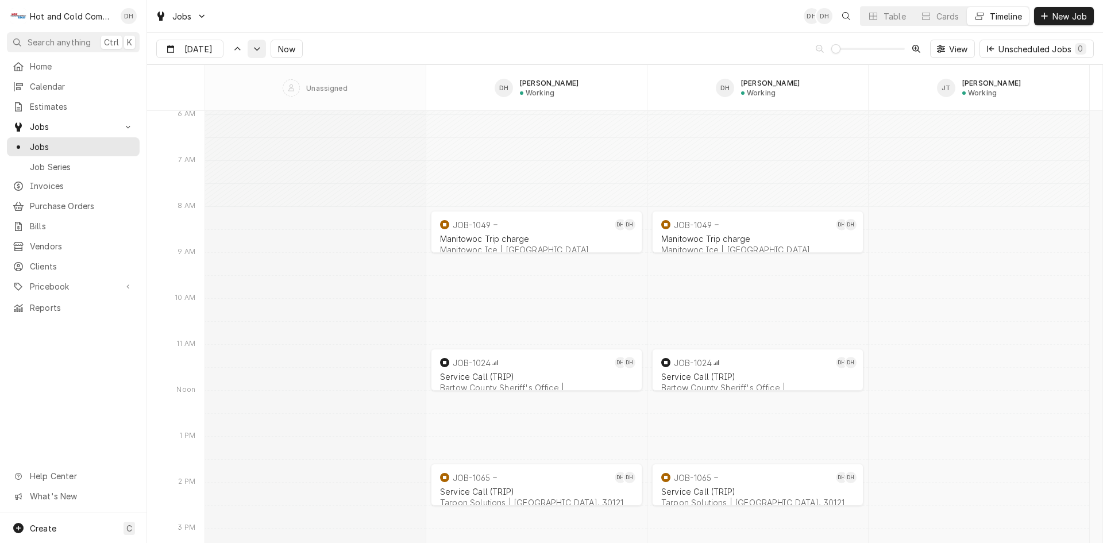
click at [258, 51] on icon "Dynamic Content Wrapper" at bounding box center [257, 49] width 8 height 5
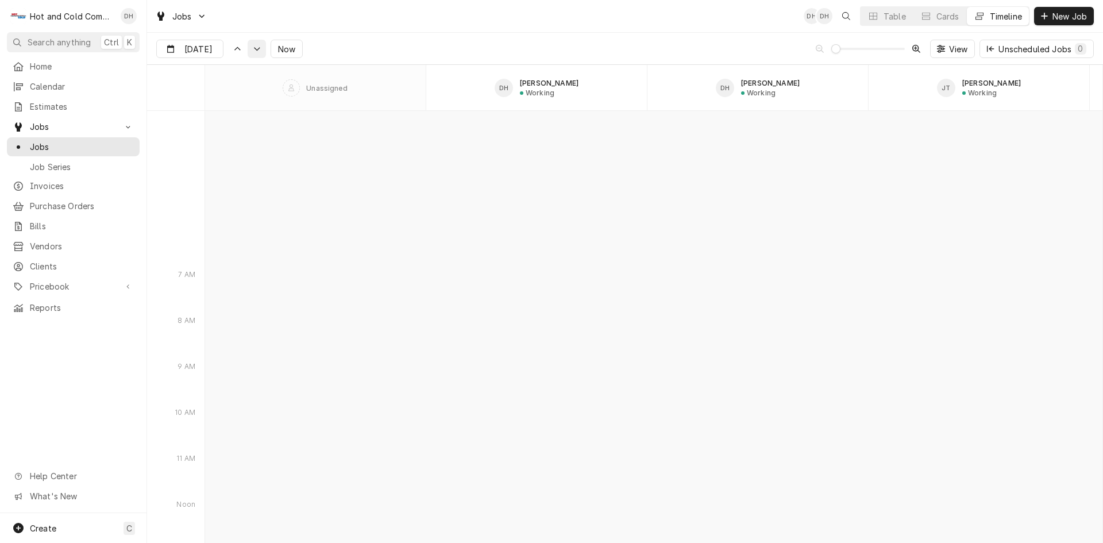
scroll to position [10316, 0]
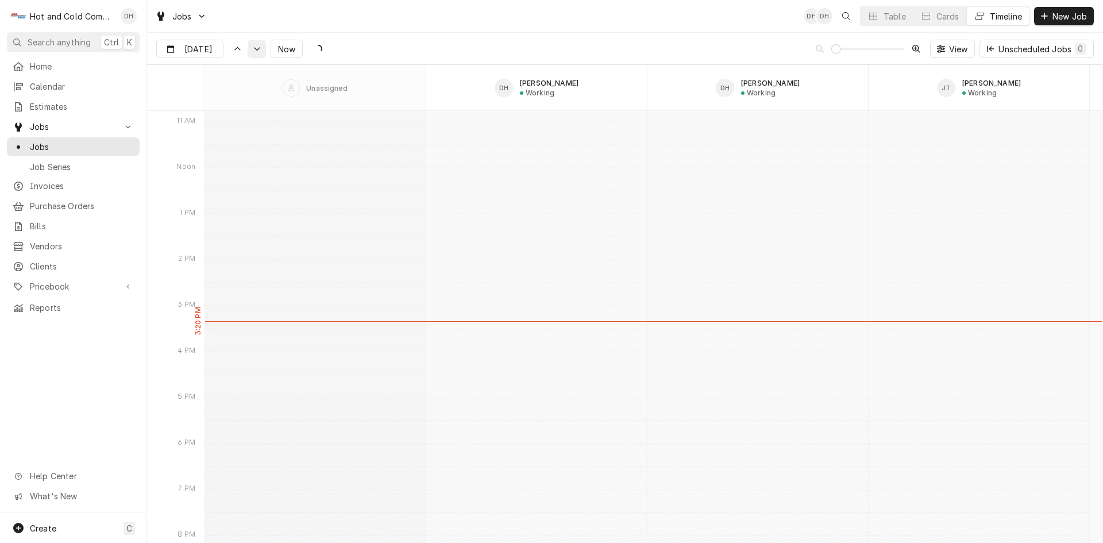
click at [258, 51] on icon "Dynamic Content Wrapper" at bounding box center [257, 49] width 8 height 5
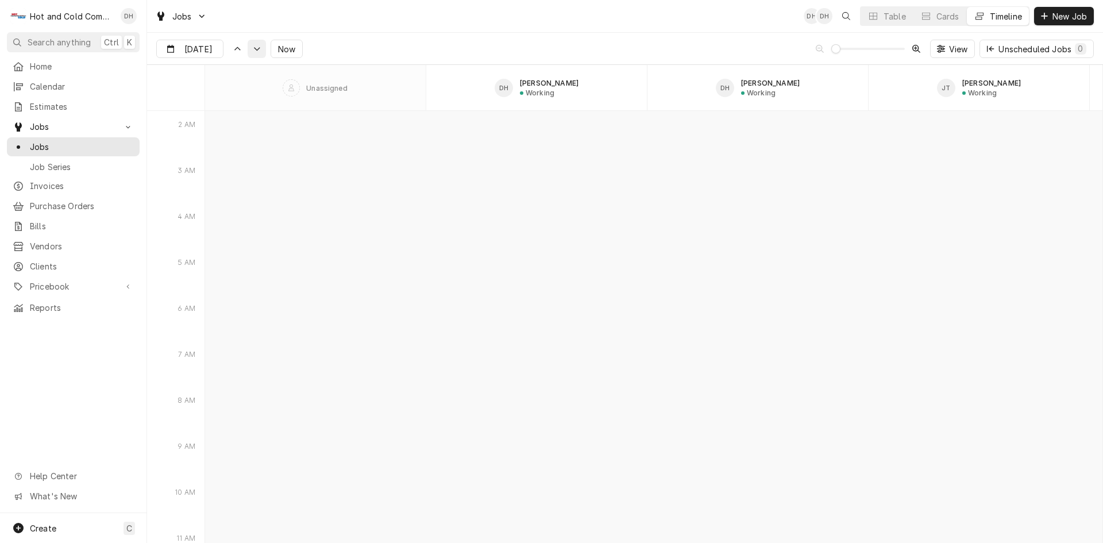
scroll to position [11081, 0]
type input "[DATE]"
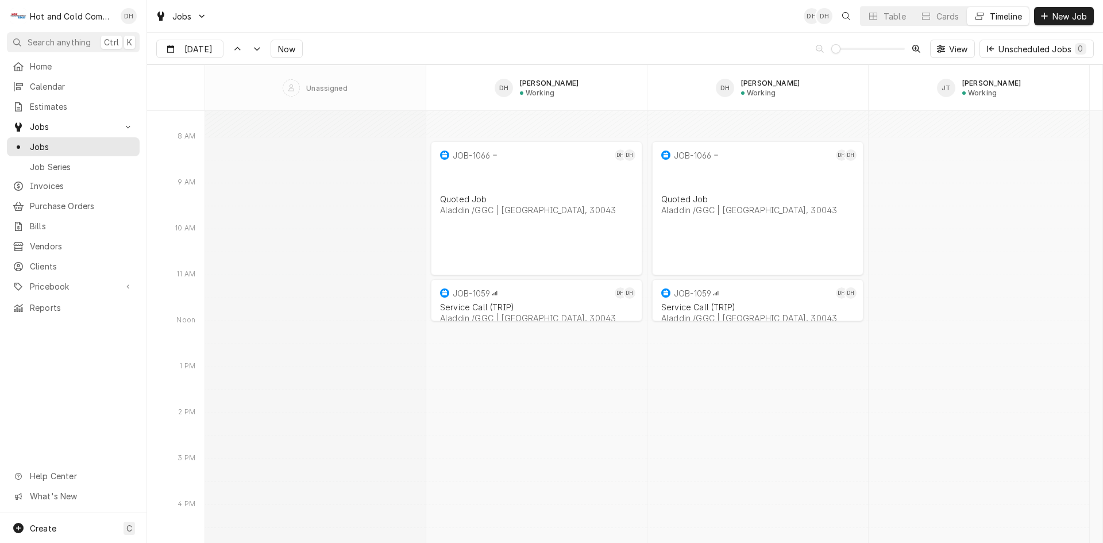
scroll to position [11273, 0]
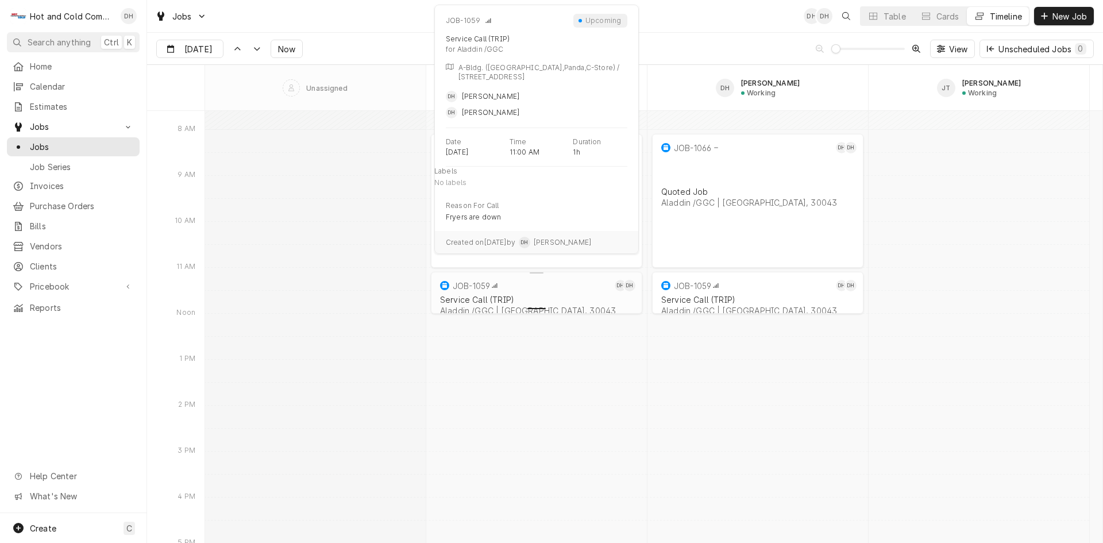
click at [503, 302] on div "normal" at bounding box center [536, 307] width 216 height 14
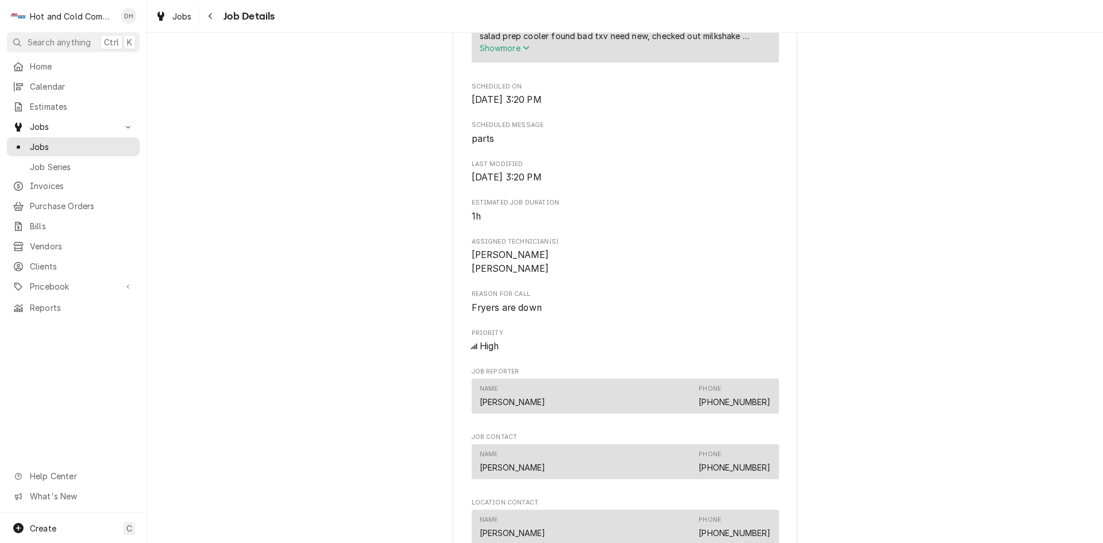
scroll to position [957, 0]
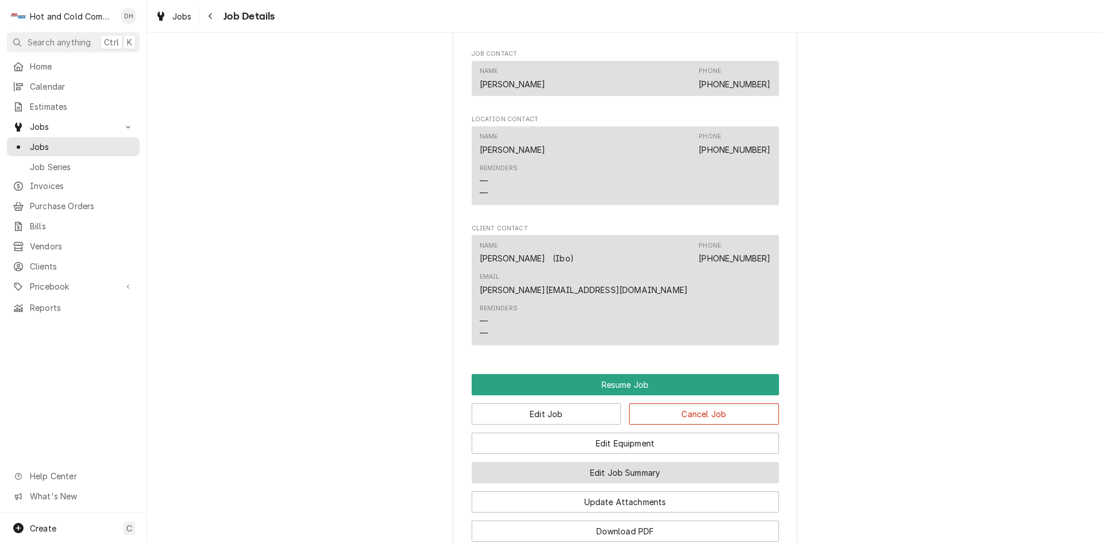
click at [670, 462] on button "Edit Job Summary" at bounding box center [625, 472] width 307 height 21
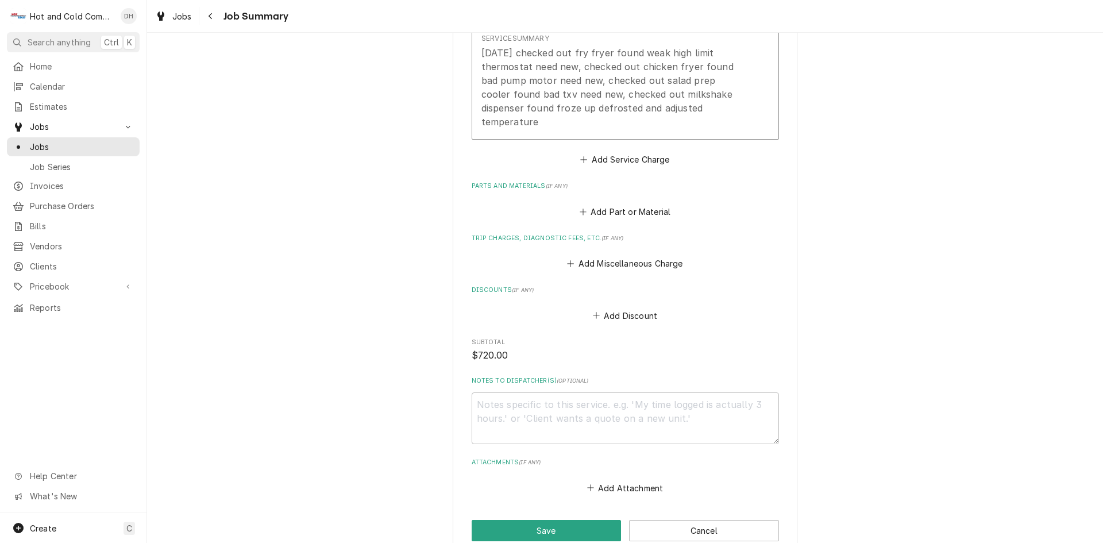
scroll to position [383, 0]
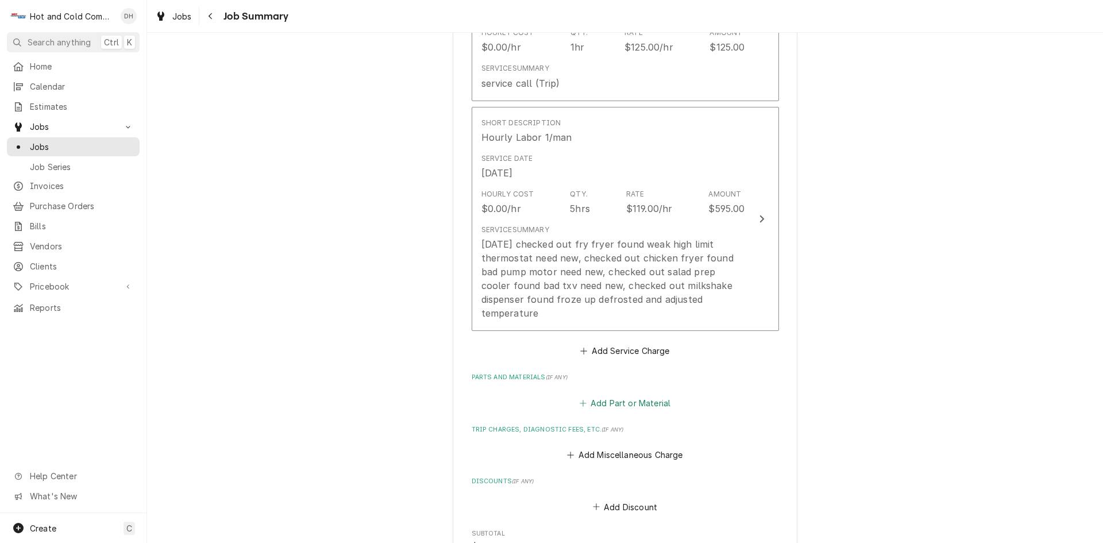
click at [628, 395] on button "Add Part or Material" at bounding box center [624, 403] width 95 height 16
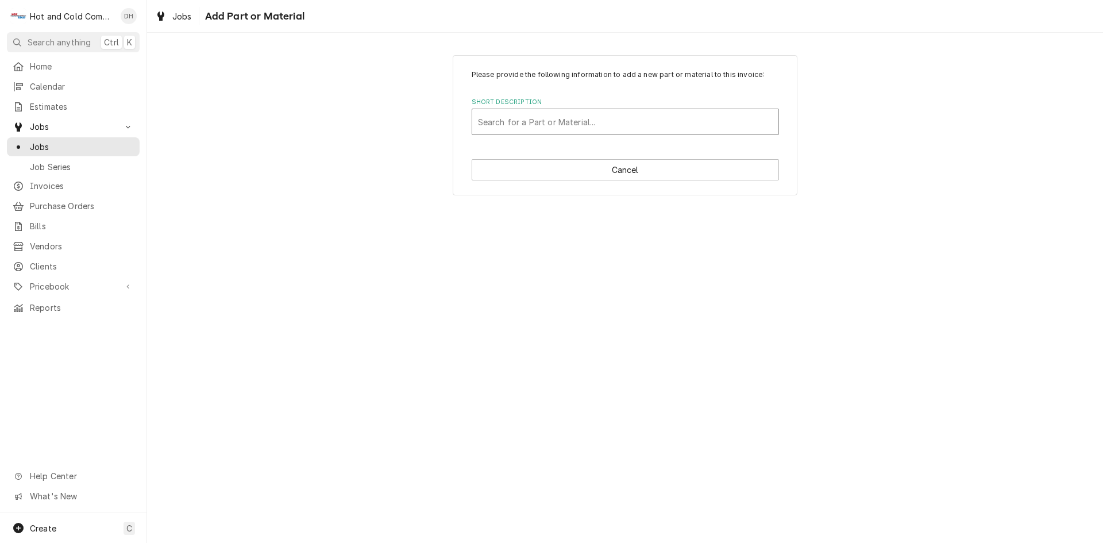
click at [566, 117] on div "Short Description" at bounding box center [625, 121] width 295 height 21
type input "He"
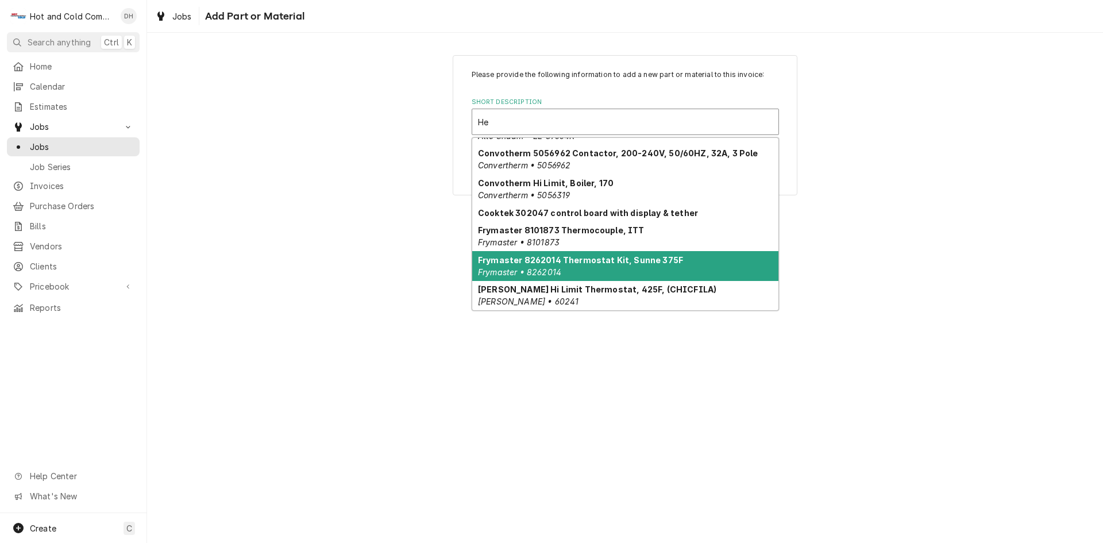
scroll to position [46, 0]
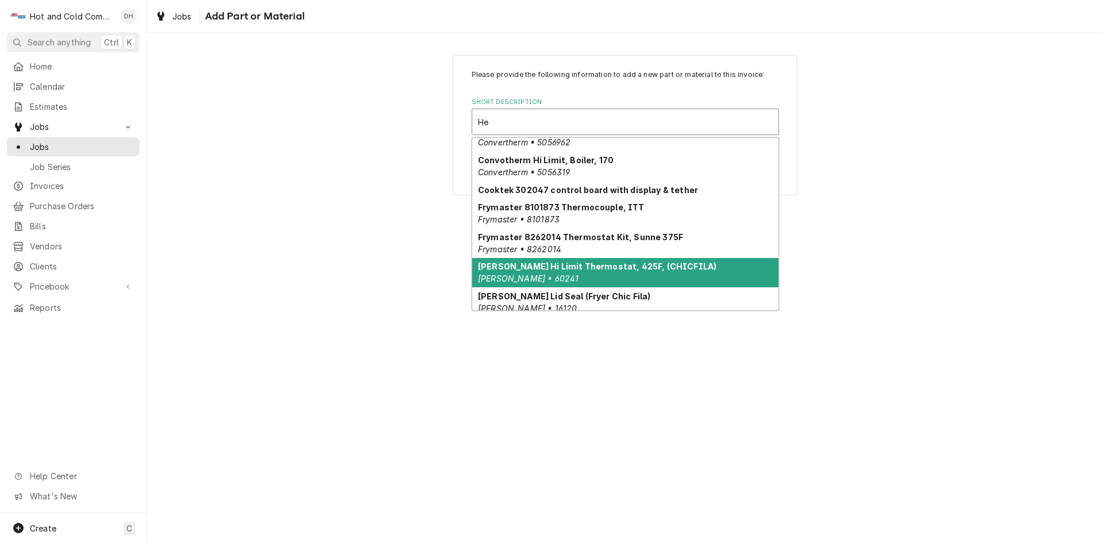
click at [709, 272] on div "Henny Penny Hi Limit Thermostat, 425F, (CHICFILA) Henny Penny • 60241" at bounding box center [625, 273] width 306 height 30
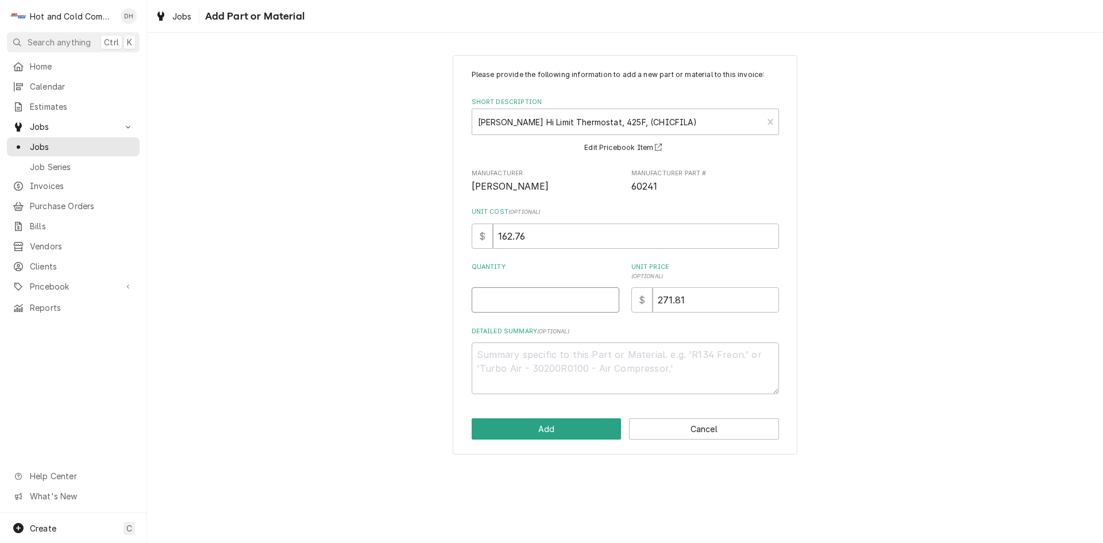
click at [569, 306] on input "Quantity" at bounding box center [546, 299] width 148 height 25
type textarea "x"
type input "1"
click at [554, 423] on button "Add" at bounding box center [547, 428] width 150 height 21
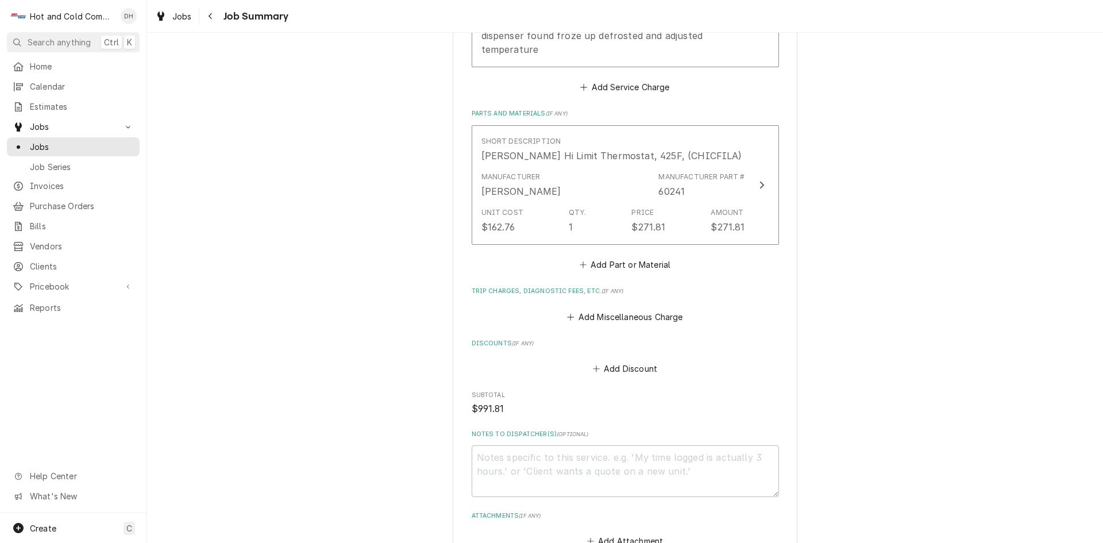
scroll to position [626, 0]
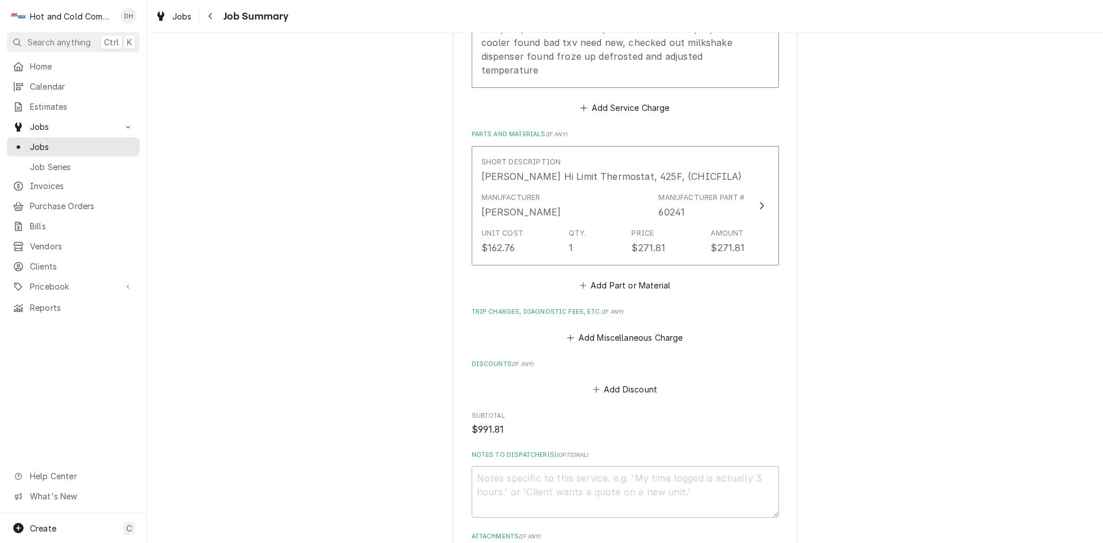
type textarea "x"
click at [643, 277] on button "Add Part or Material" at bounding box center [624, 285] width 95 height 16
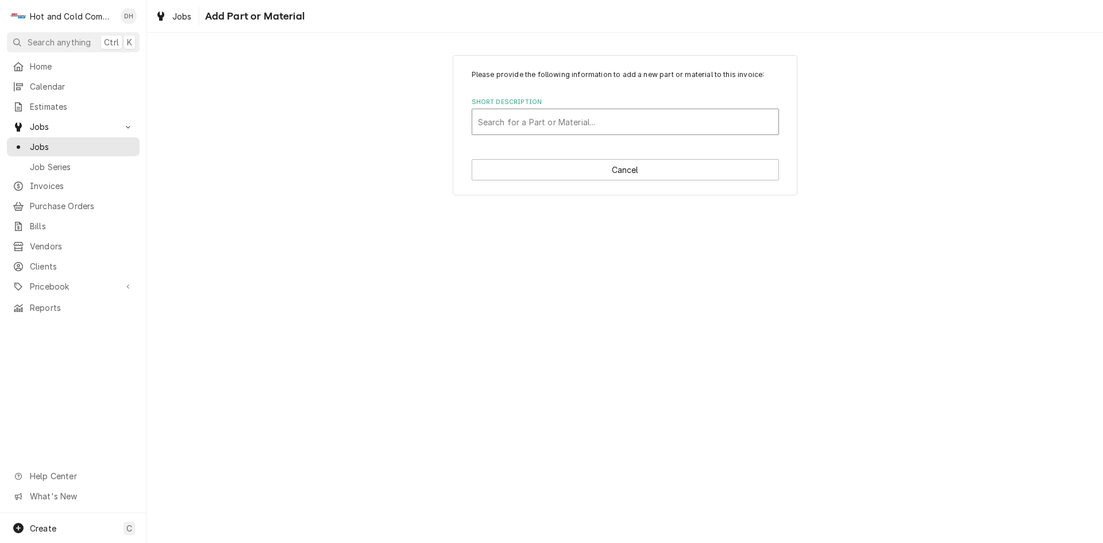
click at [561, 119] on div "Short Description" at bounding box center [625, 121] width 295 height 21
type input "tr"
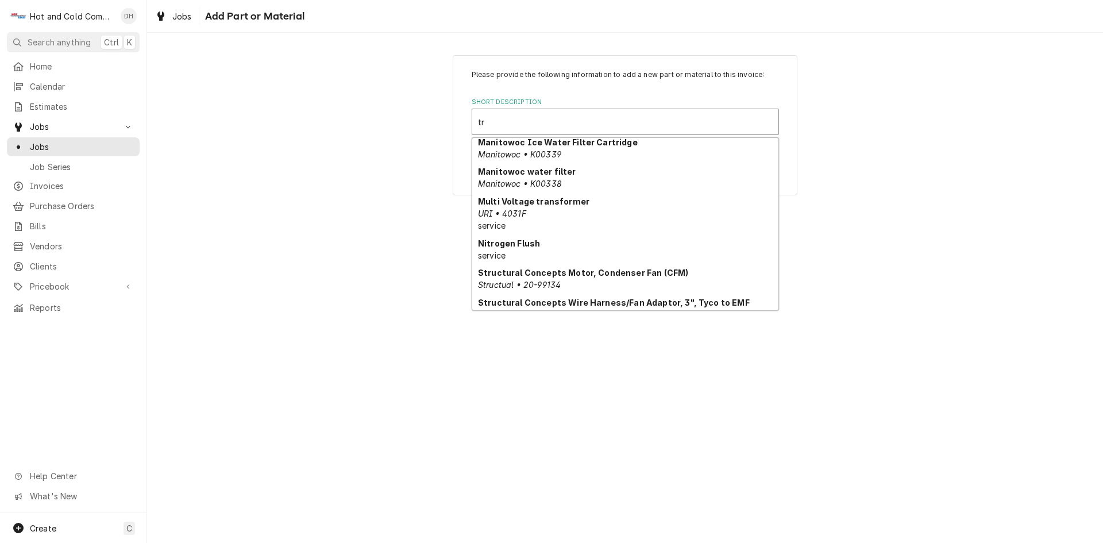
scroll to position [405, 0]
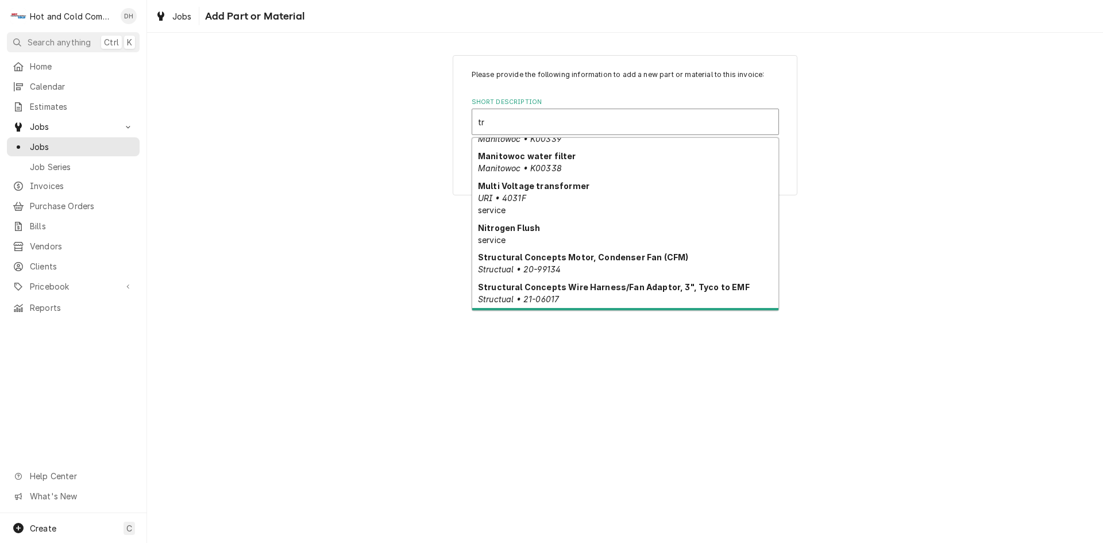
click at [727, 308] on div "Traulsen Thermo Expansion Valve, AN1/2SW55, R-404A, Traulsen • 325-60080-31" at bounding box center [625, 323] width 306 height 30
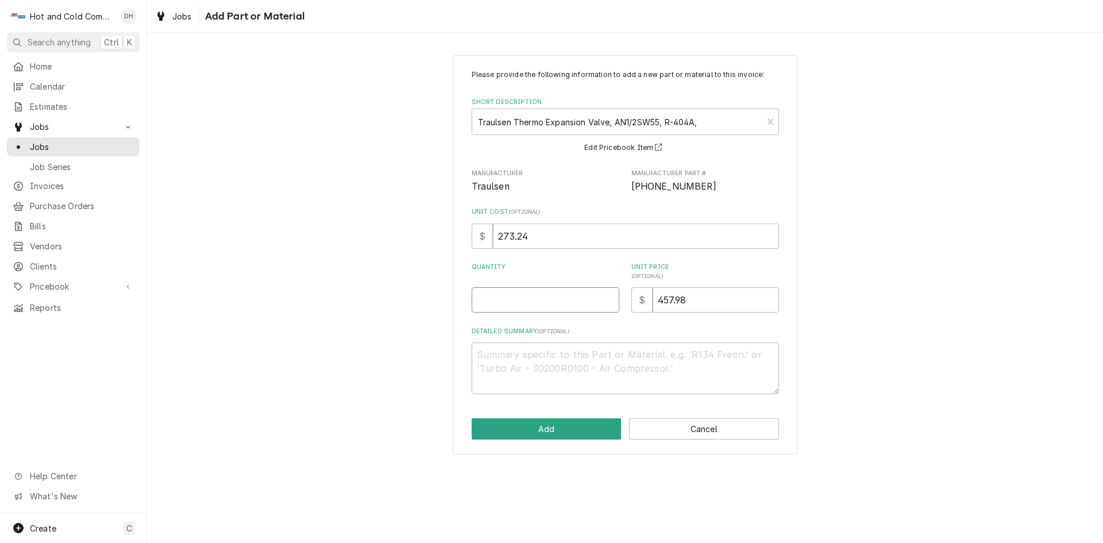
click at [536, 299] on input "Quantity" at bounding box center [546, 299] width 148 height 25
type textarea "x"
type input "1"
click at [544, 434] on button "Add" at bounding box center [547, 428] width 150 height 21
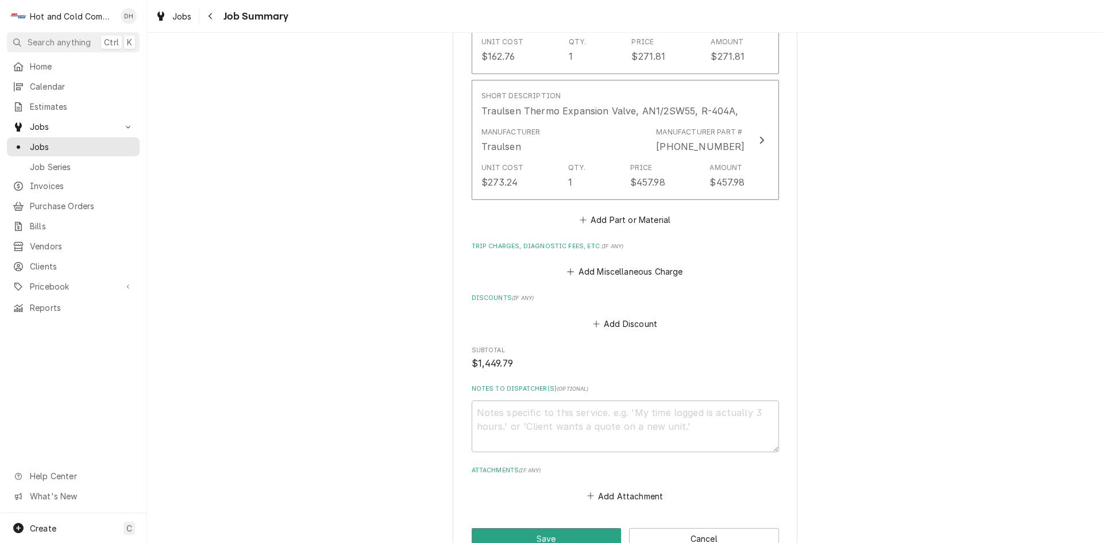
scroll to position [943, 0]
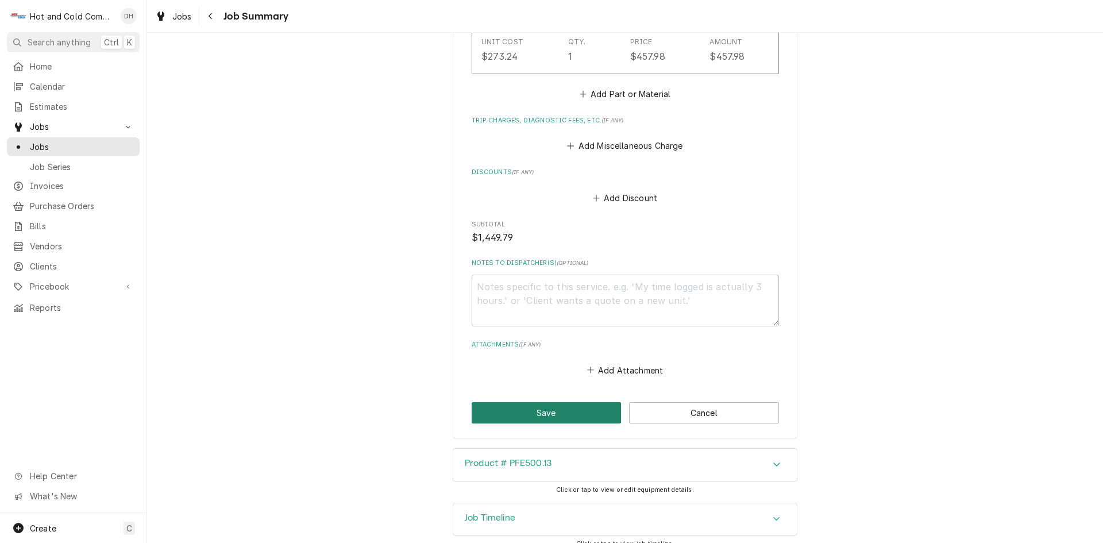
click at [568, 402] on button "Save" at bounding box center [547, 412] width 150 height 21
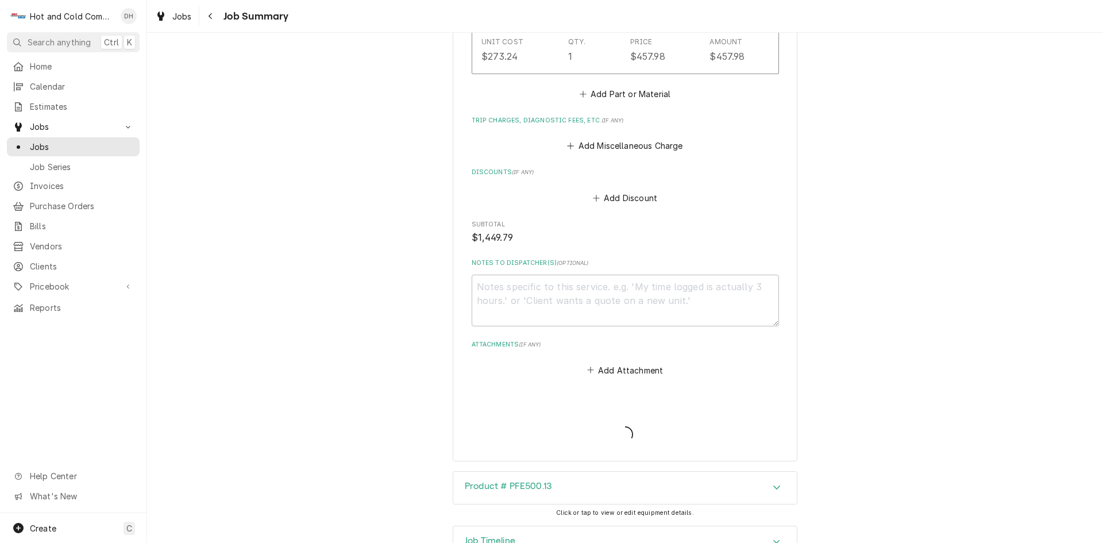
type textarea "x"
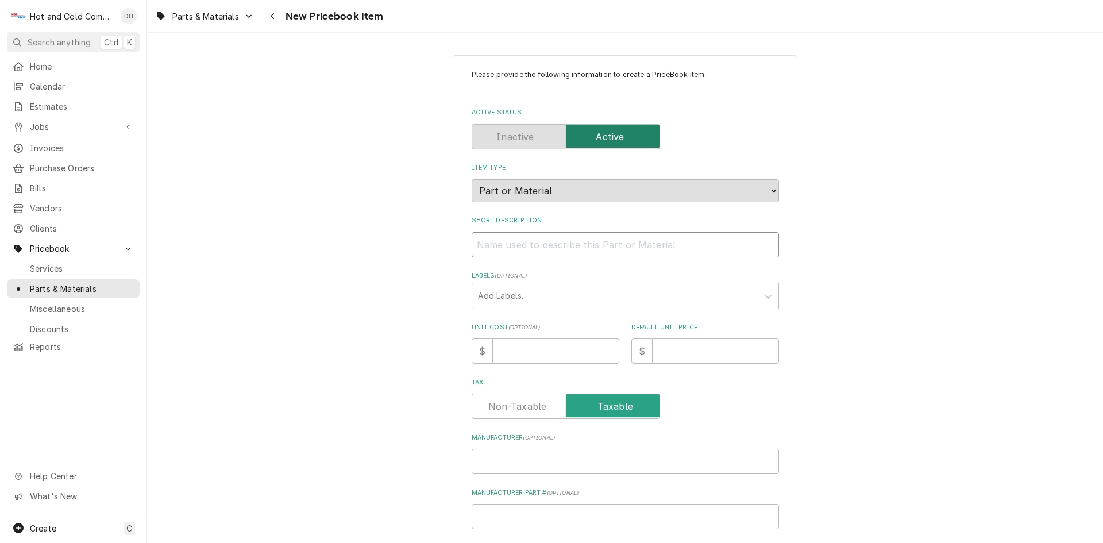
click at [544, 247] on input "Short Description" at bounding box center [625, 244] width 307 height 25
paste input "[PERSON_NAME] 60241 Hi Limit Thermostat, 425F, CE Settings"
type textarea "x"
drag, startPoint x: 561, startPoint y: 246, endPoint x: 534, endPoint y: 247, distance: 26.4
click at [534, 247] on input "[PERSON_NAME] 60241 Hi Limit Thermostat, 425F, CE Settings" at bounding box center [625, 244] width 307 height 25
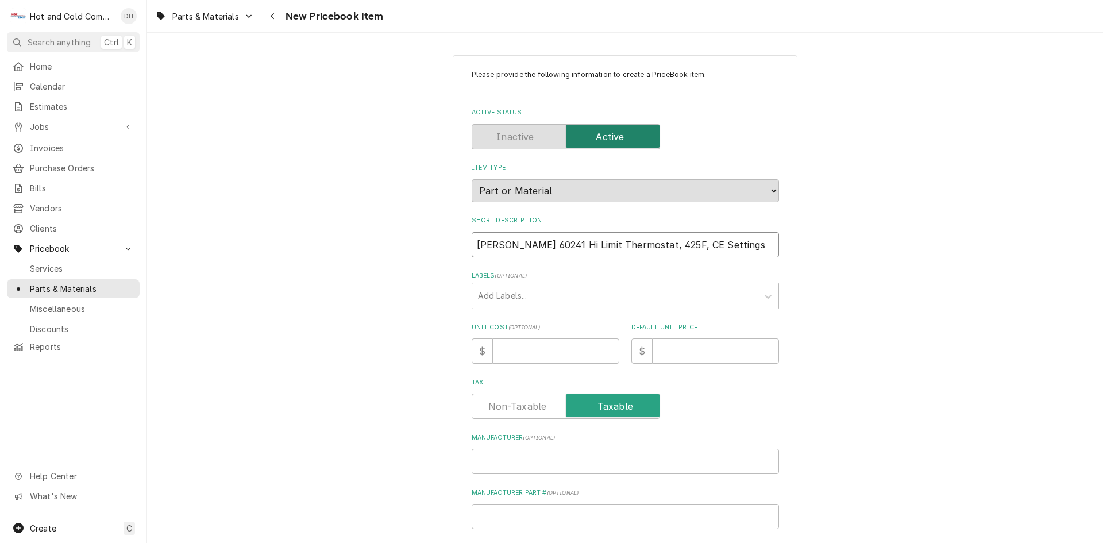
type input "[PERSON_NAME] 60241 Hi Limit Thermostat, 425F, CE Settings"
click at [553, 512] on input "Manufacturer Part # ( optional )" at bounding box center [625, 516] width 307 height 25
paste input "60241"
type textarea "x"
type input "60241"
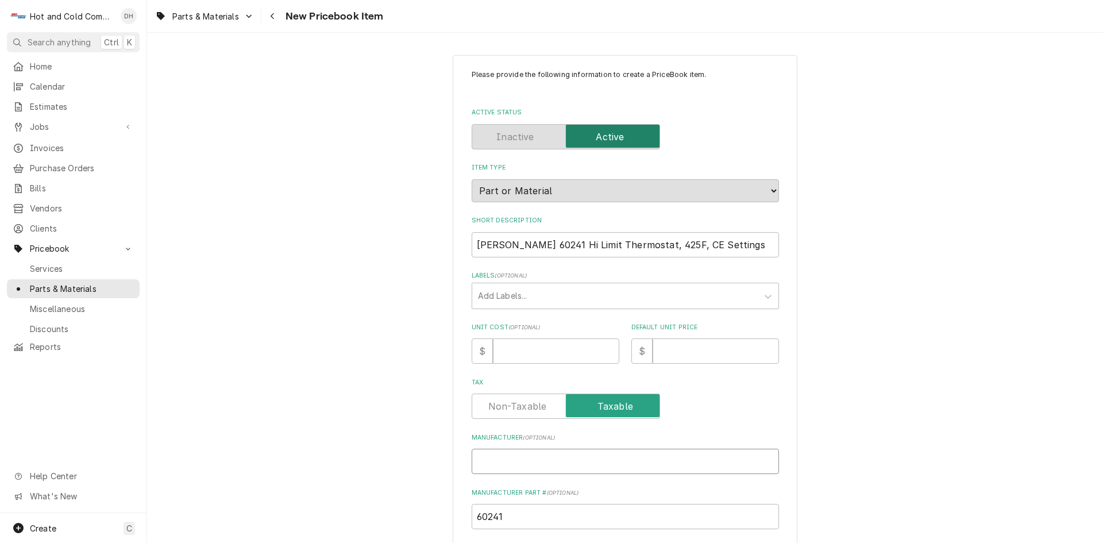
drag, startPoint x: 557, startPoint y: 467, endPoint x: 599, endPoint y: 462, distance: 42.7
click at [559, 465] on input "Manufacturer ( optional )" at bounding box center [625, 461] width 307 height 25
type textarea "x"
type input "h"
type textarea "x"
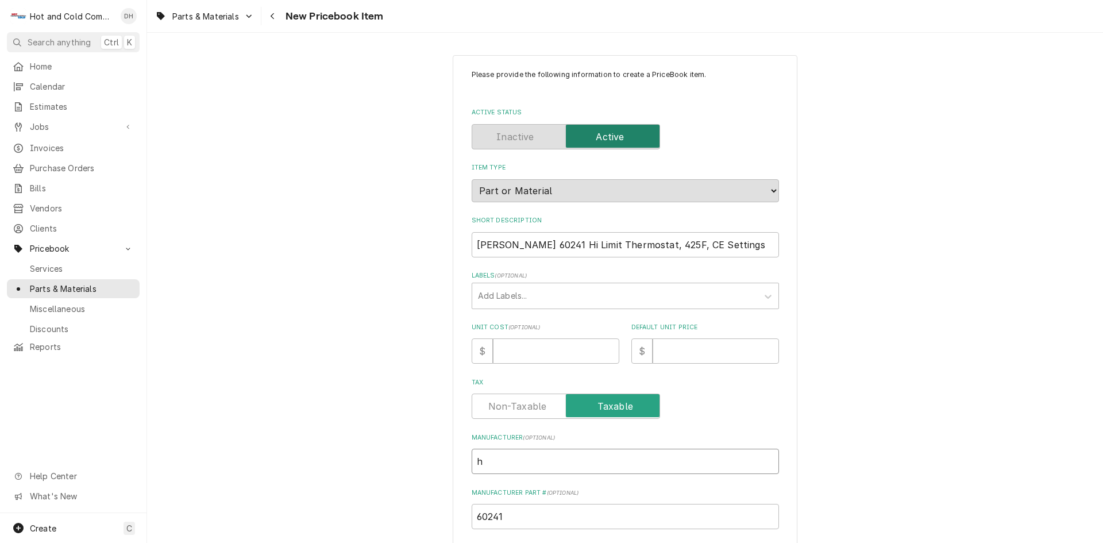
type input "hE"
type textarea "x"
type input "hEN"
type textarea "x"
type input "[PERSON_NAME]"
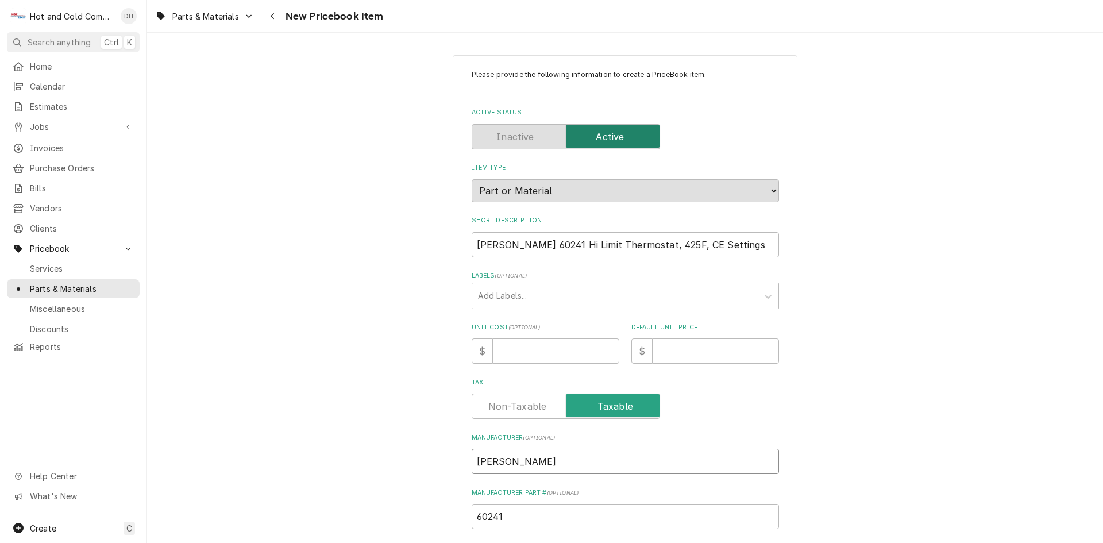
type textarea "x"
type input "hENNY"
type textarea "x"
type input "hENNY"
type textarea "x"
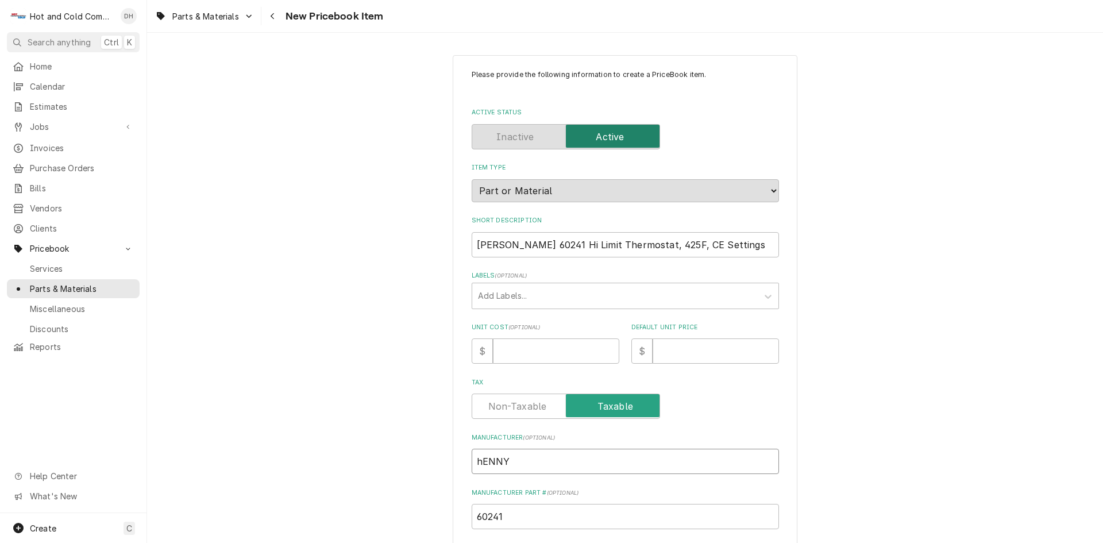
type input "hENNY p"
type textarea "x"
type input "hENNY pE"
type textarea "x"
type input "hENNY pEN"
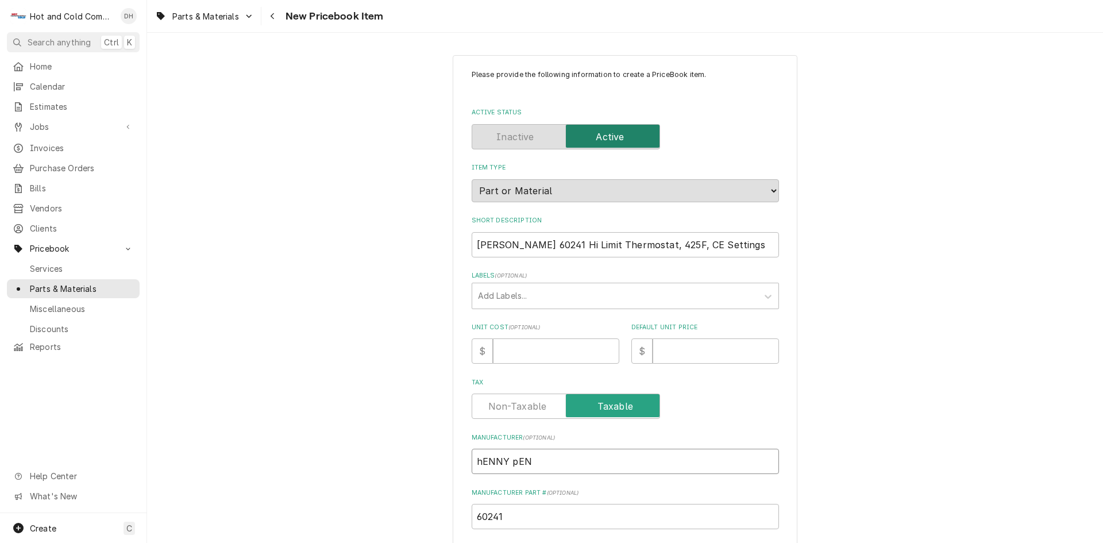
type textarea "x"
type input "[PERSON_NAME]"
type textarea "x"
type input "[PERSON_NAME]"
click at [559, 244] on input "[PERSON_NAME] 60241 Hi Limit Thermostat, 425F, CE Settings" at bounding box center [625, 244] width 307 height 25
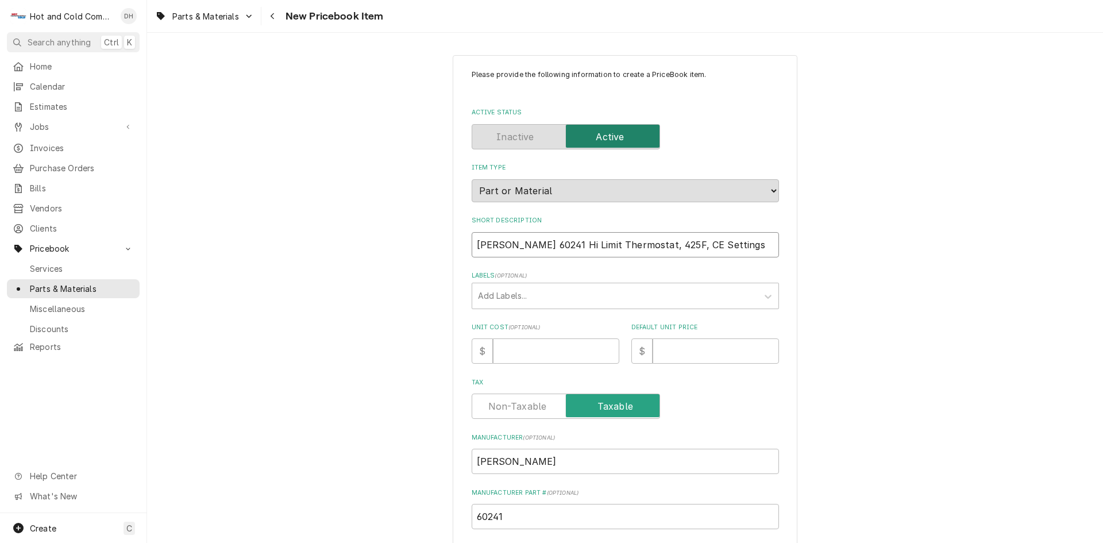
type textarea "x"
type input "[PERSON_NAME] 6024 Hi Limit Thermostat, 425F, CE Settings"
type textarea "x"
type input "[PERSON_NAME] 602 Hi Limit Thermostat, 425F, CE Settings"
type textarea "x"
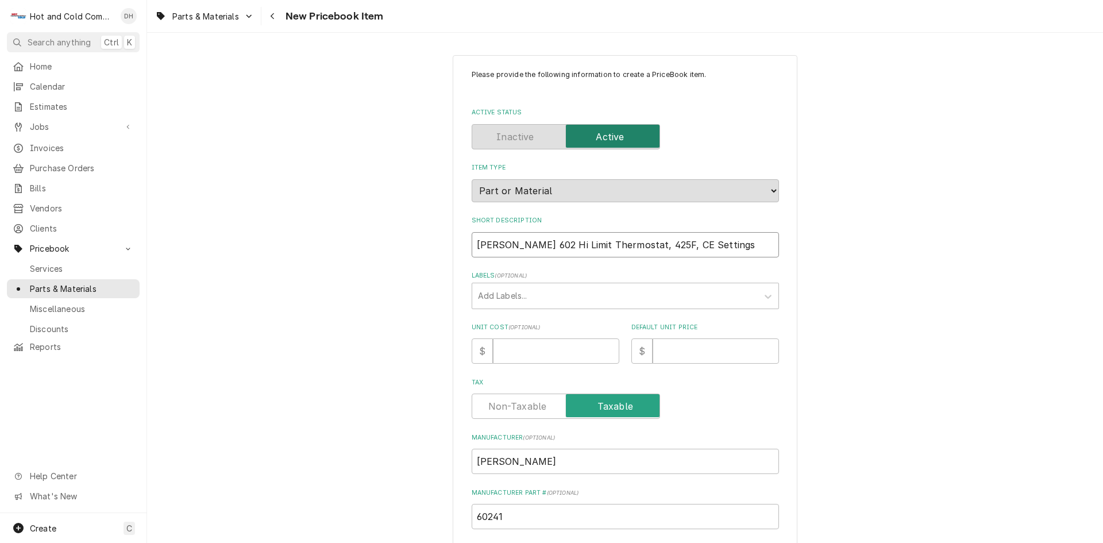
type input "[PERSON_NAME] 60 Hi Limit Thermostat, 425F, CE Settings"
type textarea "x"
type input "[PERSON_NAME] 6 Hi Limit Thermostat, 425F, CE Settings"
type textarea "x"
type input "[PERSON_NAME] Hi Limit Thermostat, 425F, CE Settings"
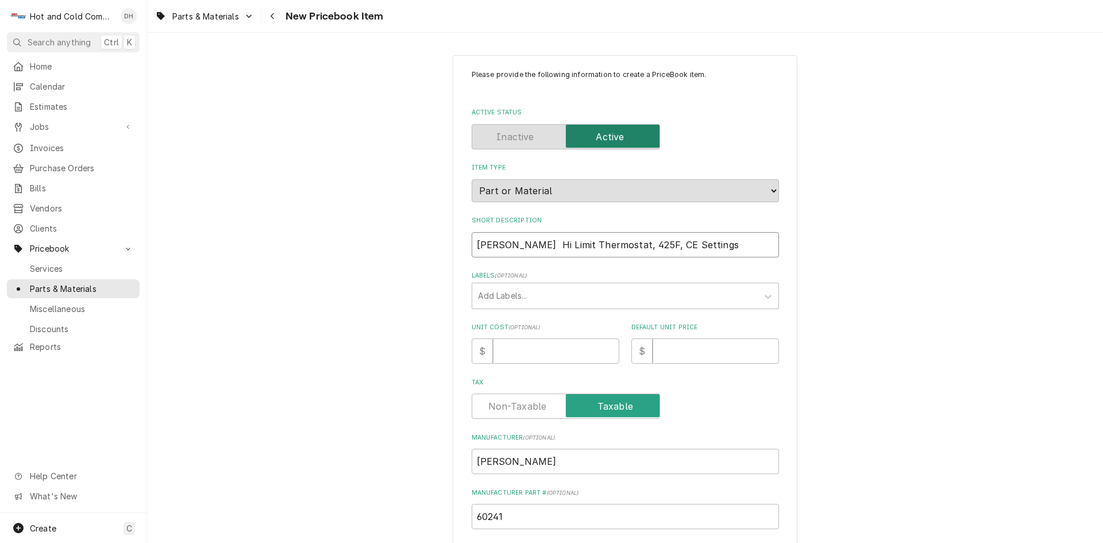
type textarea "x"
type input "[PERSON_NAME] Hi Limit Thermostat, 425F, CE Settings"
drag, startPoint x: 716, startPoint y: 243, endPoint x: 728, endPoint y: 250, distance: 14.2
click at [726, 249] on input "[PERSON_NAME] Hi Limit Thermostat, 425F, CE Settings" at bounding box center [625, 244] width 307 height 25
type textarea "x"
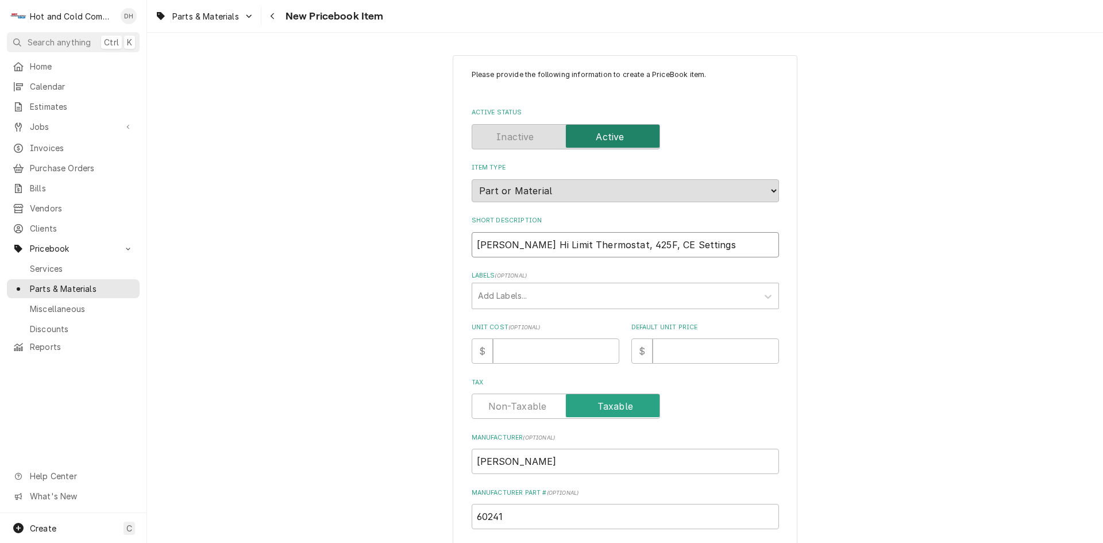
type input "[PERSON_NAME] Hi Limit Thermostat, 425F, CE Setting"
type textarea "x"
type input "[PERSON_NAME] Hi Limit Thermostat, 425F, CE Settin"
type textarea "x"
type input "[PERSON_NAME] Hi Limit Thermostat, 425F, [PERSON_NAME]"
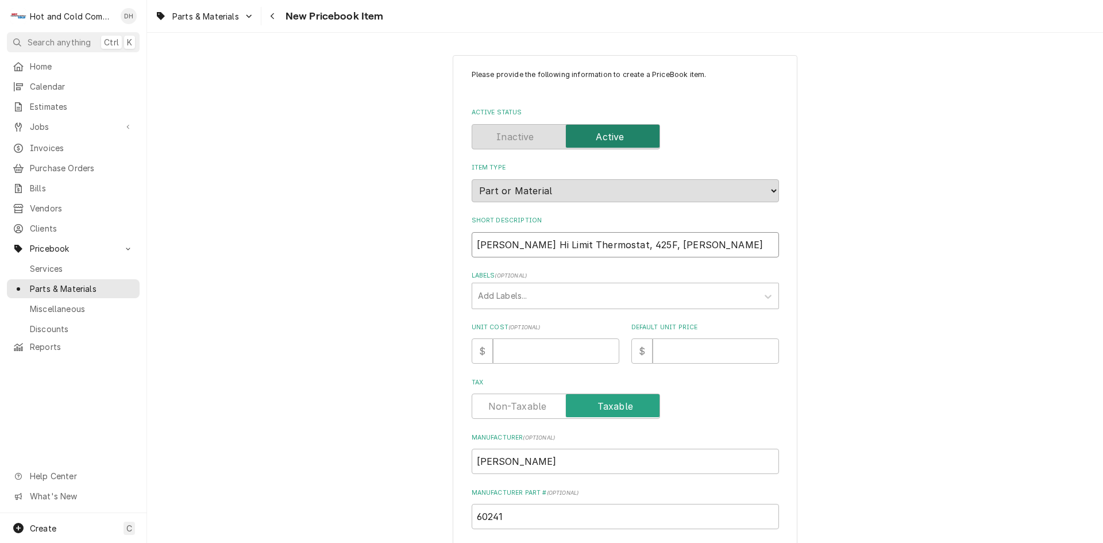
type textarea "x"
type input "[PERSON_NAME] Hi Limit Thermostat, 425F, [PERSON_NAME]"
type textarea "x"
type input "[PERSON_NAME] Hi Limit Thermostat, 425F, CE Set"
type textarea "x"
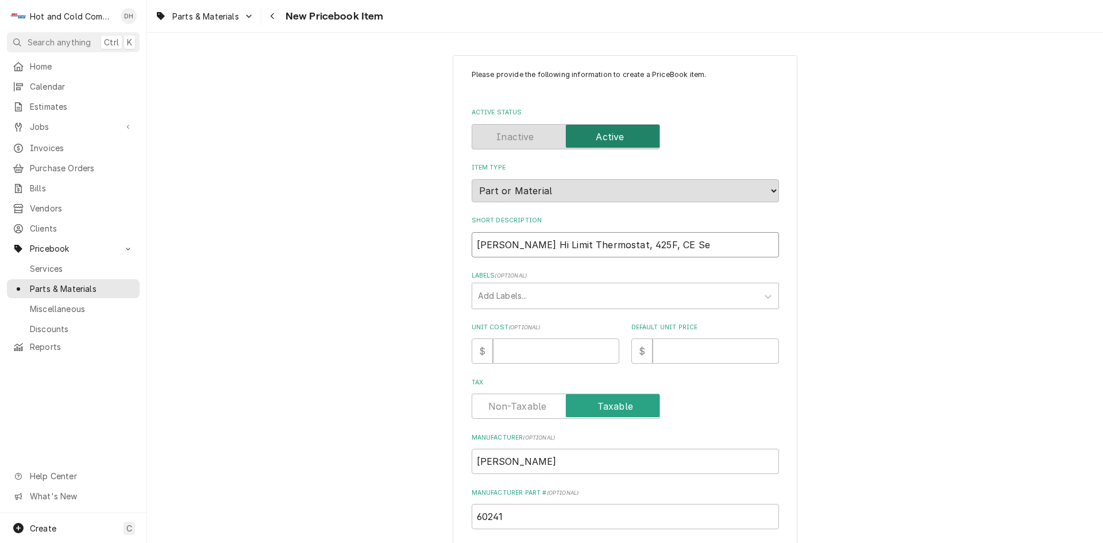
type input "[PERSON_NAME] Hi Limit Thermostat, 425F, CE S"
type textarea "x"
type input "[PERSON_NAME] Hi Limit Thermostat, 425F, CE"
type textarea "x"
type input "[PERSON_NAME] Hi Limit Thermostat, 425F, CE"
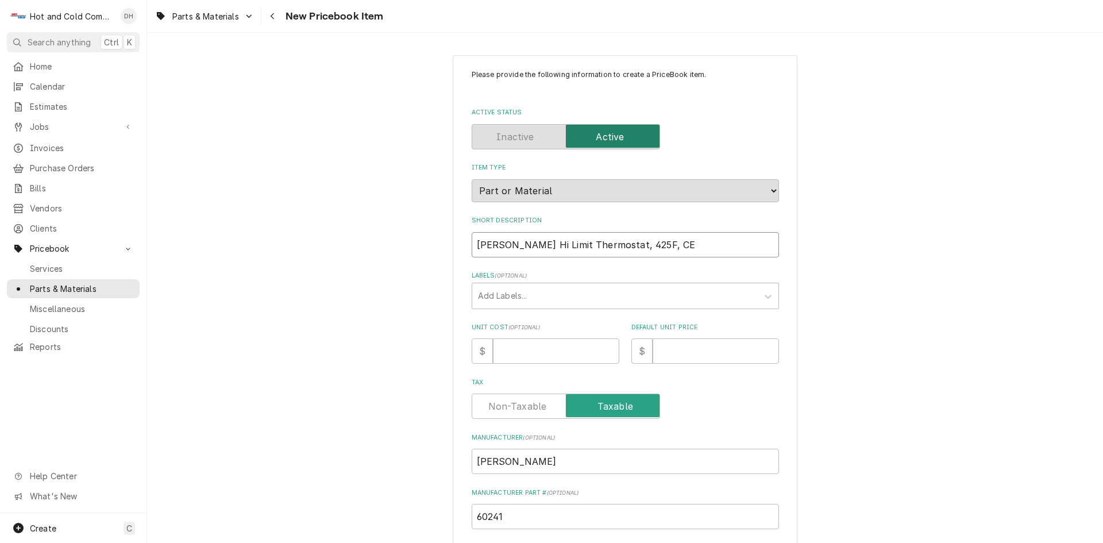
type textarea "x"
type input "[PERSON_NAME] Hi Limit Thermostat, 425F, C"
type textarea "x"
type input "[PERSON_NAME] Hi Limit Thermostat, 425F,"
type textarea "x"
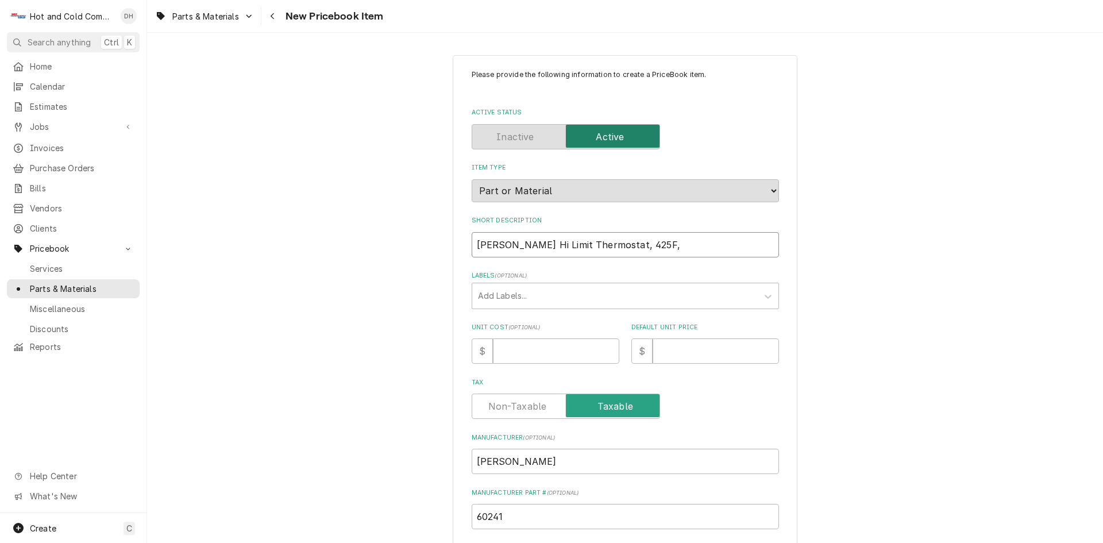
type input "[PERSON_NAME] Hi Limit Thermostat, 425F, ("
type textarea "x"
type input "[PERSON_NAME] Hi Limit Thermostat, 425F, (C"
type textarea "x"
type input "[PERSON_NAME] Hi Limit Thermostat, 425F, (CH"
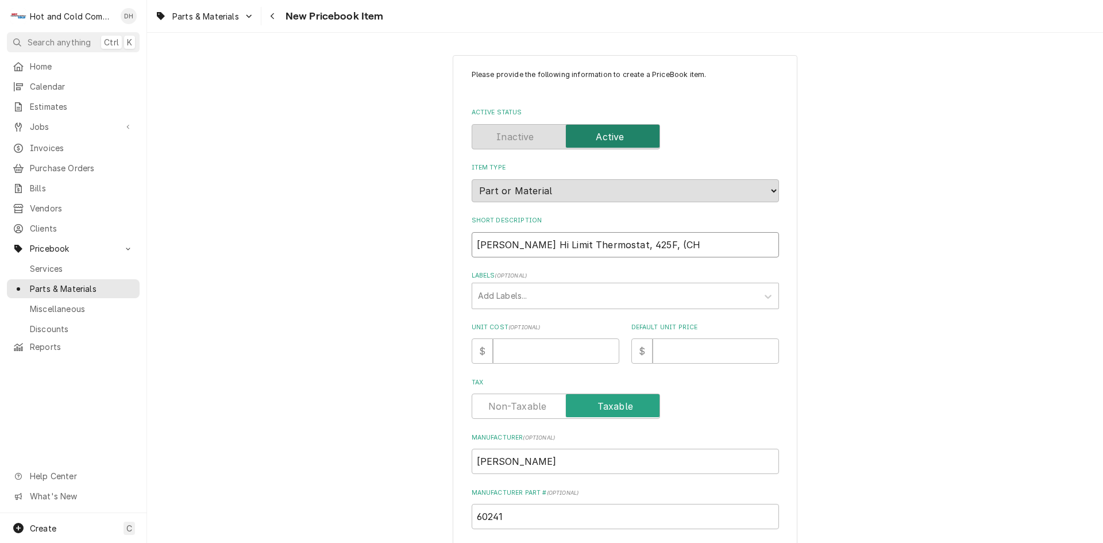
type textarea "x"
type input "[PERSON_NAME] Hi Limit Thermostat, 425F, (CHI"
type textarea "x"
type input "[PERSON_NAME] Hi Limit Thermostat, 425F, (CHIC"
type textarea "x"
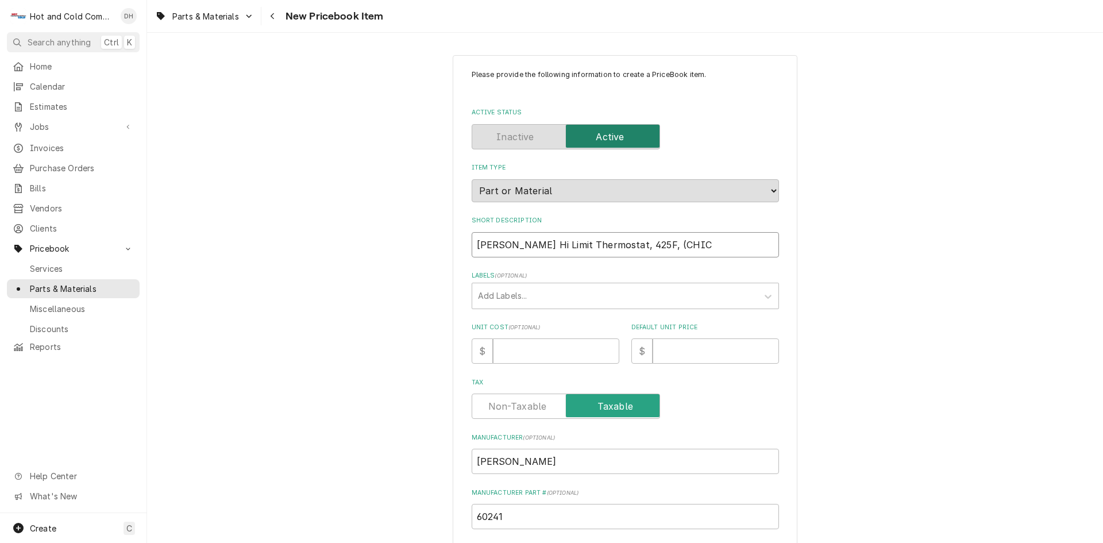
type input "[PERSON_NAME] Hi Limit Thermostat, 425F, (CHICF"
type textarea "x"
type input "[PERSON_NAME] Hi Limit Thermostat, 425F, (CHICFI"
type textarea "x"
type input "[PERSON_NAME] Hi Limit Thermostat, 425F, (CHICFIL"
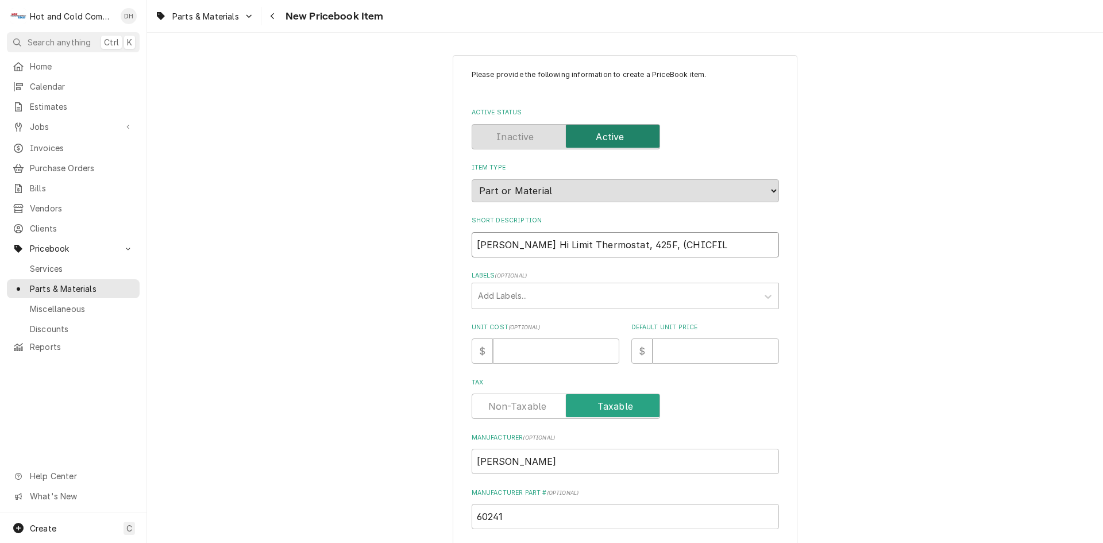
type textarea "x"
type input "[PERSON_NAME] Hi Limit Thermostat, 425F, (CHICFILA"
type textarea "x"
type input "[PERSON_NAME] Hi Limit Thermostat, 425F, (CHICFILA)"
click at [579, 349] on input "Unit Cost ( optional )" at bounding box center [556, 350] width 126 height 25
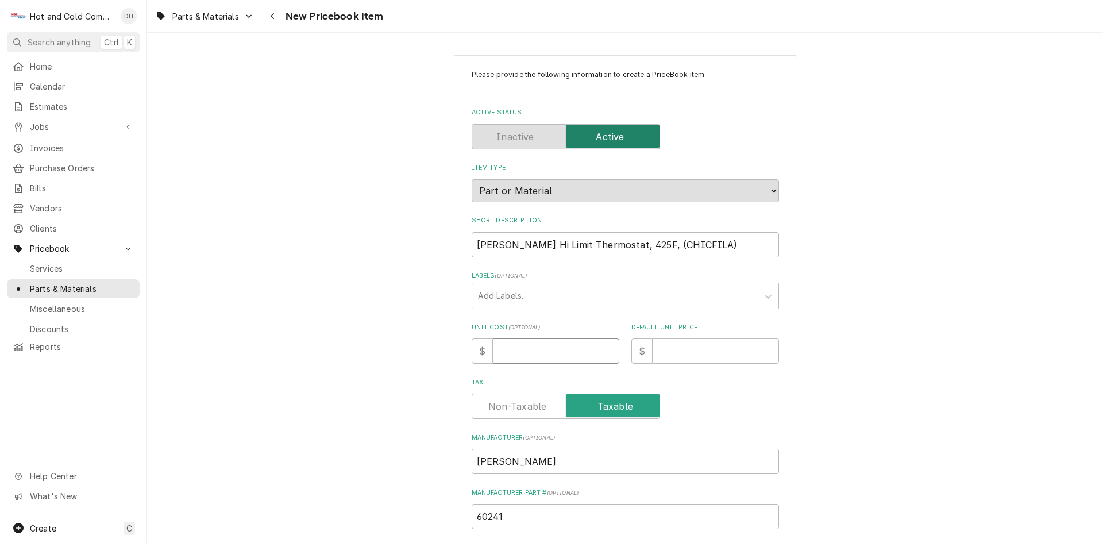
type textarea "x"
type input "1"
type textarea "x"
type input "16"
type textarea "x"
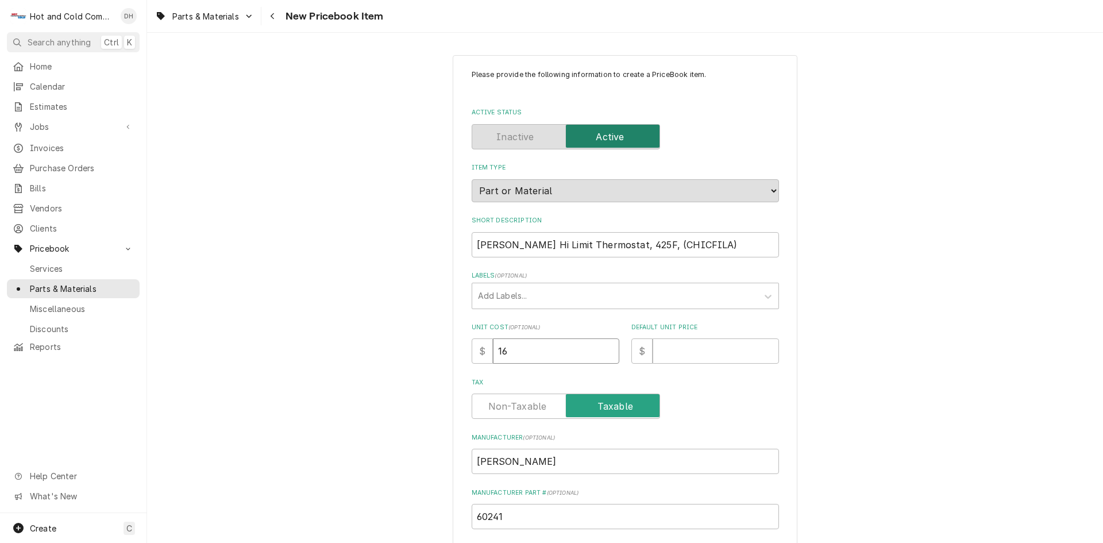
type input "162"
type textarea "x"
type input "162.7"
type textarea "x"
type input "162.76"
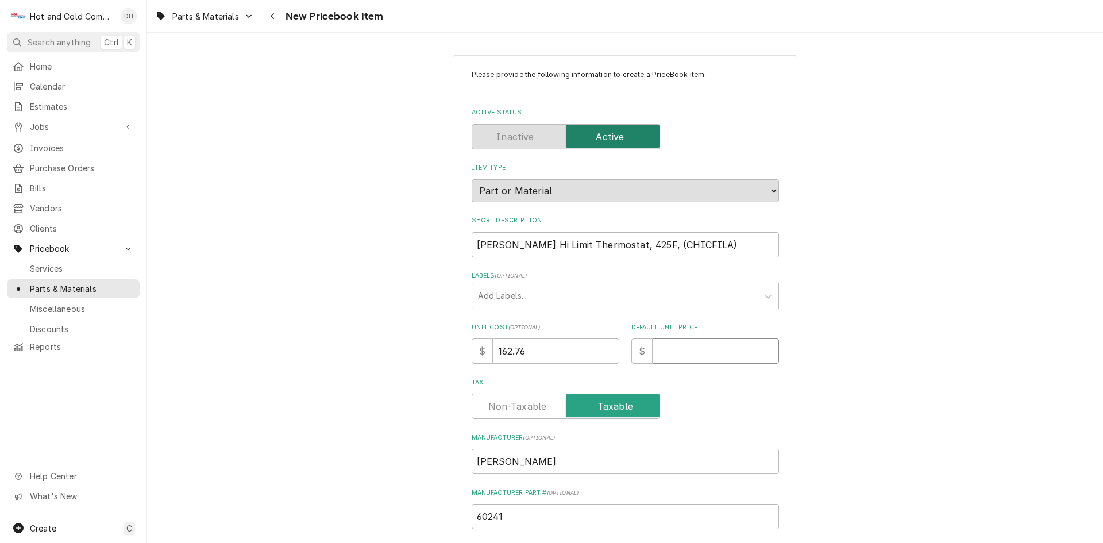
click at [719, 356] on input "Default Unit Price" at bounding box center [715, 350] width 126 height 25
type textarea "x"
type input "2"
type textarea "x"
type input "27"
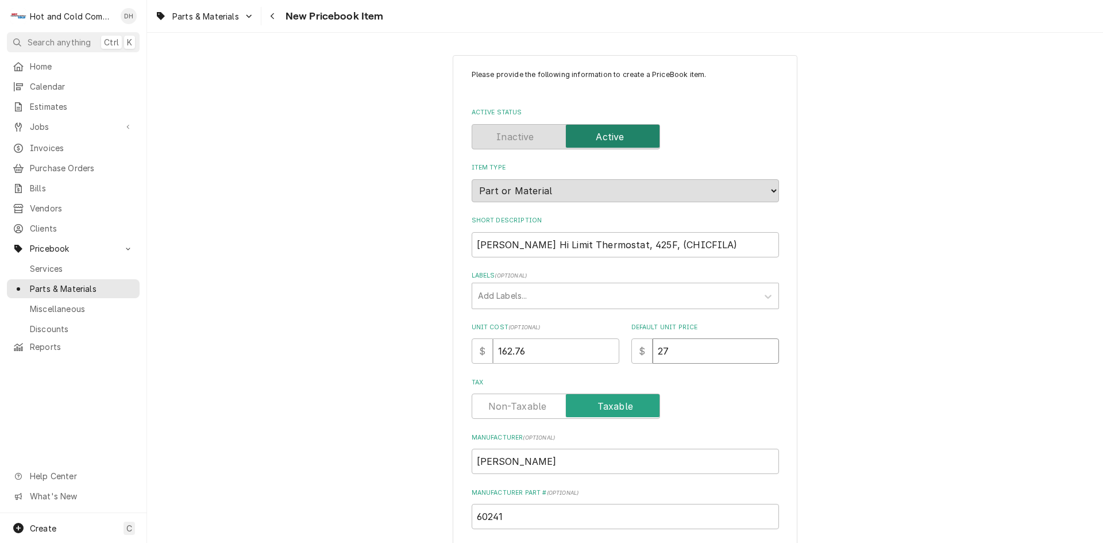
type textarea "x"
type input "271"
type textarea "x"
type input "271.8"
type textarea "x"
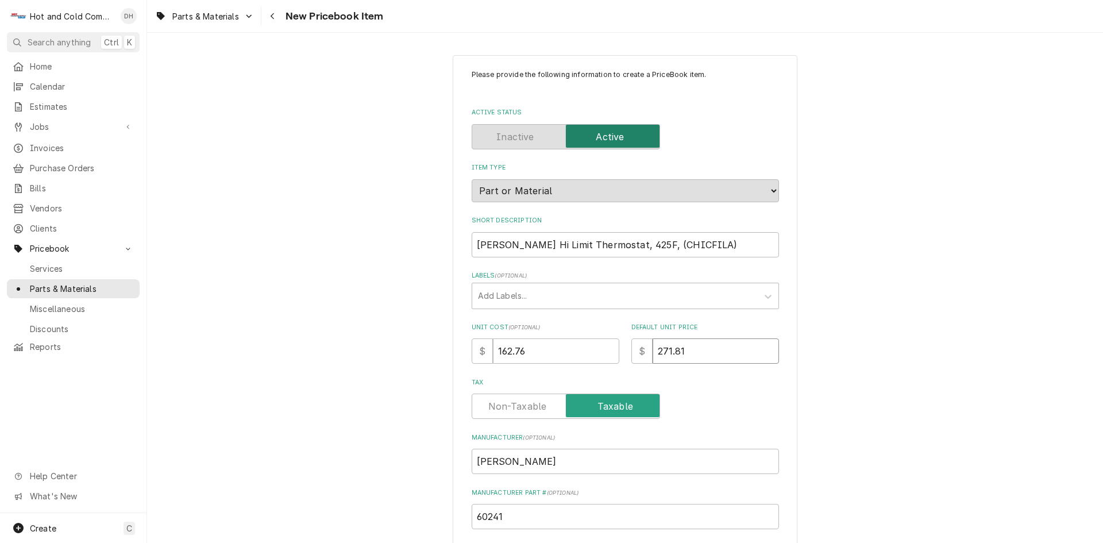
type input "271.81"
click at [552, 465] on input "[PERSON_NAME]" at bounding box center [625, 461] width 307 height 25
type textarea "x"
type input "[PERSON_NAME]"
type textarea "x"
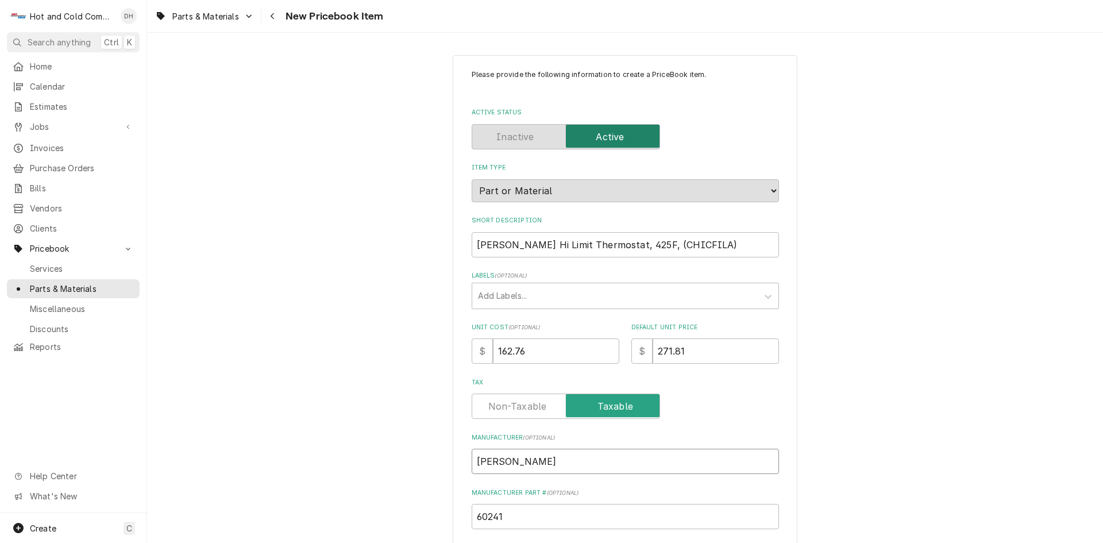
type input "hENNY pEN"
type textarea "x"
type input "hENNY pE"
type textarea "x"
type input "hENNY p"
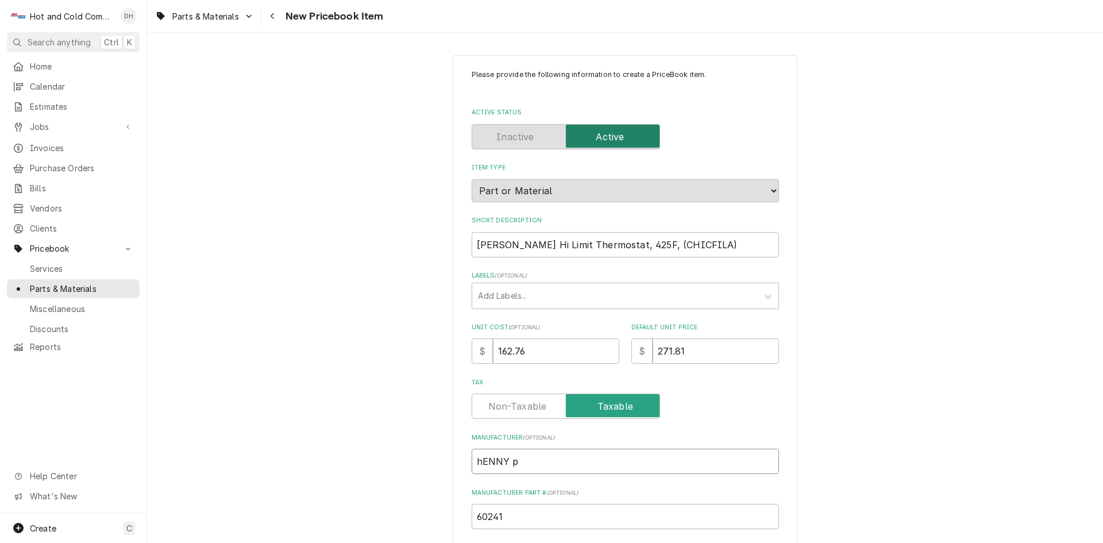
type textarea "x"
type input "hENNY"
type textarea "x"
type input "hENNY"
type textarea "x"
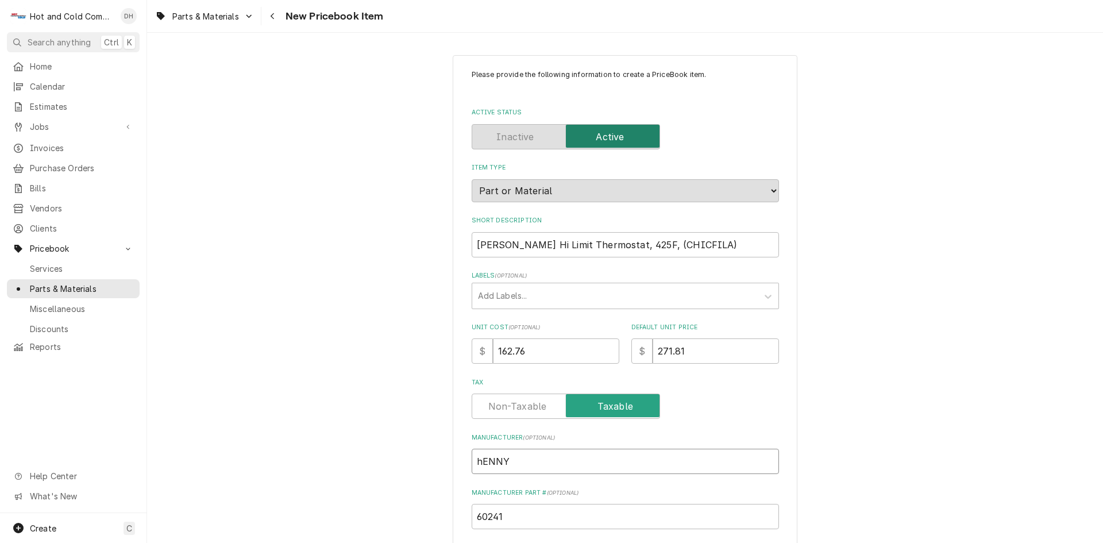
type input "hENN"
type textarea "x"
type input "hEN"
type textarea "x"
type input "hE"
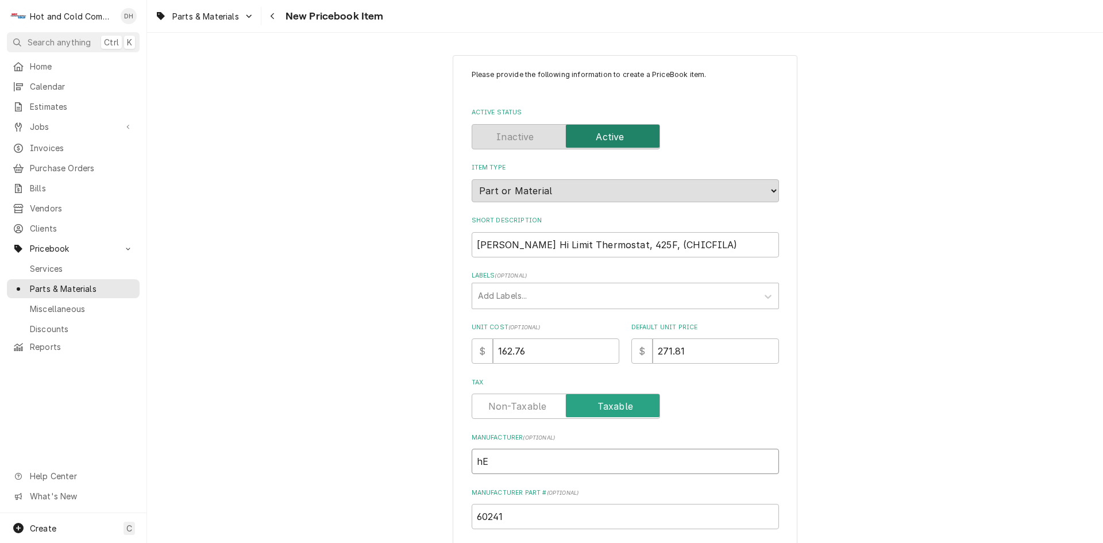
type textarea "x"
type input "h"
type textarea "x"
type input "H"
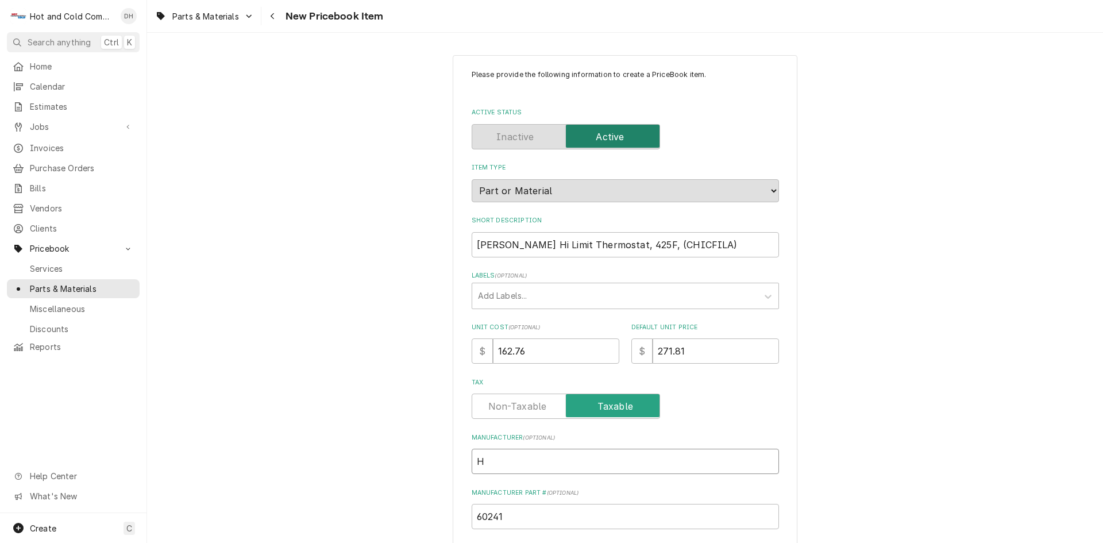
type textarea "x"
type input "He"
type textarea "x"
type input "Hen"
type textarea "x"
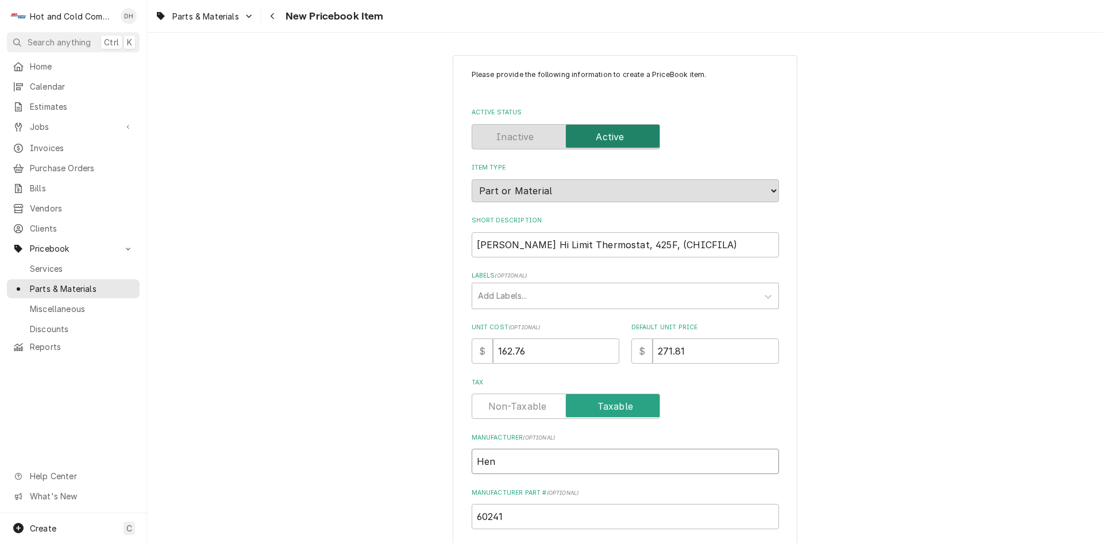
type input "Henn"
type textarea "x"
type input "Henny"
type textarea "x"
type input "Henny"
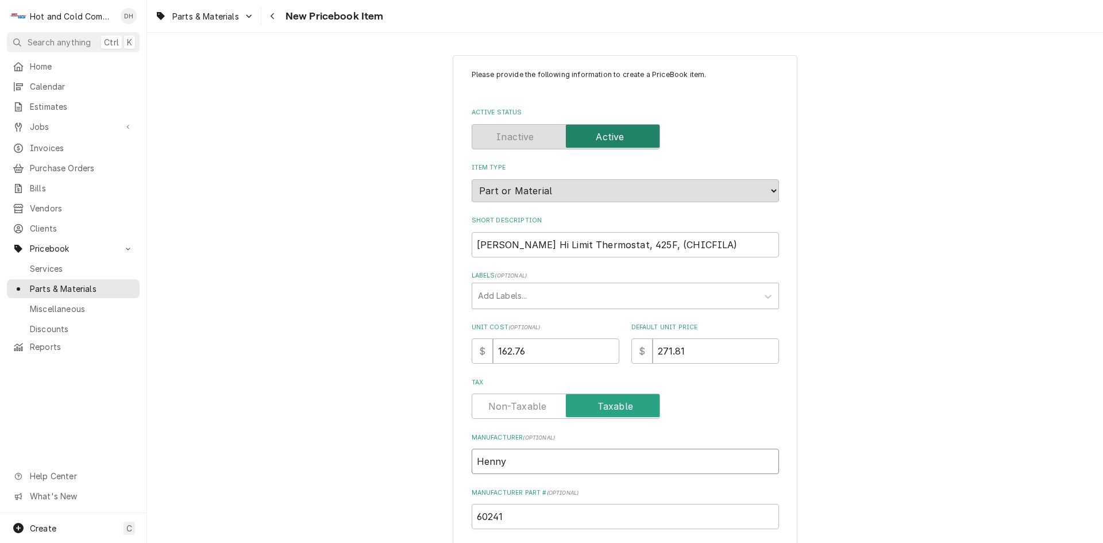
type textarea "x"
type input "Henny P"
type textarea "x"
type input "Henny Pe"
type textarea "x"
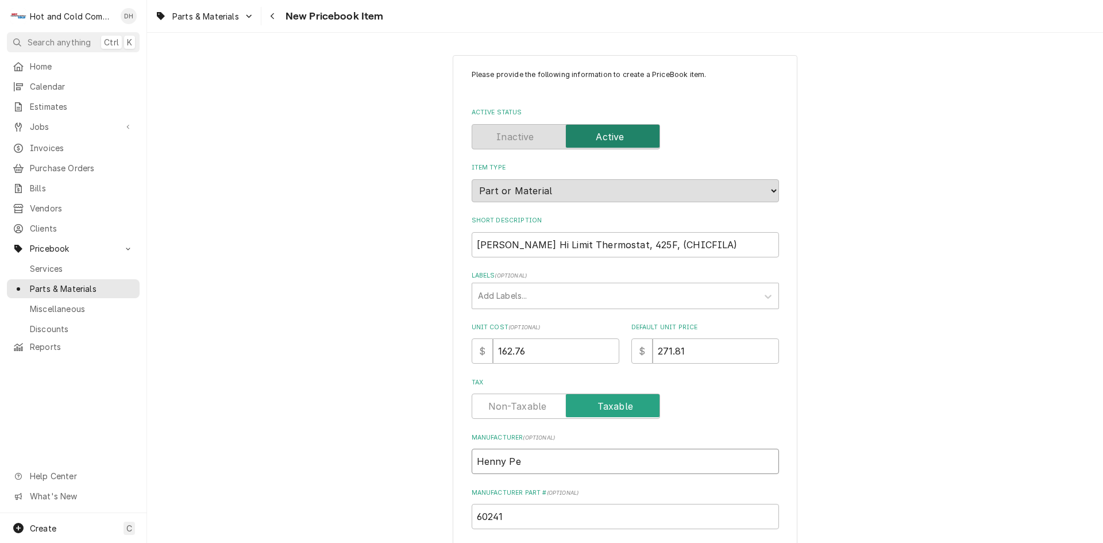
type input "Henny Pen"
type textarea "x"
type input "Henny Penn"
type textarea "x"
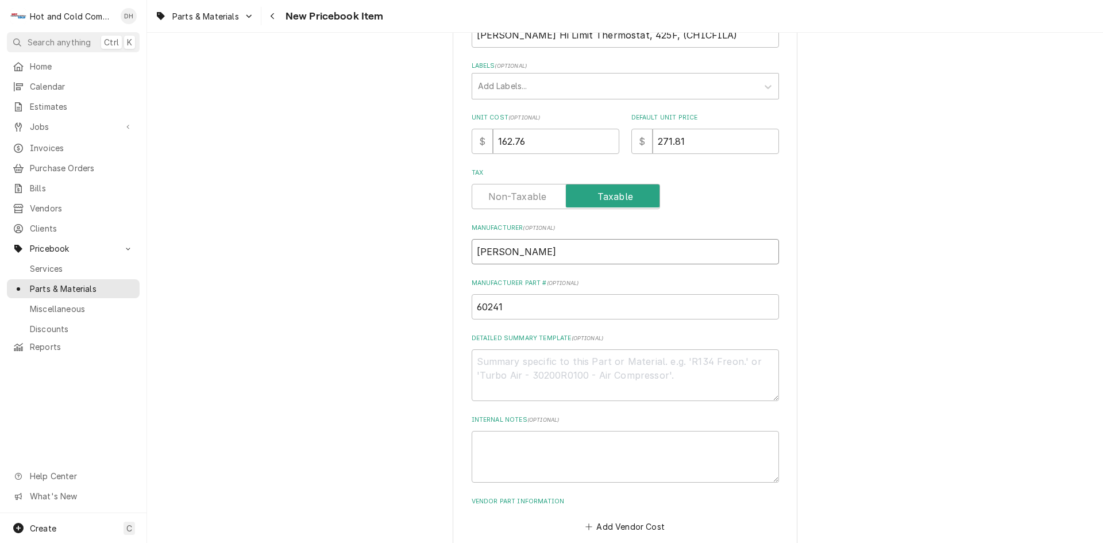
scroll to position [272, 0]
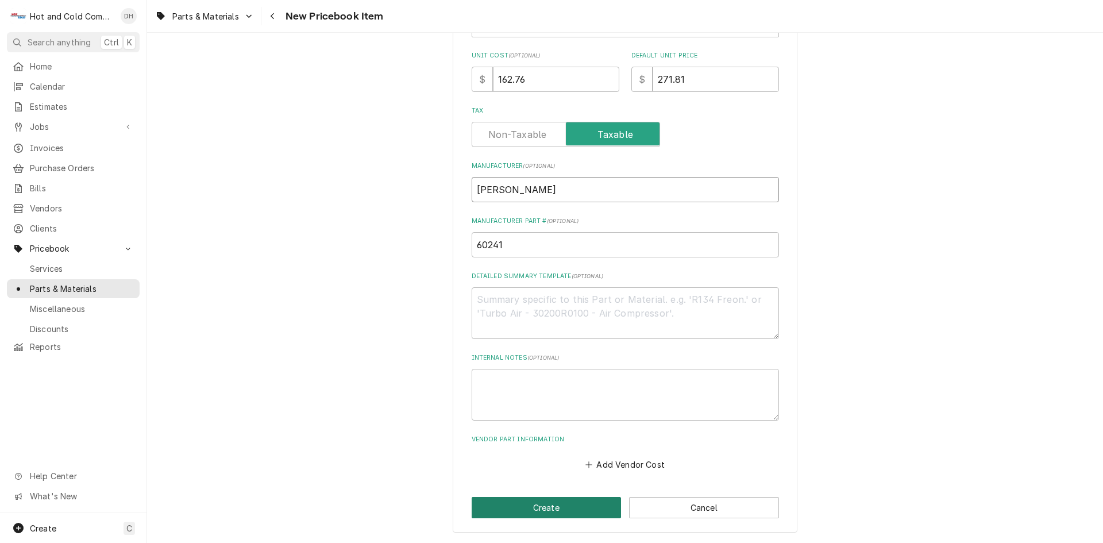
type input "Henny Penny"
click at [577, 502] on button "Create" at bounding box center [547, 507] width 150 height 21
type textarea "x"
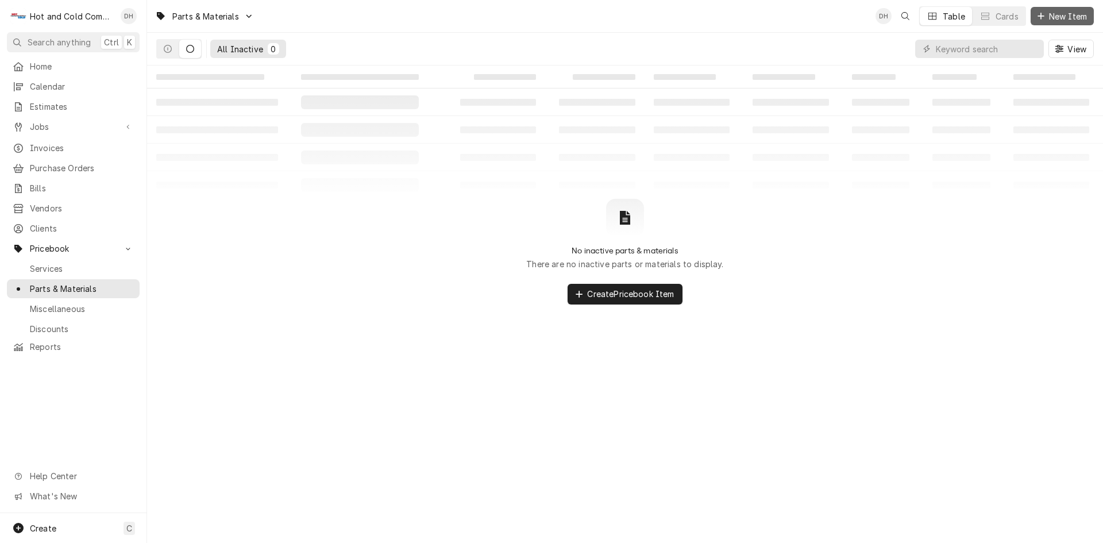
click at [1053, 9] on button "New Item" at bounding box center [1061, 16] width 63 height 18
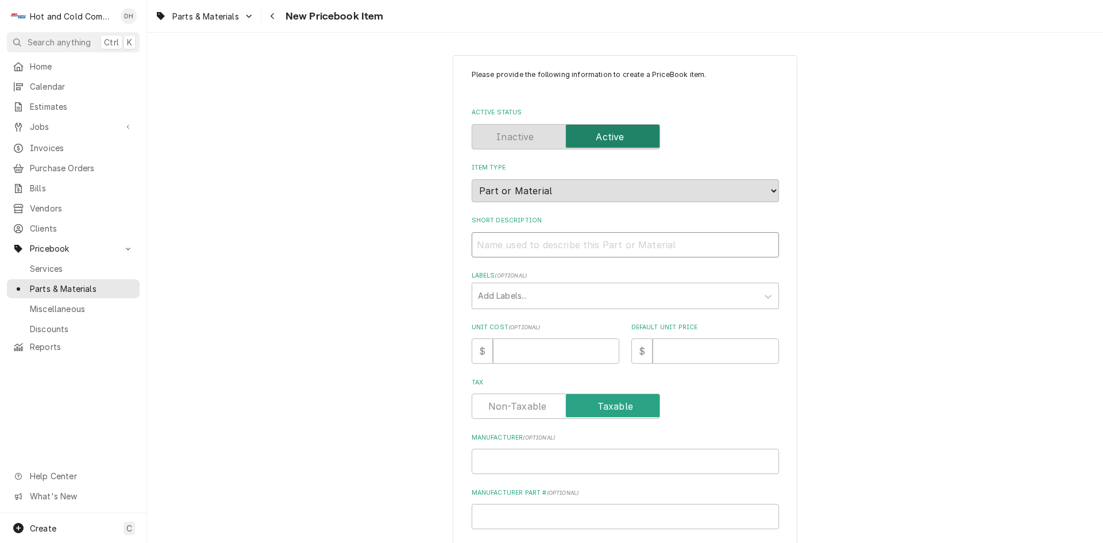
click at [509, 247] on input "Short Description" at bounding box center [625, 244] width 307 height 25
paste input "Traulsen [PHONE_NUMBER] Thermo Ezpansion Valve, AN1/2SW55, R-404A,"
type textarea "x"
type input "Traulsen [PHONE_NUMBER] Thermo Ezpansion Valve, AN1/2SW55, R-404A,"
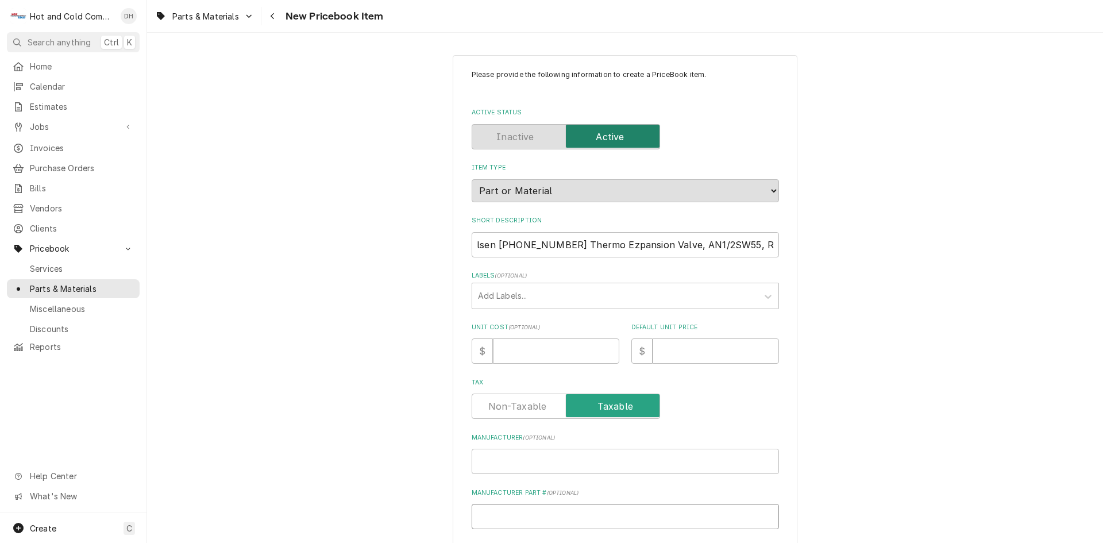
scroll to position [0, 0]
click at [526, 505] on input "Manufacturer Part # ( optional )" at bounding box center [625, 516] width 307 height 25
type textarea "x"
type input "3"
type textarea "x"
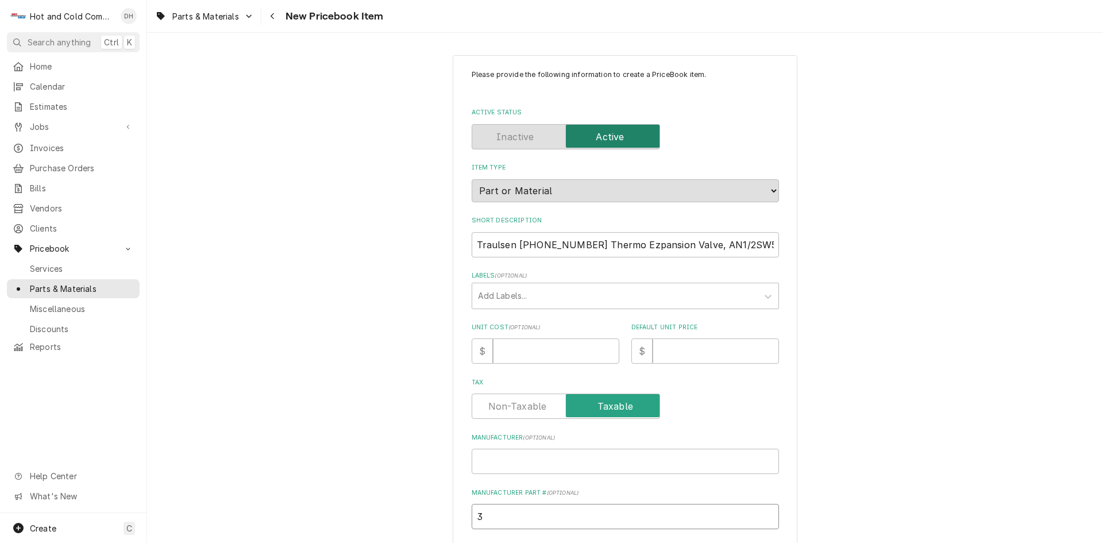
type input "32"
type textarea "x"
type input "325"
type textarea "x"
type input "325-"
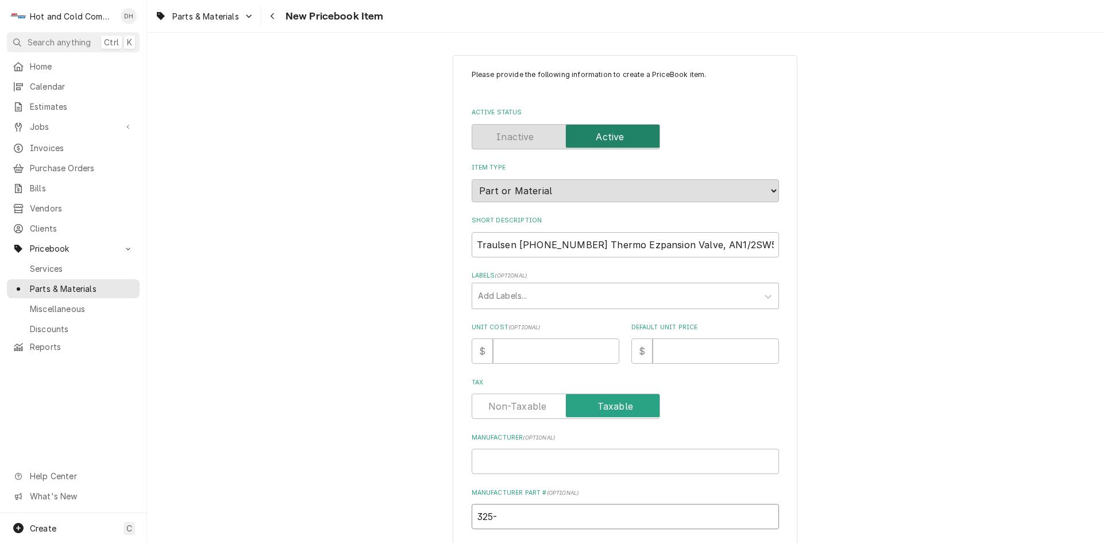
type textarea "x"
type input "325-6"
type textarea "x"
type input "325-60"
type textarea "x"
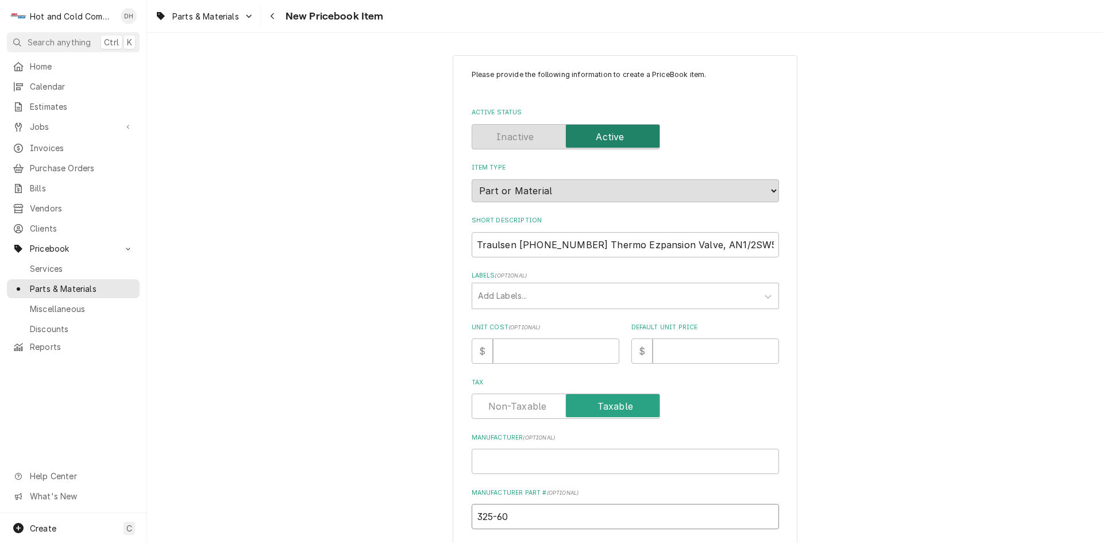
type input "325-600"
type textarea "x"
type input "325-6008"
type textarea "x"
type input "325-60080"
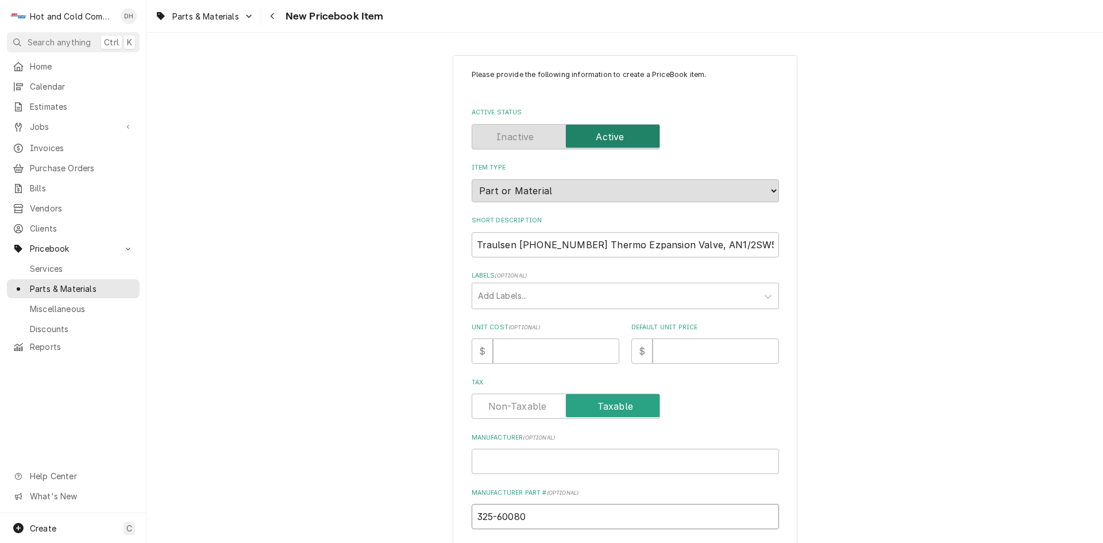
type textarea "x"
type input "325-60080-"
type textarea "x"
type input "[PHONE_NUMBER]"
type textarea "x"
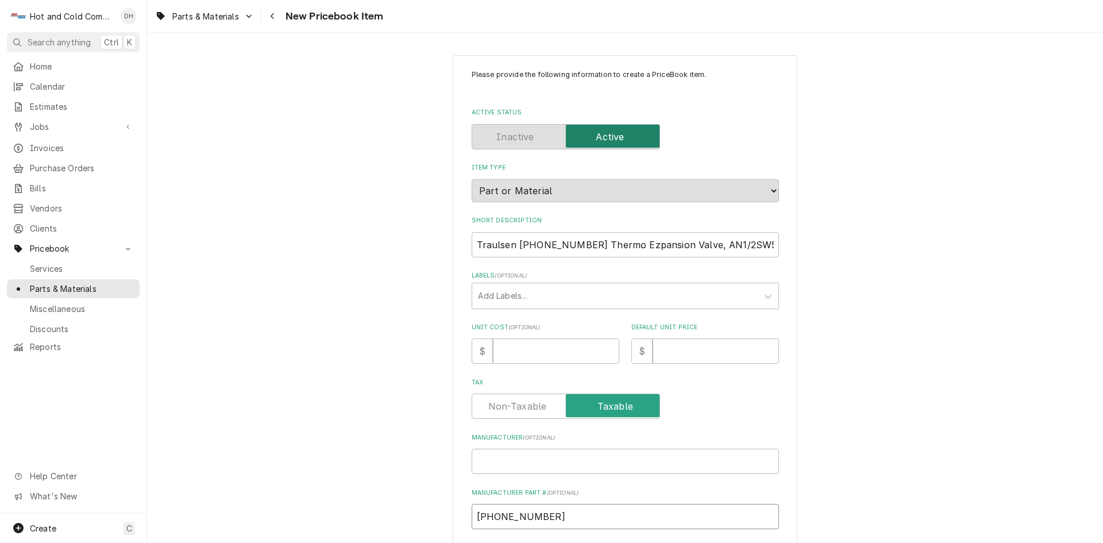
type input "[PHONE_NUMBER]"
click at [529, 460] on input "Manufacturer ( optional )" at bounding box center [625, 461] width 307 height 25
type textarea "x"
type input "T"
type textarea "x"
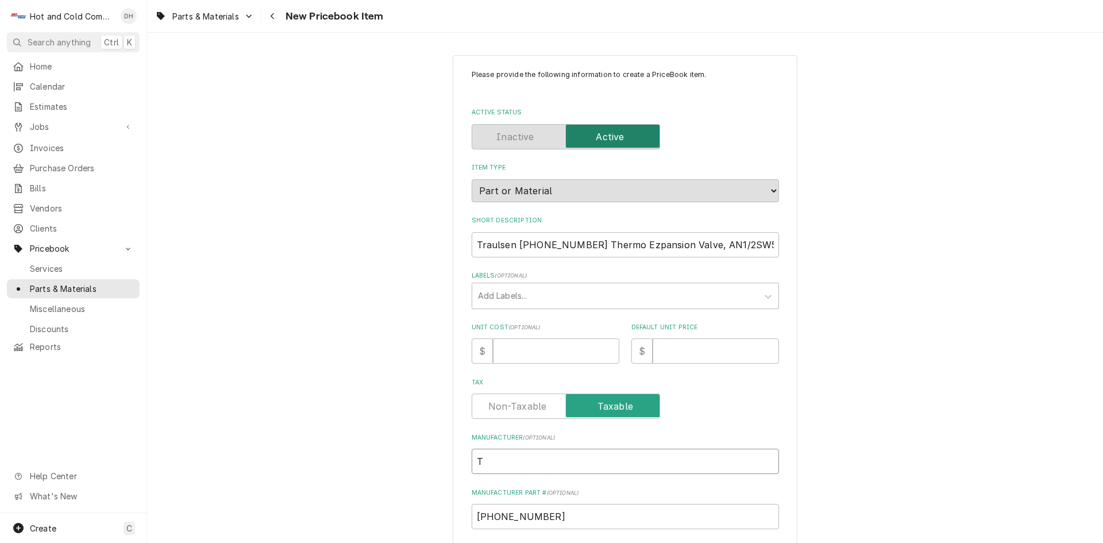
type input "Tr"
type textarea "x"
type input "Tra"
type textarea "x"
type input "Trau"
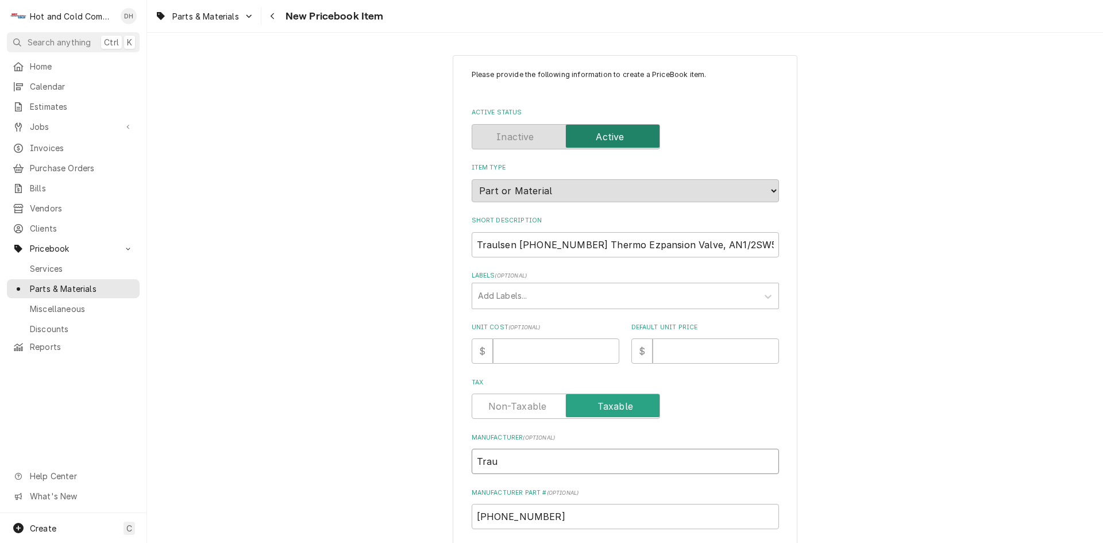
type textarea "x"
type input "[PERSON_NAME]"
type textarea "x"
type input "Trauls"
type textarea "x"
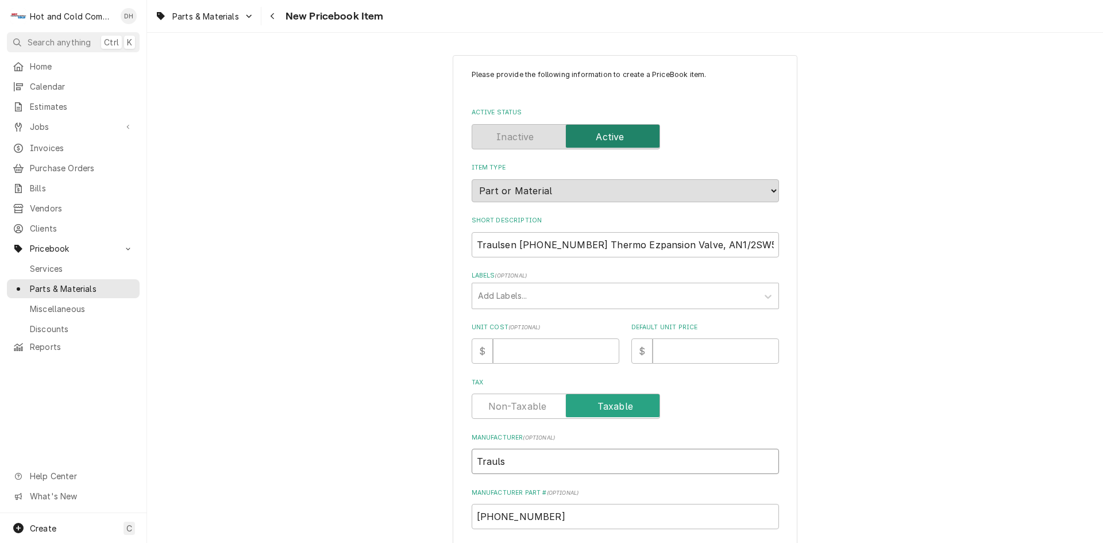
type input "Traulse"
type textarea "x"
type input "Traulsen"
click at [578, 241] on input "Traulsen [PHONE_NUMBER] Thermo Ezpansion Valve, AN1/2SW55, R-404A," at bounding box center [625, 244] width 307 height 25
type textarea "x"
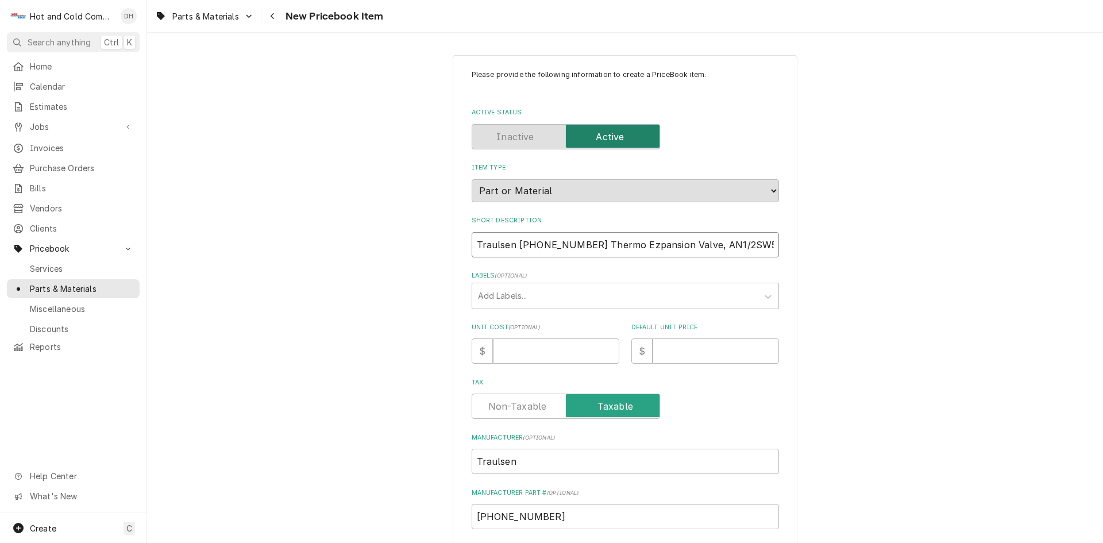
type input "Traulsen [PHONE_NUMBER] Thermo Ezpansion Valve, AN1/2SW55, R-404A,"
type textarea "x"
type input "Traulsen 325-60080- Thermo Ezpansion Valve, AN1/2SW55, R-404A,"
type textarea "x"
type input "Traulsen 325-60080 Thermo Ezpansion Valve, AN1/2SW55, R-404A,"
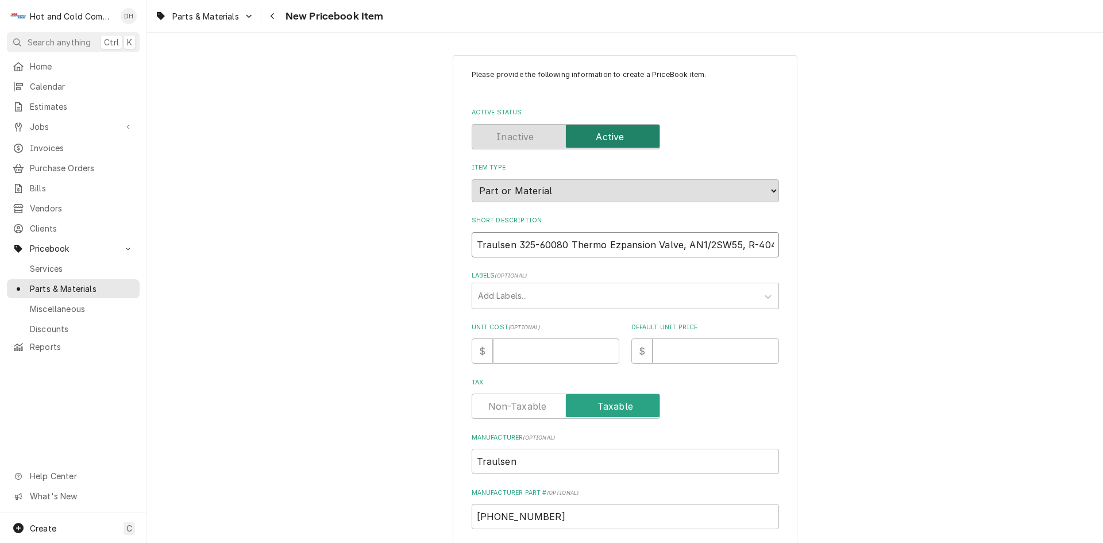
type textarea "x"
type input "Traulsen 325-6008 Thermo Ezpansion Valve, AN1/2SW55, R-404A,"
type textarea "x"
type input "Traulsen 325-600 Thermo Ezpansion Valve, AN1/2SW55, R-404A,"
type textarea "x"
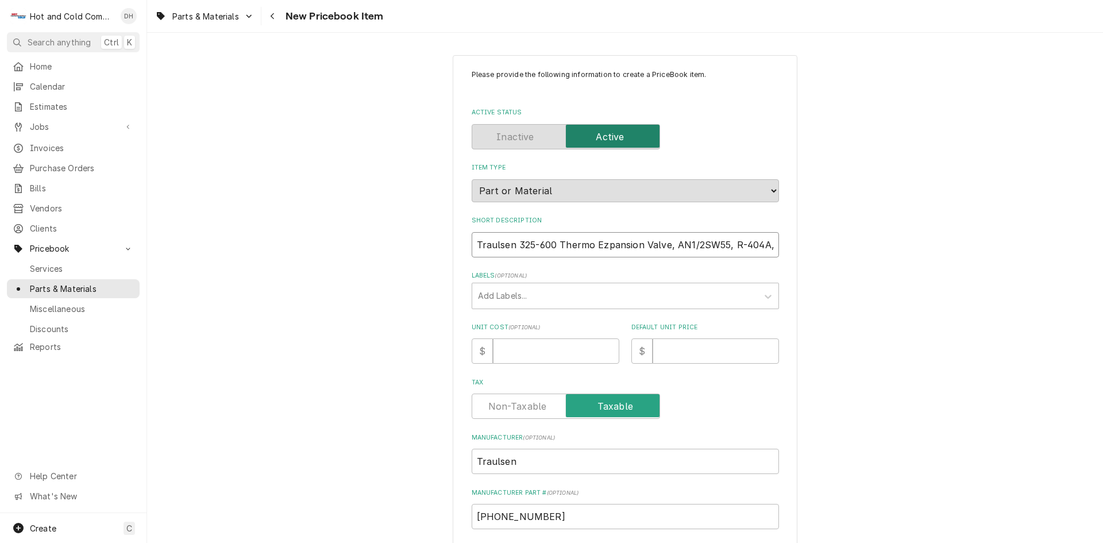
type input "Traulsen 325-60 Thermo Ezpansion Valve, AN1/2SW55, R-404A,"
type textarea "x"
type input "Traulsen 325-6 Thermo Ezpansion Valve, AN1/2SW55, R-404A,"
type textarea "x"
type input "Traulsen 325- Thermo Ezpansion Valve, AN1/2SW55, R-404A,"
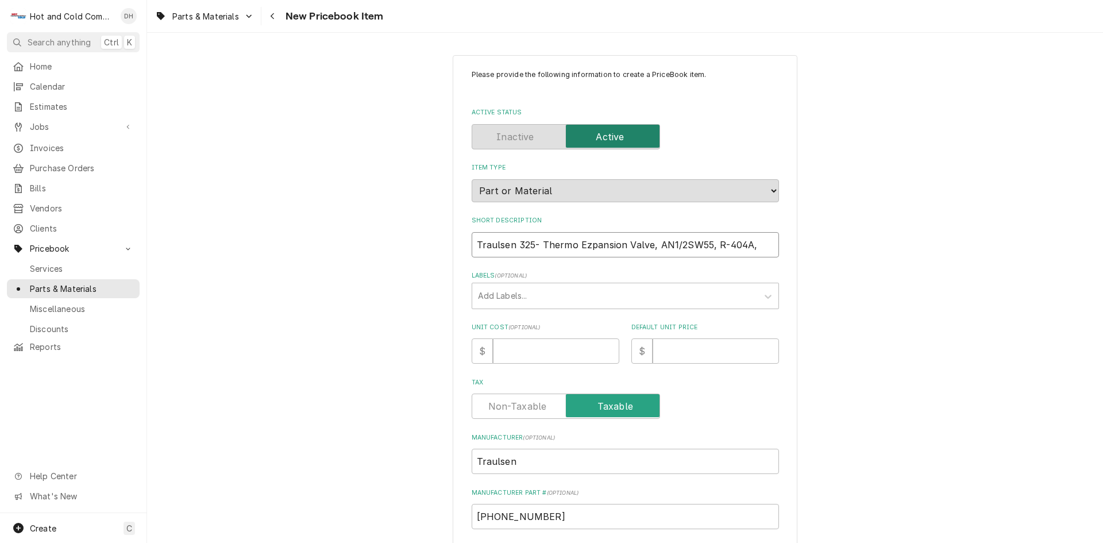
type textarea "x"
type input "Traulsen 325 Thermo Ezpansion Valve, AN1/2SW55, R-404A,"
type textarea "x"
type input "Traulsen 32 Thermo Ezpansion Valve, AN1/2SW55, R-404A,"
type textarea "x"
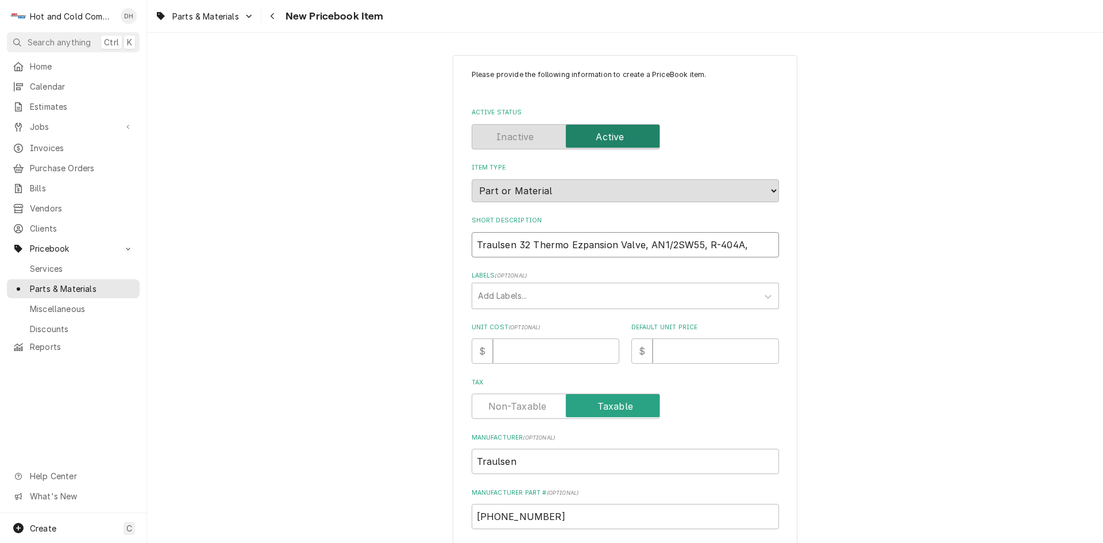
type input "Traulsen 3 Thermo Ezpansion Valve, AN1/2SW55, R-404A,"
type textarea "x"
type input "Traulsen Thermo Ezpansion Valve, AN1/2SW55, R-404A,"
type textarea "x"
type input "Traulsen Thermo Ezpansion Valve, AN1/2SW55, R-404A,"
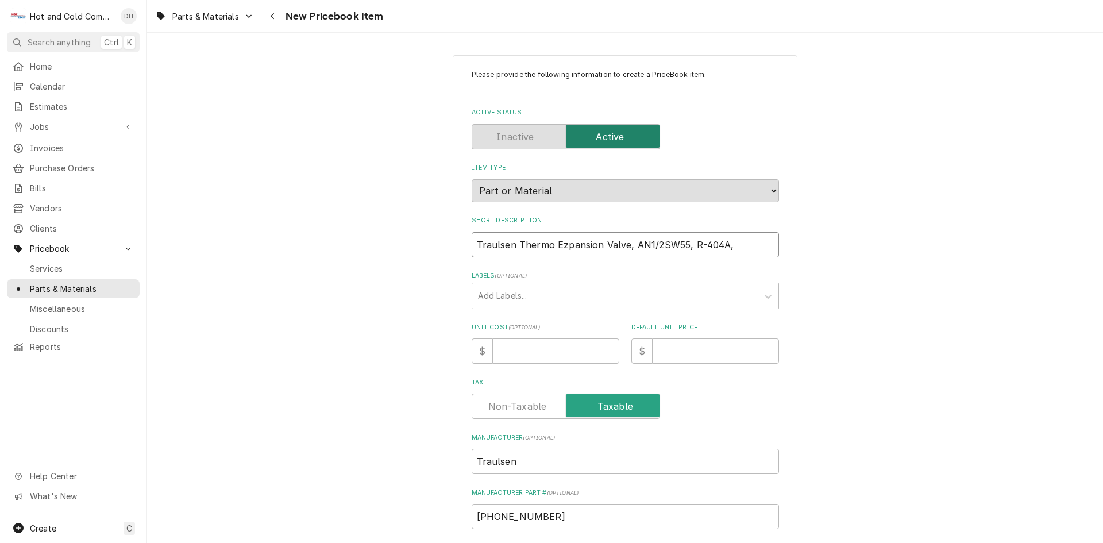
type textarea "x"
type input "TraulsenThermo Ezpansion Valve, AN1/2SW55, R-404A,"
type textarea "x"
type input "Traulsen Thermo Ezpansion Valve, AN1/2SW55, R-404A,"
click at [560, 244] on input "Traulsen Thermo Ezpansion Valve, AN1/2SW55, R-404A," at bounding box center [625, 244] width 307 height 25
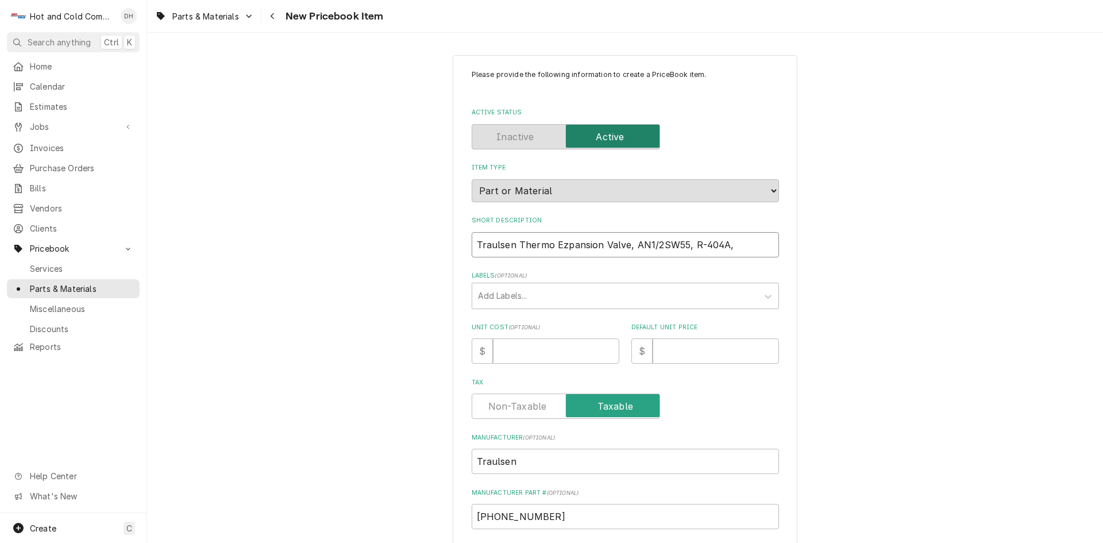
type textarea "x"
type input "Traulsen Thermo Epansion Valve, AN1/2SW55, R-404A,"
type textarea "x"
type input "Traulsen Thermo Expansion Valve, AN1/2SW55, R-404A,"
click at [530, 349] on input "Unit Cost ( optional )" at bounding box center [556, 350] width 126 height 25
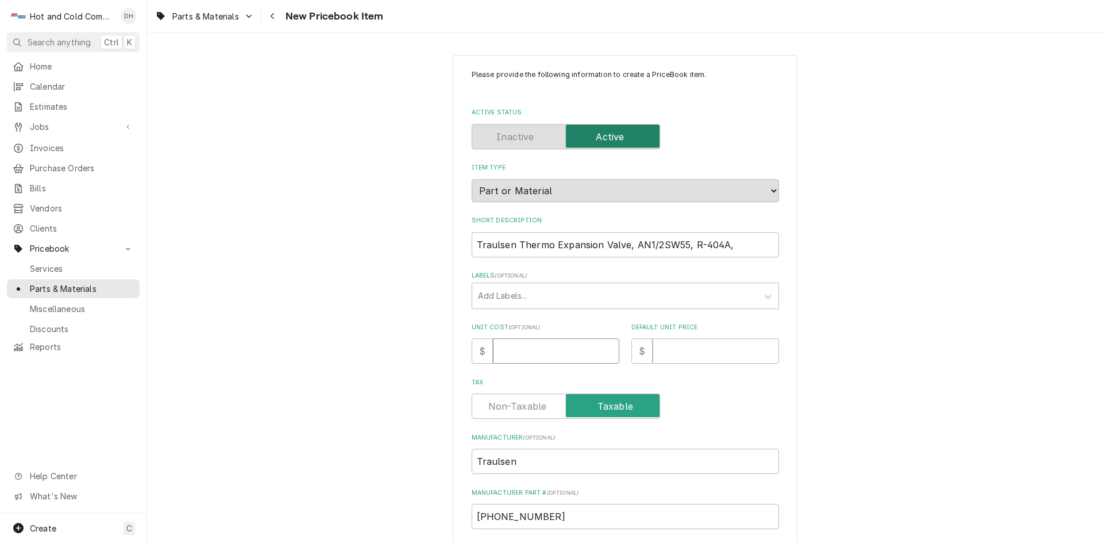
type textarea "x"
type input "2"
type textarea "x"
type input "27"
type textarea "x"
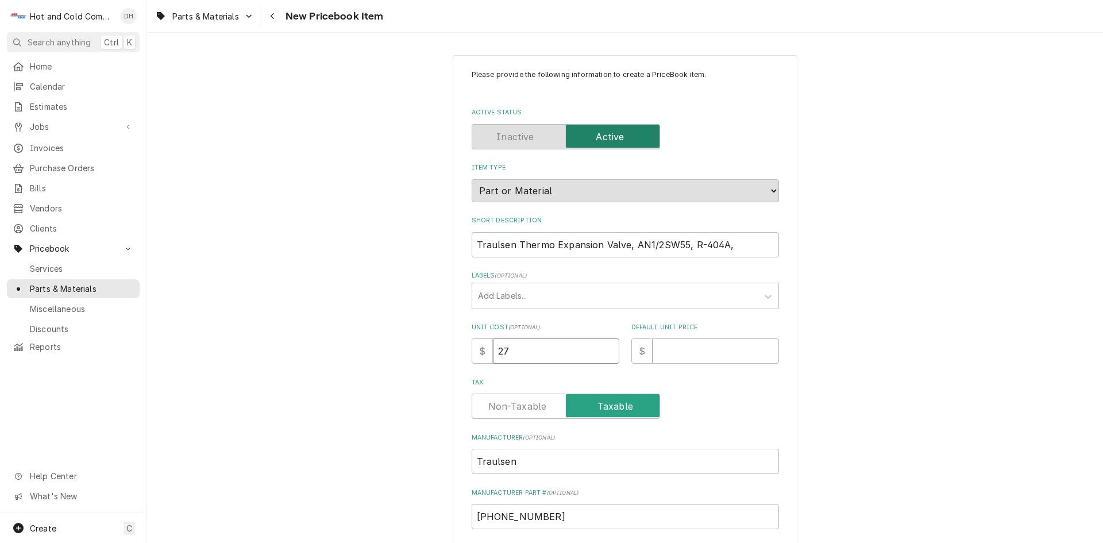
type input "273"
type textarea "x"
type input "273.2"
type textarea "x"
type input "273.24"
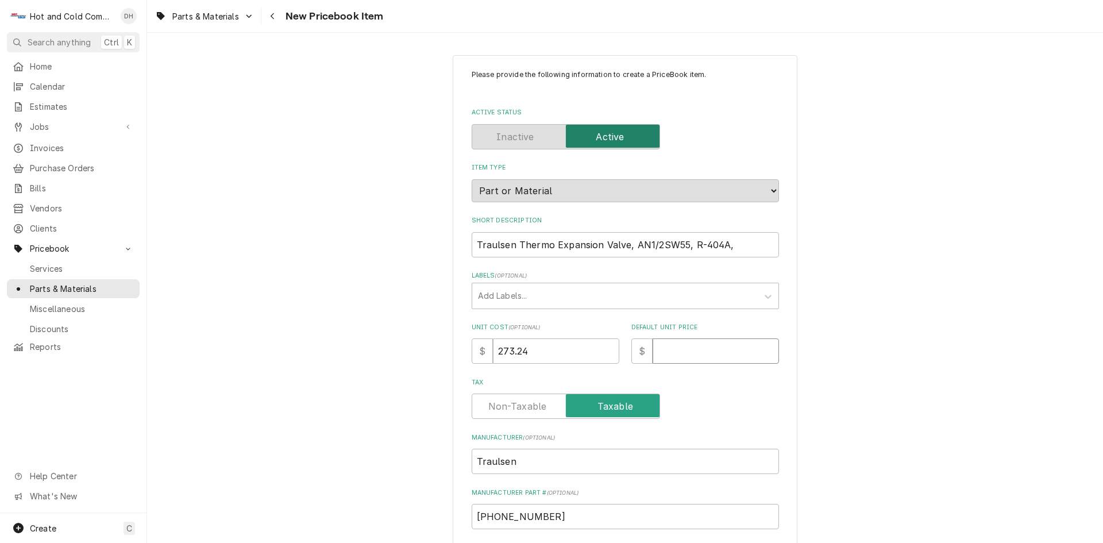
click at [686, 357] on input "Default Unit Price" at bounding box center [715, 350] width 126 height 25
type textarea "x"
type input "4"
type textarea "x"
type input "45"
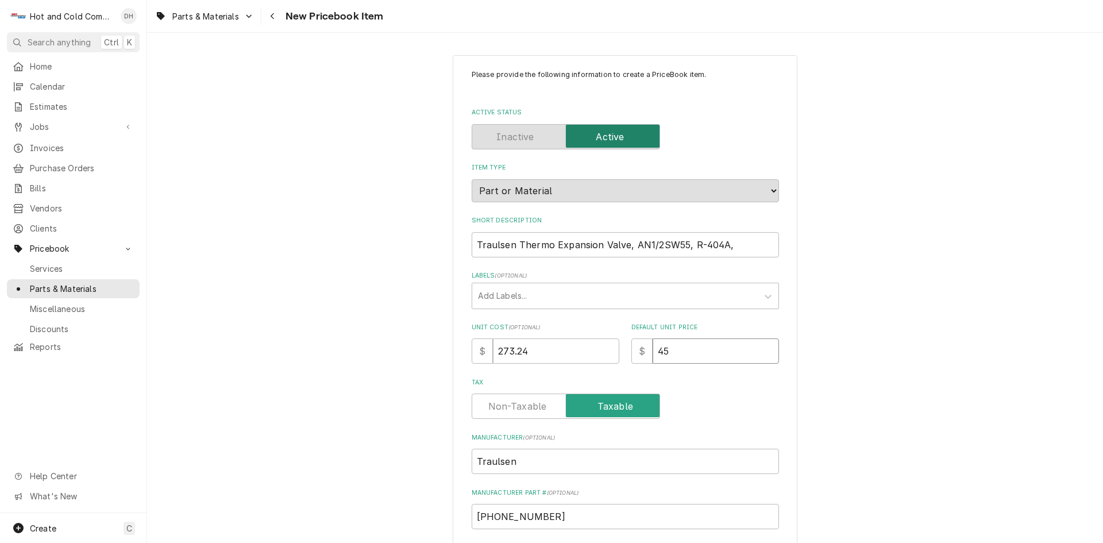
type textarea "x"
type input "457"
type textarea "x"
type input "457.9"
type textarea "x"
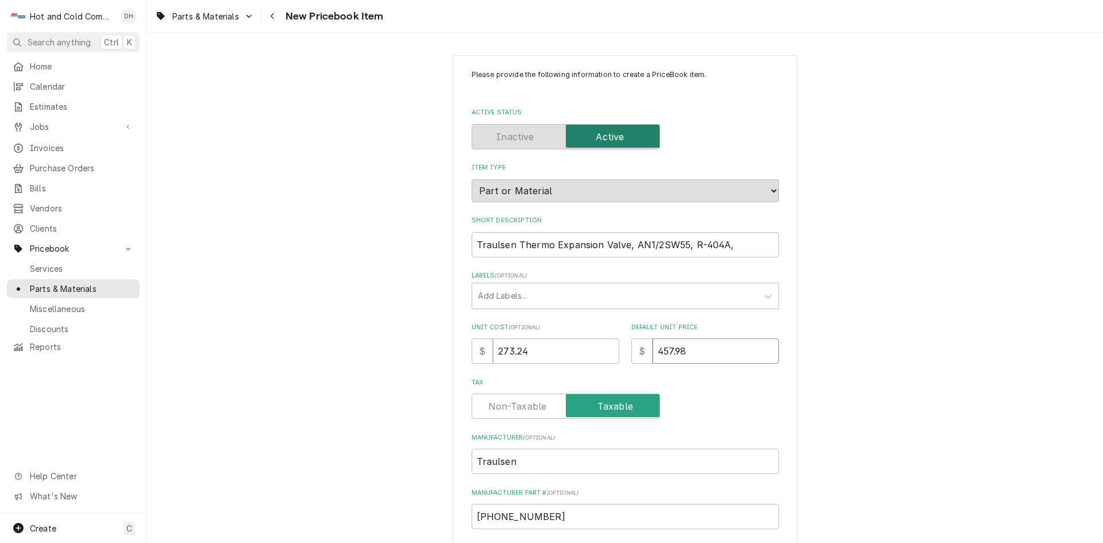
type input "457.98"
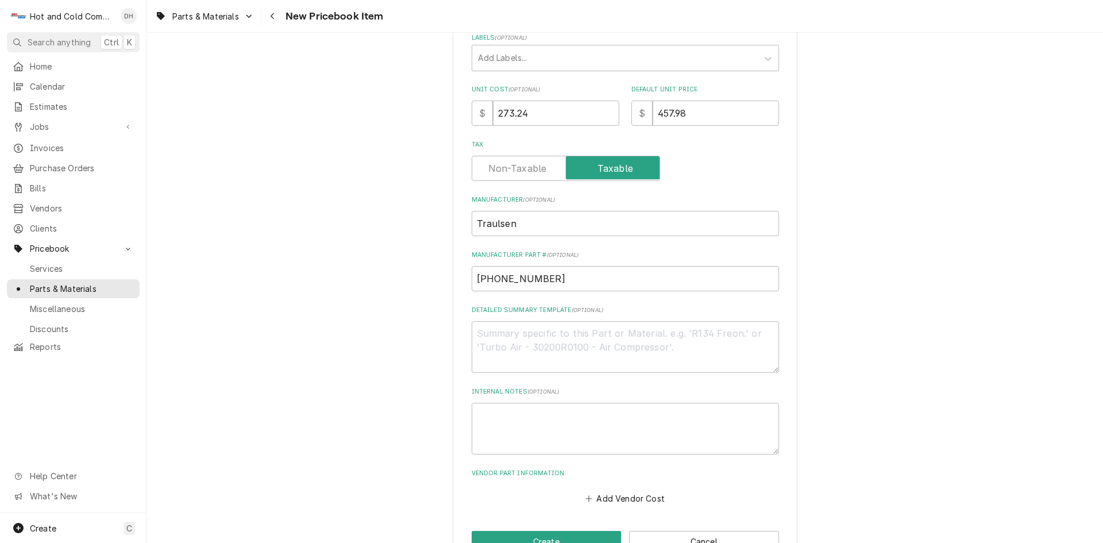
scroll to position [272, 0]
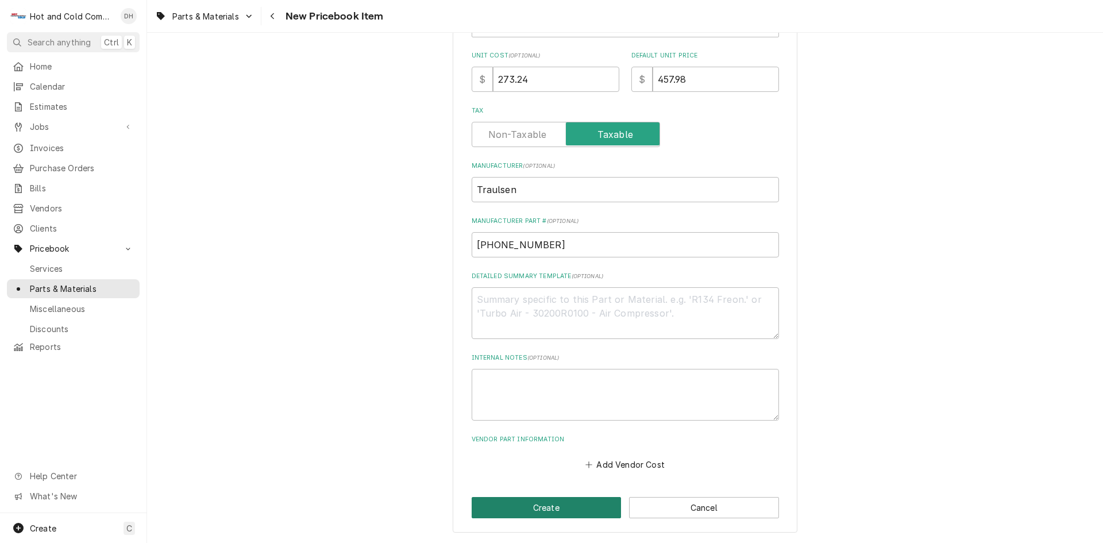
drag, startPoint x: 550, startPoint y: 504, endPoint x: 558, endPoint y: 493, distance: 14.0
click at [550, 504] on button "Create" at bounding box center [547, 507] width 150 height 21
type textarea "x"
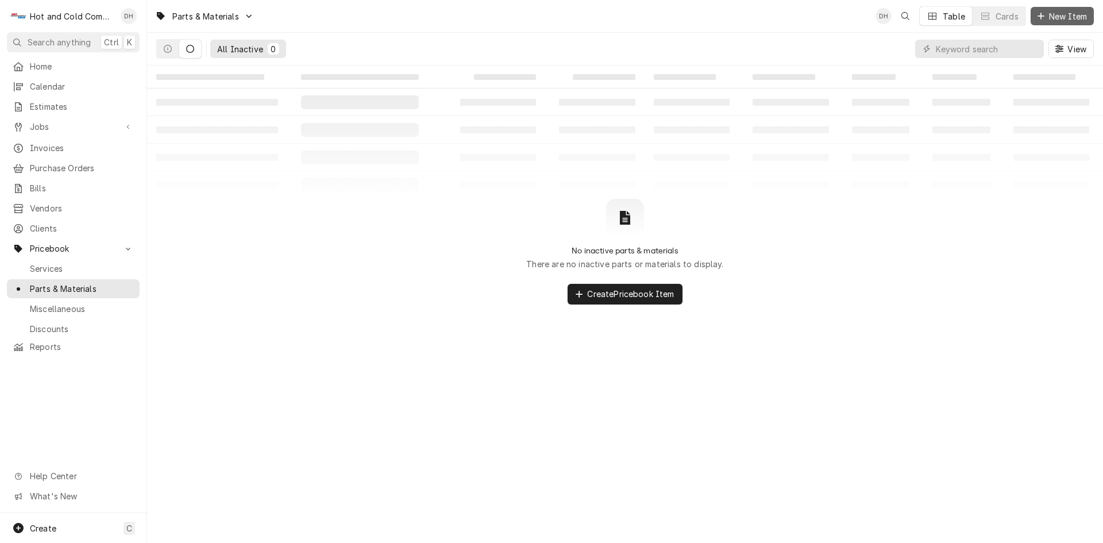
click at [1067, 14] on span "New Item" at bounding box center [1067, 16] width 43 height 12
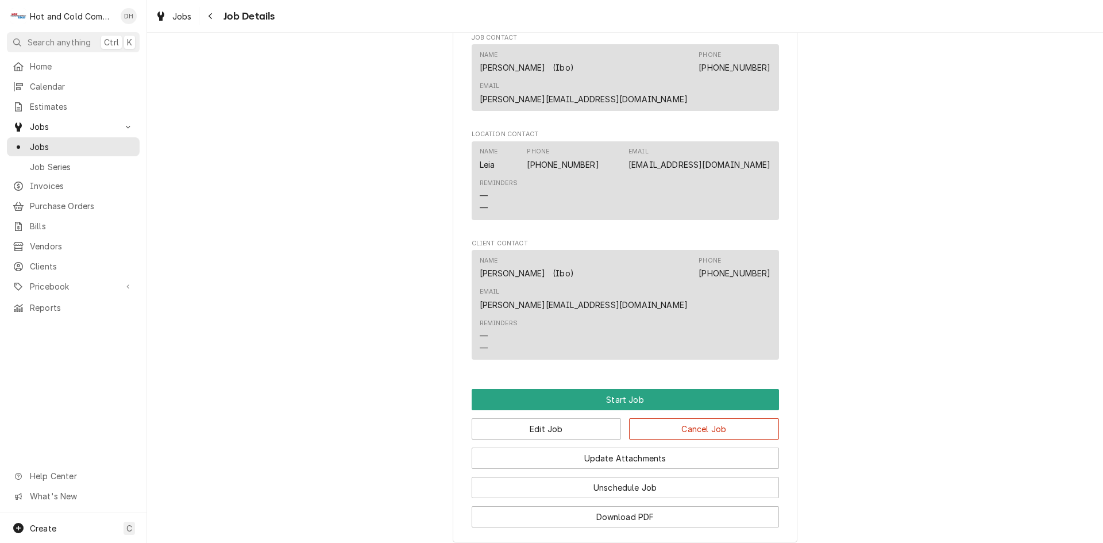
scroll to position [762, 0]
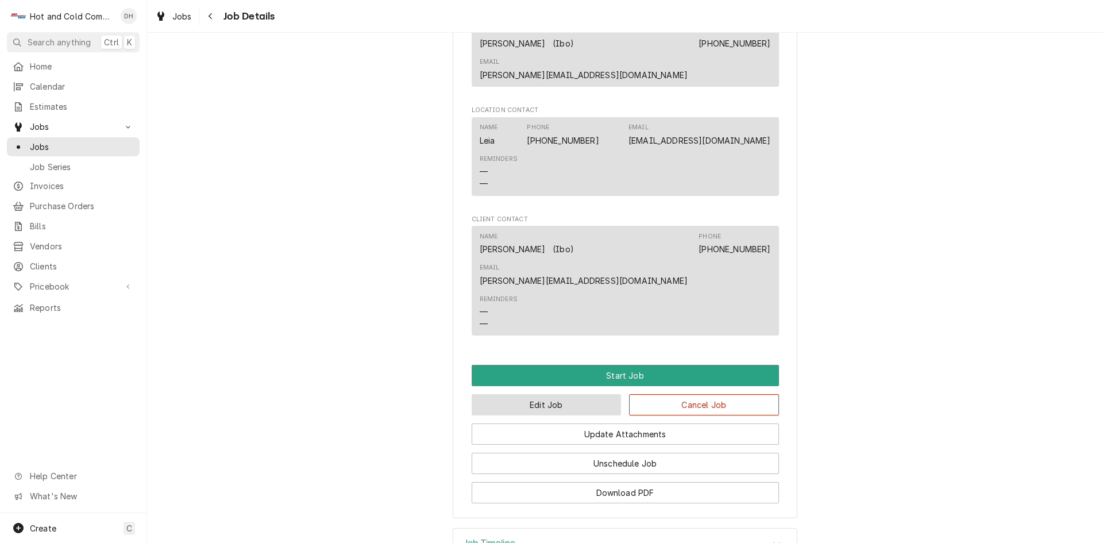
click at [560, 394] on button "Edit Job" at bounding box center [547, 404] width 150 height 21
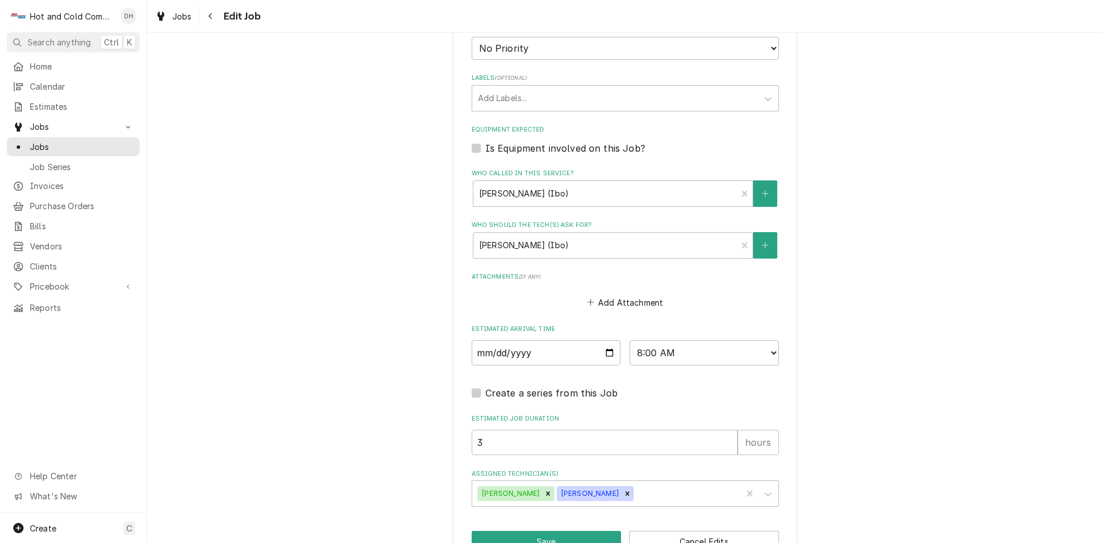
scroll to position [657, 0]
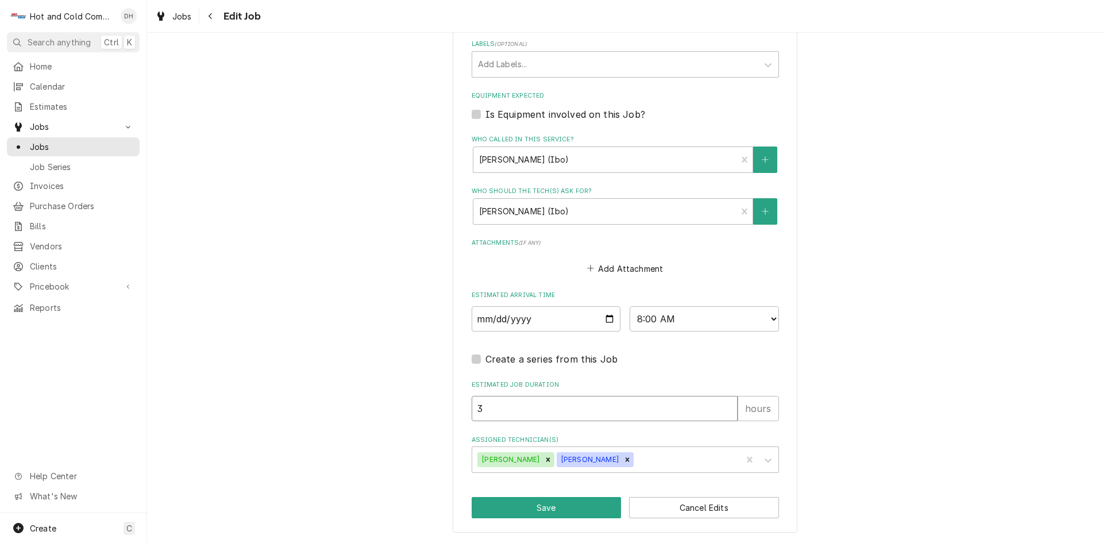
click at [484, 415] on input "3" at bounding box center [605, 408] width 266 height 25
type textarea "x"
type input "1"
type textarea "x"
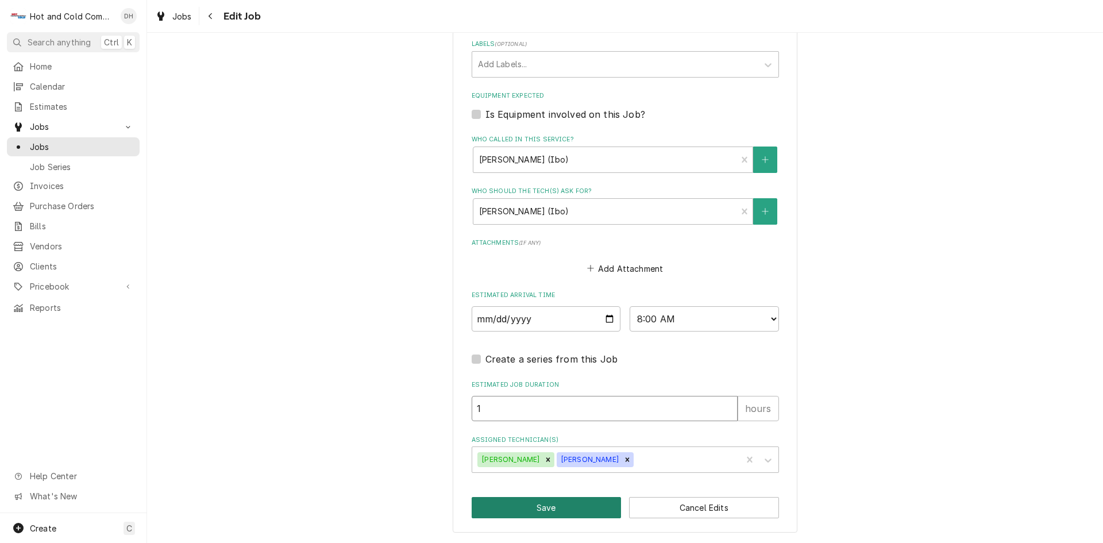
type input "1"
click at [553, 503] on button "Save" at bounding box center [547, 507] width 150 height 21
type textarea "x"
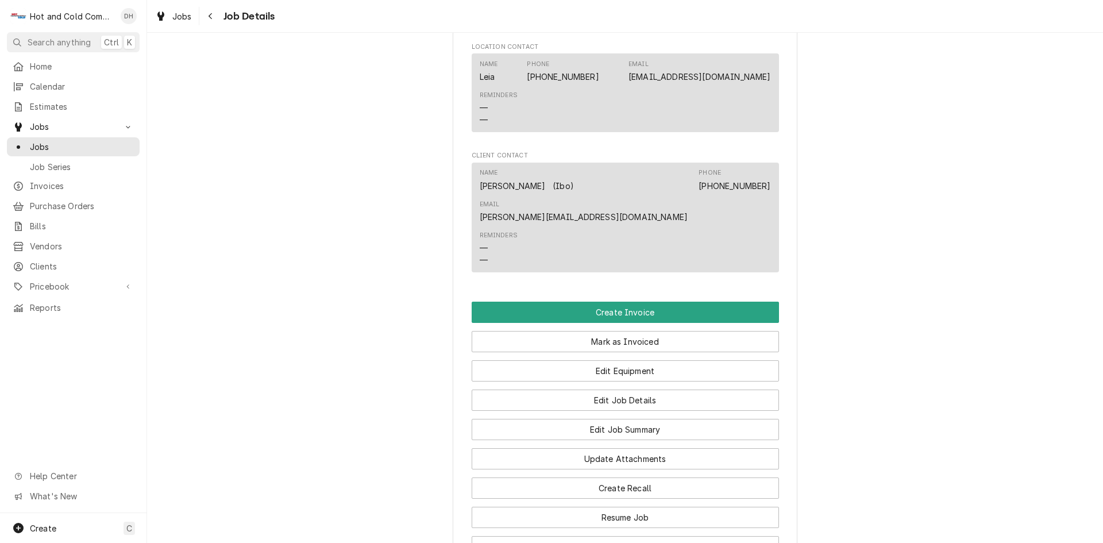
scroll to position [754, 0]
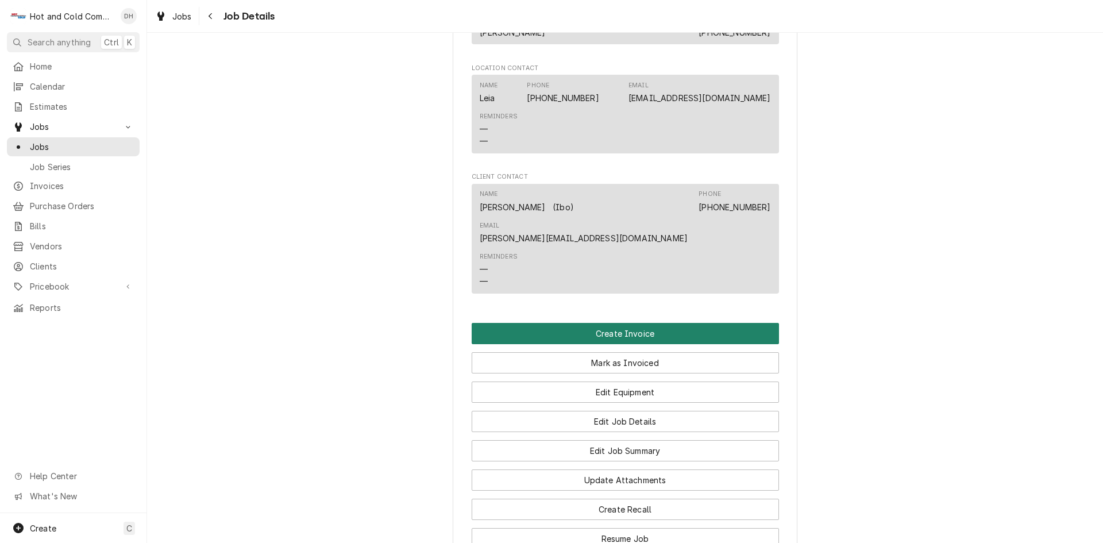
click at [644, 323] on button "Create Invoice" at bounding box center [625, 333] width 307 height 21
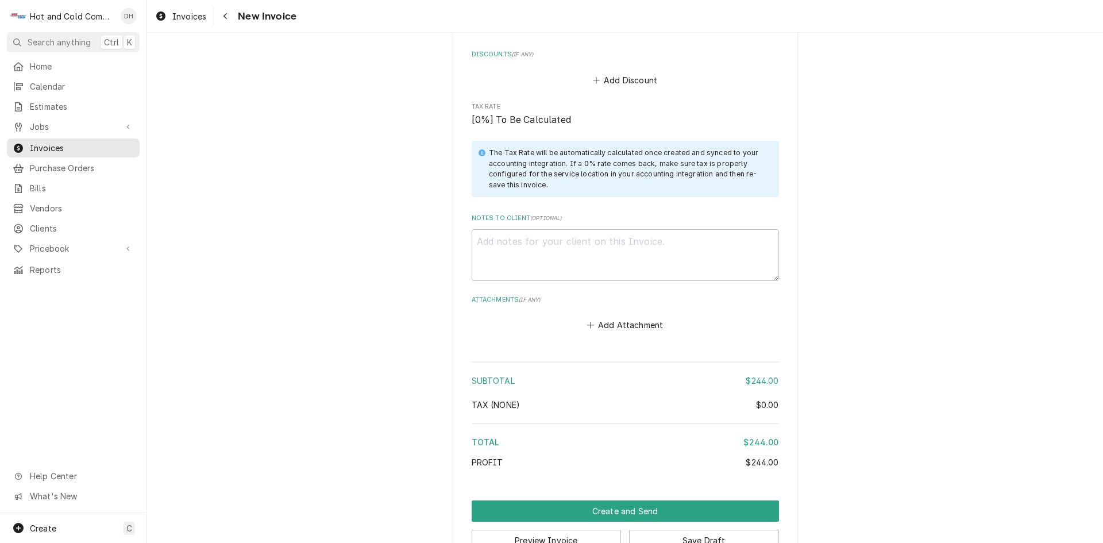
scroll to position [1500, 0]
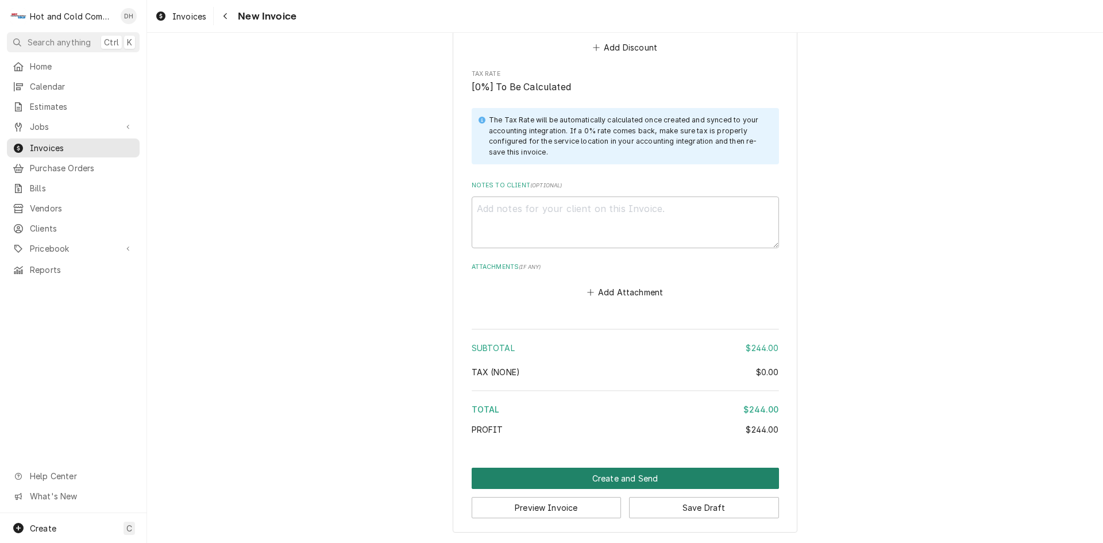
click at [611, 475] on button "Create and Send" at bounding box center [625, 478] width 307 height 21
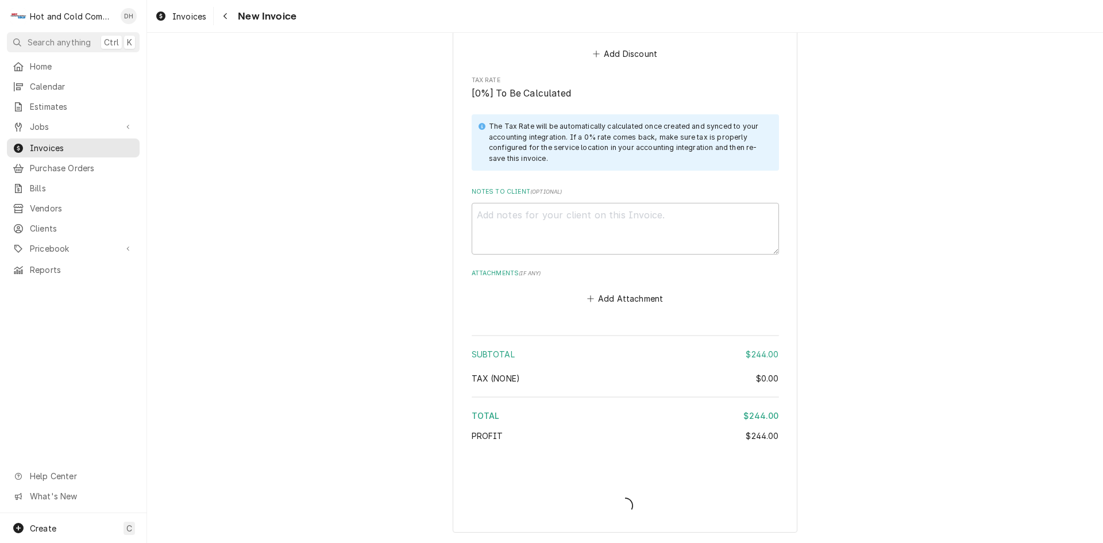
scroll to position [1493, 0]
type textarea "x"
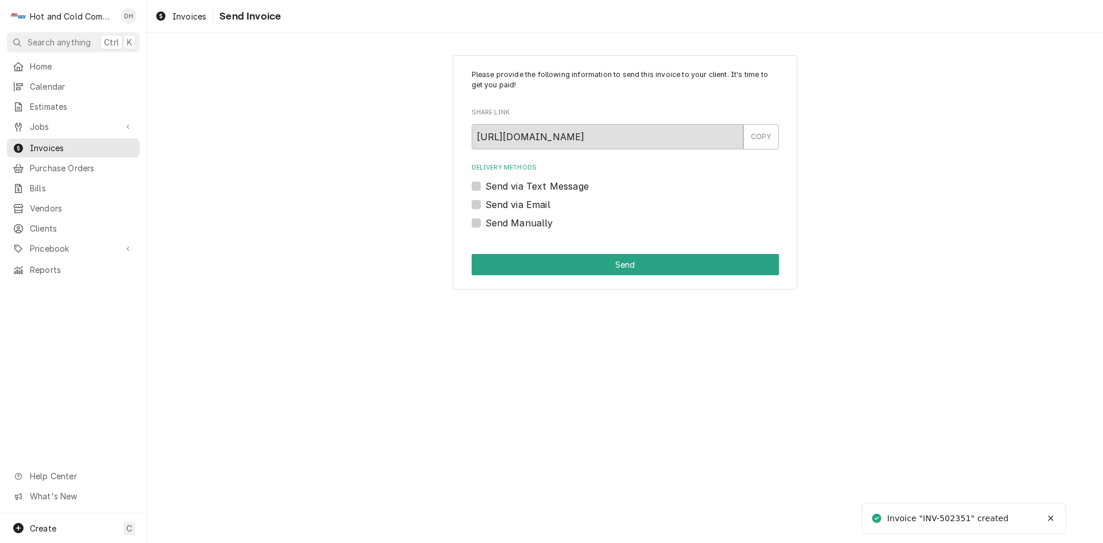
click at [485, 200] on label "Send via Email" at bounding box center [517, 205] width 65 height 14
click at [485, 200] on input "Send via Email" at bounding box center [638, 210] width 307 height 25
checkbox input "true"
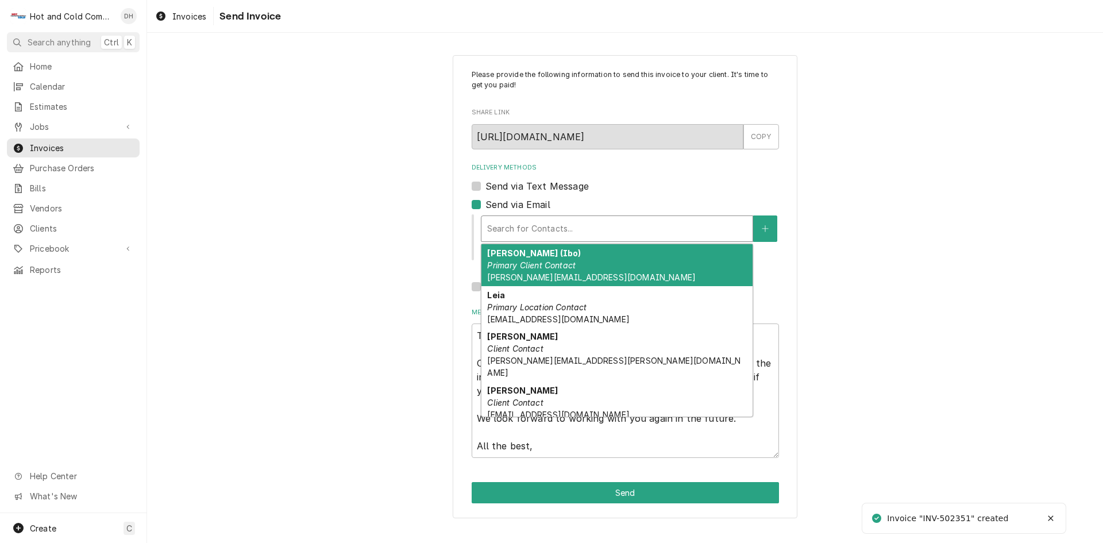
click at [639, 232] on div "Delivery Methods" at bounding box center [617, 228] width 260 height 21
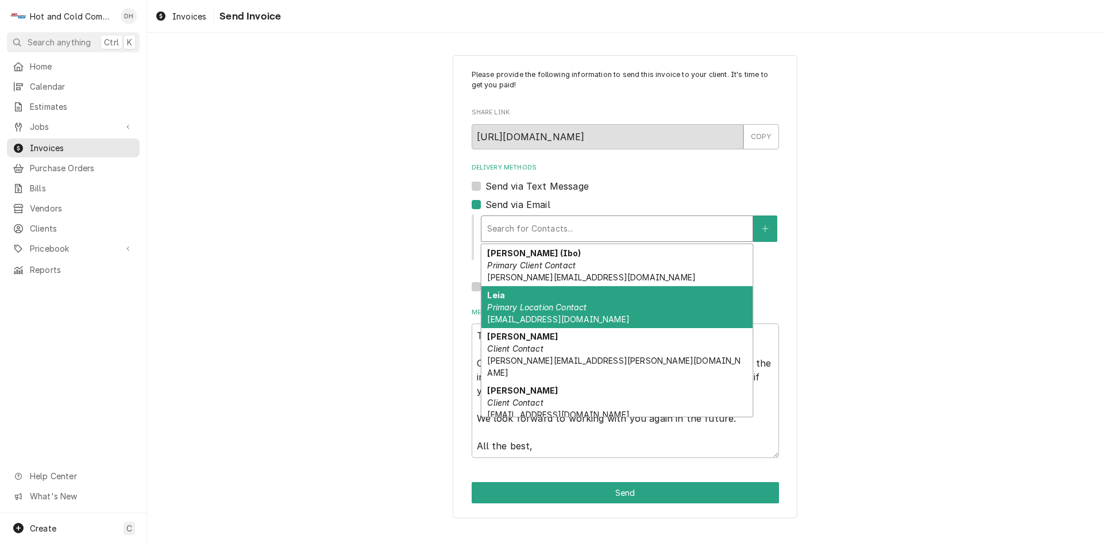
click at [523, 304] on em "Primary Location Contact" at bounding box center [536, 307] width 99 height 10
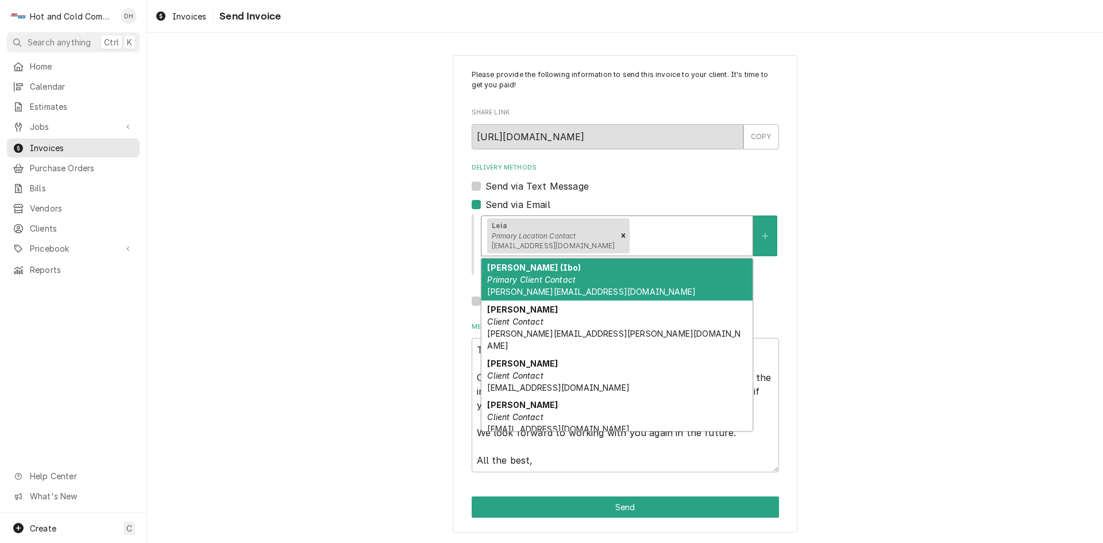
click at [668, 235] on div "Delivery Methods" at bounding box center [689, 235] width 115 height 21
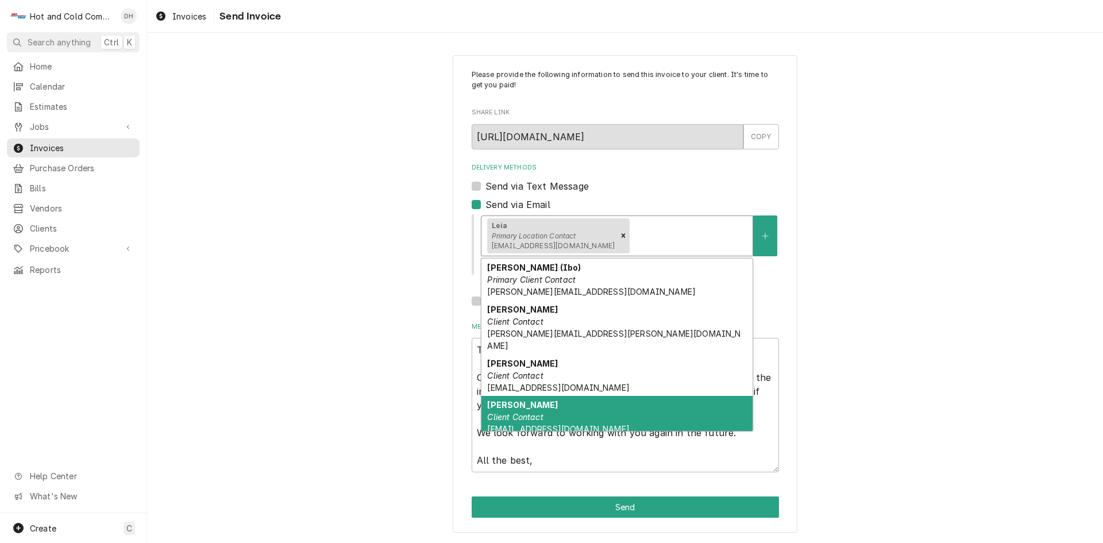
click at [516, 412] on em "Client Contact" at bounding box center [515, 417] width 56 height 10
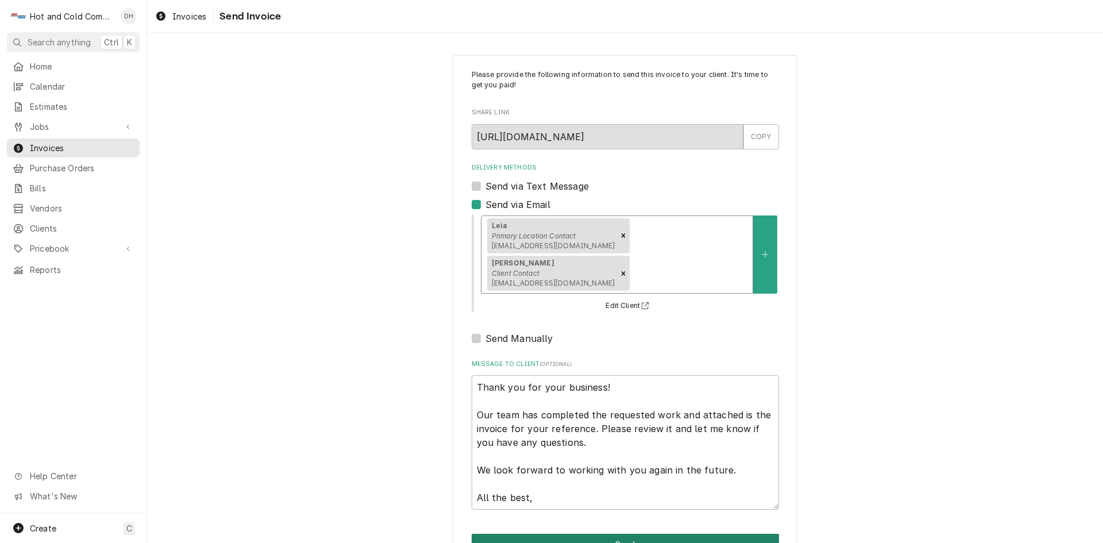
click at [624, 534] on button "Send" at bounding box center [625, 544] width 307 height 21
type textarea "x"
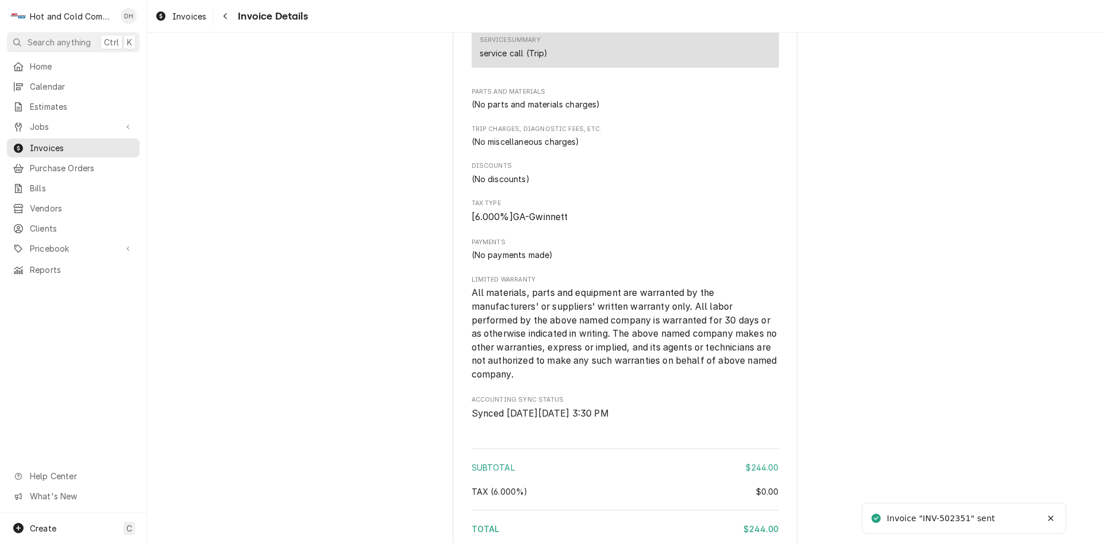
scroll to position [1293, 0]
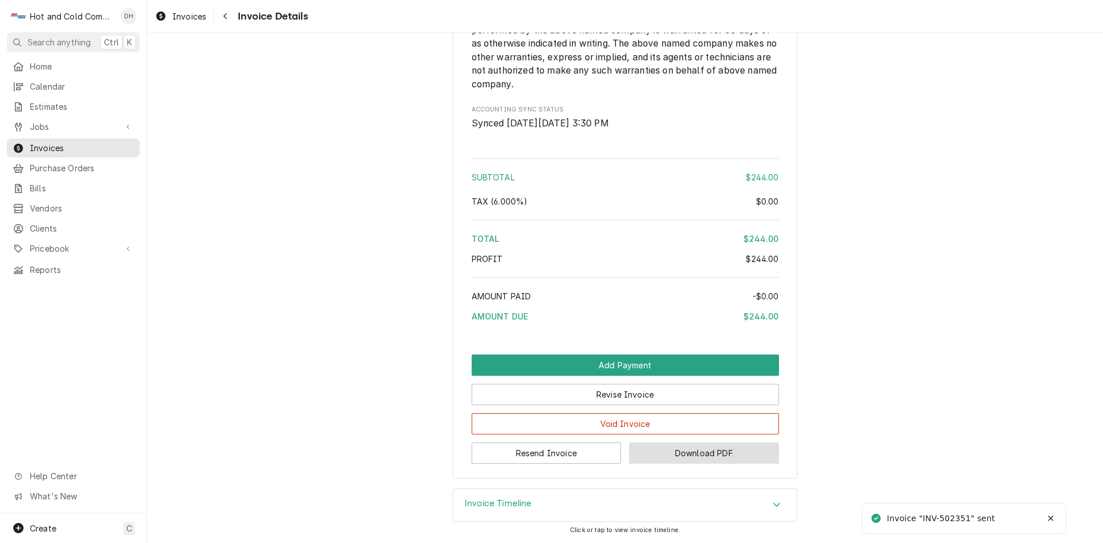
click at [741, 453] on button "Download PDF" at bounding box center [704, 452] width 150 height 21
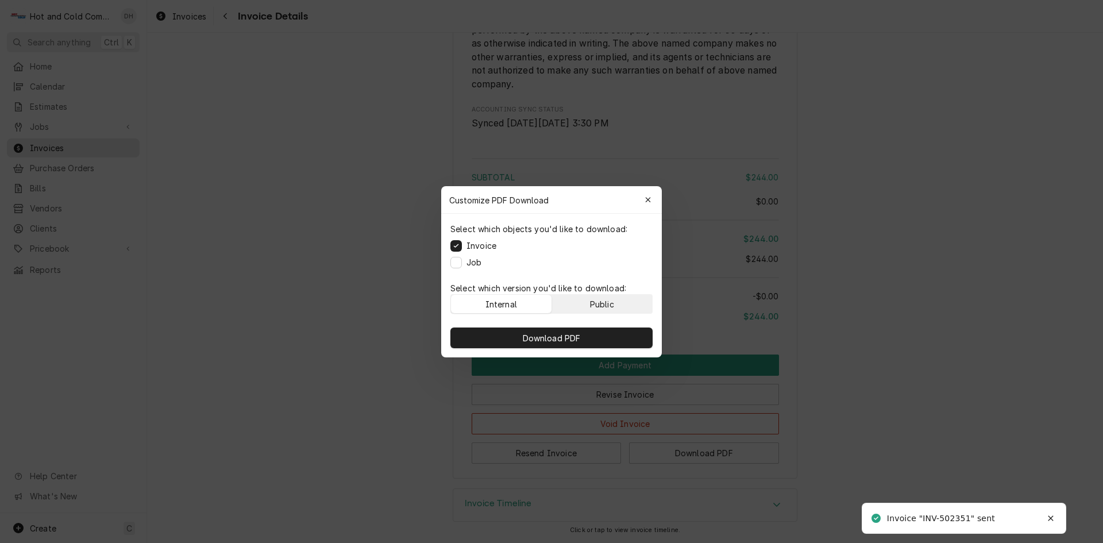
click at [615, 299] on button "Public" at bounding box center [602, 304] width 101 height 18
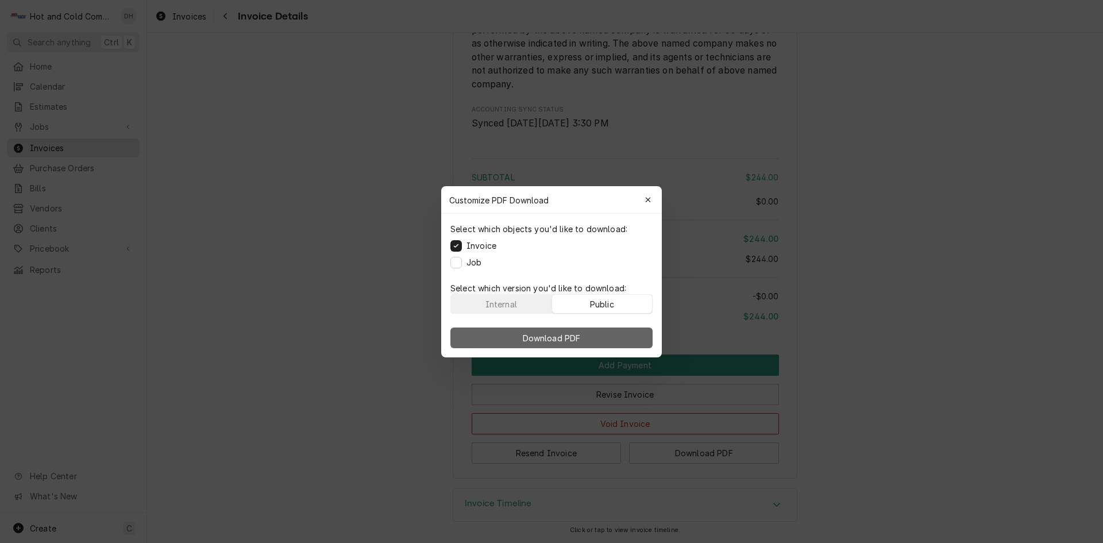
click at [607, 331] on button "Download PDF" at bounding box center [551, 337] width 202 height 21
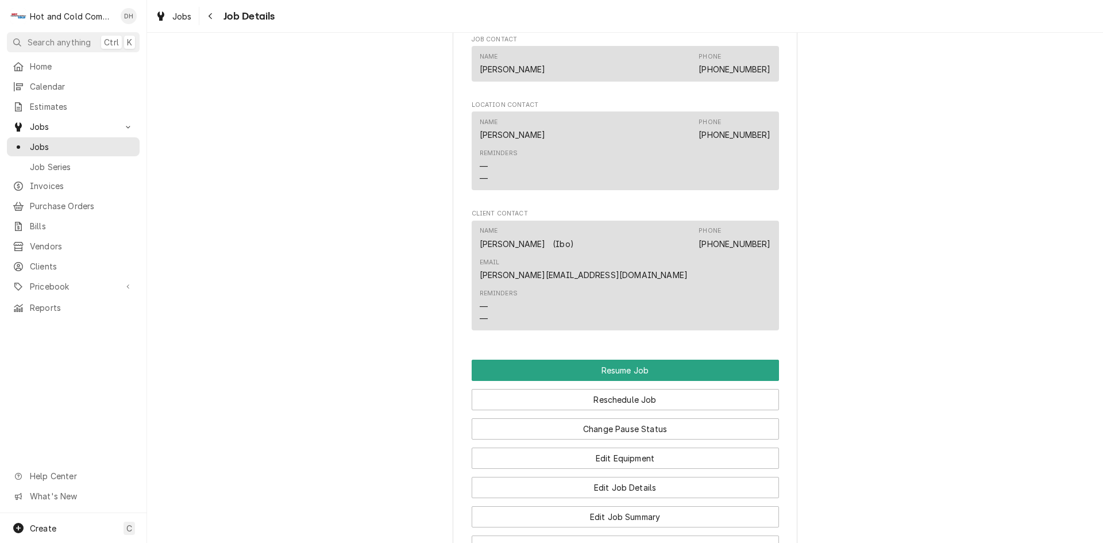
scroll to position [957, 0]
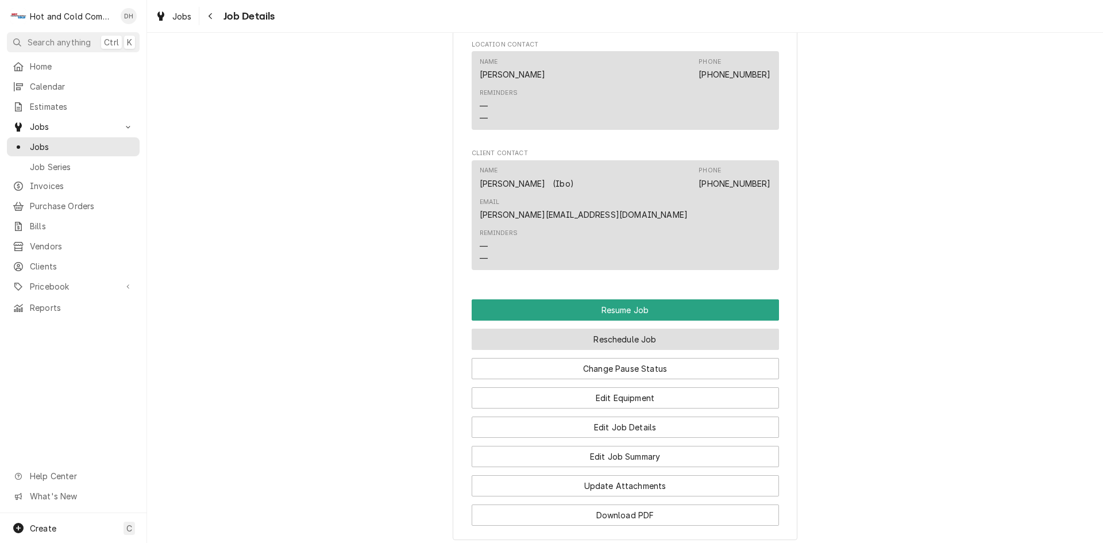
click at [628, 329] on button "Reschedule Job" at bounding box center [625, 339] width 307 height 21
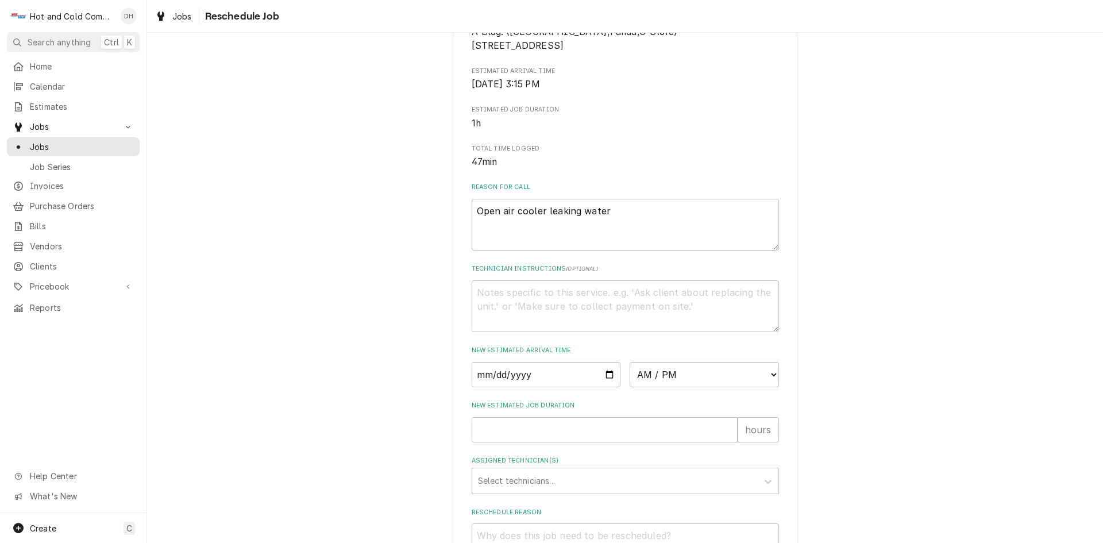
scroll to position [316, 0]
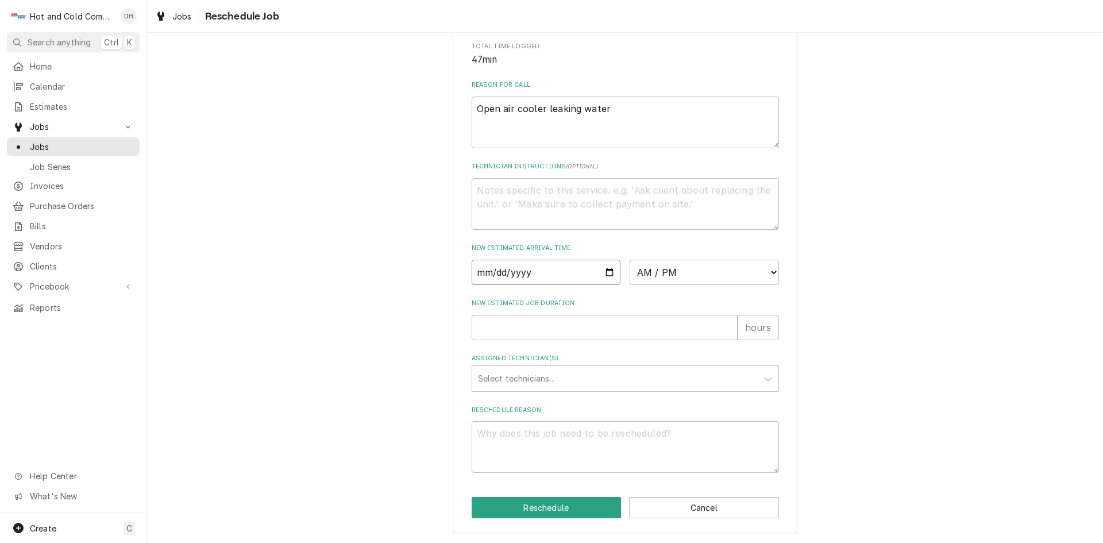
drag, startPoint x: 607, startPoint y: 272, endPoint x: 606, endPoint y: 265, distance: 6.9
click at [607, 271] on input "Date" at bounding box center [546, 272] width 149 height 25
type textarea "x"
type input "2025-09-26"
click at [768, 272] on select "AM / PM 6:00 AM 6:15 AM 6:30 AM 6:45 AM 7:00 AM 7:15 AM 7:30 AM 7:45 AM 8:00 AM…" at bounding box center [703, 272] width 149 height 25
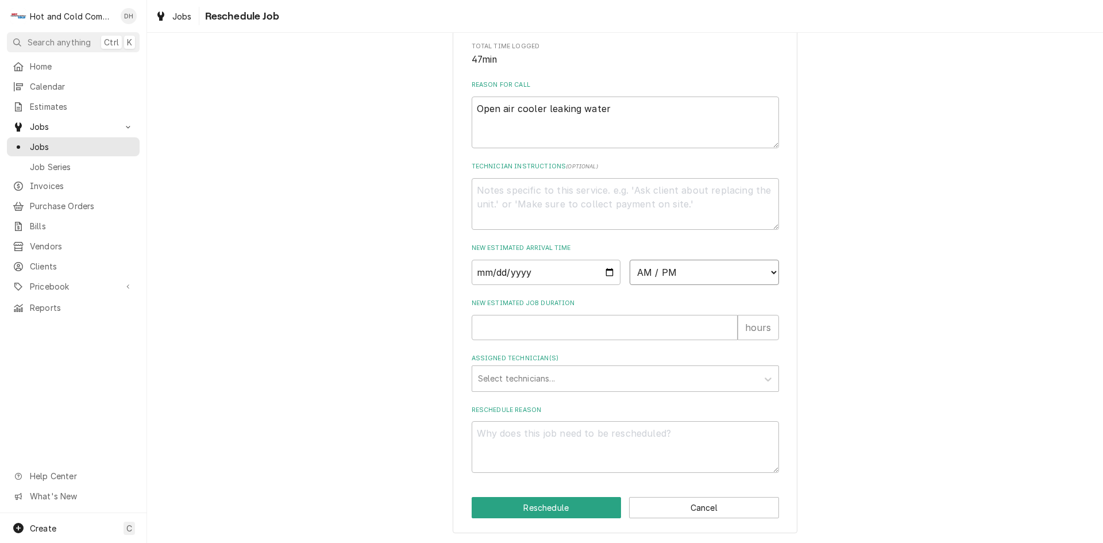
select select "12:00:00"
click at [629, 260] on select "AM / PM 6:00 AM 6:15 AM 6:30 AM 6:45 AM 7:00 AM 7:15 AM 7:30 AM 7:45 AM 8:00 AM…" at bounding box center [703, 272] width 149 height 25
click at [522, 333] on input "New Estimated Job Duration" at bounding box center [605, 327] width 266 height 25
type textarea "x"
type input "1"
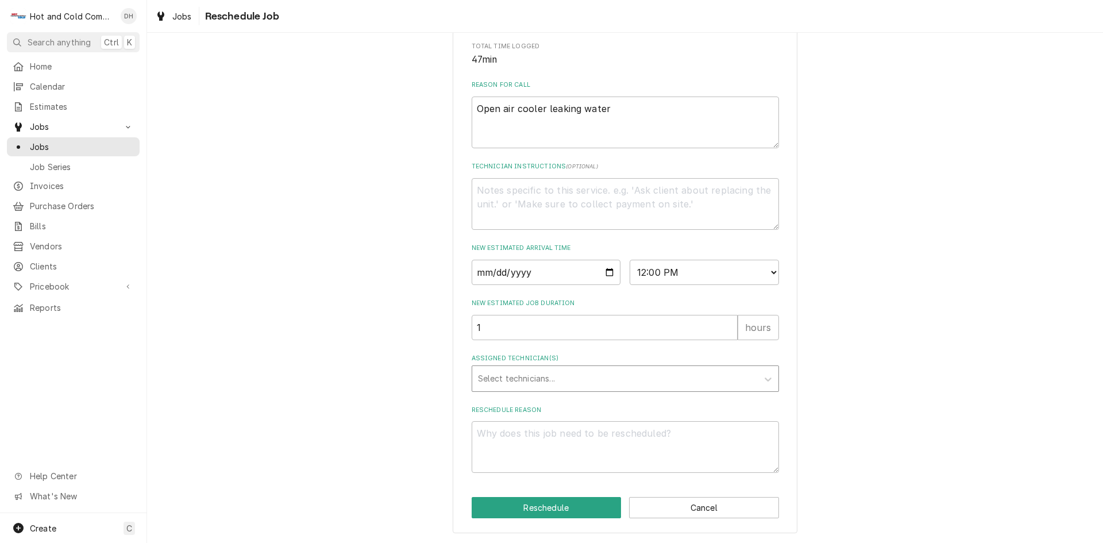
click at [546, 376] on div "Assigned Technician(s)" at bounding box center [615, 378] width 274 height 21
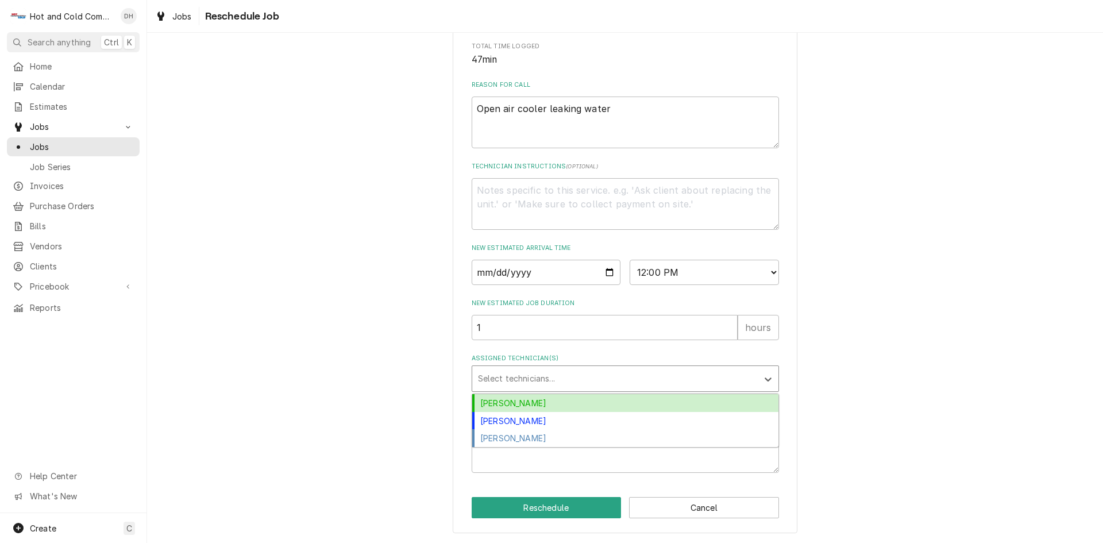
click at [506, 401] on div "[PERSON_NAME]" at bounding box center [625, 403] width 306 height 18
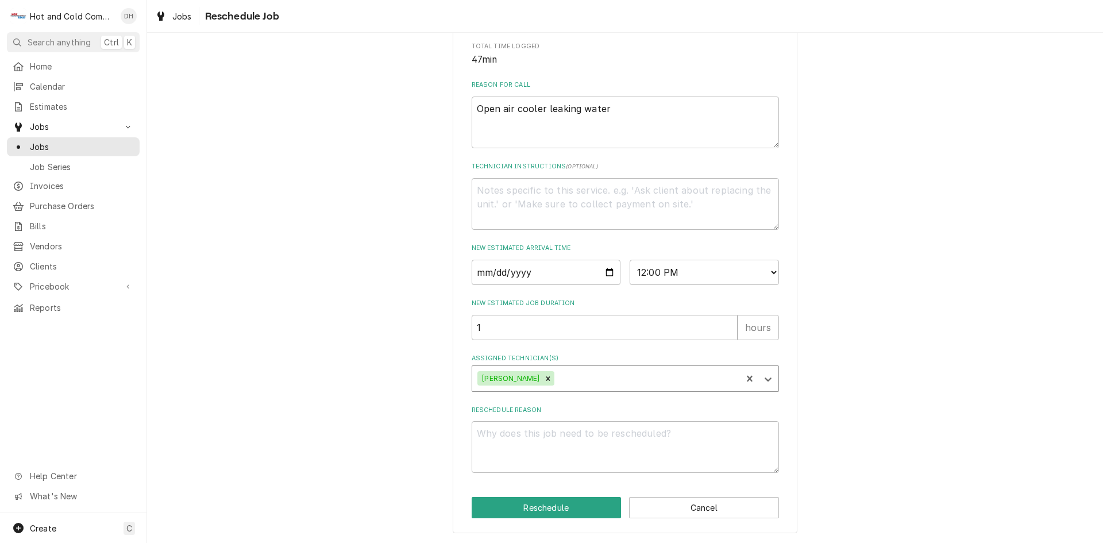
click at [606, 372] on div "Assigned Technician(s)" at bounding box center [646, 378] width 179 height 21
click at [517, 403] on div "[PERSON_NAME]" at bounding box center [625, 403] width 306 height 18
click at [531, 455] on textarea "Reschedule Reason" at bounding box center [625, 447] width 307 height 52
type textarea "x"
type textarea "p"
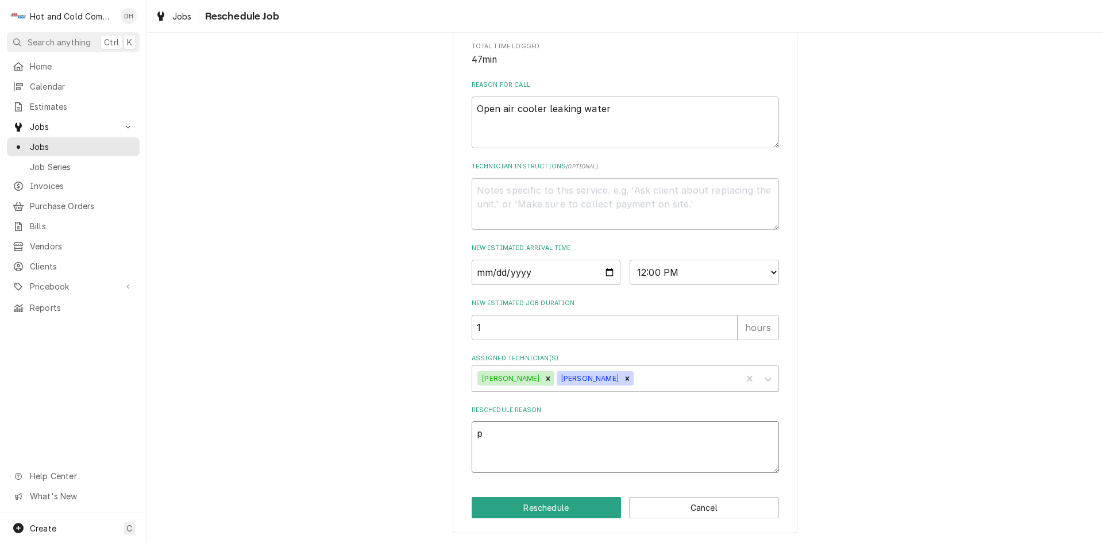
type textarea "x"
type textarea "pa"
type textarea "x"
type textarea "par"
type textarea "x"
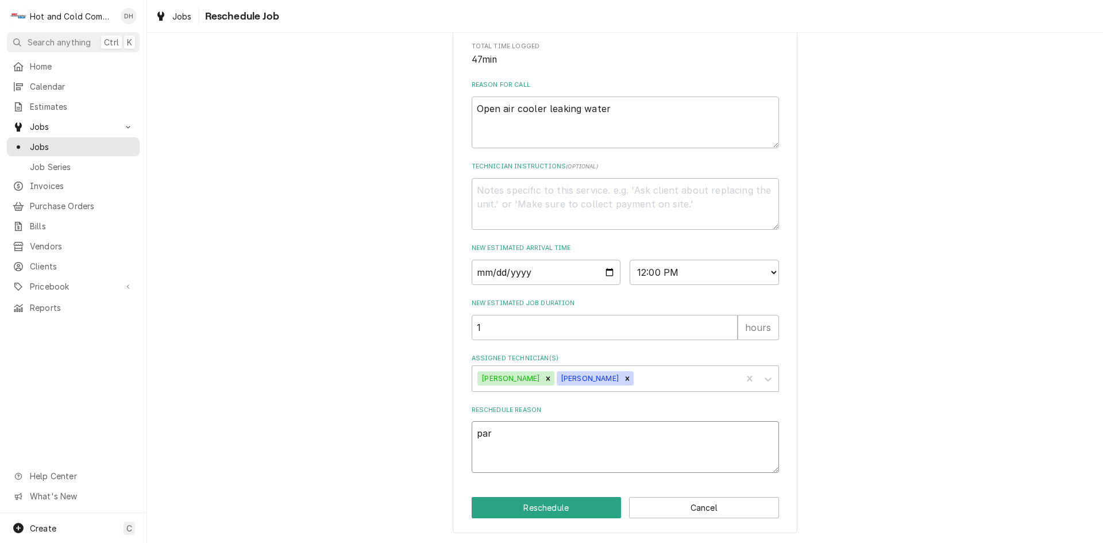
type textarea "part"
type textarea "x"
type textarea "parts"
click at [563, 507] on button "Reschedule" at bounding box center [547, 507] width 150 height 21
type textarea "x"
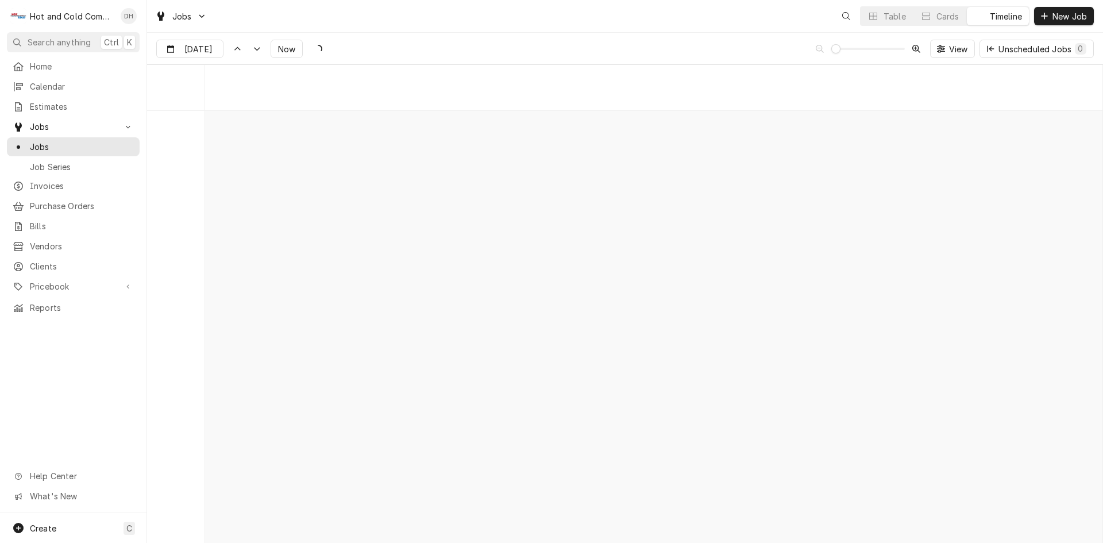
scroll to position [8991, 0]
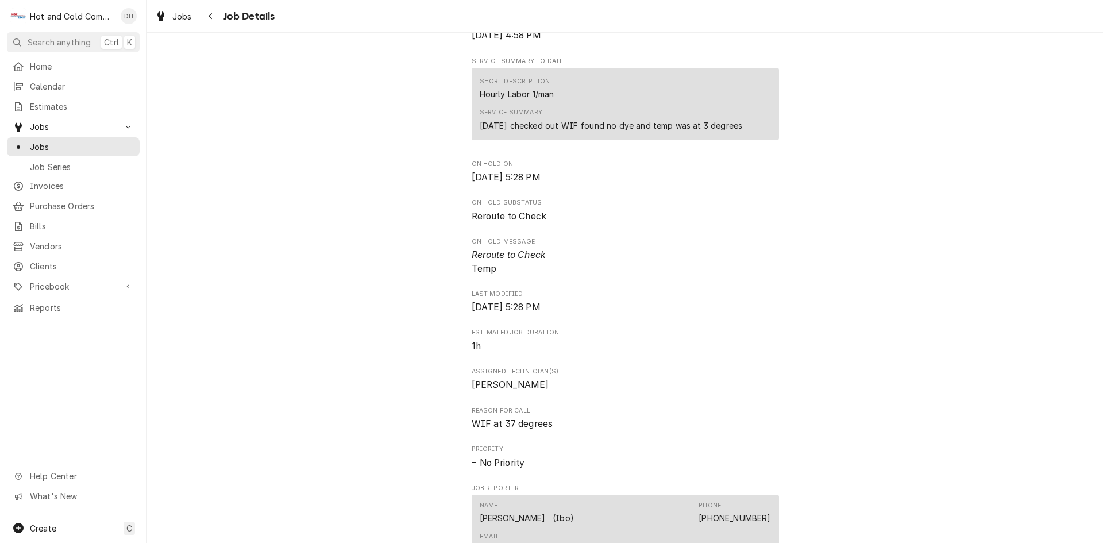
scroll to position [766, 0]
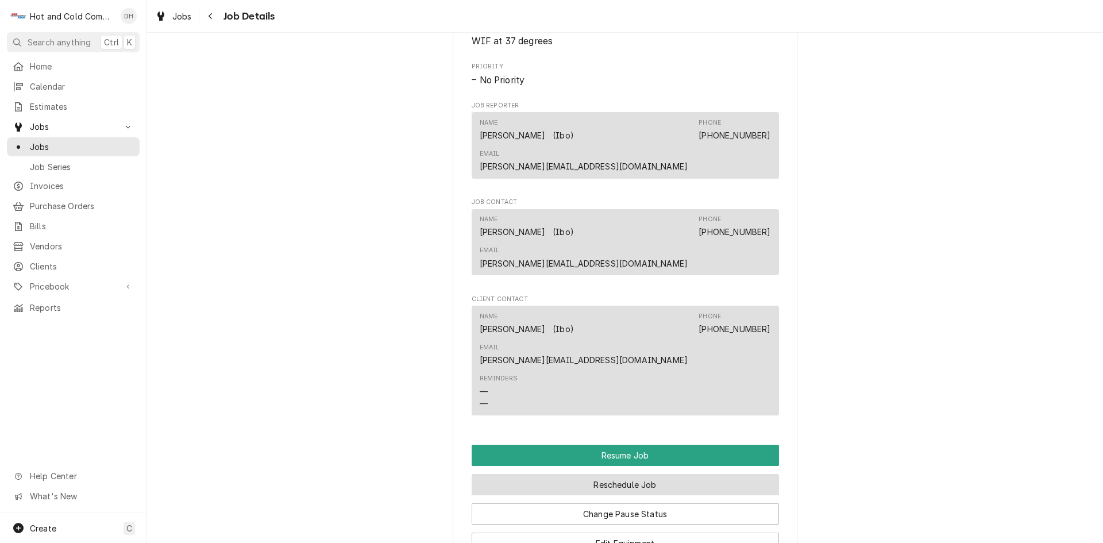
click at [674, 474] on button "Reschedule Job" at bounding box center [625, 484] width 307 height 21
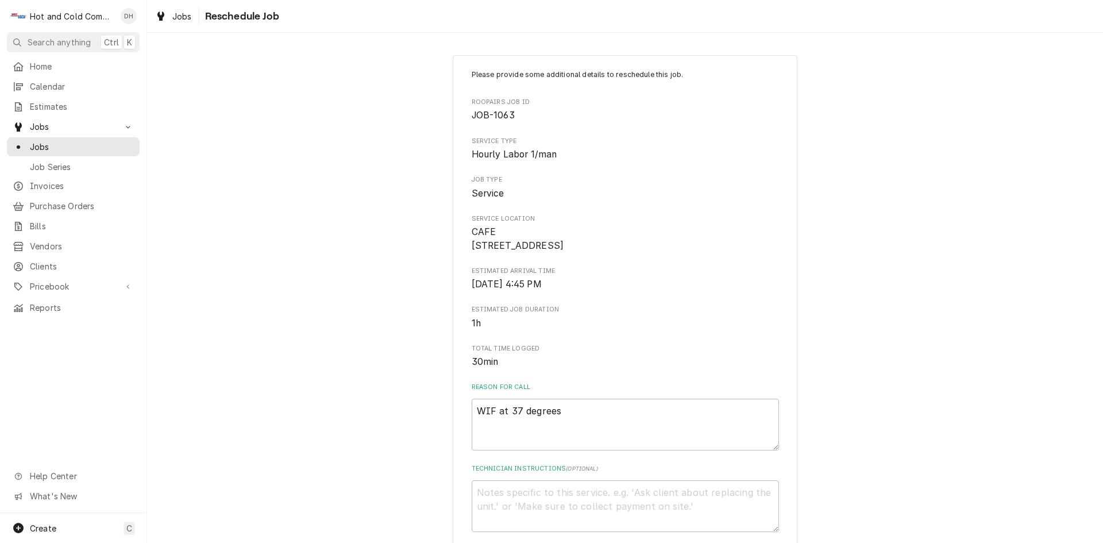
scroll to position [316, 0]
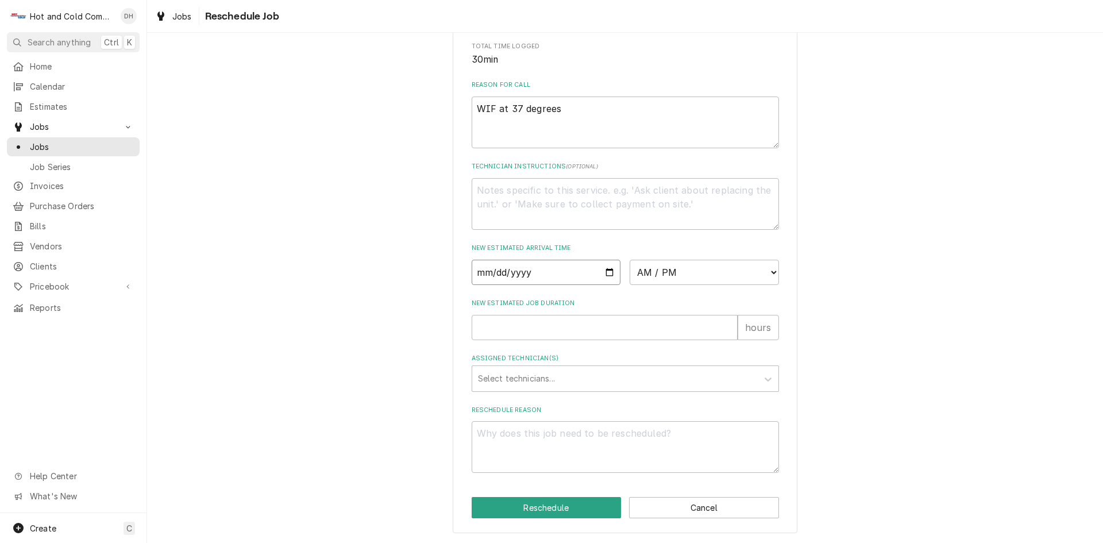
click at [601, 270] on input "Date" at bounding box center [546, 272] width 149 height 25
type textarea "x"
type input "[DATE]"
click at [766, 273] on select "AM / PM 6:00 AM 6:15 AM 6:30 AM 6:45 AM 7:00 AM 7:15 AM 7:30 AM 7:45 AM 8:00 AM…" at bounding box center [703, 272] width 149 height 25
select select "13:00:00"
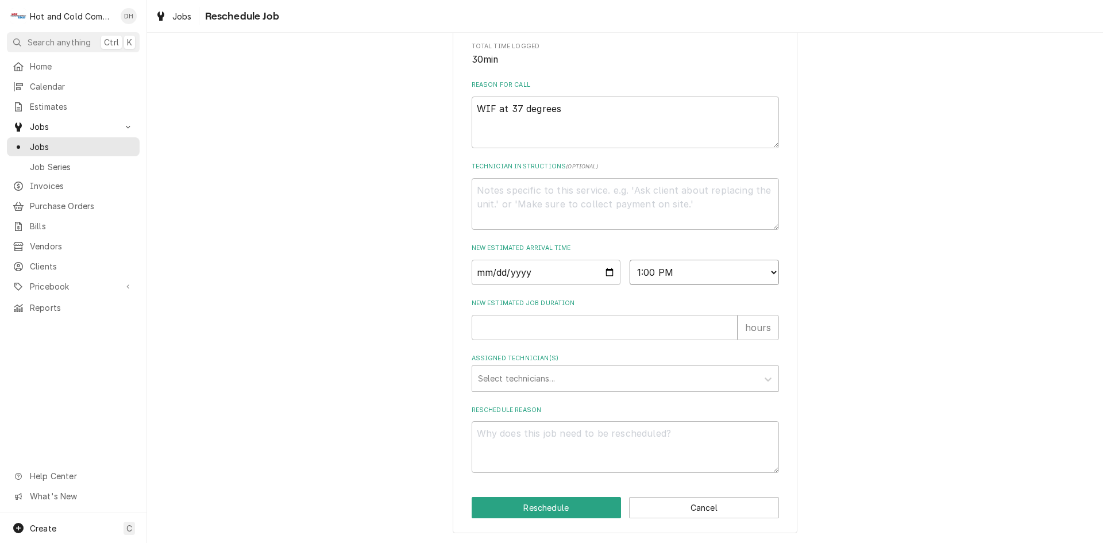
click at [629, 260] on select "AM / PM 6:00 AM 6:15 AM 6:30 AM 6:45 AM 7:00 AM 7:15 AM 7:30 AM 7:45 AM 8:00 AM…" at bounding box center [703, 272] width 149 height 25
click at [515, 335] on input "New Estimated Job Duration" at bounding box center [605, 327] width 266 height 25
type textarea "x"
type input "1"
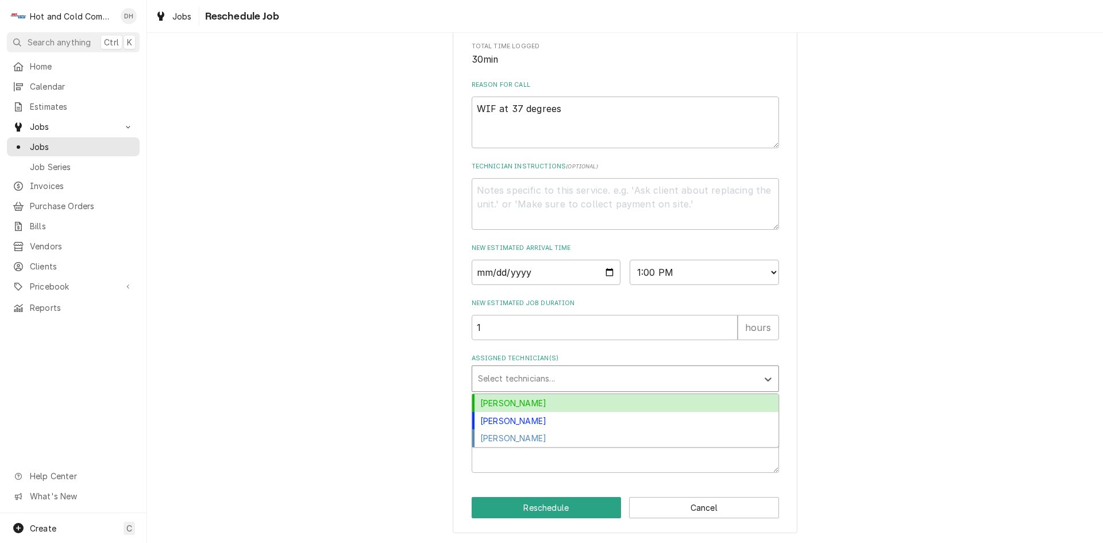
click at [551, 379] on div "Assigned Technician(s)" at bounding box center [615, 378] width 274 height 21
drag, startPoint x: 515, startPoint y: 399, endPoint x: 601, endPoint y: 391, distance: 86.6
click at [516, 399] on div "[PERSON_NAME]" at bounding box center [625, 403] width 306 height 18
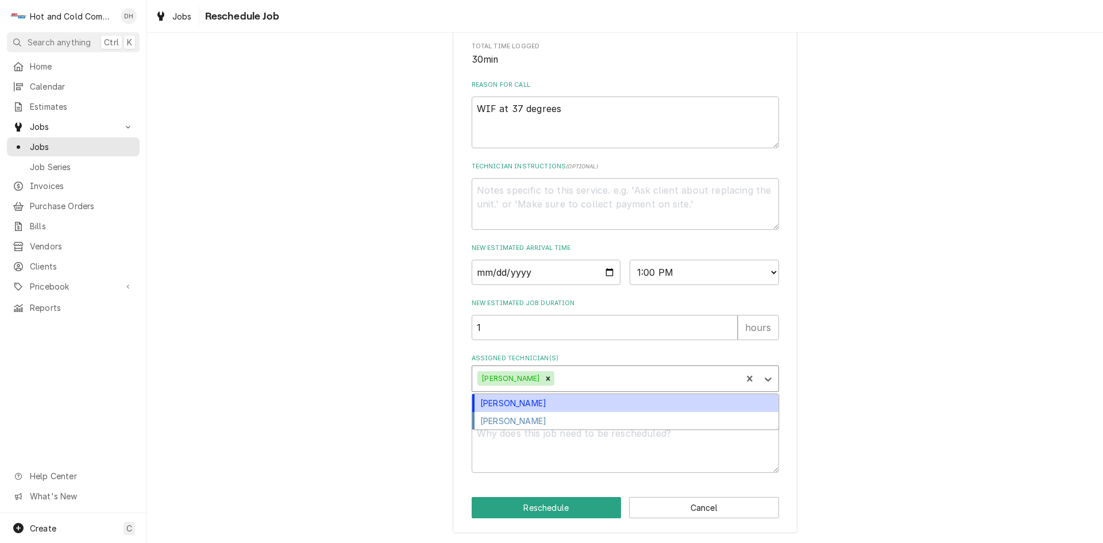
drag, startPoint x: 636, startPoint y: 376, endPoint x: 618, endPoint y: 383, distance: 19.6
click at [635, 376] on div "Assigned Technician(s)" at bounding box center [646, 378] width 179 height 21
drag, startPoint x: 532, startPoint y: 403, endPoint x: 620, endPoint y: 414, distance: 88.5
click at [534, 402] on div "[PERSON_NAME]" at bounding box center [625, 403] width 306 height 18
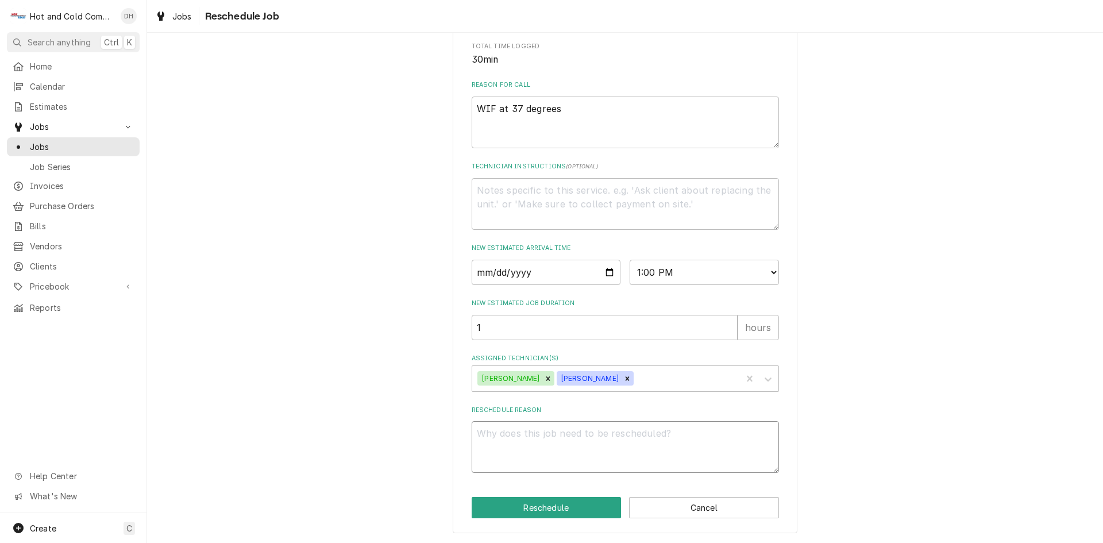
click at [490, 442] on textarea "Reschedule Reason" at bounding box center [625, 447] width 307 height 52
type textarea "x"
type textarea "r"
type textarea "x"
type textarea "re"
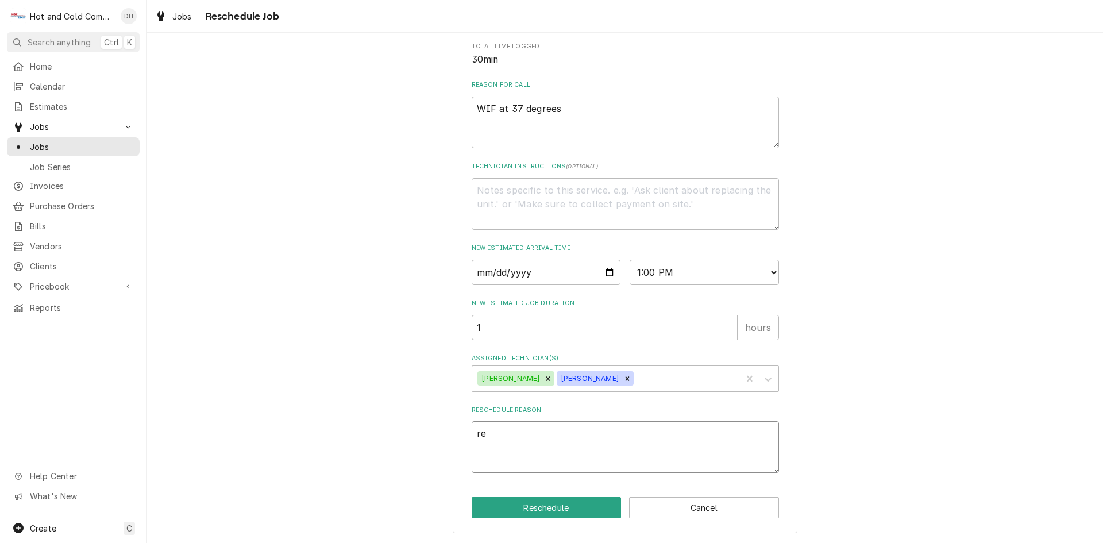
type textarea "x"
type textarea "rec"
type textarea "x"
type textarea "[PERSON_NAME]"
type textarea "x"
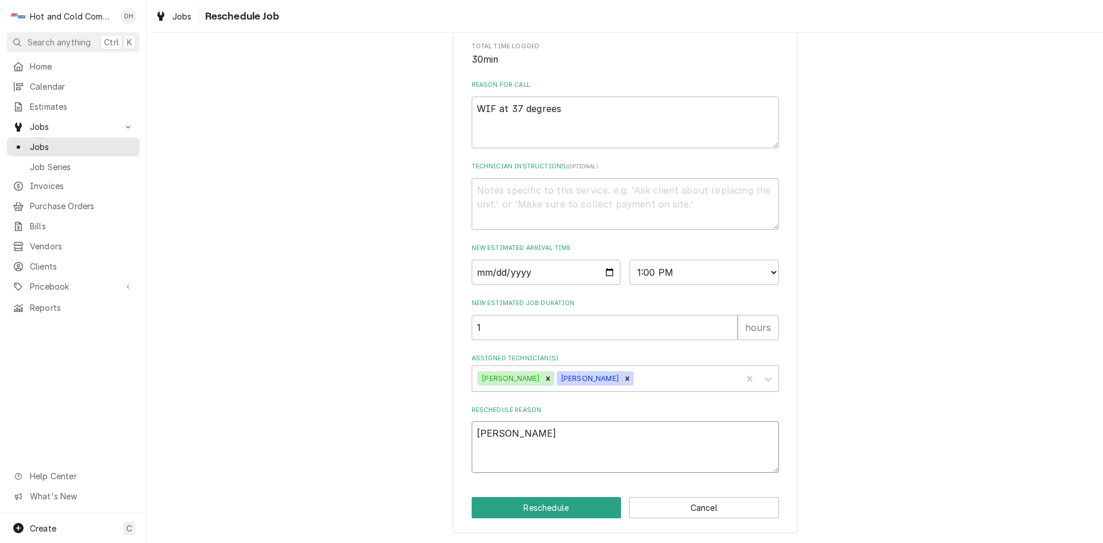
type textarea "reche"
type textarea "x"
type textarea "rechec"
type textarea "x"
type textarea "recheck"
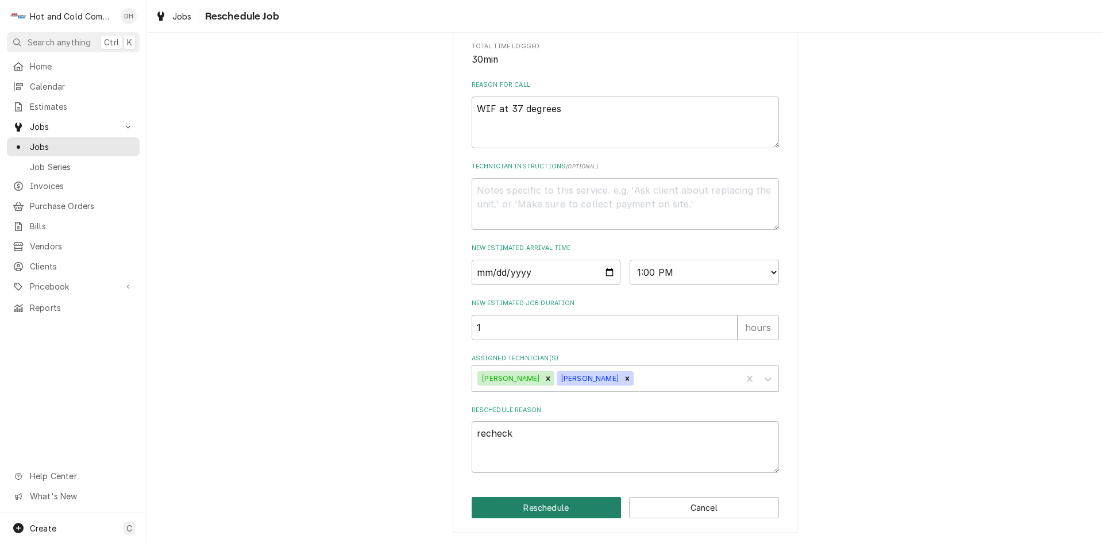
click at [565, 506] on button "Reschedule" at bounding box center [547, 507] width 150 height 21
type textarea "x"
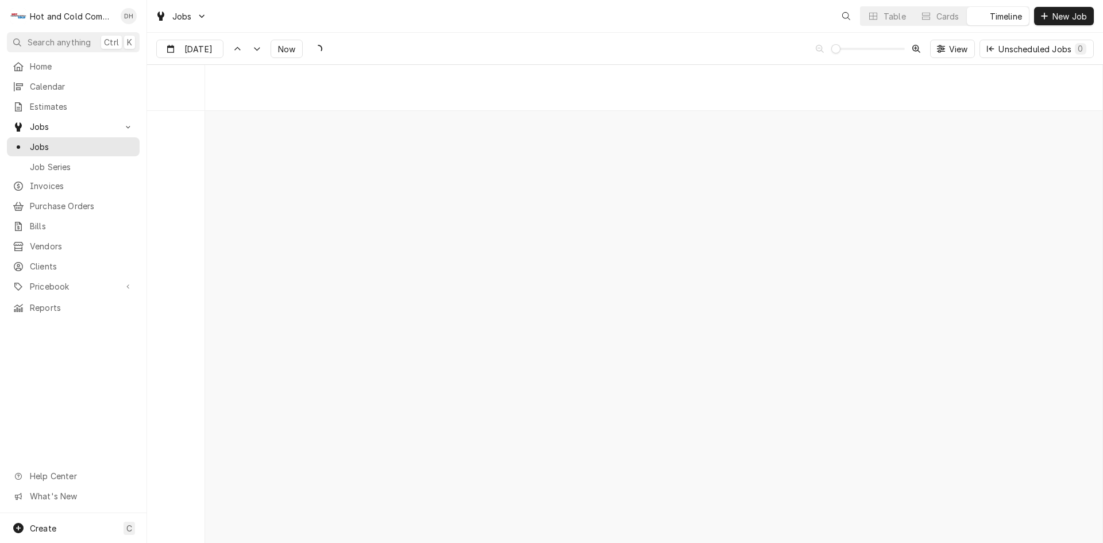
scroll to position [8991, 0]
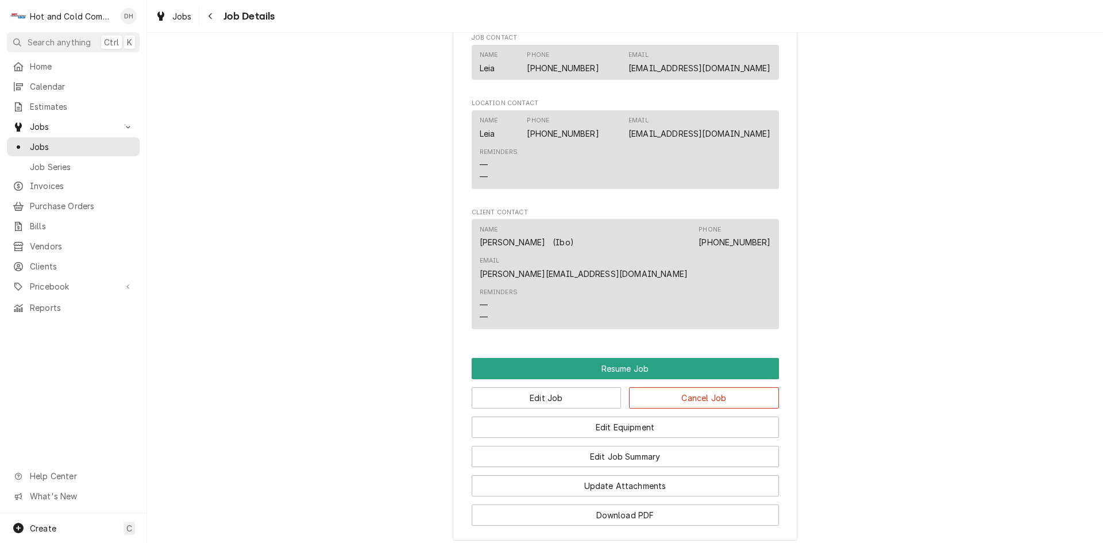
scroll to position [957, 0]
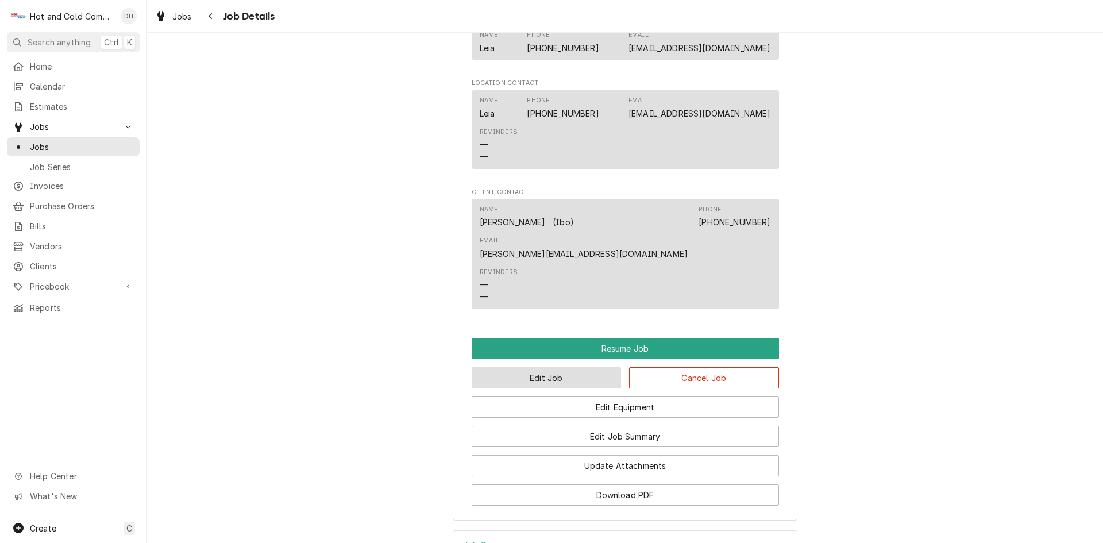
click at [559, 367] on button "Edit Job" at bounding box center [547, 377] width 150 height 21
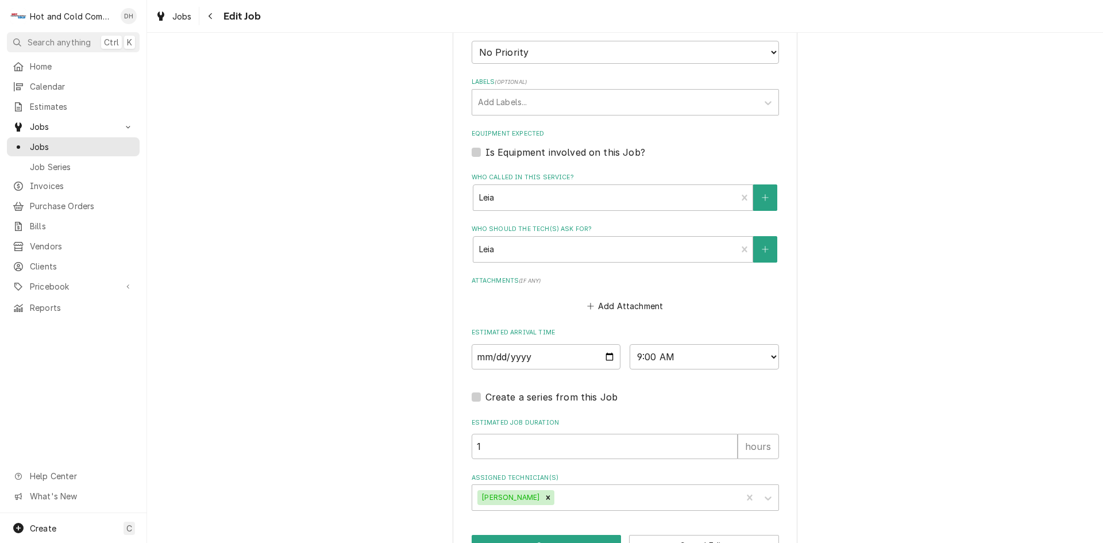
scroll to position [574, 0]
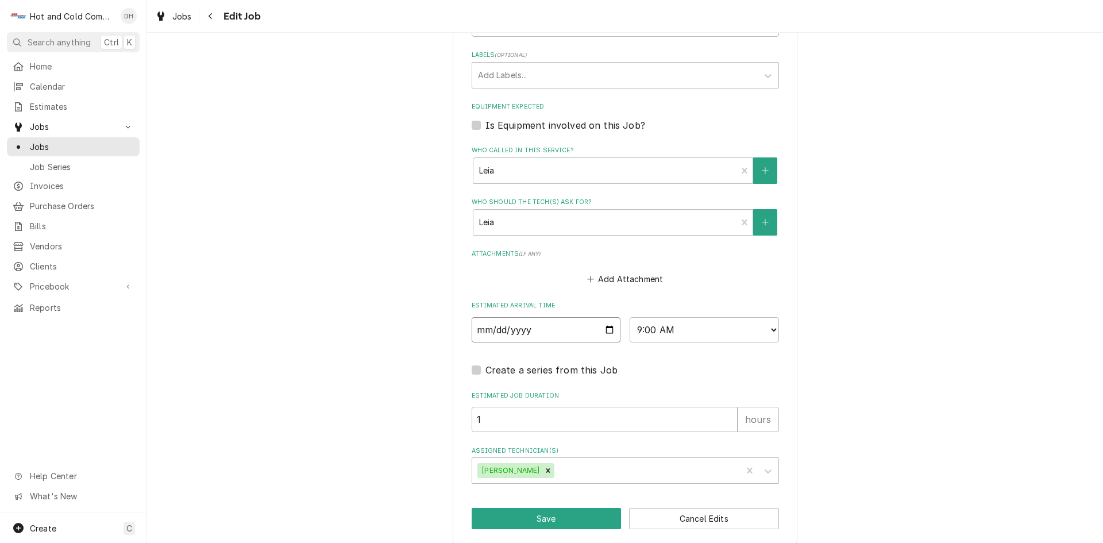
click at [606, 330] on input "[DATE]" at bounding box center [546, 329] width 149 height 25
type textarea "x"
type input "[DATE]"
click at [770, 330] on select "AM / PM 6:00 AM 6:15 AM 6:30 AM 6:45 AM 7:00 AM 7:15 AM 7:30 AM 7:45 AM 8:00 AM…" at bounding box center [703, 329] width 149 height 25
click at [629, 317] on select "AM / PM 6:00 AM 6:15 AM 6:30 AM 6:45 AM 7:00 AM 7:15 AM 7:30 AM 7:45 AM 8:00 AM…" at bounding box center [703, 329] width 149 height 25
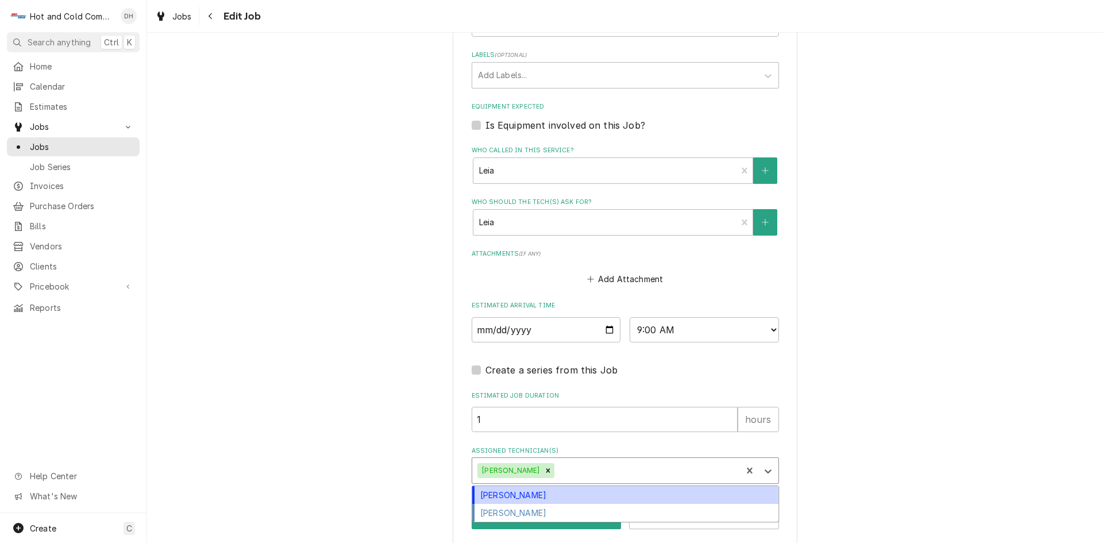
click at [617, 465] on div "Assigned Technician(s)" at bounding box center [646, 470] width 179 height 21
click at [563, 492] on div "[PERSON_NAME]" at bounding box center [625, 495] width 306 height 18
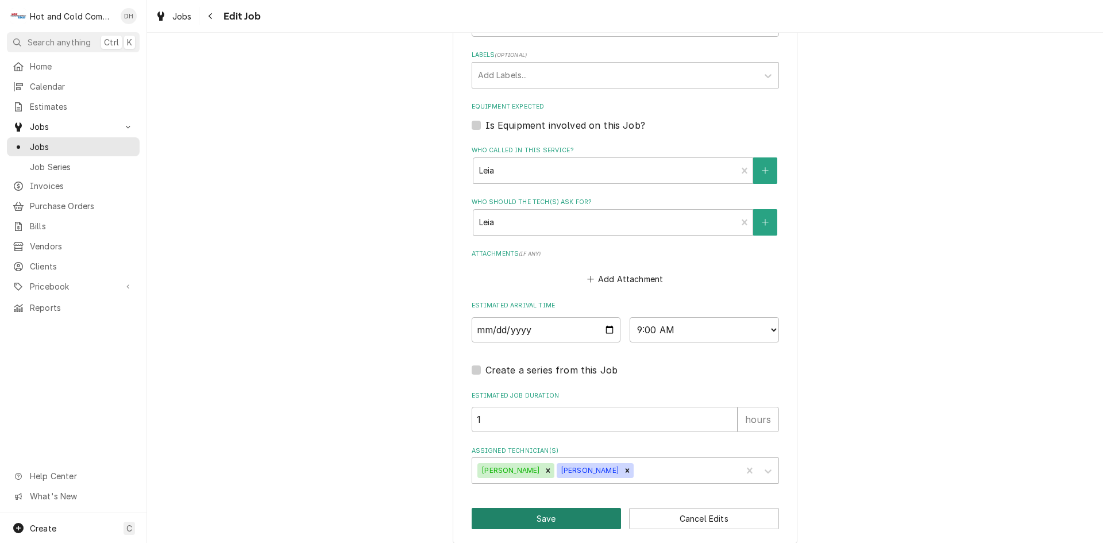
click at [551, 517] on button "Save" at bounding box center [547, 518] width 150 height 21
type textarea "x"
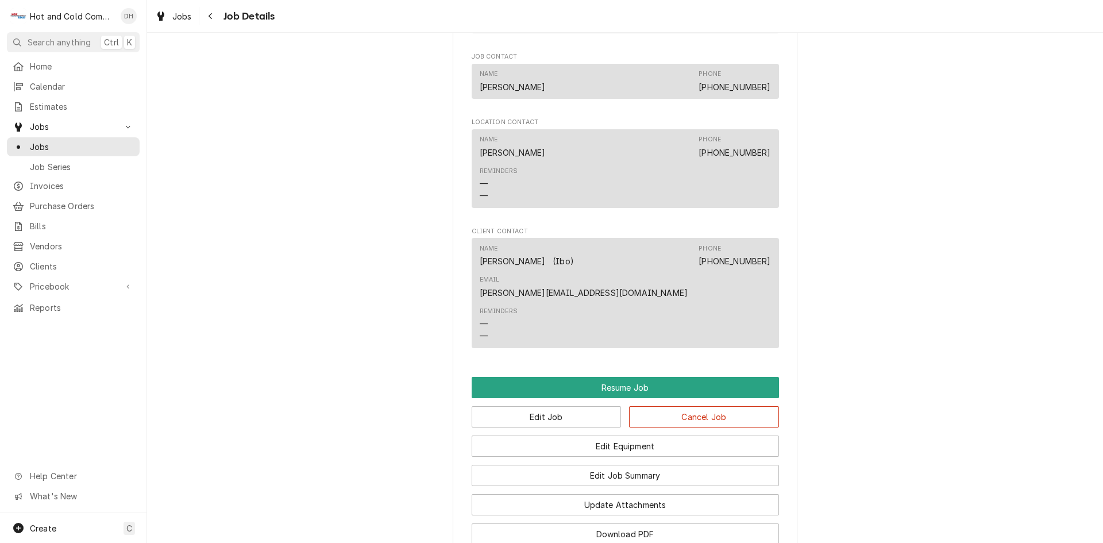
scroll to position [1149, 0]
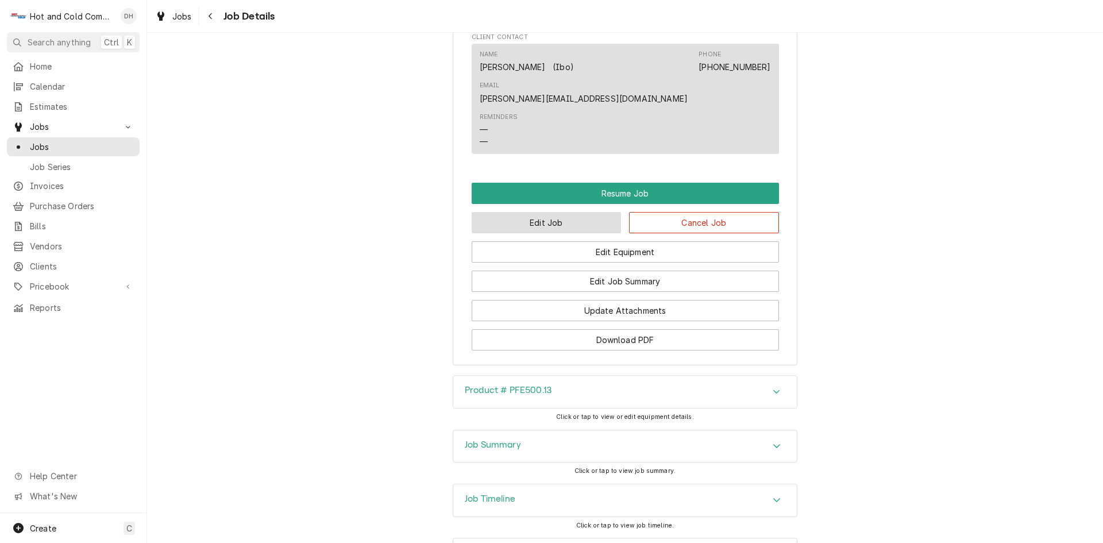
click at [511, 212] on button "Edit Job" at bounding box center [547, 222] width 150 height 21
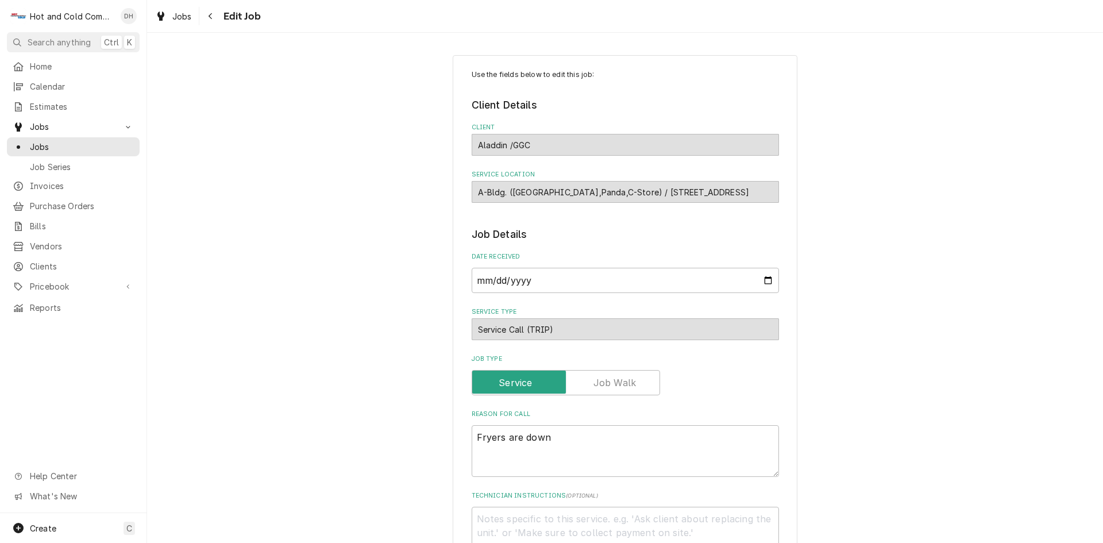
type textarea "x"
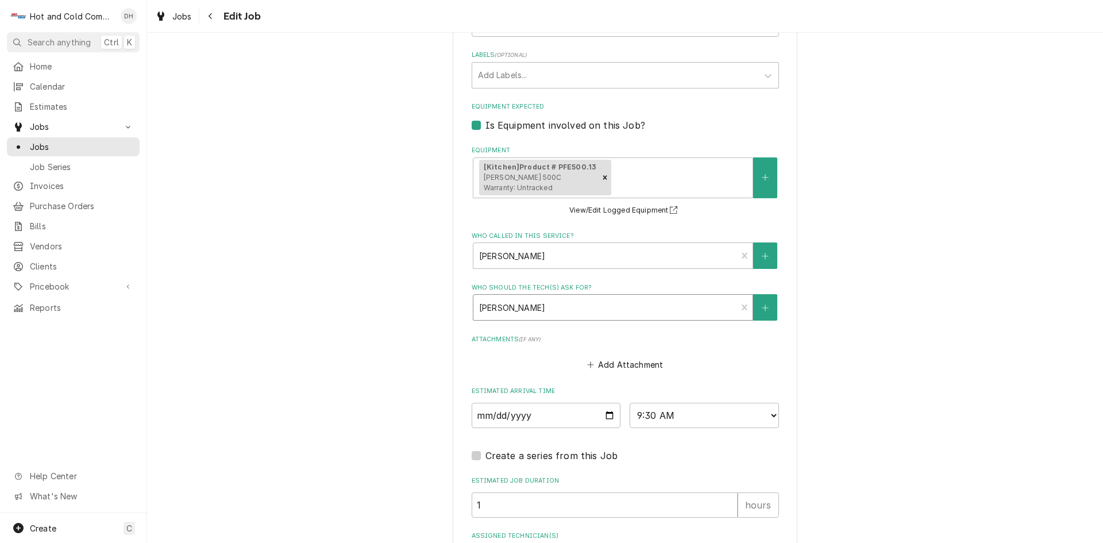
scroll to position [671, 0]
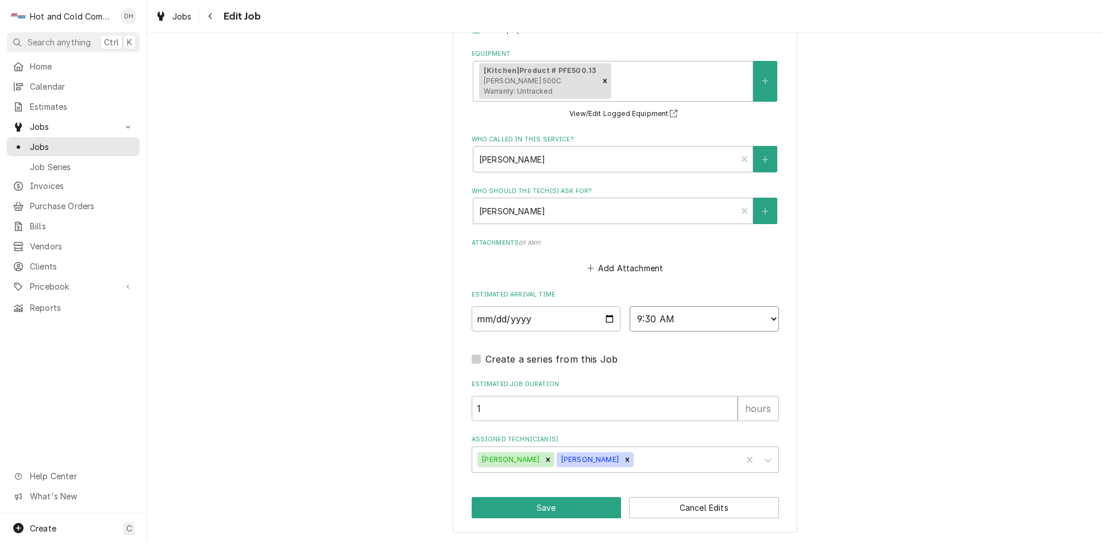
click at [768, 318] on select "AM / PM 6:00 AM 6:15 AM 6:30 AM 6:45 AM 7:00 AM 7:15 AM 7:30 AM 7:45 AM 8:00 AM…" at bounding box center [703, 318] width 149 height 25
select select "10:00:00"
click at [629, 306] on select "AM / PM 6:00 AM 6:15 AM 6:30 AM 6:45 AM 7:00 AM 7:15 AM 7:30 AM 7:45 AM 8:00 AM…" at bounding box center [703, 318] width 149 height 25
click at [567, 503] on button "Save" at bounding box center [547, 507] width 150 height 21
type textarea "x"
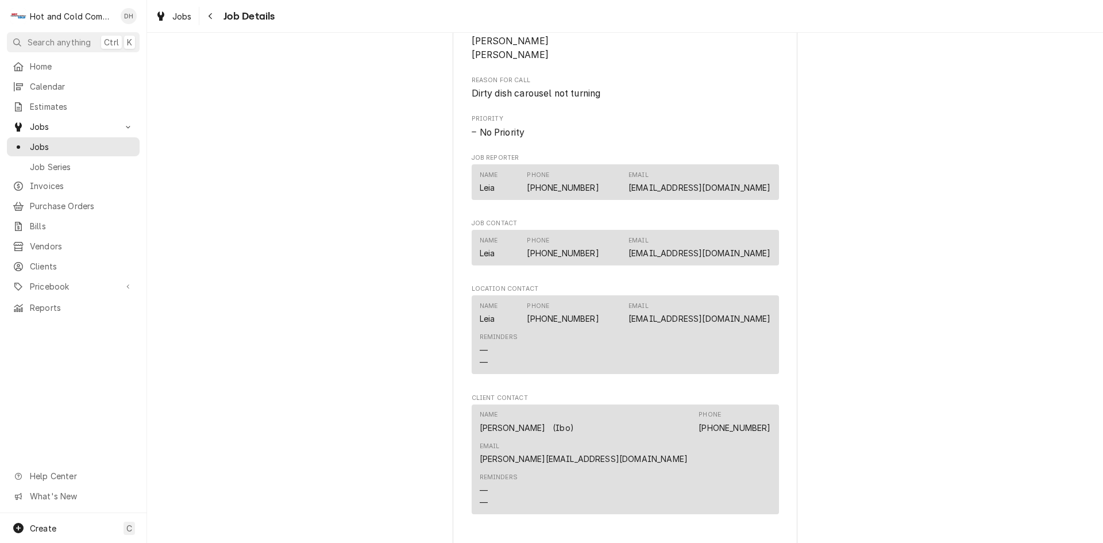
scroll to position [957, 0]
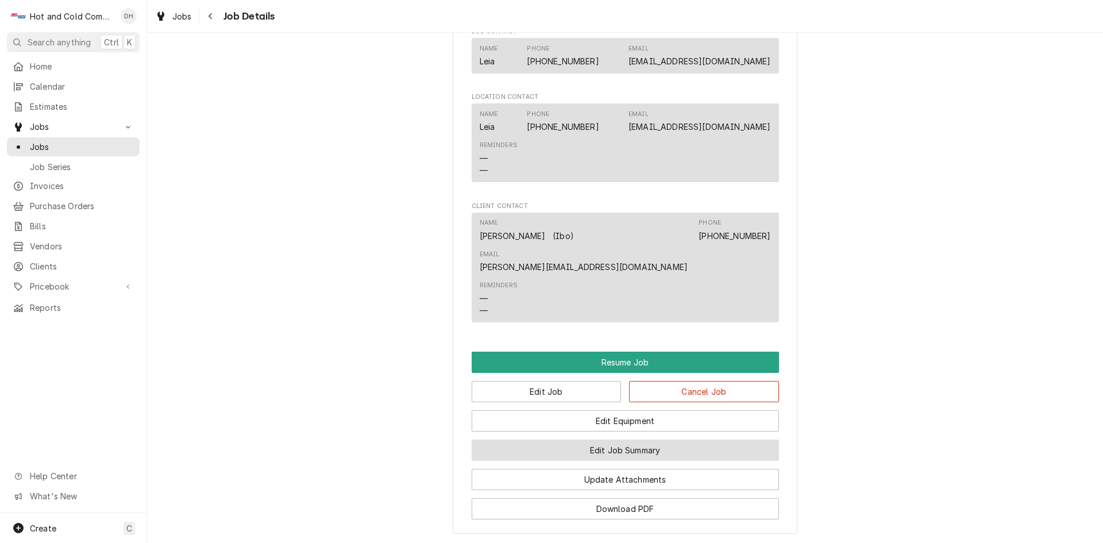
click at [642, 439] on button "Edit Job Summary" at bounding box center [625, 449] width 307 height 21
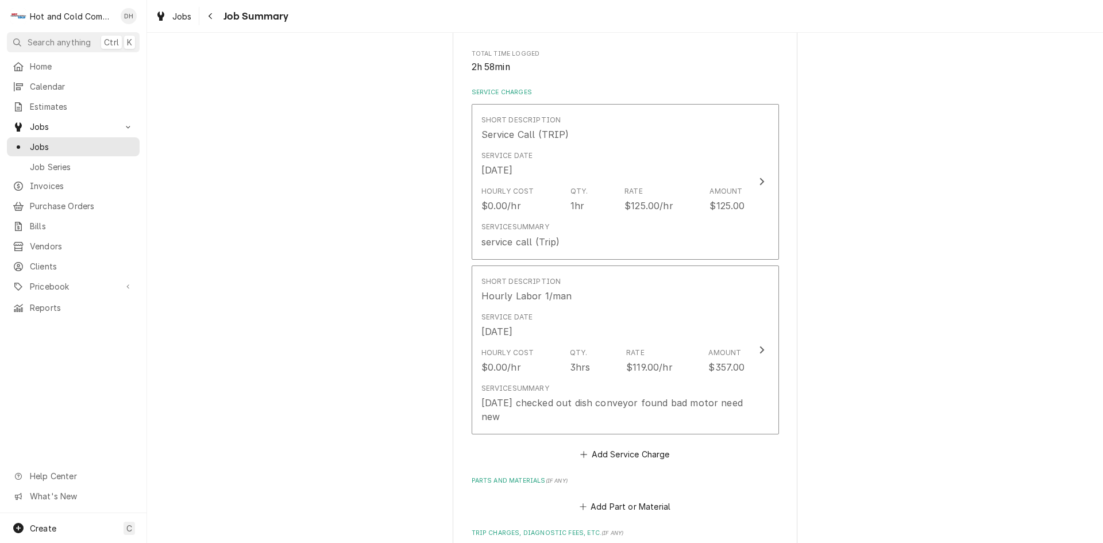
scroll to position [383, 0]
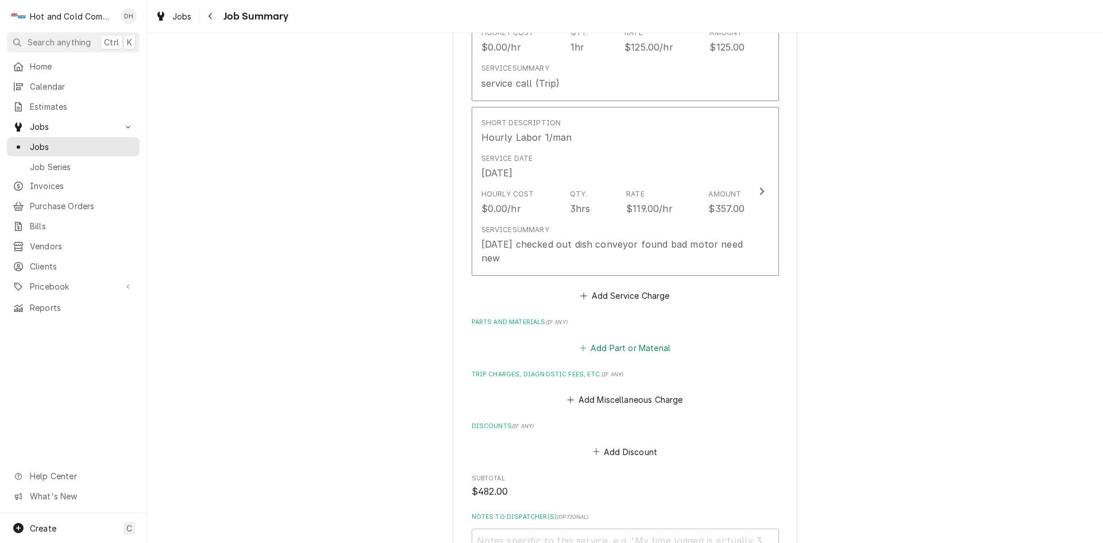
click at [639, 343] on button "Add Part or Material" at bounding box center [624, 347] width 95 height 16
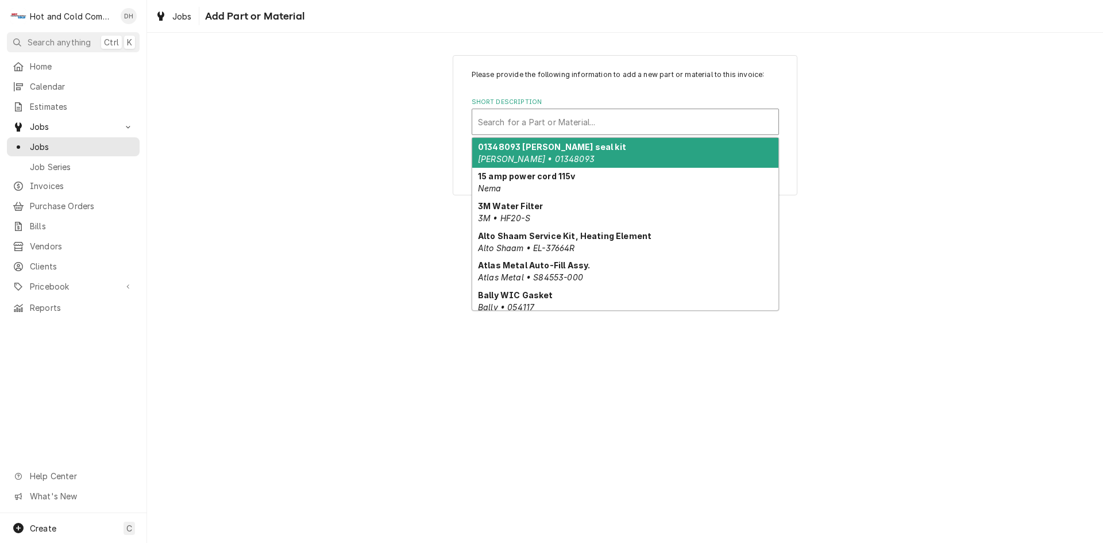
click at [623, 121] on div "Short Description" at bounding box center [625, 121] width 295 height 21
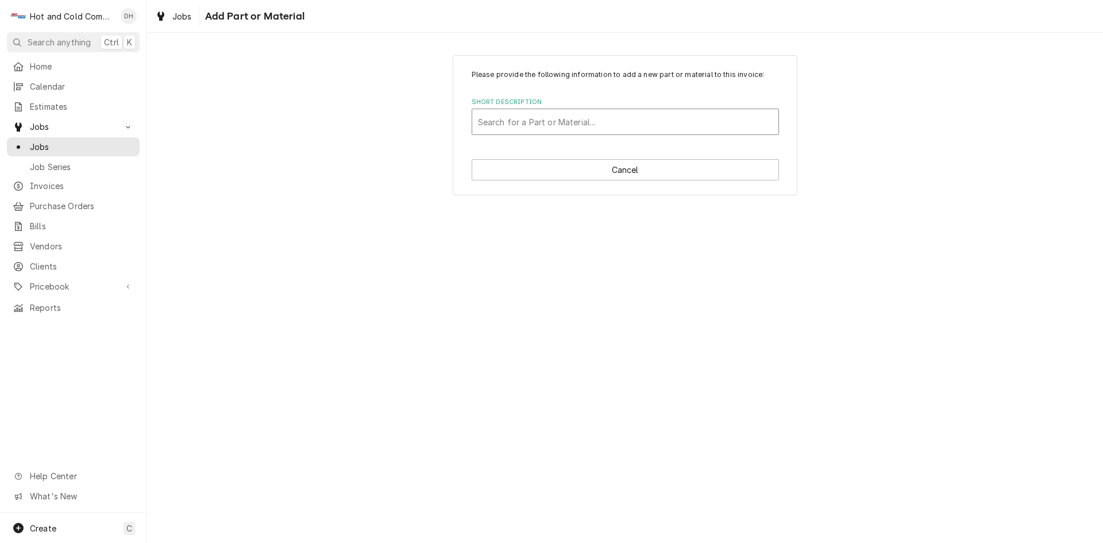
drag, startPoint x: 498, startPoint y: 114, endPoint x: 490, endPoint y: 96, distance: 20.1
click at [499, 114] on div "Short Description" at bounding box center [625, 121] width 295 height 21
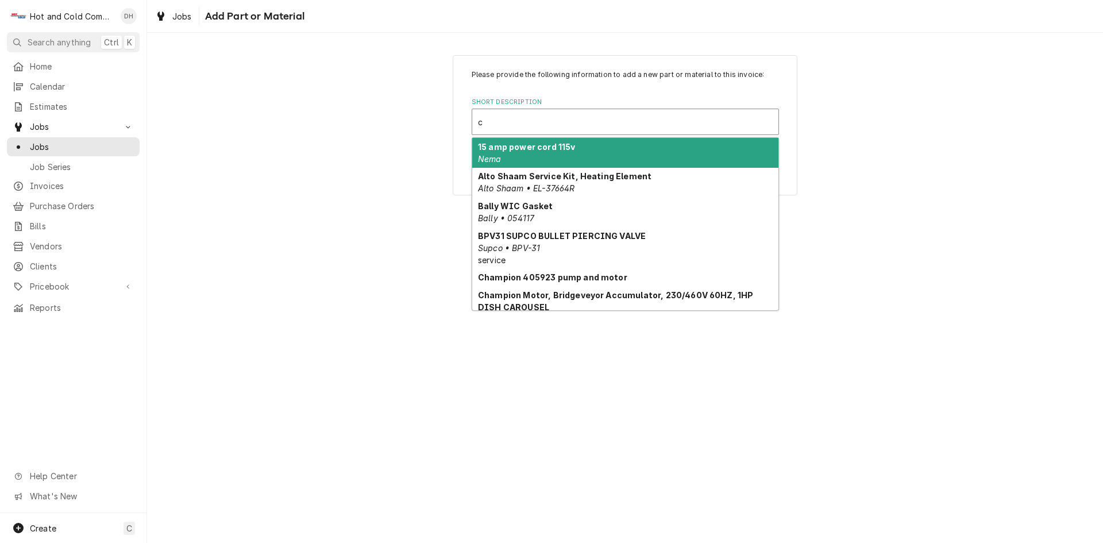
type input "cH"
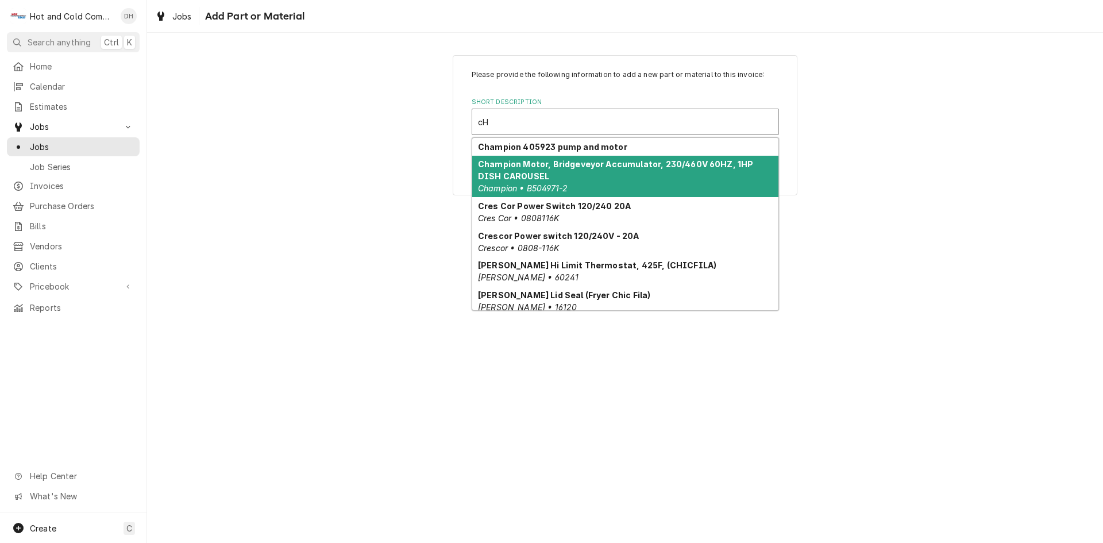
click at [516, 165] on strong "Champion Motor, Bridgeveyor Accumulator, 230/460V 60HZ, 1HP DISH CAROUSEL" at bounding box center [615, 170] width 275 height 22
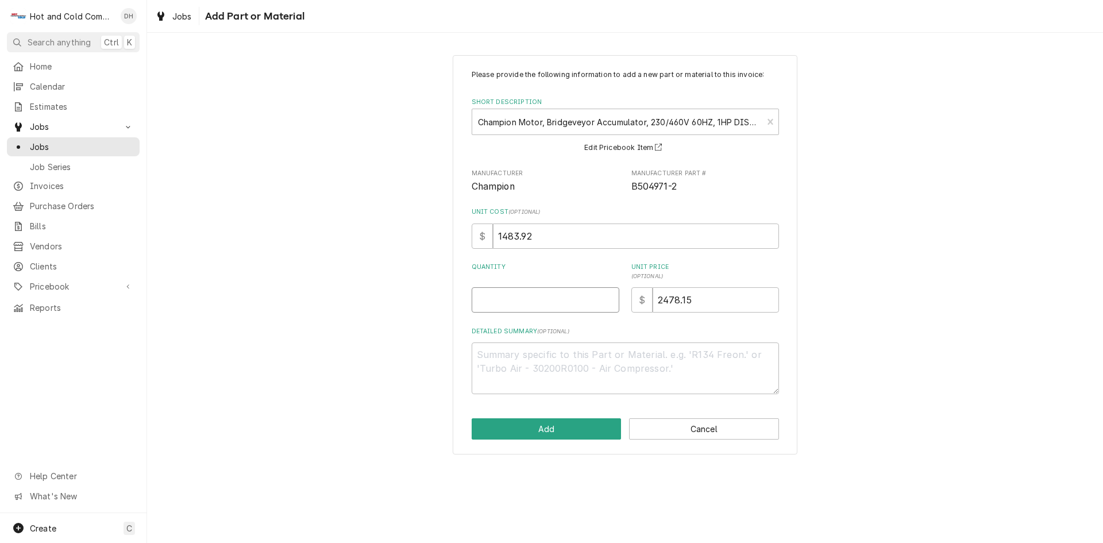
click at [493, 300] on input "Quantity" at bounding box center [546, 299] width 148 height 25
type textarea "x"
type input "1"
click at [544, 426] on button "Add" at bounding box center [547, 428] width 150 height 21
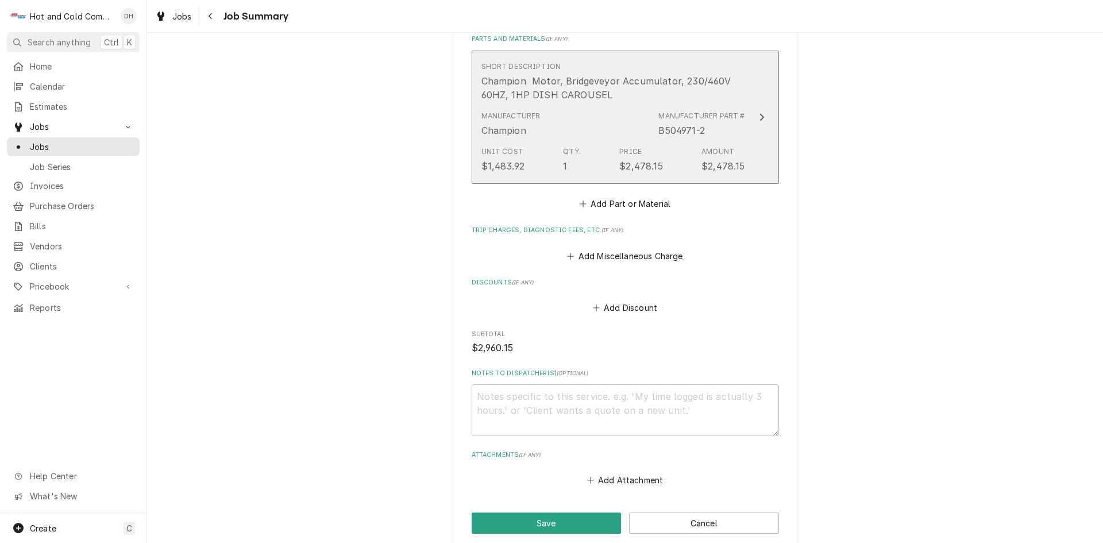
scroll to position [736, 0]
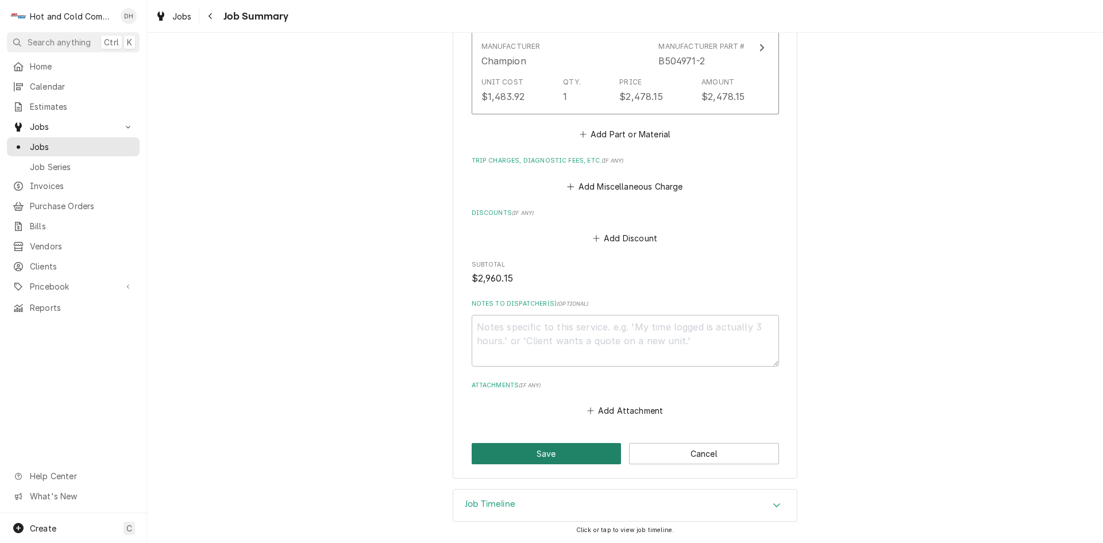
click at [555, 450] on button "Save" at bounding box center [547, 453] width 150 height 21
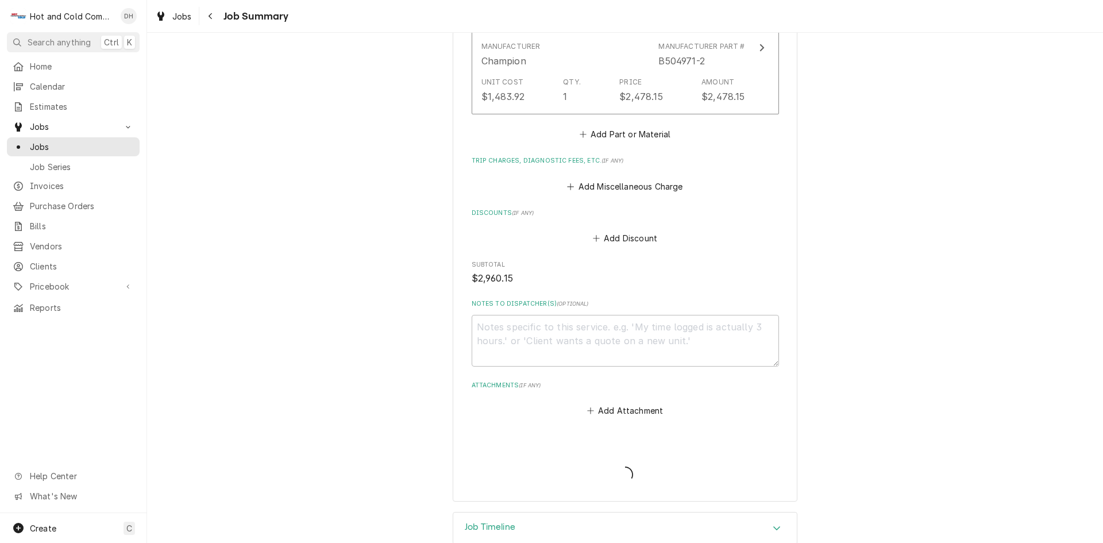
type textarea "x"
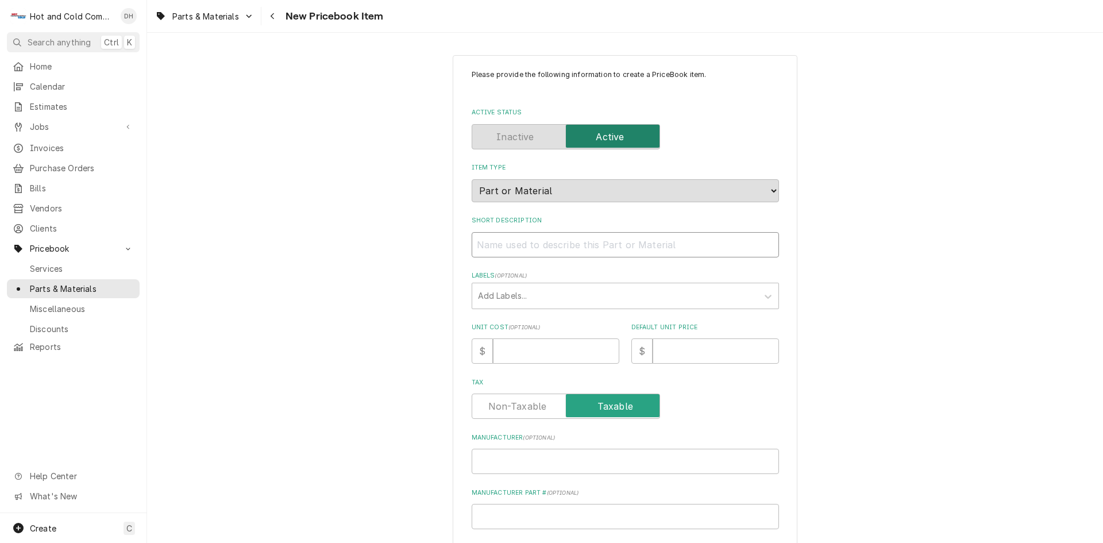
click at [501, 249] on input "Short Description" at bounding box center [625, 244] width 307 height 25
paste input "Champion B504971-2 Motor, Bridgeveyor Accumulator, 230/460V 60HZ, 200/400V 50HZ…"
type textarea "x"
type input "Champion B504971-2 Motor, Bridgeveyor Accumulator, 230/460V 60HZ, 200/400V 50HZ…"
drag, startPoint x: 568, startPoint y: 244, endPoint x: 520, endPoint y: 245, distance: 48.3
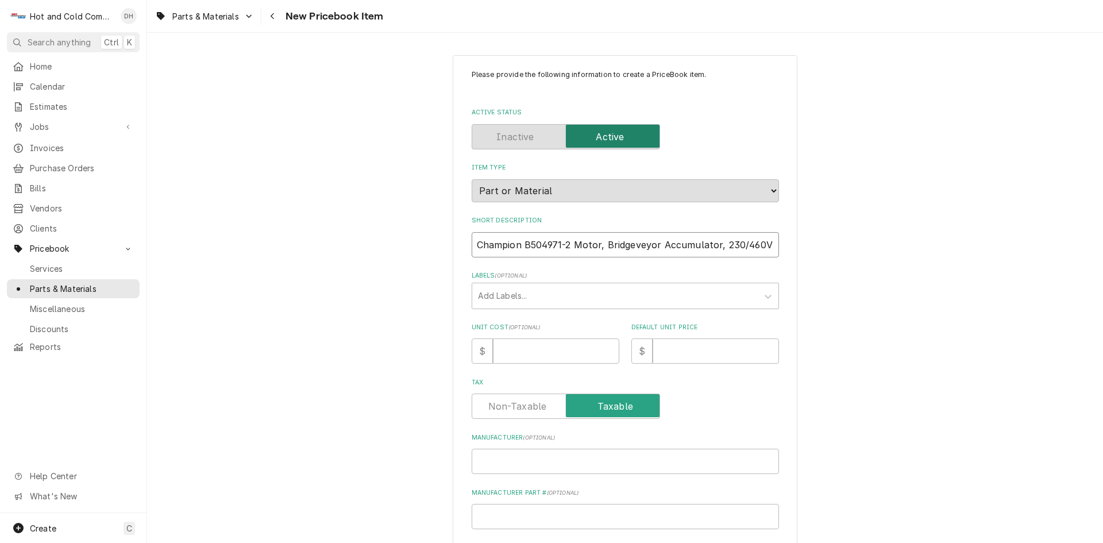
click at [520, 245] on input "Champion B504971-2 Motor, Bridgeveyor Accumulator, 230/460V 60HZ, 200/400V 50HZ…" at bounding box center [625, 244] width 307 height 25
type textarea "x"
type input "Champion Motor, Bridgeveyor Accumulator, 230/460V 60HZ, 200/400V 50HZ, 1HP"
click at [490, 514] on input "Manufacturer Part # ( optional )" at bounding box center [625, 516] width 307 height 25
paste input "B504971-2"
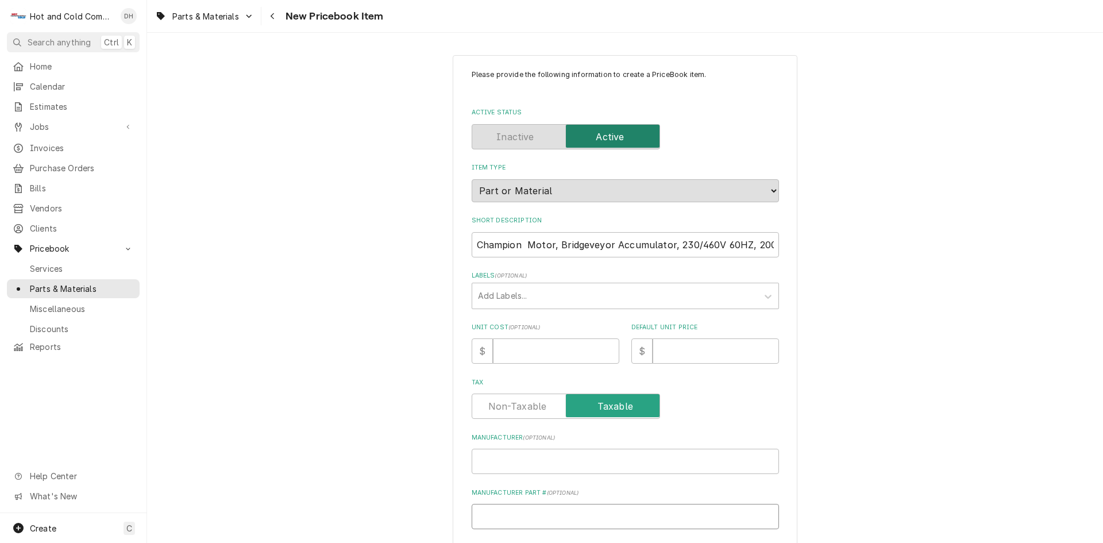
type textarea "x"
type input "B504971-2"
click at [517, 462] on input "Manufacturer ( optional )" at bounding box center [625, 461] width 307 height 25
type textarea "x"
type input "C"
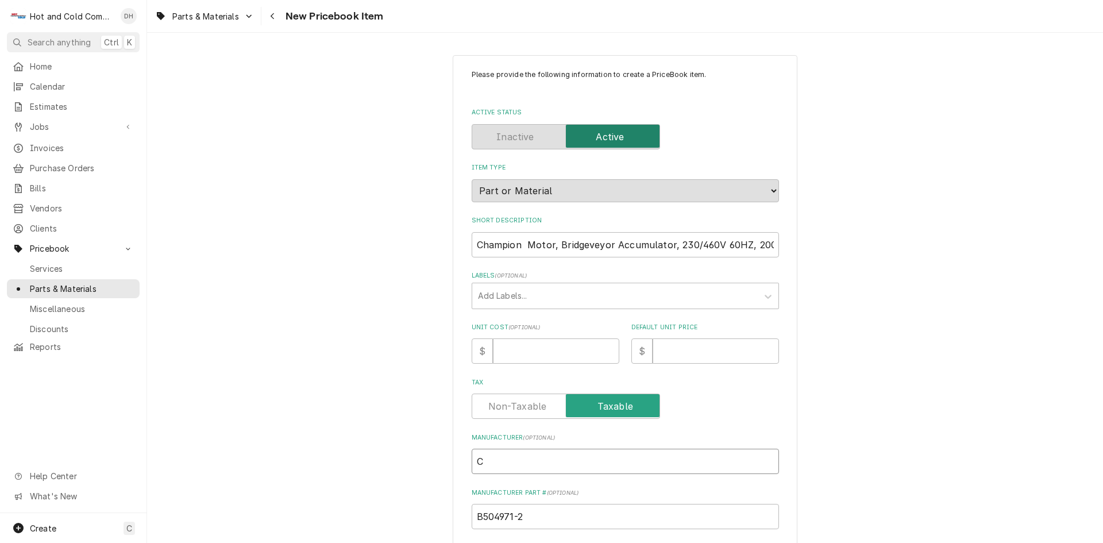
type textarea "x"
type input "Ch"
type textarea "x"
type input "Cha"
type textarea "x"
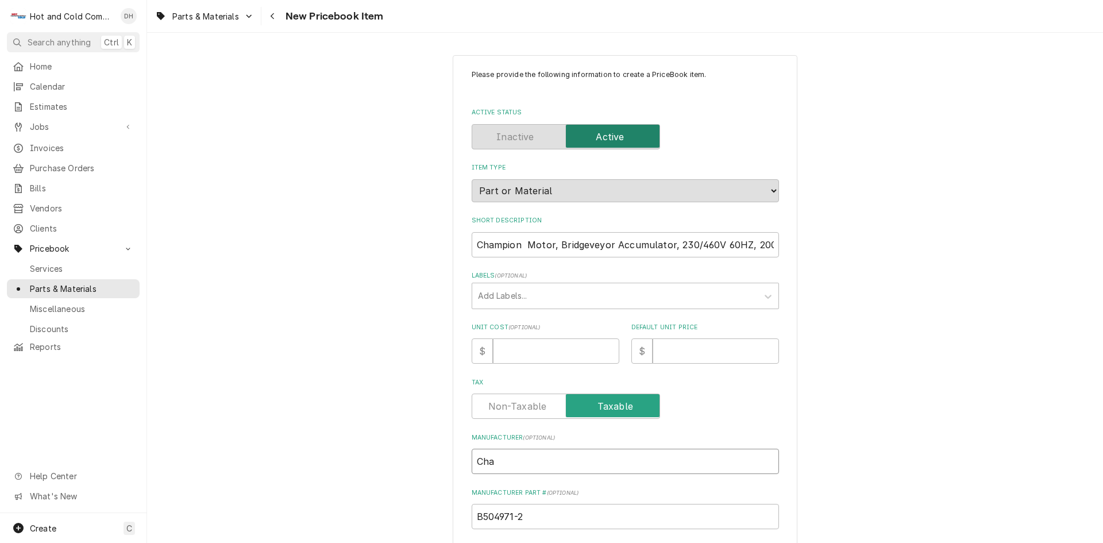
type input "Cham"
type textarea "x"
type input "Champ"
type textarea "x"
type input "Champi"
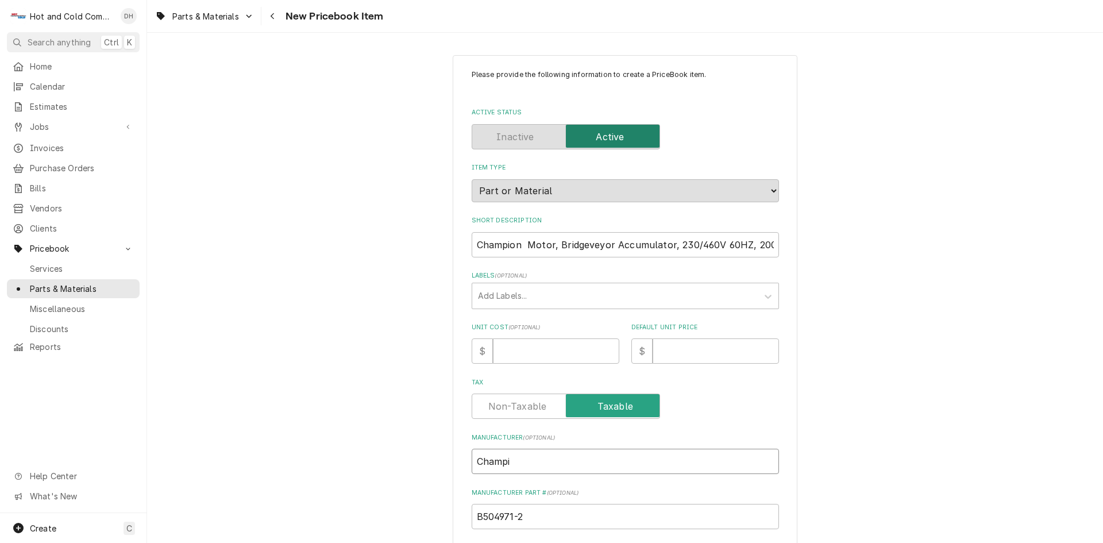
type textarea "x"
type input "Champio"
type textarea "x"
type input "Champion"
click at [520, 354] on input "Unit Cost ( optional )" at bounding box center [556, 350] width 126 height 25
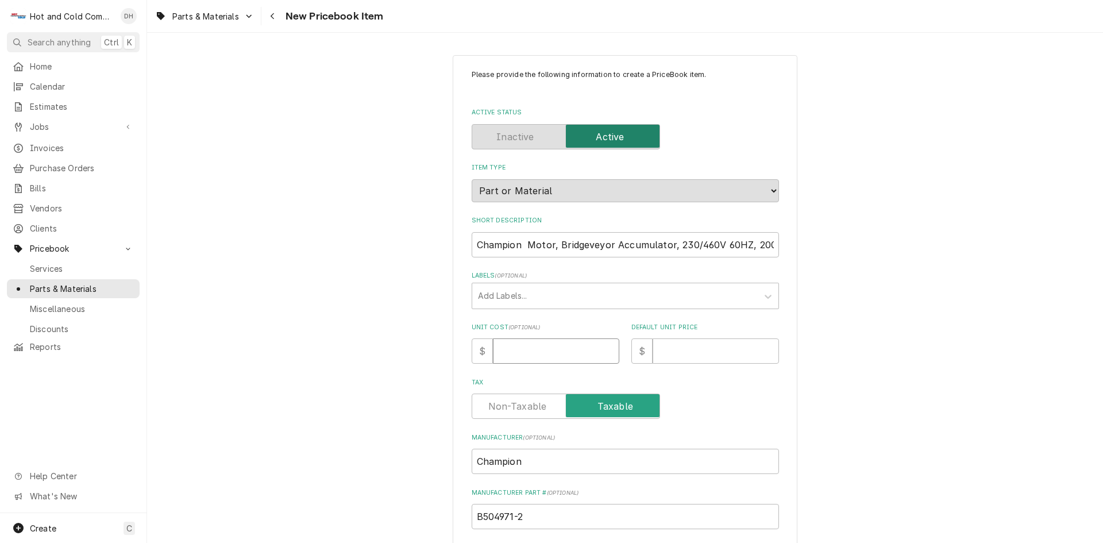
type textarea "x"
type input "1"
type textarea "x"
type input "14"
type textarea "x"
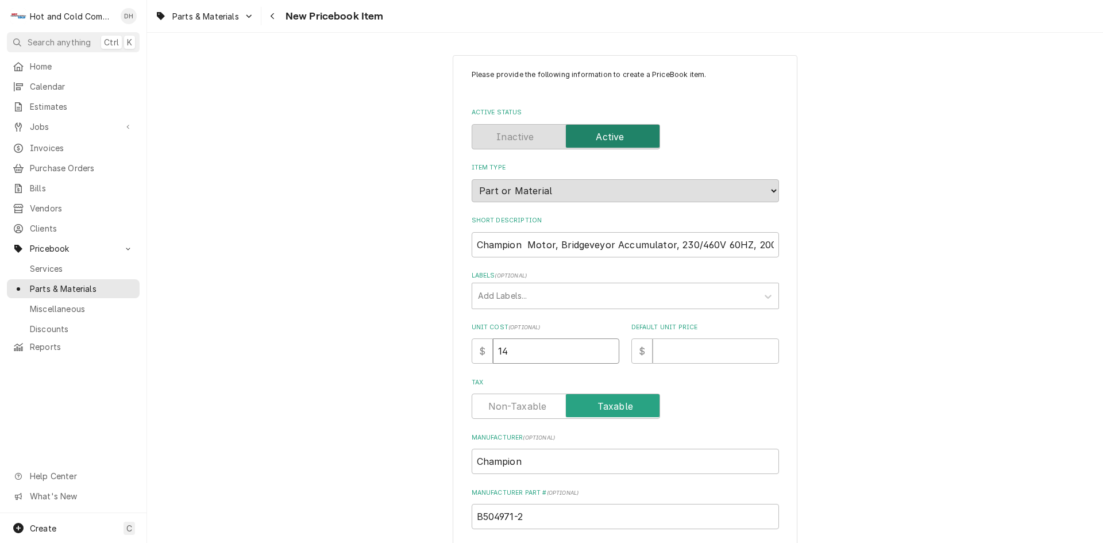
type input "148"
type textarea "x"
type input "1483"
type textarea "x"
type input "1483.9"
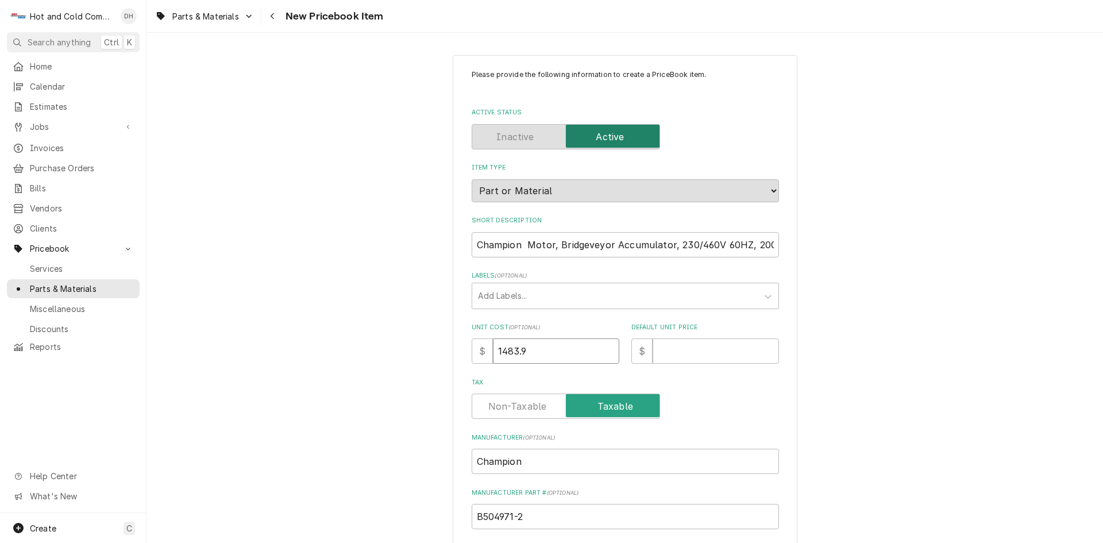
type textarea "x"
type input "1483.92"
click at [691, 353] on input "Default Unit Price" at bounding box center [715, 350] width 126 height 25
type textarea "x"
type input "2"
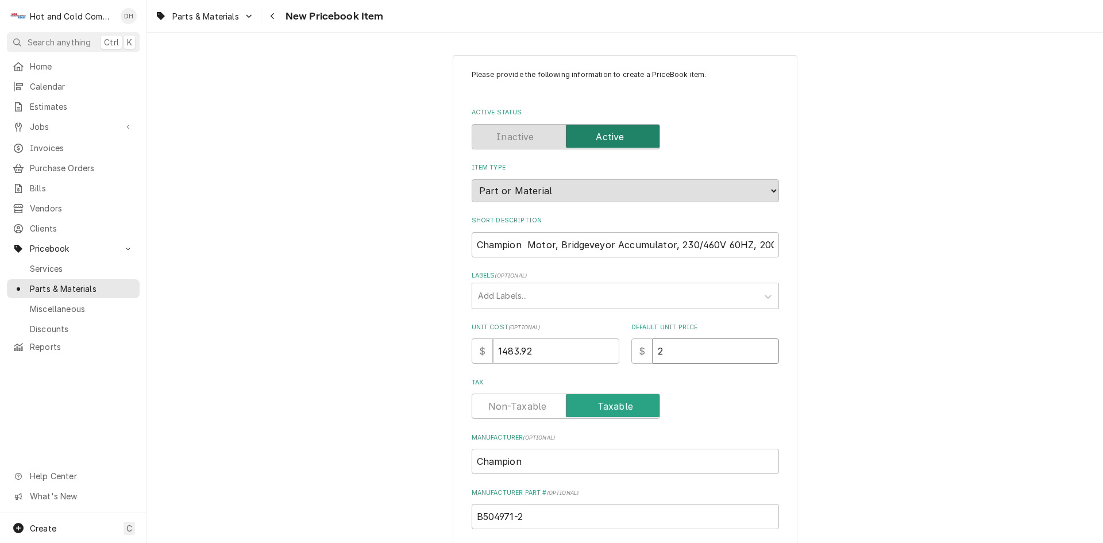
type textarea "x"
type input "24"
type textarea "x"
type input "247"
type textarea "x"
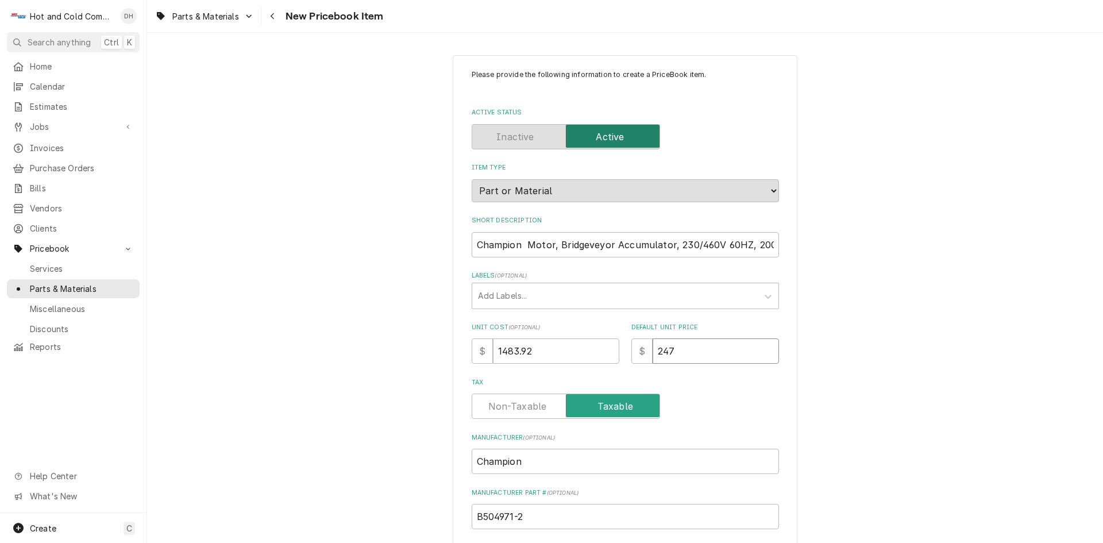
type input "2478"
type textarea "x"
type input "2478.1"
type textarea "x"
type input "2478.15"
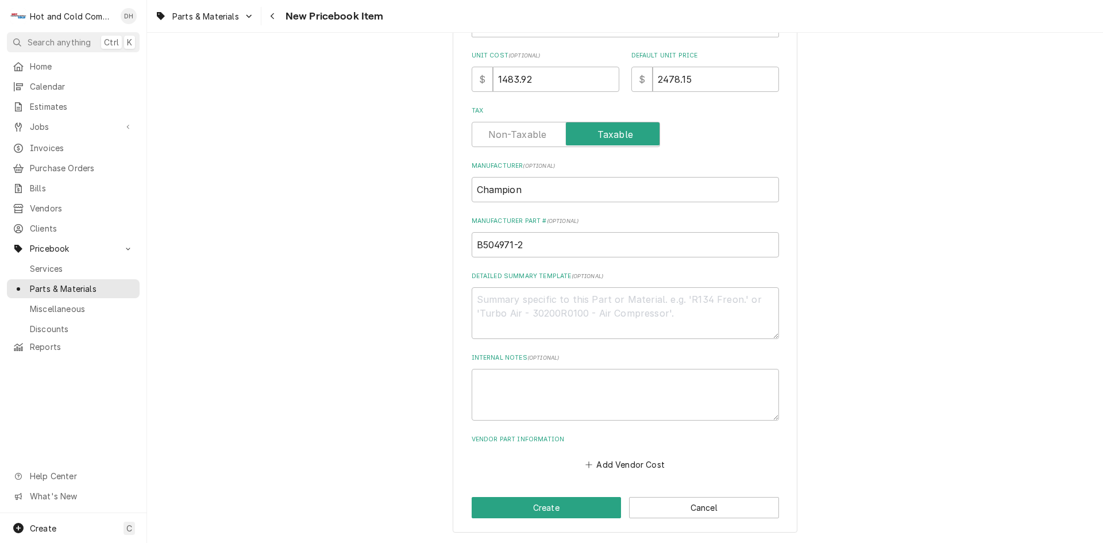
scroll to position [80, 0]
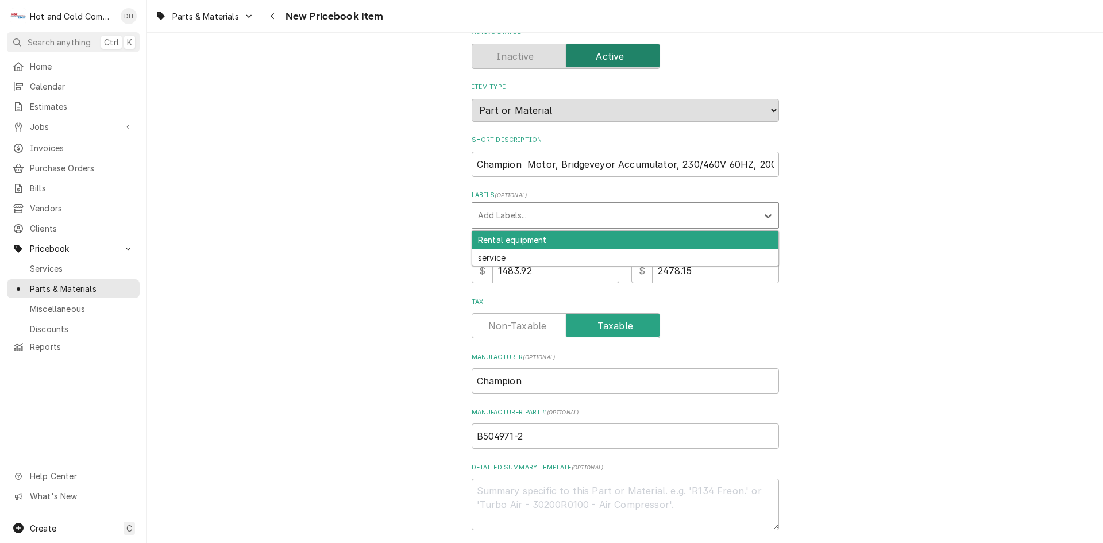
click at [643, 213] on div "Labels" at bounding box center [615, 215] width 274 height 21
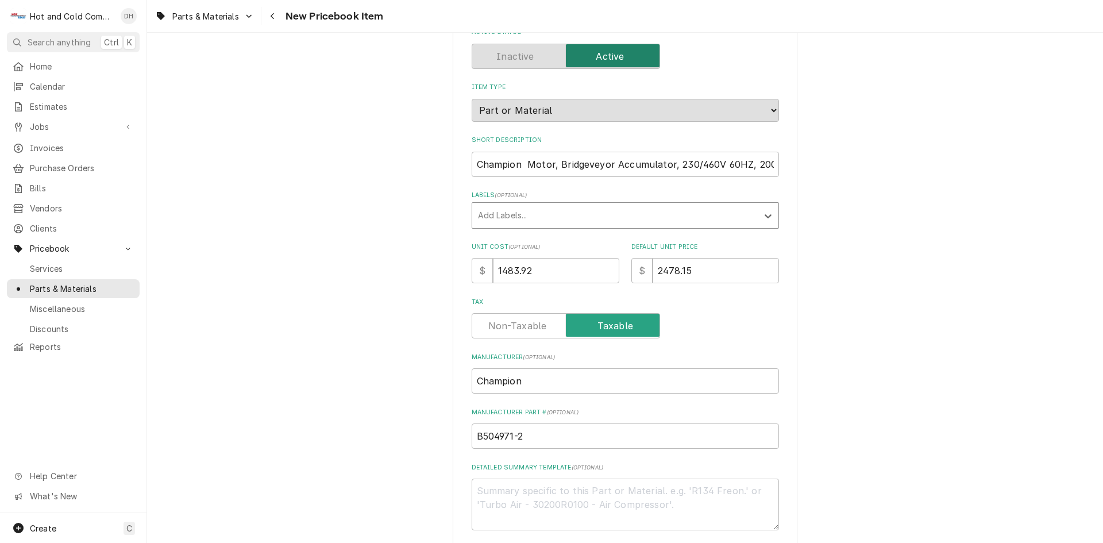
click at [612, 208] on div "Labels" at bounding box center [615, 215] width 274 height 21
click at [629, 218] on div "Labels" at bounding box center [615, 215] width 274 height 21
click at [631, 216] on div "Labels" at bounding box center [615, 215] width 274 height 21
click at [769, 165] on input "Champion Motor, Bridgeveyor Accumulator, 230/460V 60HZ, 200/400V 50HZ, 1HP" at bounding box center [625, 164] width 307 height 25
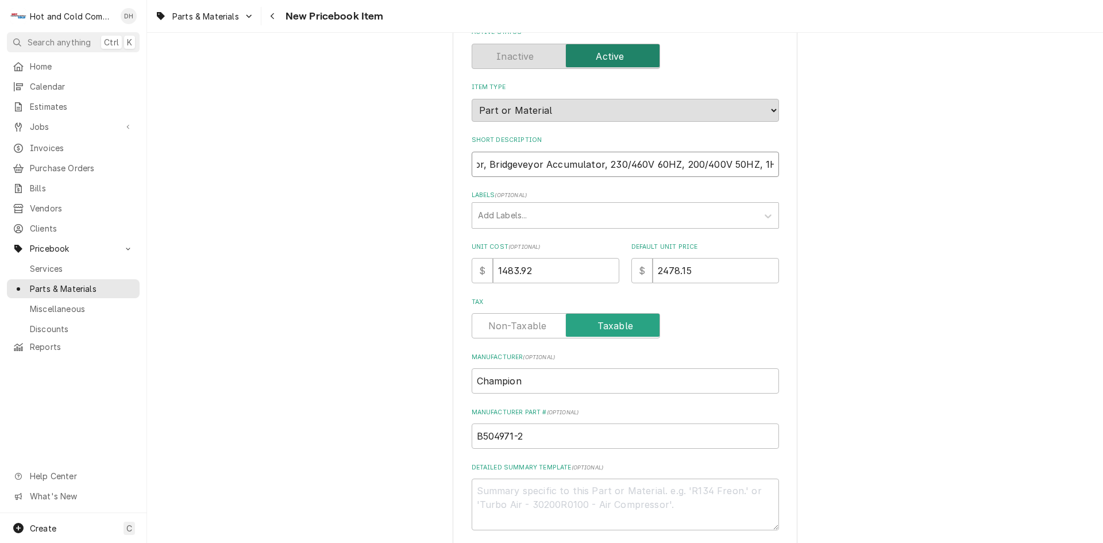
click at [677, 165] on input "Champion Motor, Bridgeveyor Accumulator, 230/460V 60HZ, 200/400V 50HZ, 1HP" at bounding box center [625, 164] width 307 height 25
type textarea "x"
type input "Champion Motor, Bridgeveyor Accumulator, 230/460V 60HZ, 00/400V 50HZ, 1HP"
type textarea "x"
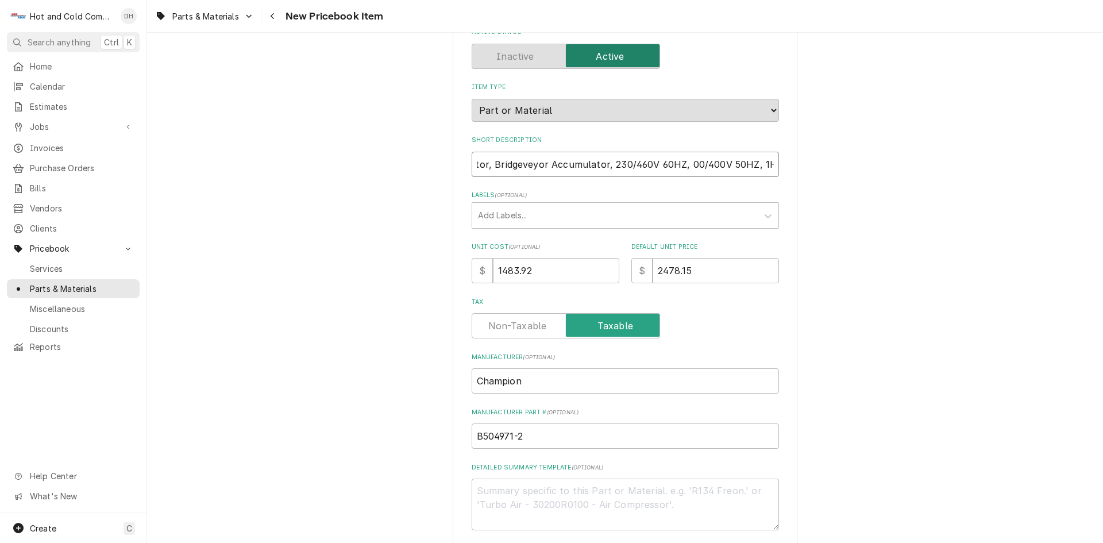
type input "Champion Motor, Bridgeveyor Accumulator, 230/460V 60HZ, 0/400V 50HZ, 1HP"
type textarea "x"
type input "Champion Motor, Bridgeveyor Accumulator, 230/460V 60HZ, /400V 50HZ, 1HP"
type textarea "x"
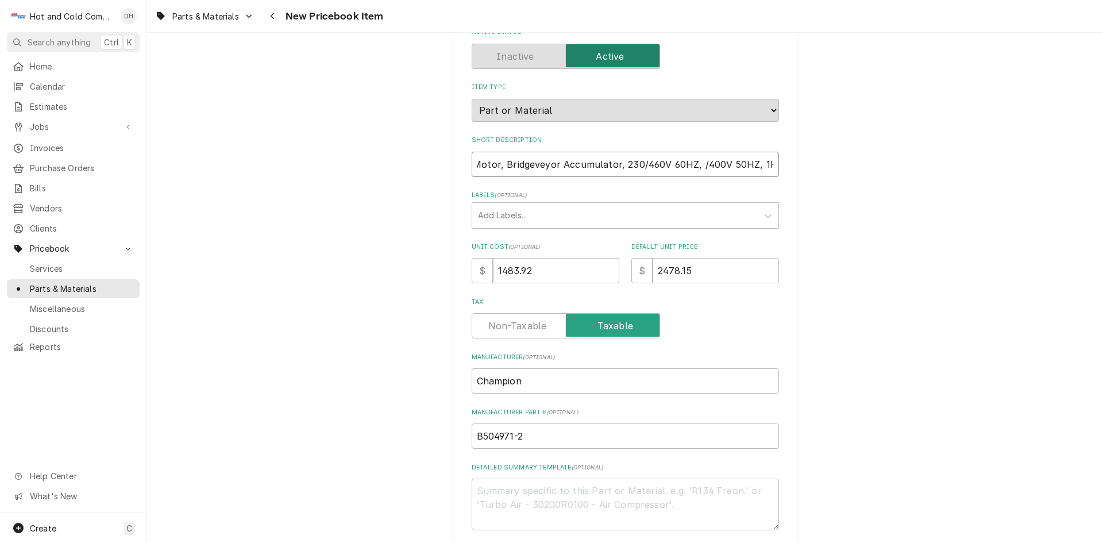
type input "Champion Motor, Bridgeveyor Accumulator, 230/460V 60HZ, 400V 50HZ, 1HP"
type textarea "x"
type input "Champion Motor, Bridgeveyor Accumulator, 230/460V 60HZ, 00V 50HZ, 1HP"
type textarea "x"
type input "Champion Motor, Bridgeveyor Accumulator, 230/460V 60HZ, 0V 50HZ, 1HP"
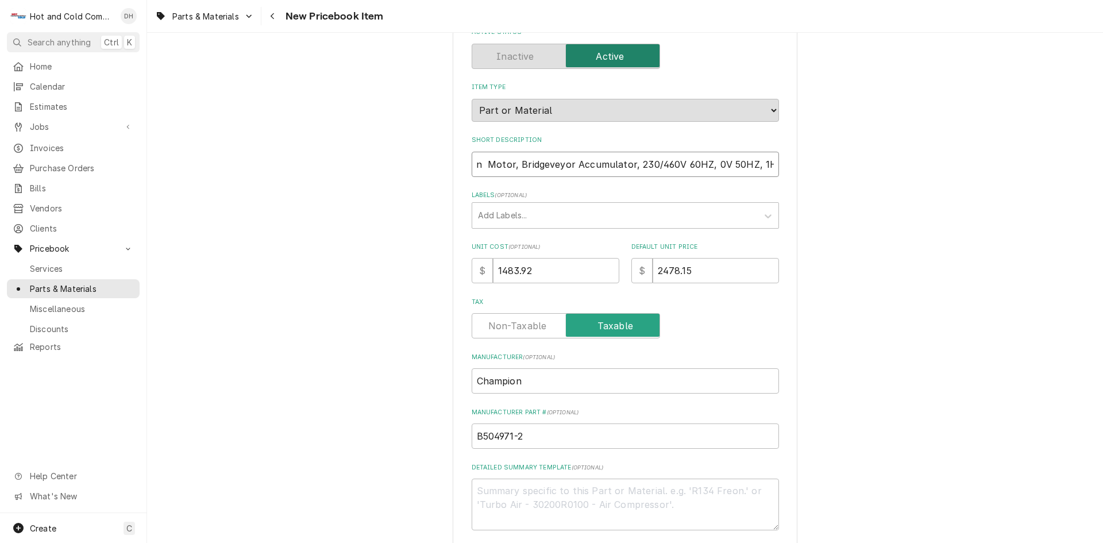
type textarea "x"
type input "Champion Motor, Bridgeveyor Accumulator, 230/460V 60HZ, V 50HZ, 1HP"
type textarea "x"
type input "Champion Motor, Bridgeveyor Accumulator, 230/460V 60HZ, 50HZ, 1HP"
type textarea "x"
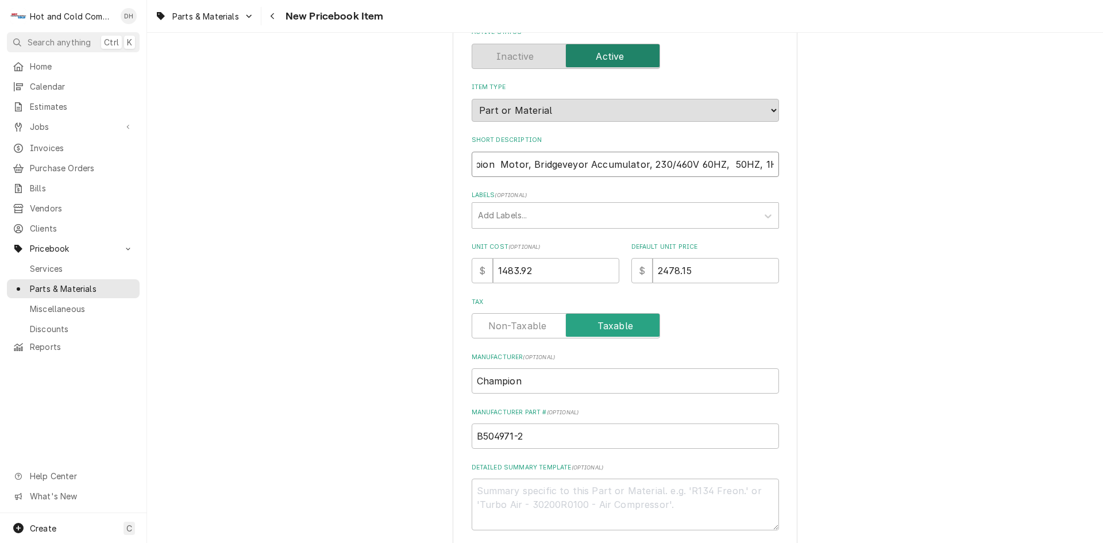
type input "Champion Motor, Bridgeveyor Accumulator, 230/460V 60HZ, 50HZ, 1HP"
type textarea "x"
type input "Champion Motor, Bridgeveyor Accumulator, 230/460V 60HZ, 0HZ, 1HP"
type textarea "x"
type input "Champion Motor, Bridgeveyor Accumulator, 230/460V 60HZ, HZ, 1HP"
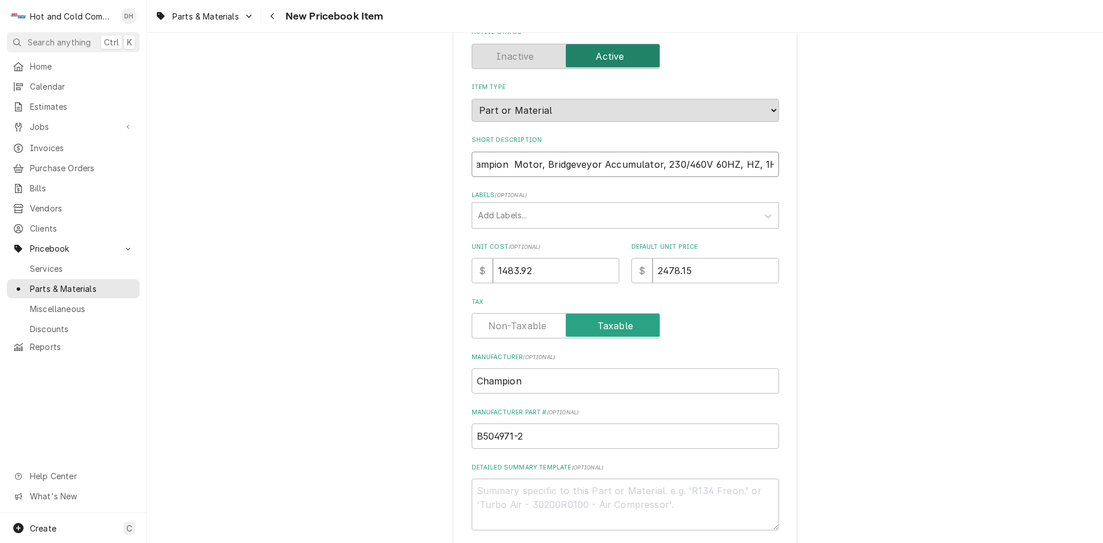
type textarea "x"
type input "Champion Motor, Bridgeveyor Accumulator, 230/460V 60HZ, Z, 1HP"
type textarea "x"
type input "Champion Motor, Bridgeveyor Accumulator, 230/460V 60HZ, , 1HP"
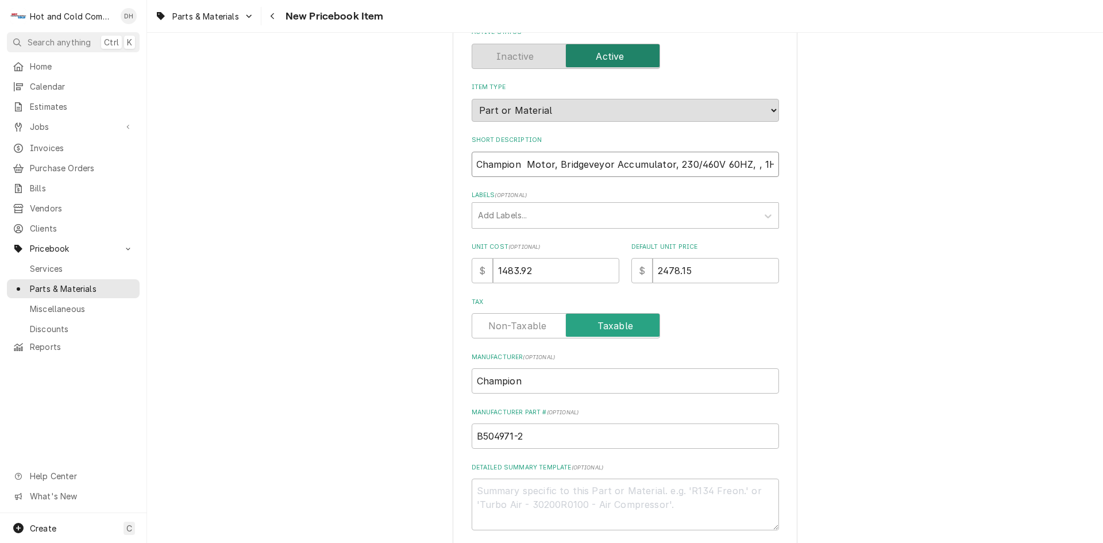
type textarea "x"
type input "Champion Motor, Bridgeveyor Accumulator, 230/460V 60HZ, 1HP"
type textarea "x"
type input "Champion Motor, Bridgeveyor Accumulator, 230/460V 60HZ, 1HP"
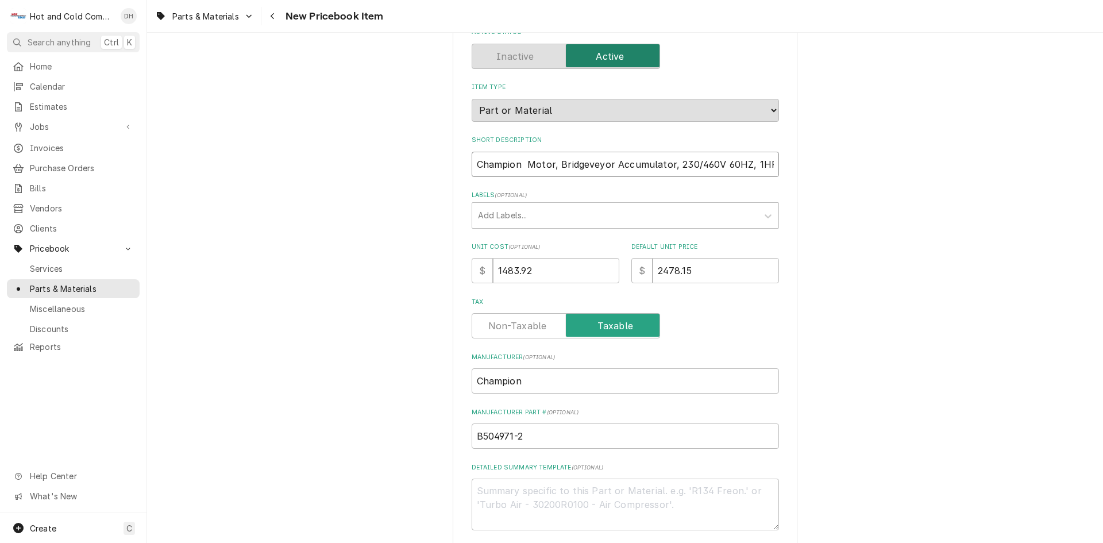
type textarea "x"
type input "Champion Motor, Bridgeveyor Accumulator, 230/460V 60HZ, 1HP"
type textarea "x"
type input "Champion Motor, Bridgeveyor Accumulator, 230/460V 60HZ, 1HP D"
type textarea "x"
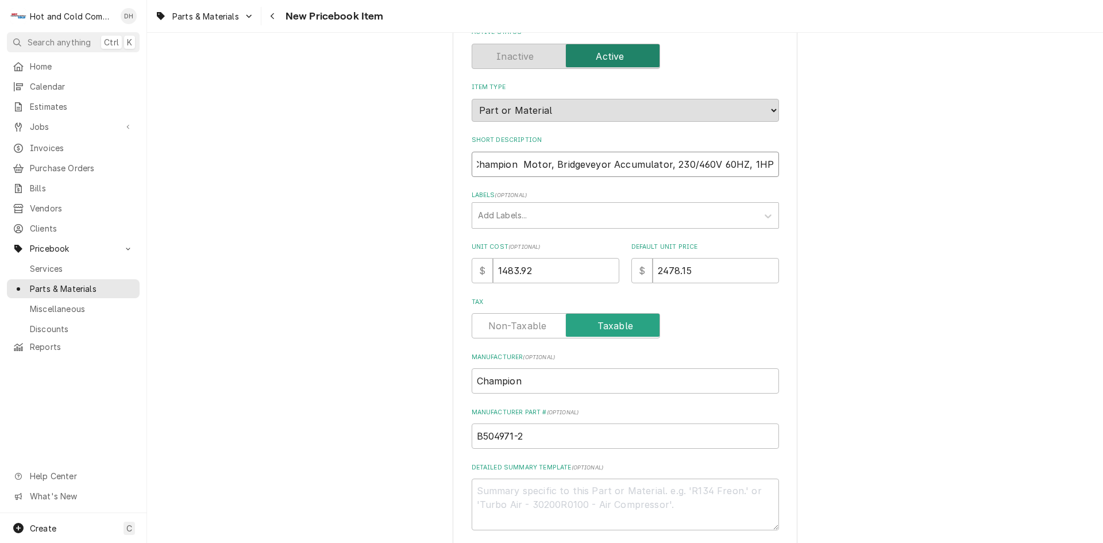
type input "Champion Motor, Bridgeveyor Accumulator, 230/460V 60HZ, 1HP DI"
type textarea "x"
type input "Champion Motor, Bridgeveyor Accumulator, 230/460V 60HZ, 1HP DIS"
type textarea "x"
type input "Champion Motor, Bridgeveyor Accumulator, 230/460V 60HZ, 1HP DISH"
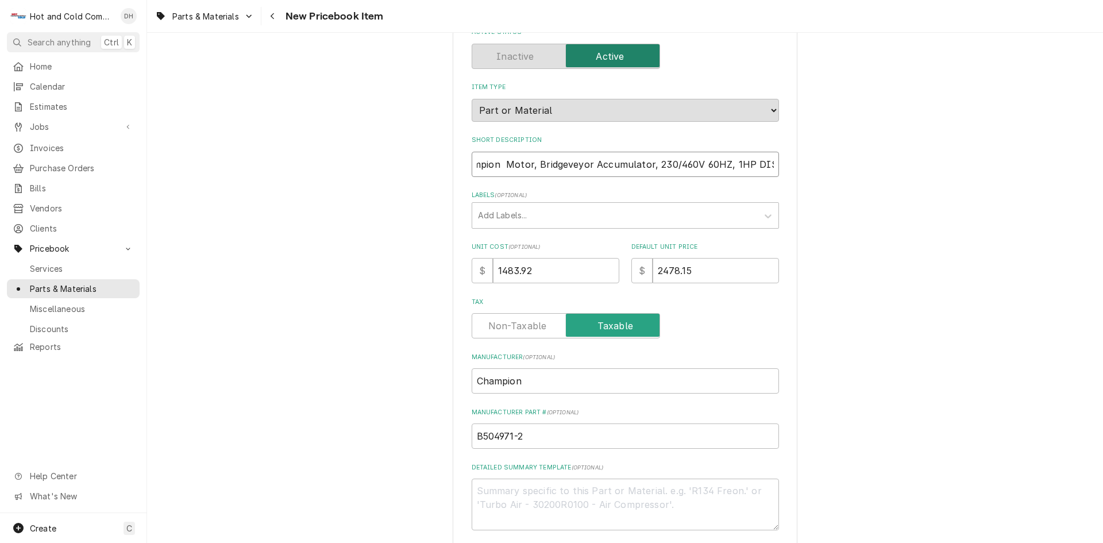
type textarea "x"
type input "Champion Motor, Bridgeveyor Accumulator, 230/460V 60HZ, 1HP DISH"
type textarea "x"
type input "Champion Motor, Bridgeveyor Accumulator, 230/460V 60HZ, 1HP DISH C"
type textarea "x"
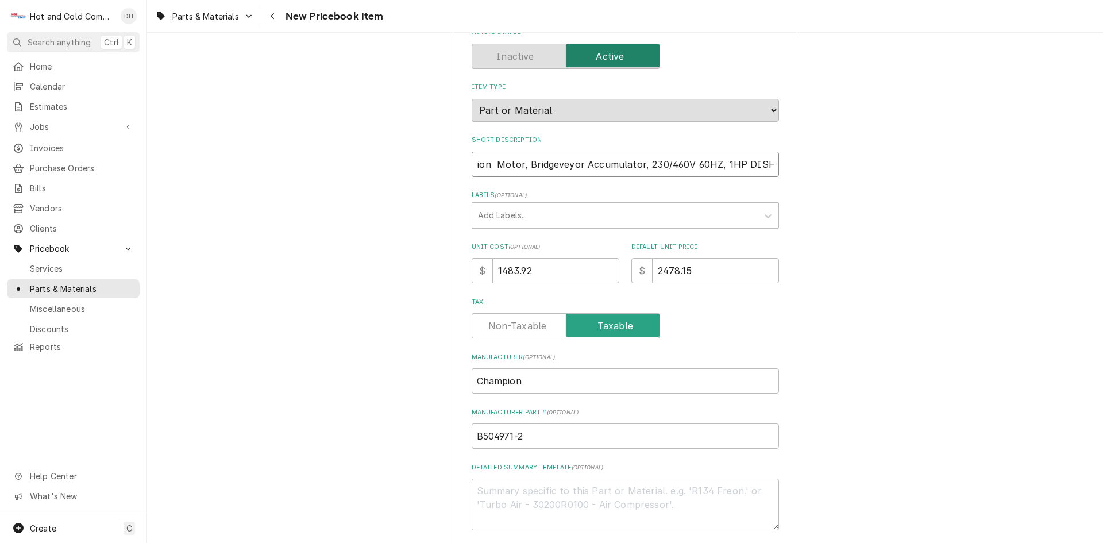
type input "Champion Motor, Bridgeveyor Accumulator, 230/460V 60HZ, 1HP DISH CA"
type textarea "x"
type input "Champion Motor, Bridgeveyor Accumulator, 230/460V 60HZ, 1HP DISH CAR"
type textarea "x"
type input "Champion Motor, Bridgeveyor Accumulator, 230/460V 60HZ, 1HP DISH CARO"
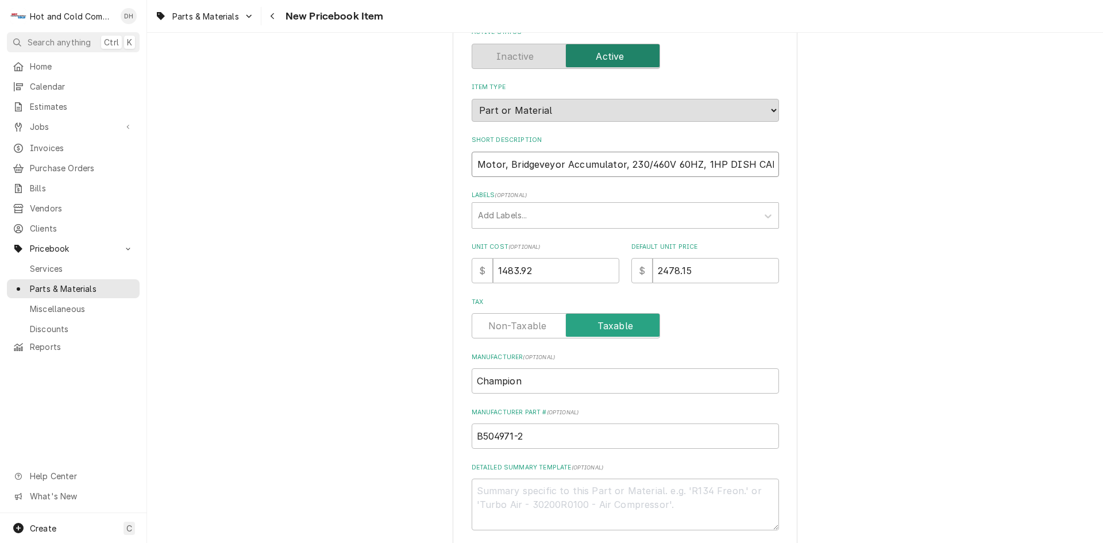
type textarea "x"
type input "Champion Motor, Bridgeveyor Accumulator, 230/460V 60HZ, 1HP DISH CAROS"
type textarea "x"
type input "Champion Motor, Bridgeveyor Accumulator, 230/460V 60HZ, 1HP DISH CAROSE"
type textarea "x"
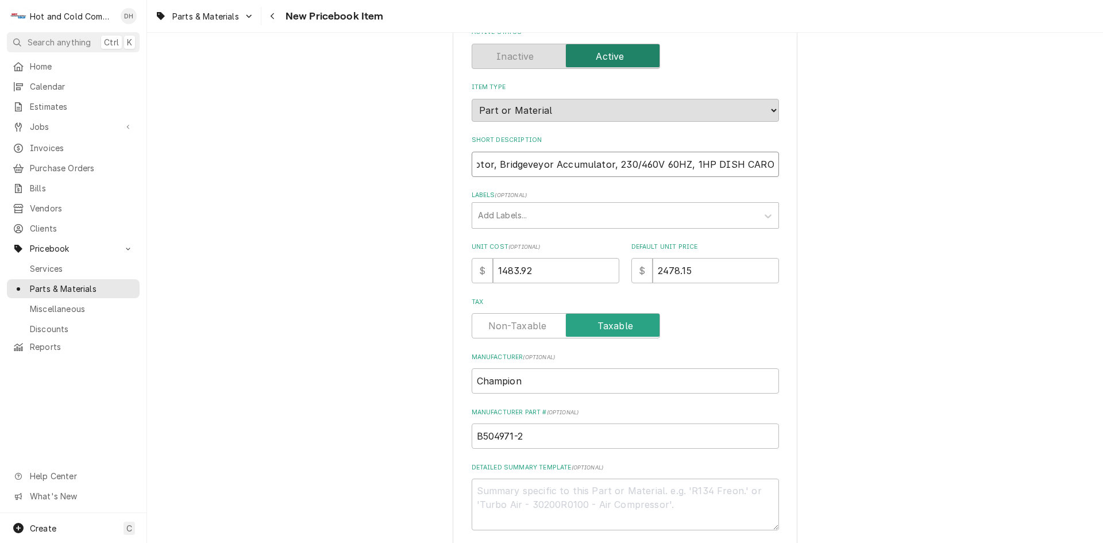
type input "Champion Motor, Bridgeveyor Accumulator, 230/460V 60HZ, 1HP DISH CAROSEL"
click at [757, 170] on input "Champion Motor, Bridgeveyor Accumulator, 230/460V 60HZ, 1HP DISH CAROSEL" at bounding box center [625, 164] width 307 height 25
click at [750, 161] on input "Champion Motor, Bridgeveyor Accumulator, 230/460V 60HZ, 1HP DISH CAROSEL" at bounding box center [625, 164] width 307 height 25
type textarea "x"
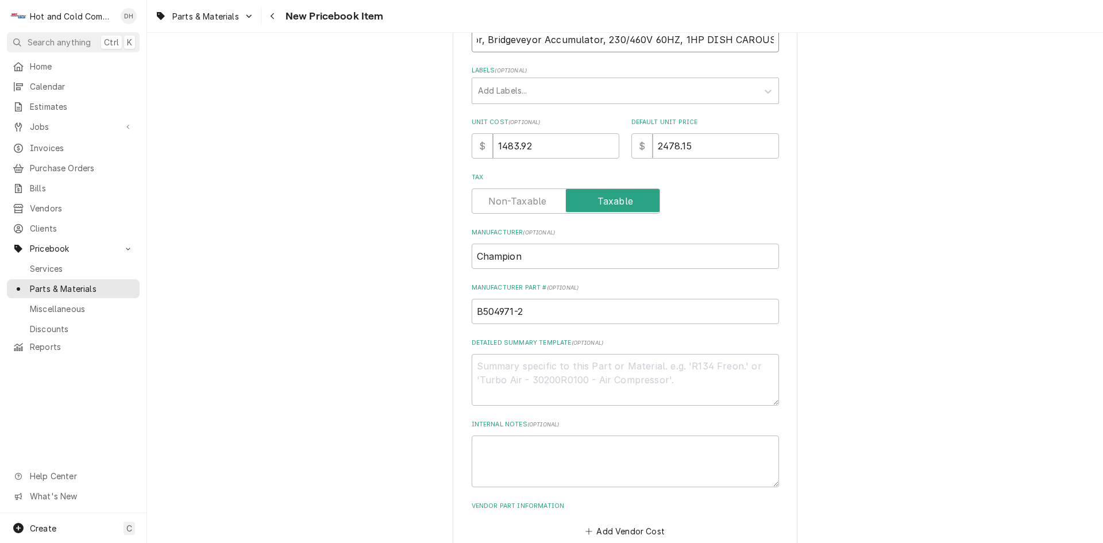
scroll to position [272, 0]
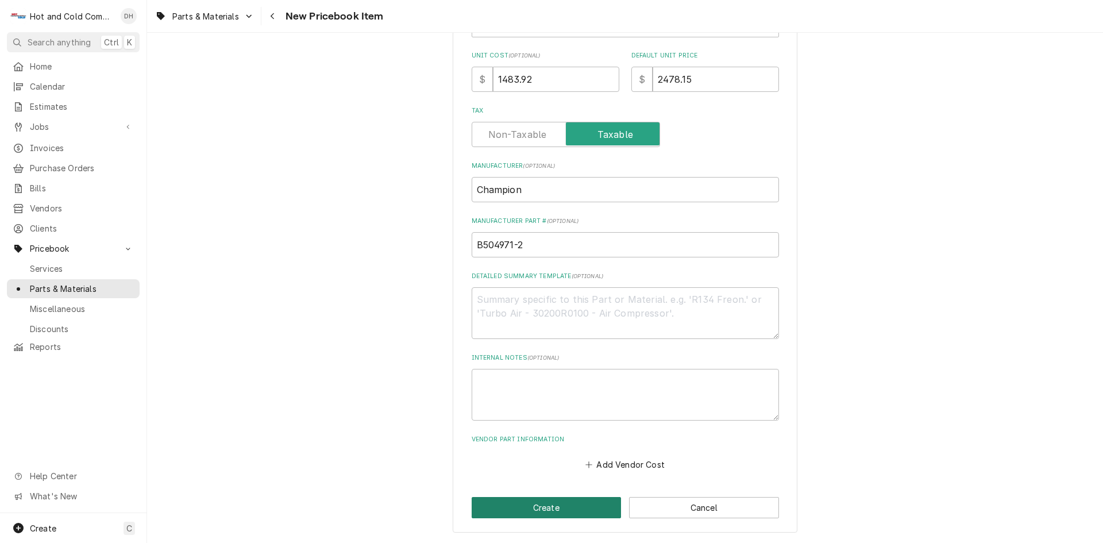
type input "Champion Motor, Bridgeveyor Accumulator, 230/460V 60HZ, 1HP DISH CAROUSEL"
click at [557, 500] on button "Create" at bounding box center [547, 507] width 150 height 21
type textarea "x"
